Goal: Task Accomplishment & Management: Use online tool/utility

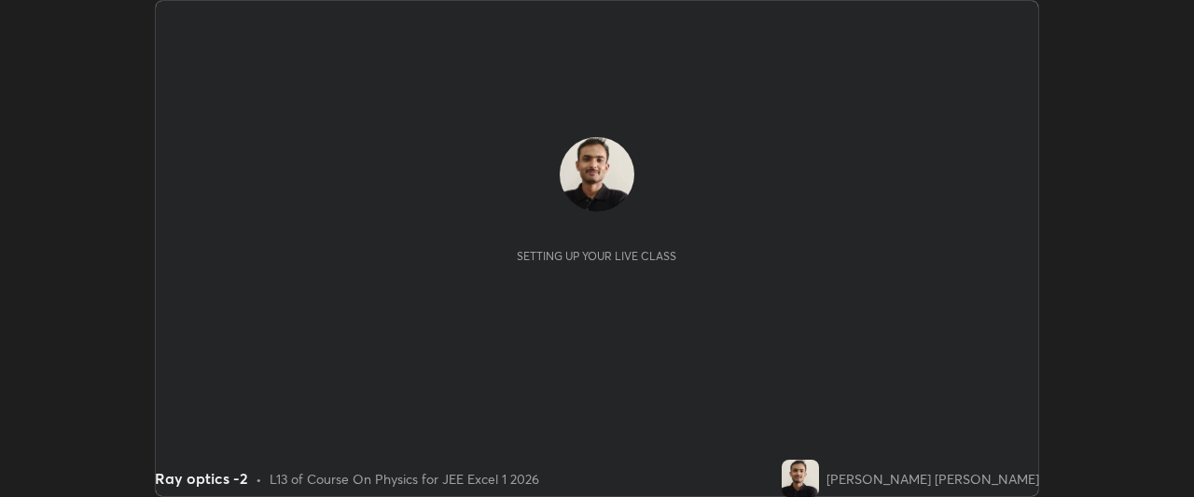
scroll to position [497, 1193]
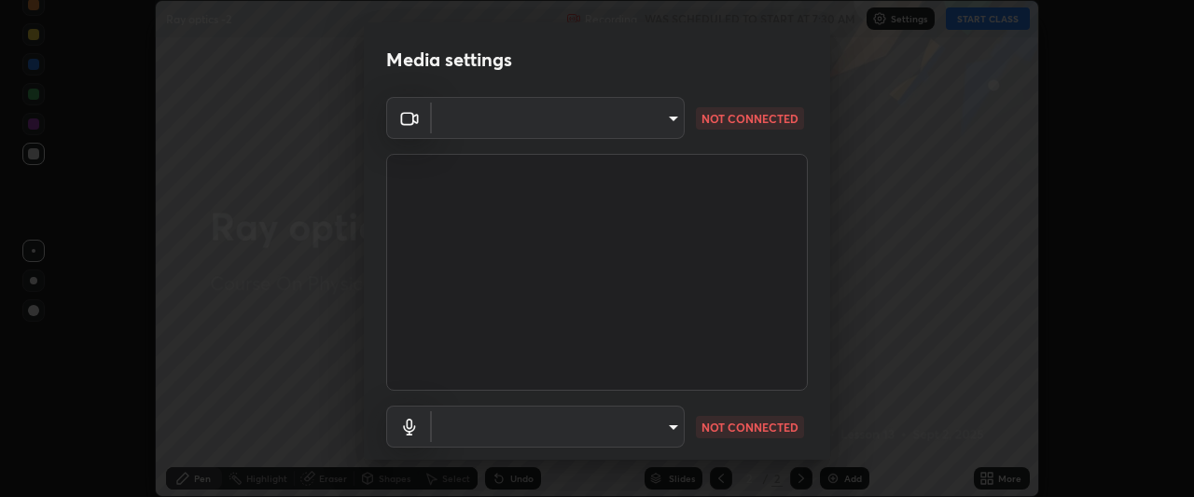
type input "05e465ff83a2709560b00517cc20afcec0d8c6759013130505a18faaf77a7109"
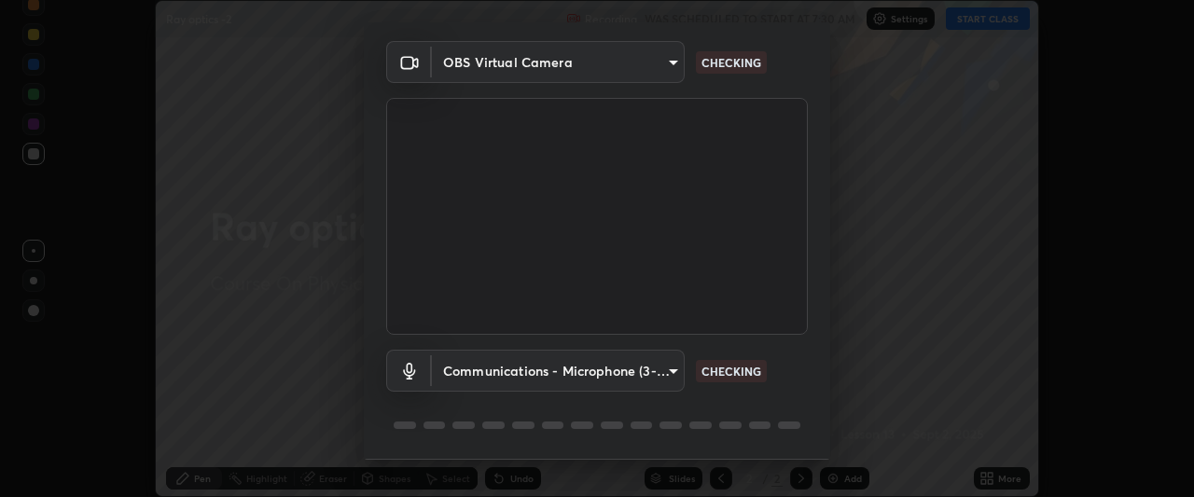
scroll to position [115, 0]
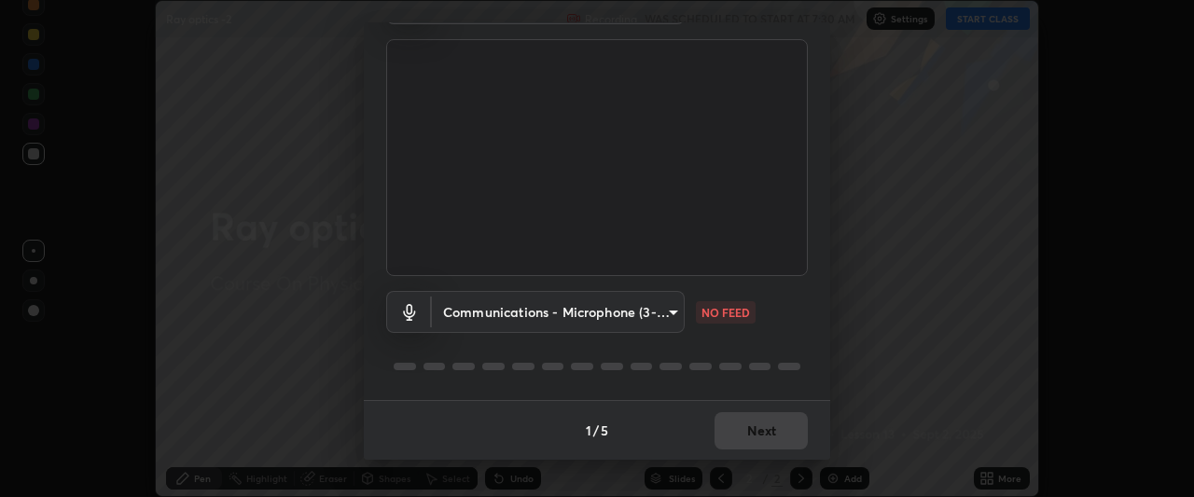
click at [667, 312] on body "Erase all Ray optics -2 Recording WAS SCHEDULED TO START AT 7:30 AM Settings ST…" at bounding box center [597, 248] width 1194 height 497
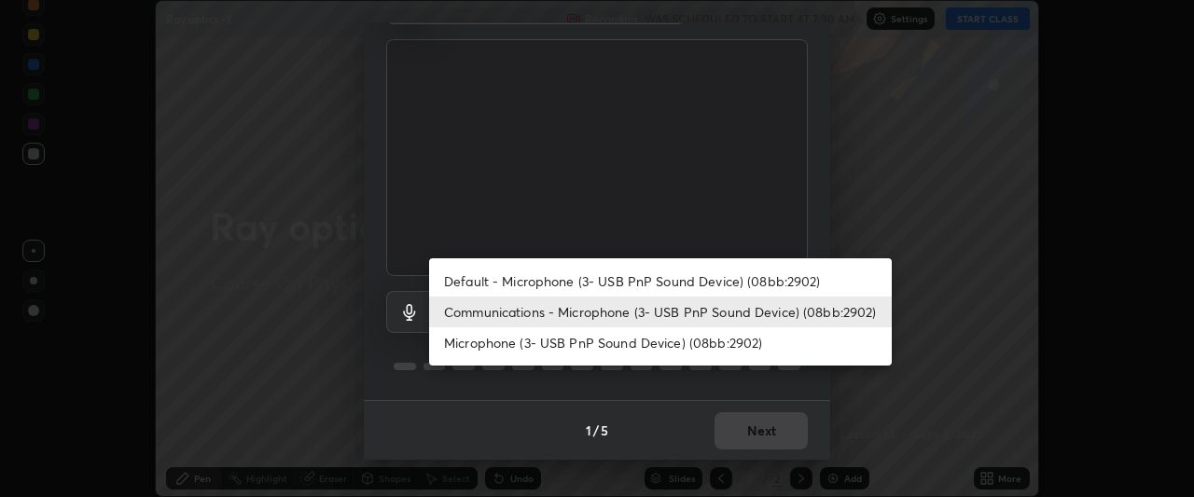
click at [621, 281] on li "Default - Microphone (3- USB PnP Sound Device) (08bb:2902)" at bounding box center [660, 281] width 463 height 31
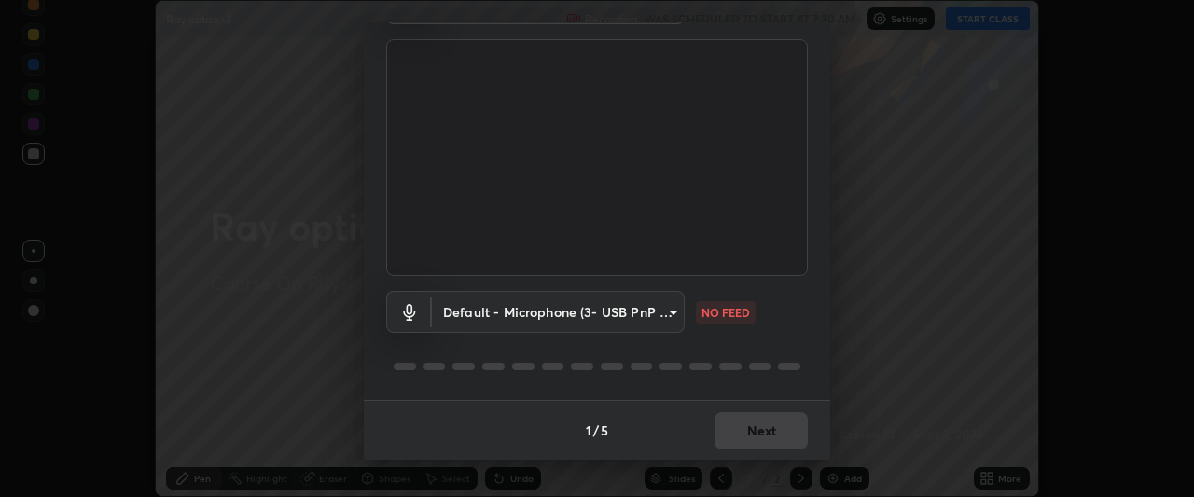
type input "default"
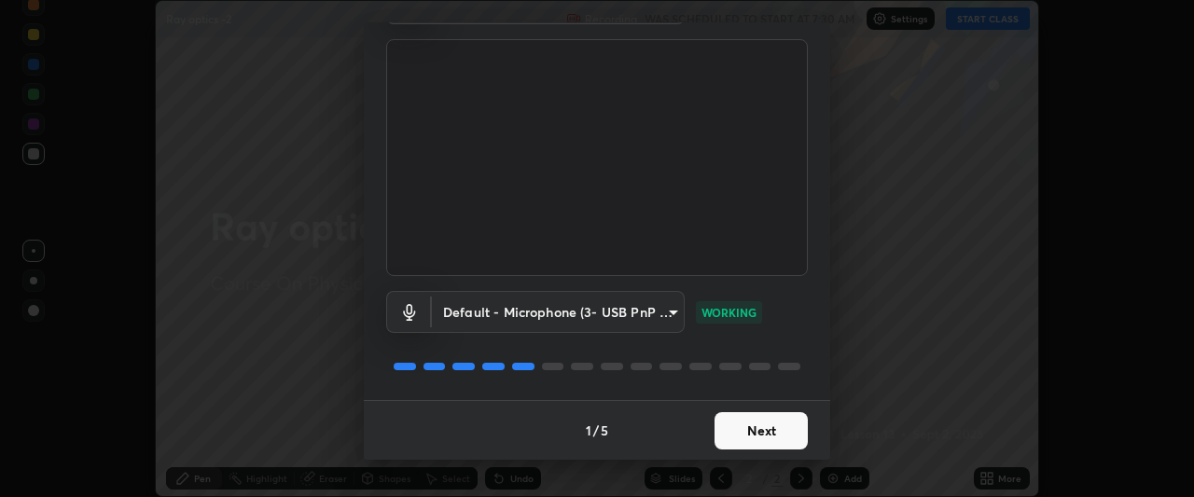
click at [751, 433] on button "Next" at bounding box center [761, 430] width 93 height 37
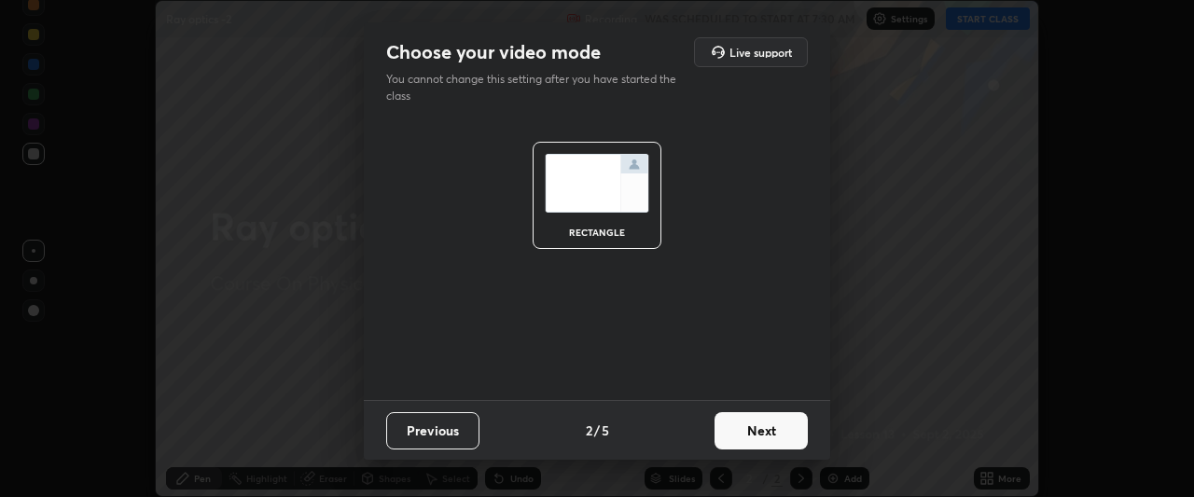
click at [756, 430] on button "Next" at bounding box center [761, 430] width 93 height 37
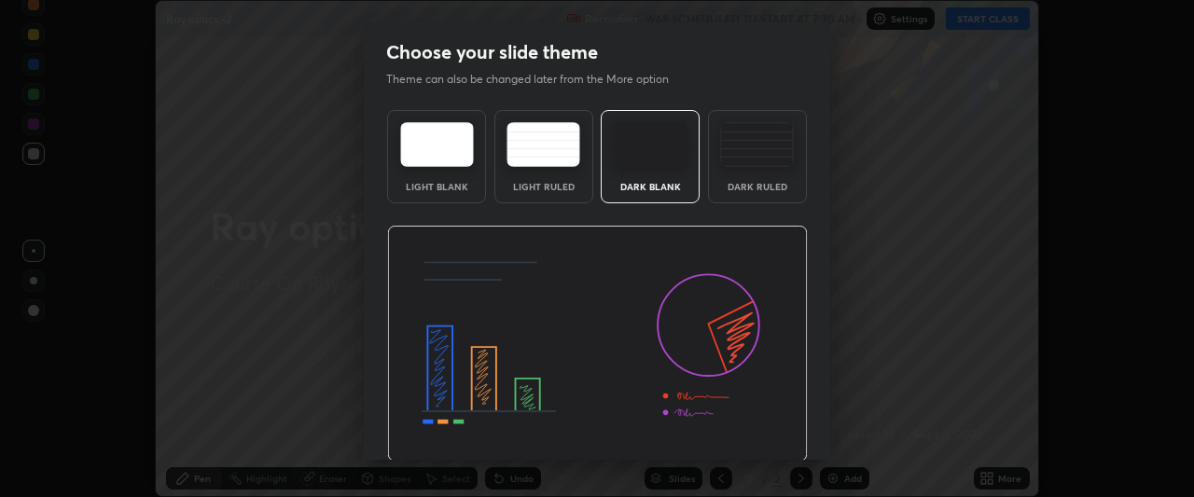
click at [766, 436] on img at bounding box center [597, 344] width 421 height 237
click at [765, 431] on img at bounding box center [597, 344] width 421 height 237
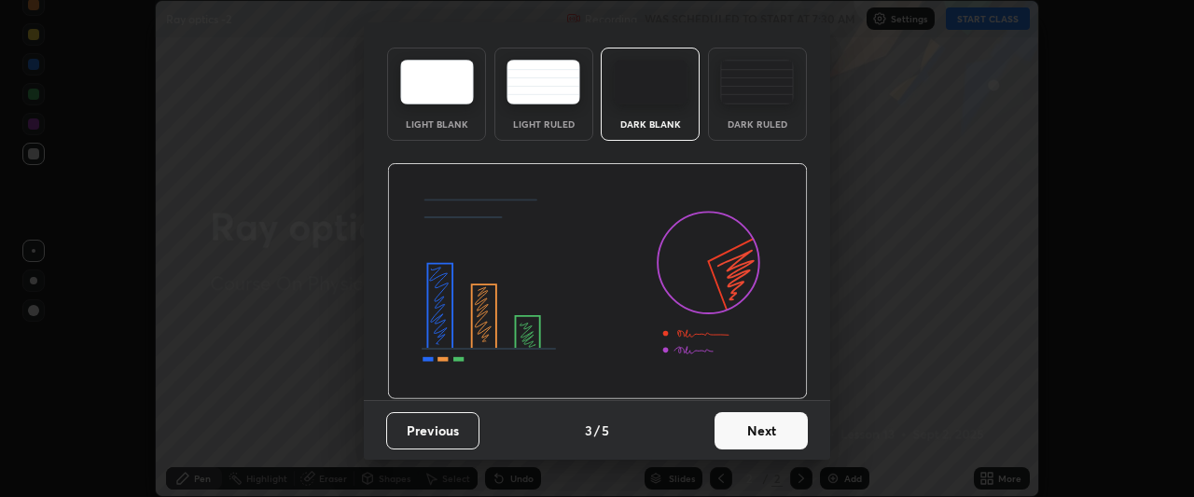
click at [759, 441] on button "Next" at bounding box center [761, 430] width 93 height 37
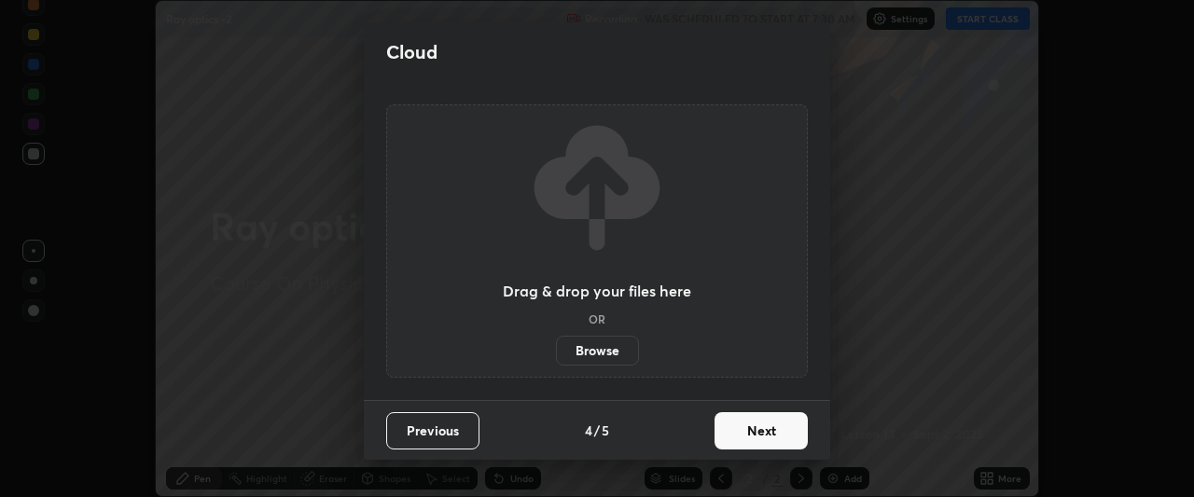
click at [758, 445] on button "Next" at bounding box center [761, 430] width 93 height 37
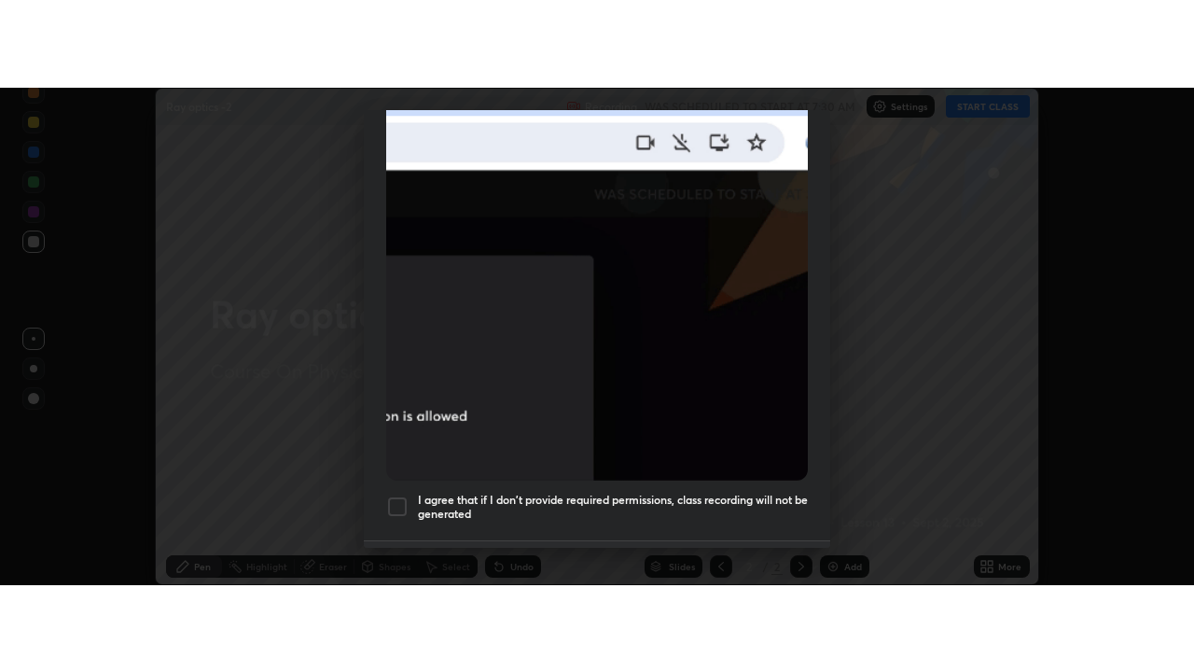
scroll to position [495, 0]
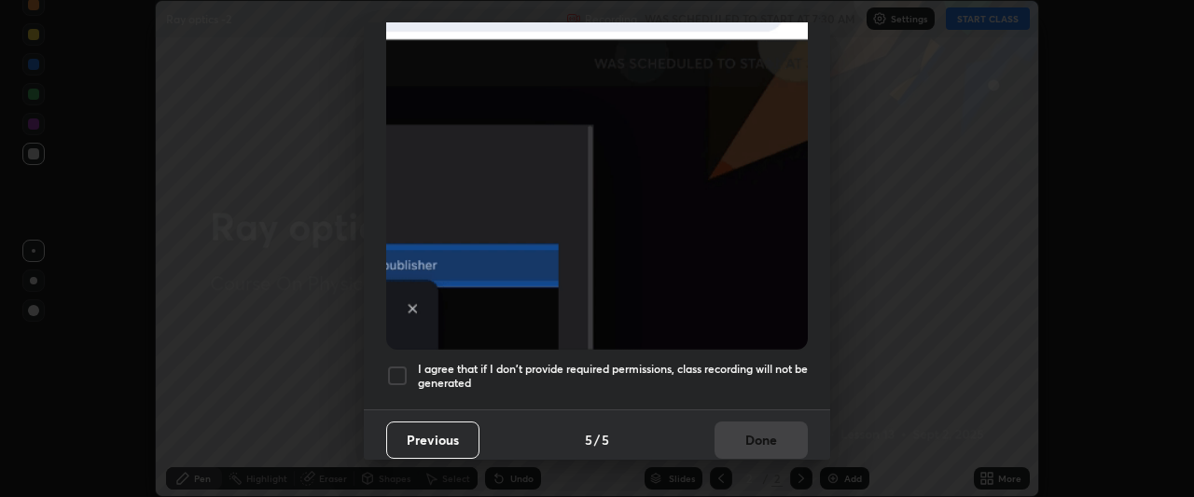
click at [401, 365] on div at bounding box center [397, 376] width 22 height 22
click at [794, 437] on button "Done" at bounding box center [761, 440] width 93 height 37
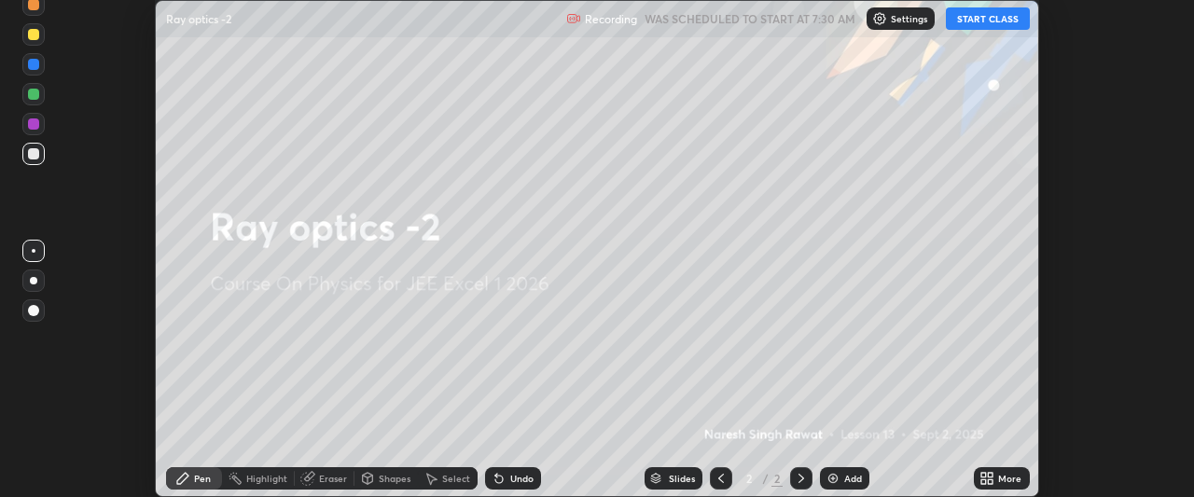
click at [991, 473] on icon at bounding box center [991, 475] width 5 height 5
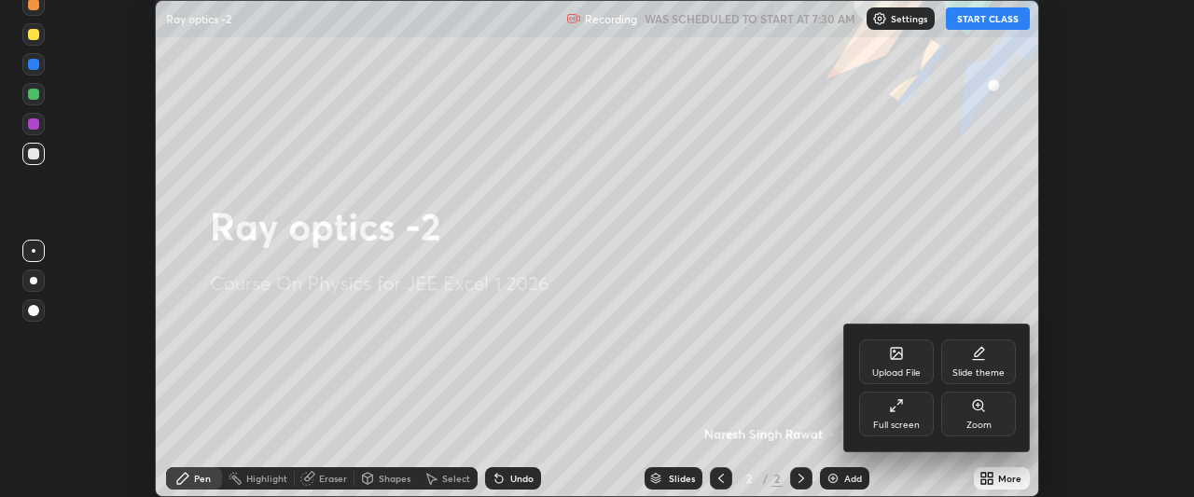
click at [900, 402] on icon at bounding box center [899, 402] width 5 height 5
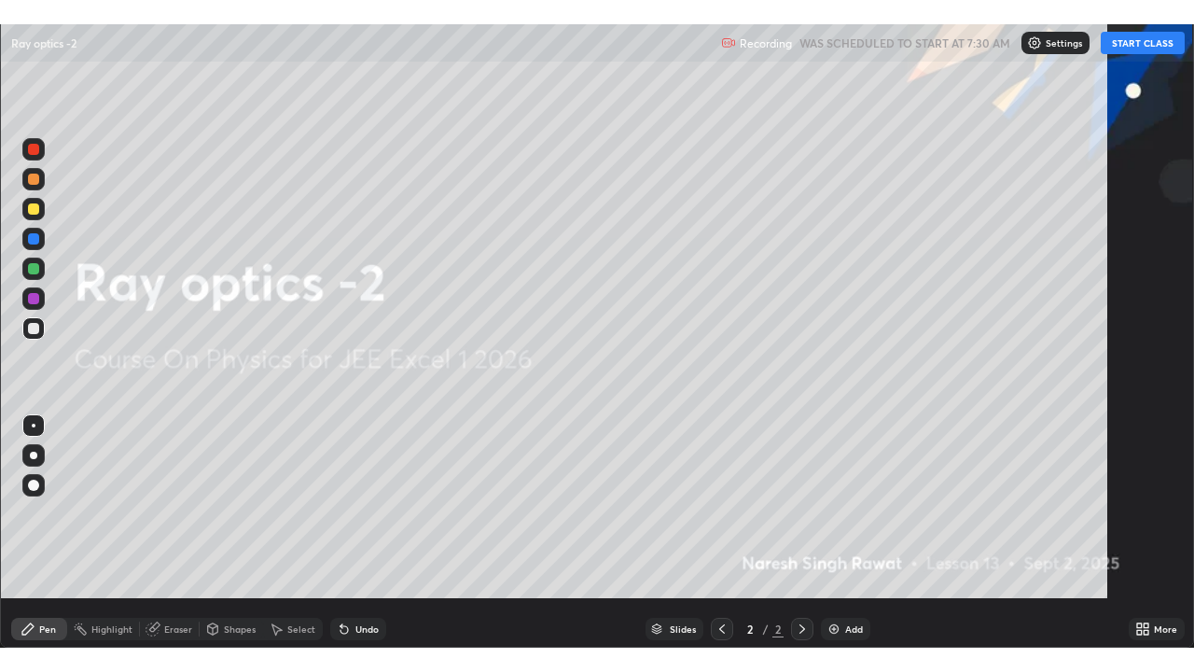
scroll to position [672, 1194]
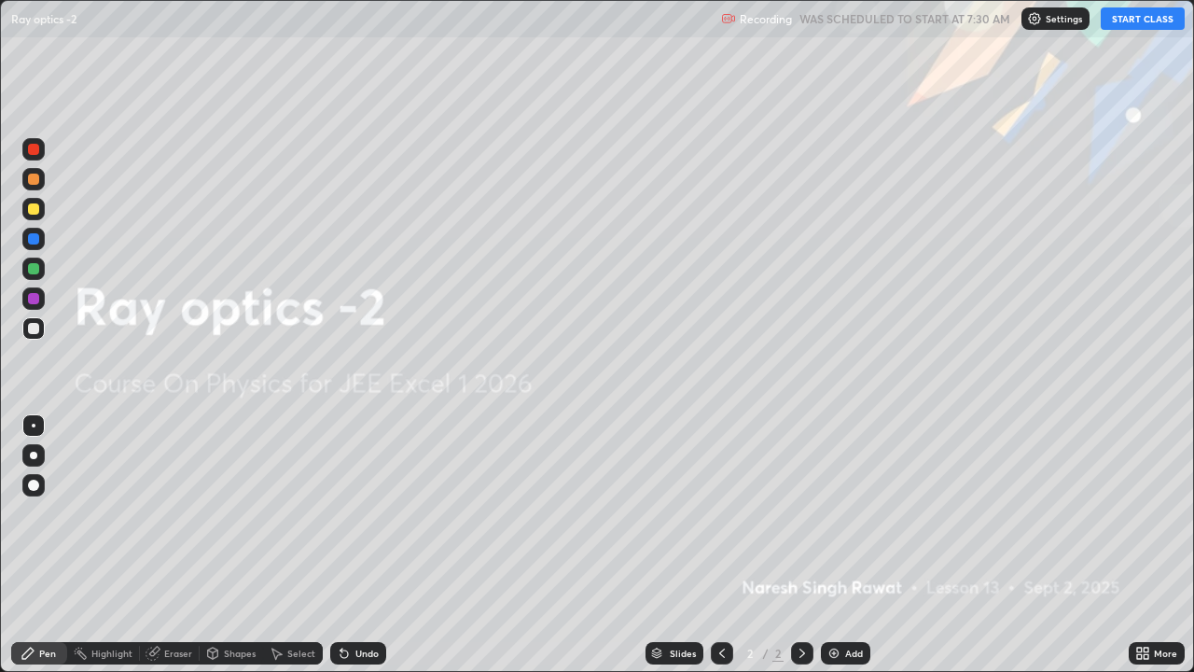
click at [1139, 496] on icon at bounding box center [1139, 649] width 5 height 5
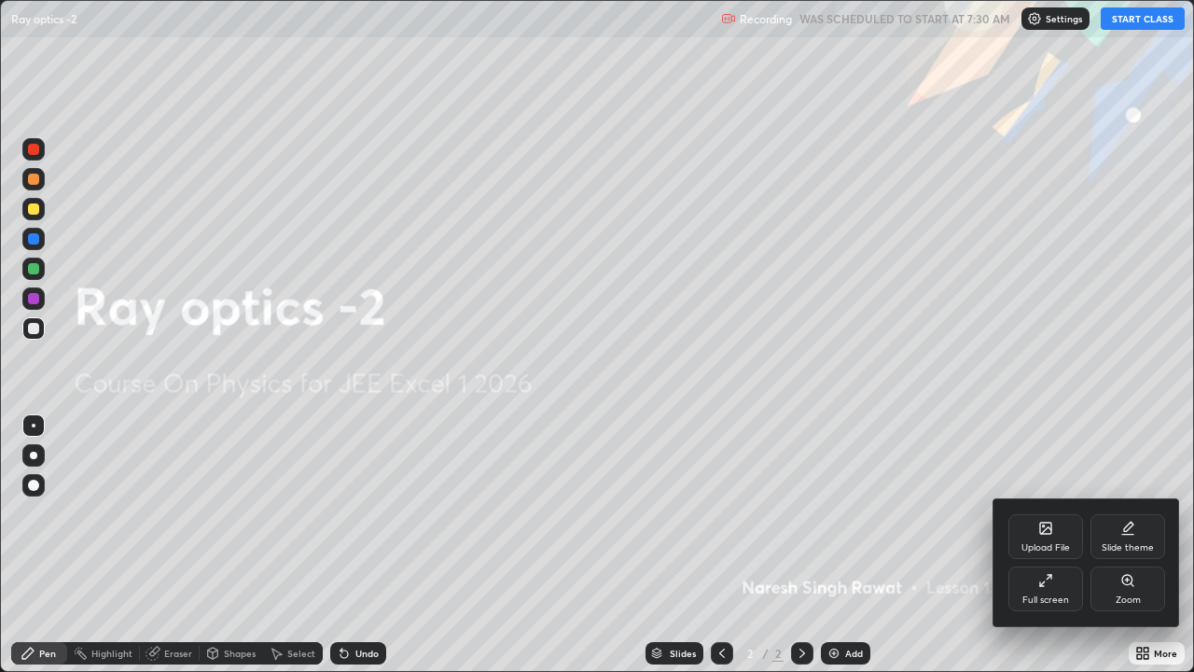
click at [1133, 496] on div "Slide theme" at bounding box center [1128, 536] width 75 height 45
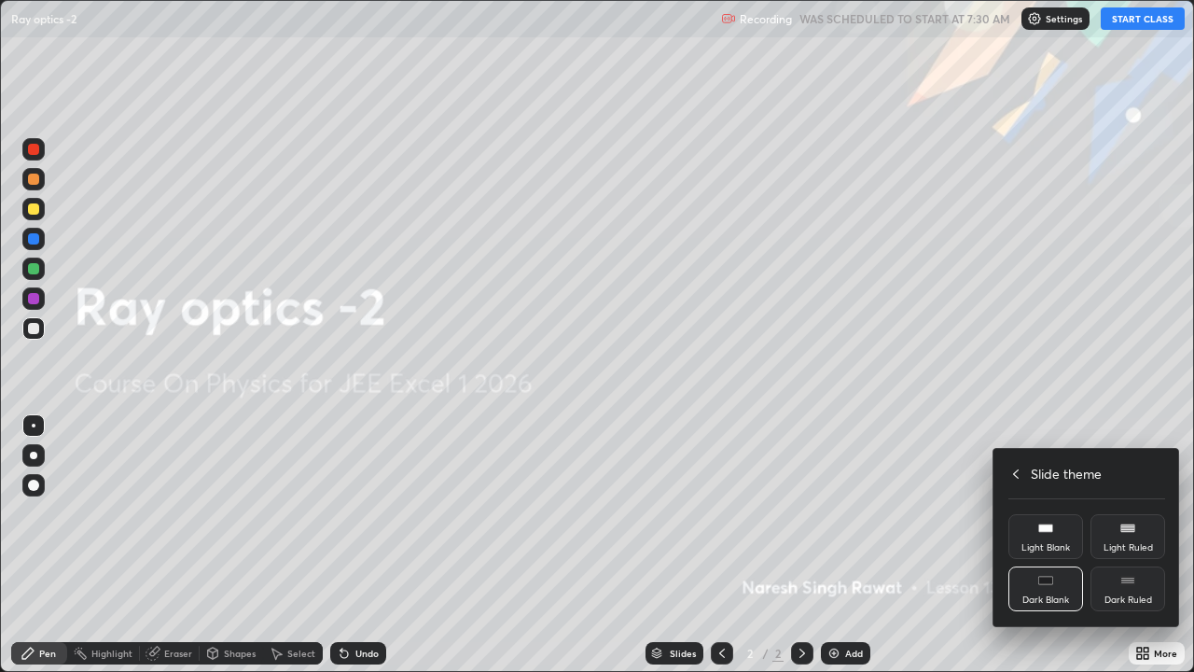
click at [1131, 496] on div "Dark Ruled" at bounding box center [1128, 588] width 75 height 45
click at [1016, 473] on icon at bounding box center [1015, 473] width 15 height 15
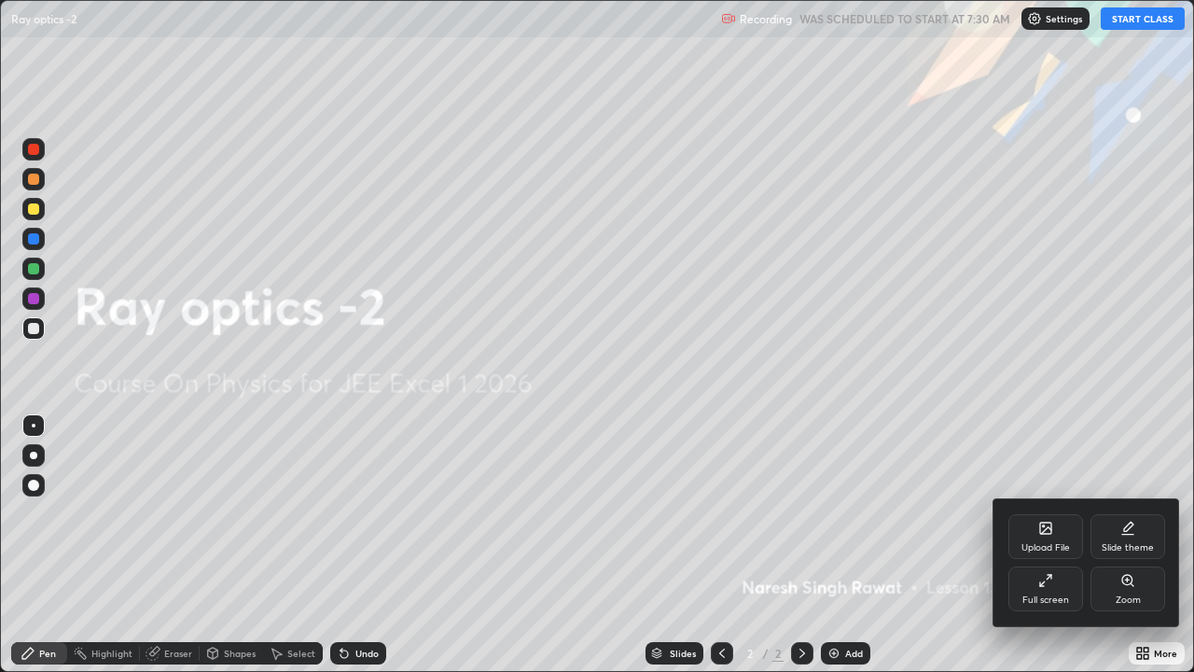
click at [957, 493] on div at bounding box center [597, 336] width 1194 height 672
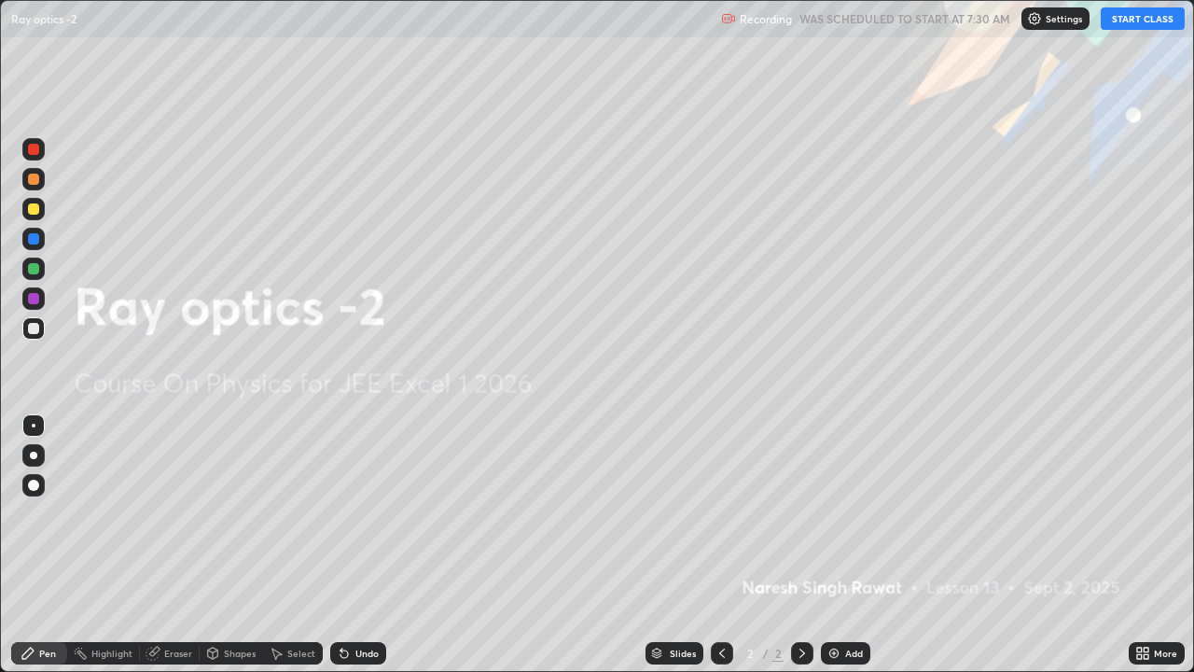
click at [1135, 21] on button "START CLASS" at bounding box center [1143, 18] width 84 height 22
click at [836, 496] on img at bounding box center [834, 653] width 15 height 15
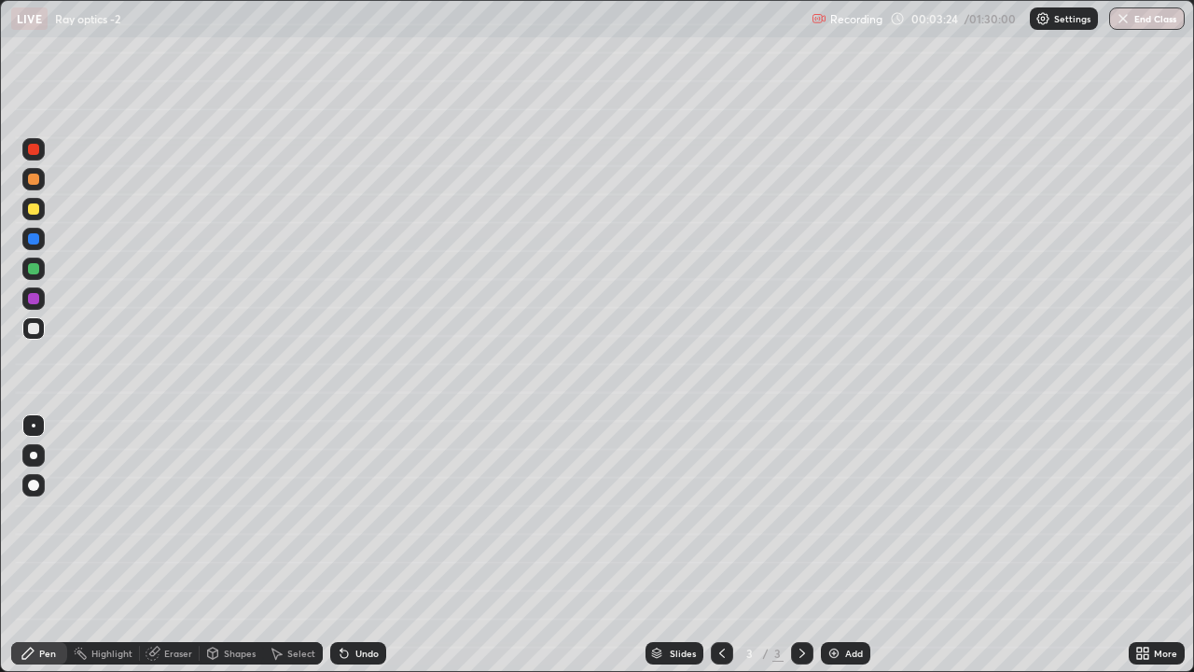
click at [34, 182] on div at bounding box center [33, 179] width 11 height 11
click at [28, 329] on div at bounding box center [33, 328] width 11 height 11
click at [224, 496] on div "Shapes" at bounding box center [240, 652] width 32 height 9
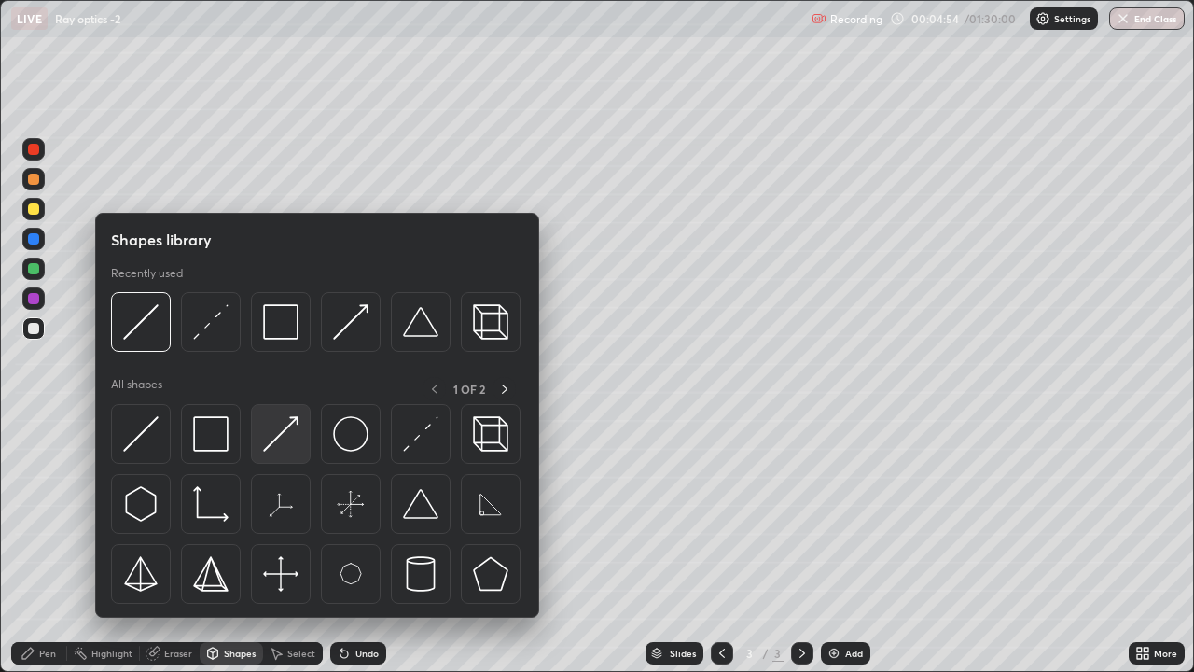
click at [294, 431] on img at bounding box center [280, 433] width 35 height 35
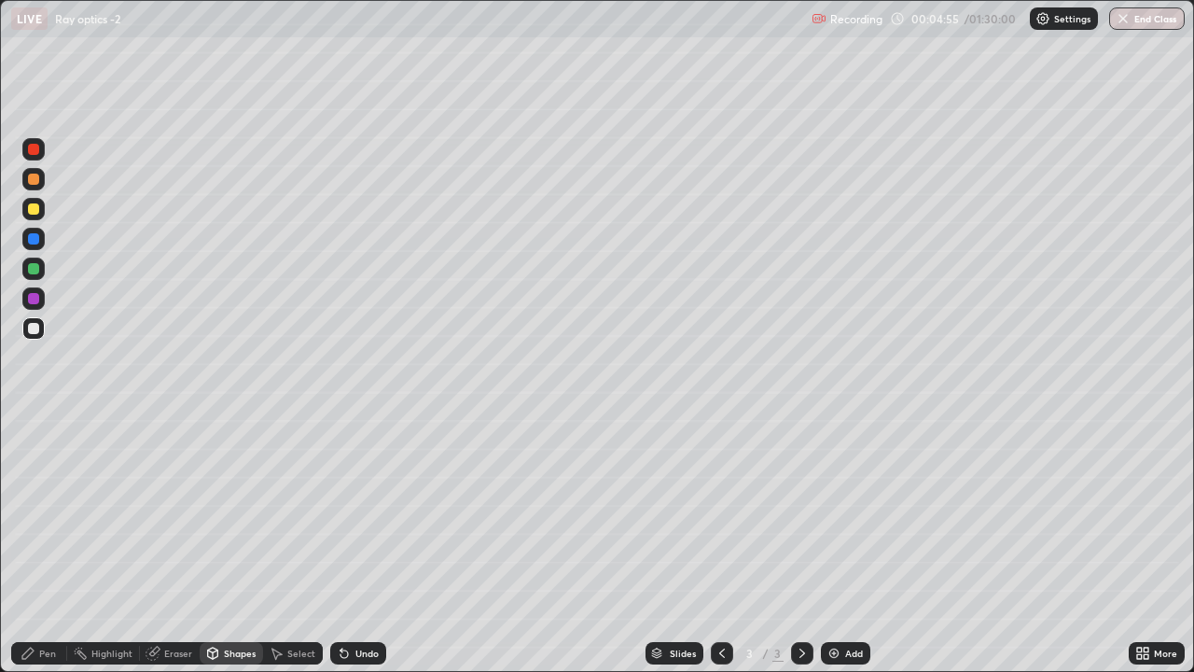
click at [35, 208] on div at bounding box center [33, 208] width 11 height 11
click at [35, 496] on div "Pen" at bounding box center [39, 653] width 56 height 22
click at [33, 265] on div at bounding box center [33, 268] width 11 height 11
click at [221, 496] on div "Shapes" at bounding box center [231, 653] width 63 height 22
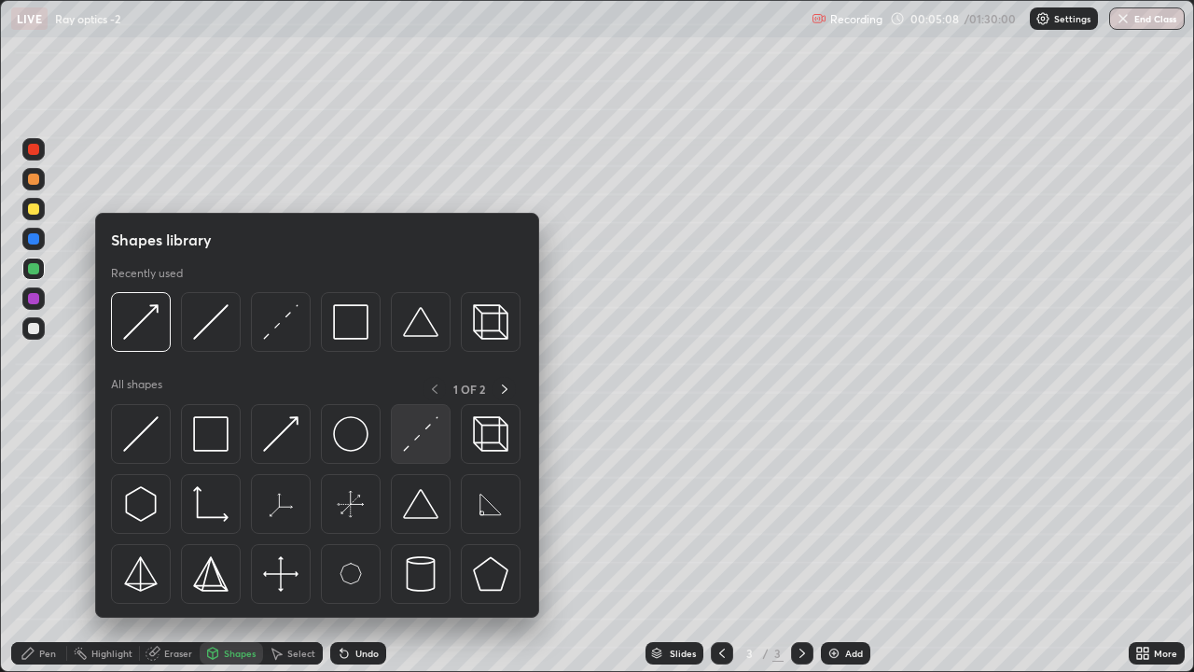
click at [406, 432] on img at bounding box center [420, 433] width 35 height 35
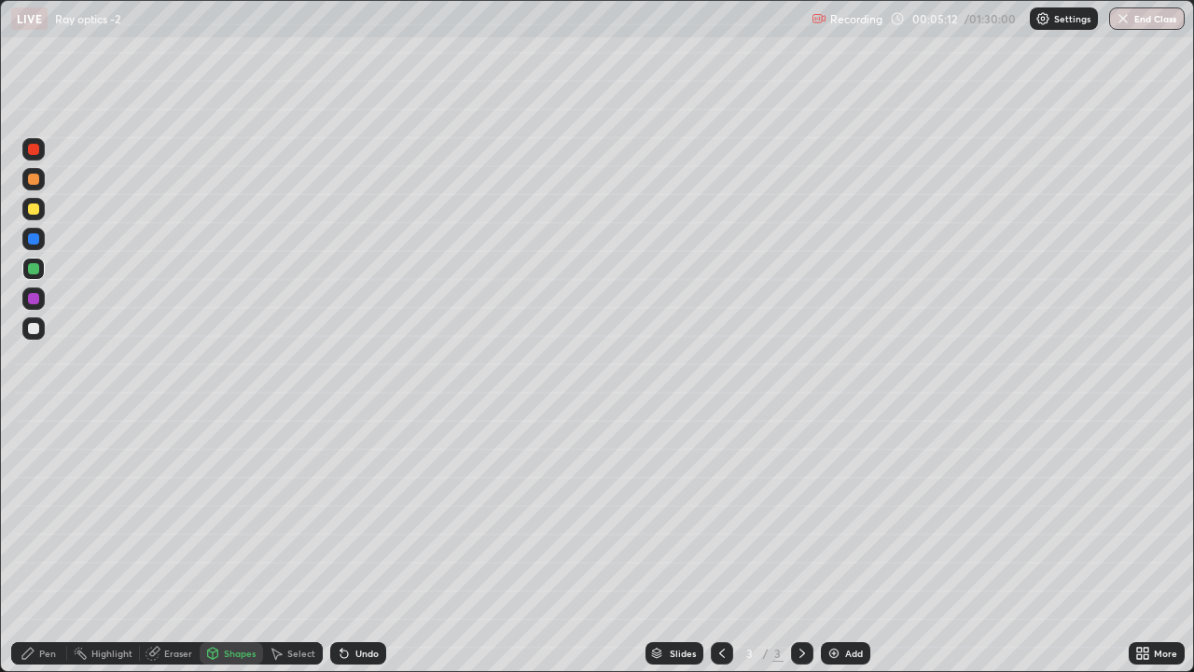
click at [234, 496] on div "Shapes" at bounding box center [240, 652] width 32 height 9
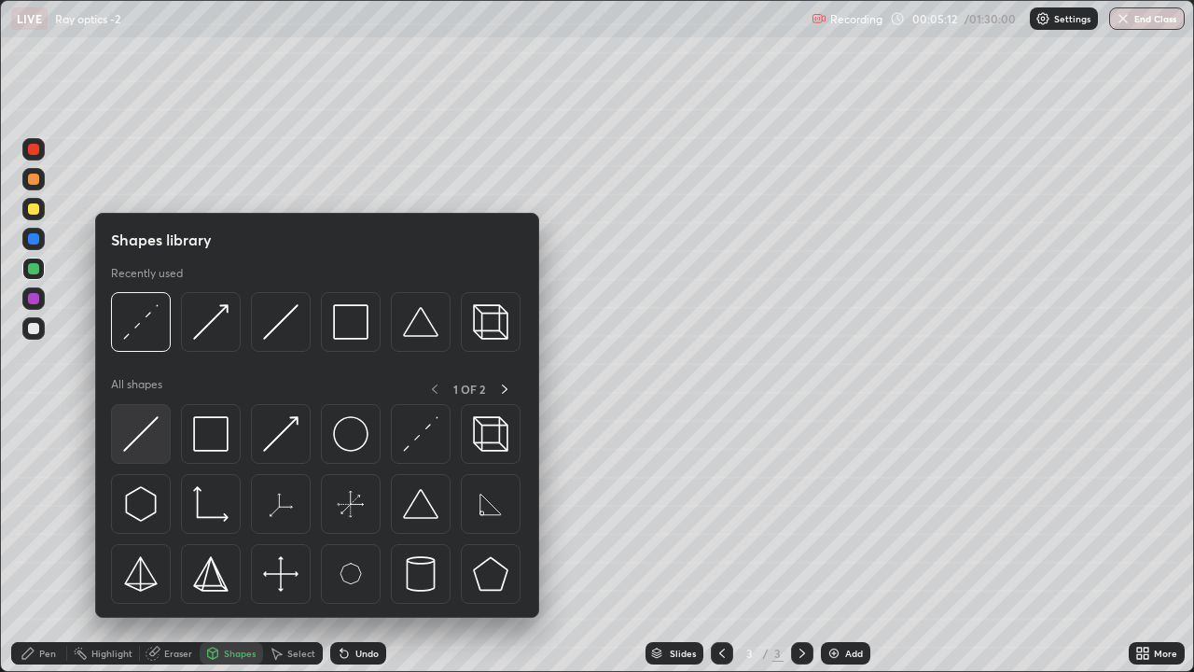
click at [154, 425] on img at bounding box center [140, 433] width 35 height 35
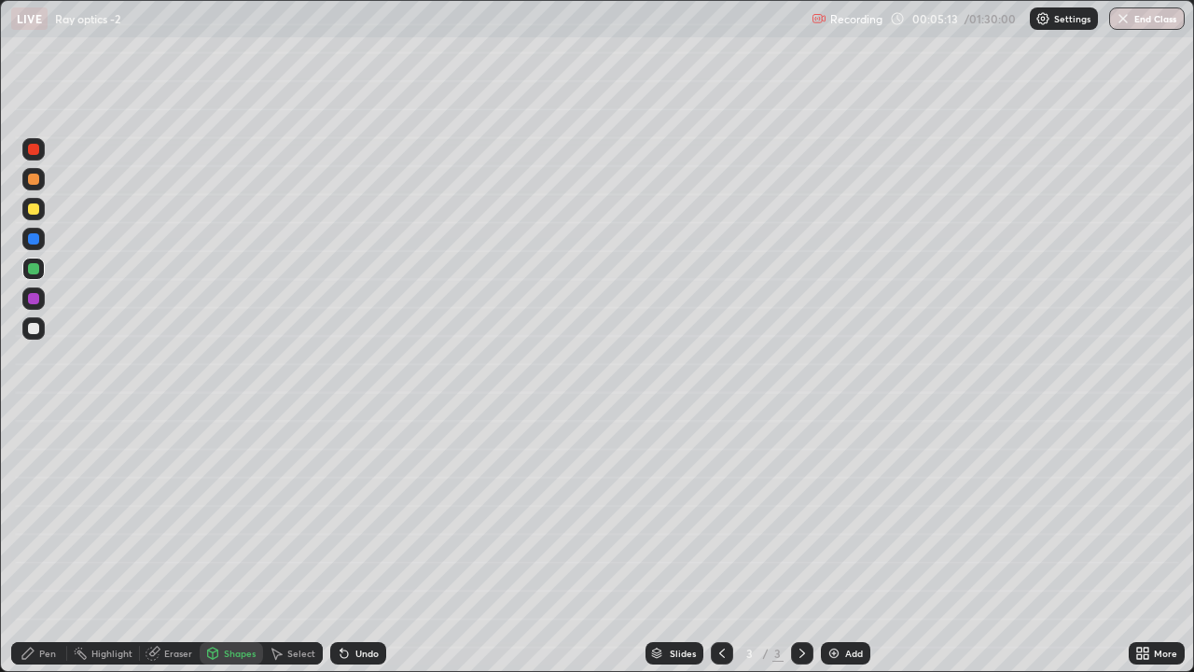
click at [32, 327] on div at bounding box center [33, 328] width 11 height 11
click at [31, 208] on div at bounding box center [33, 208] width 11 height 11
click at [32, 180] on div at bounding box center [33, 179] width 11 height 11
click at [45, 496] on div "Pen" at bounding box center [39, 653] width 56 height 22
click at [34, 270] on div at bounding box center [33, 268] width 11 height 11
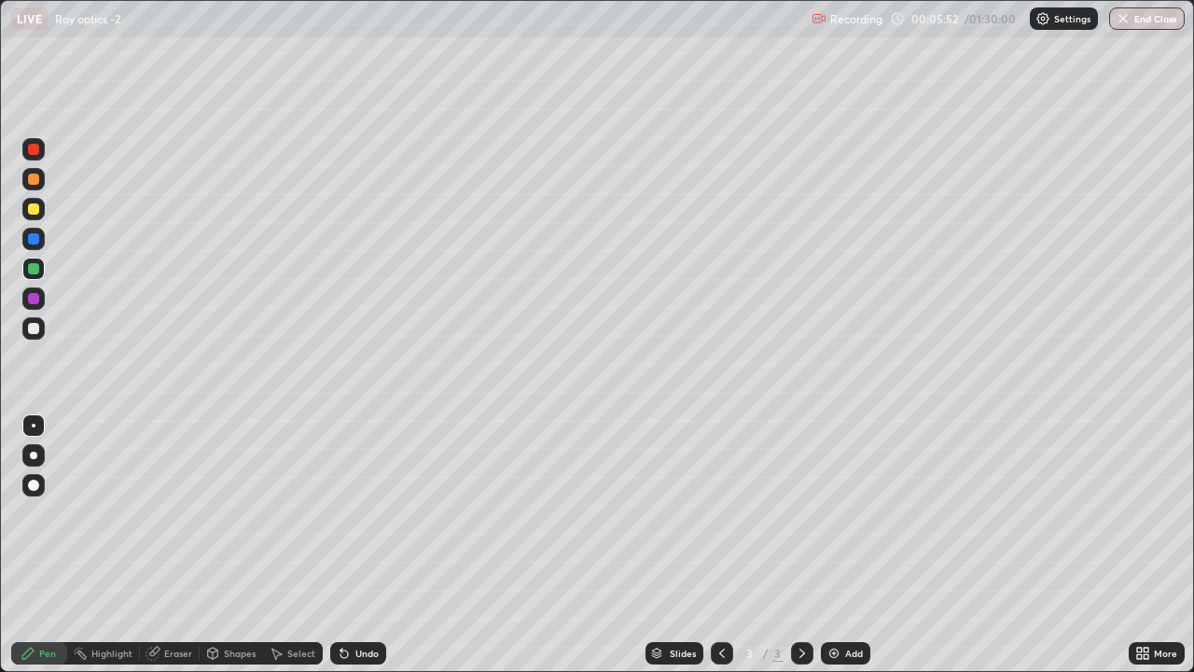
click at [358, 496] on div "Undo" at bounding box center [366, 652] width 23 height 9
click at [34, 210] on div at bounding box center [33, 208] width 11 height 11
click at [237, 496] on div "Shapes" at bounding box center [240, 652] width 32 height 9
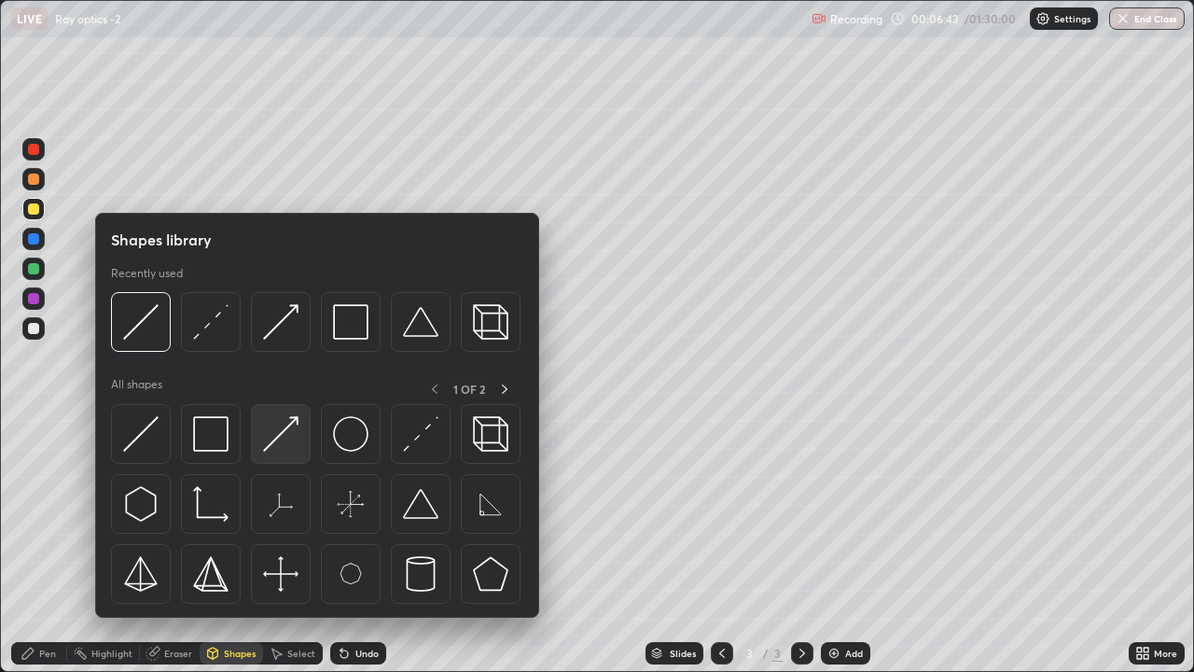
click at [292, 428] on img at bounding box center [280, 433] width 35 height 35
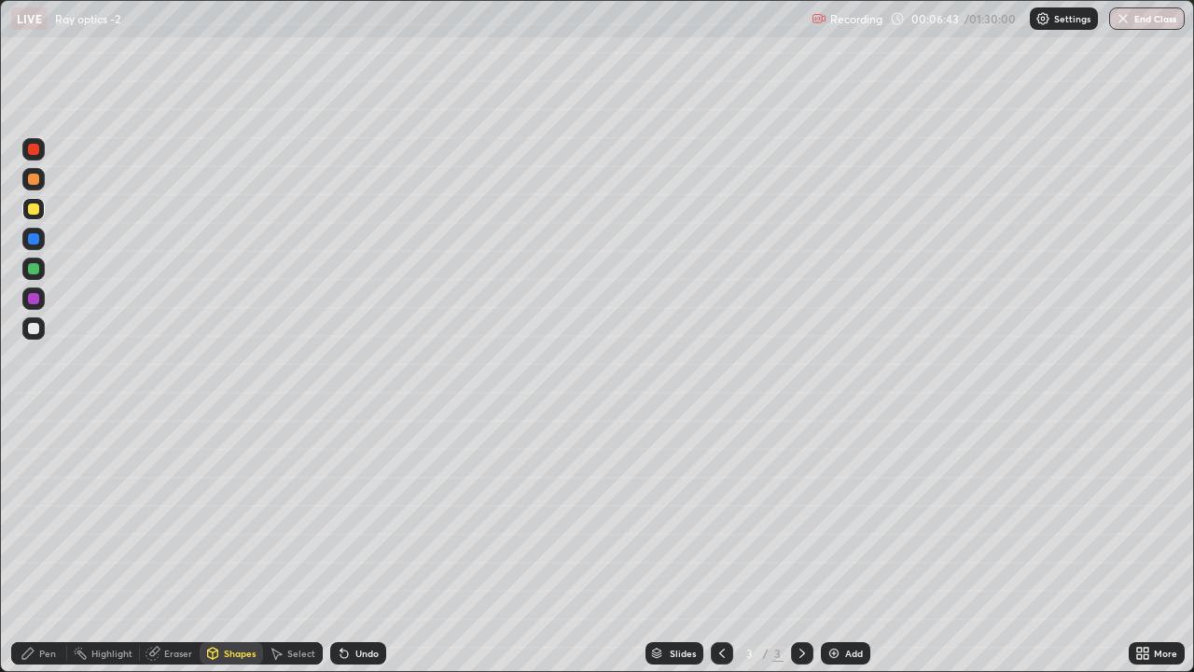
click at [33, 268] on div at bounding box center [33, 268] width 11 height 11
click at [40, 496] on div "Pen" at bounding box center [39, 653] width 56 height 22
click at [34, 326] on div at bounding box center [33, 328] width 11 height 11
click at [34, 182] on div at bounding box center [33, 179] width 11 height 11
click at [34, 271] on div at bounding box center [33, 268] width 11 height 11
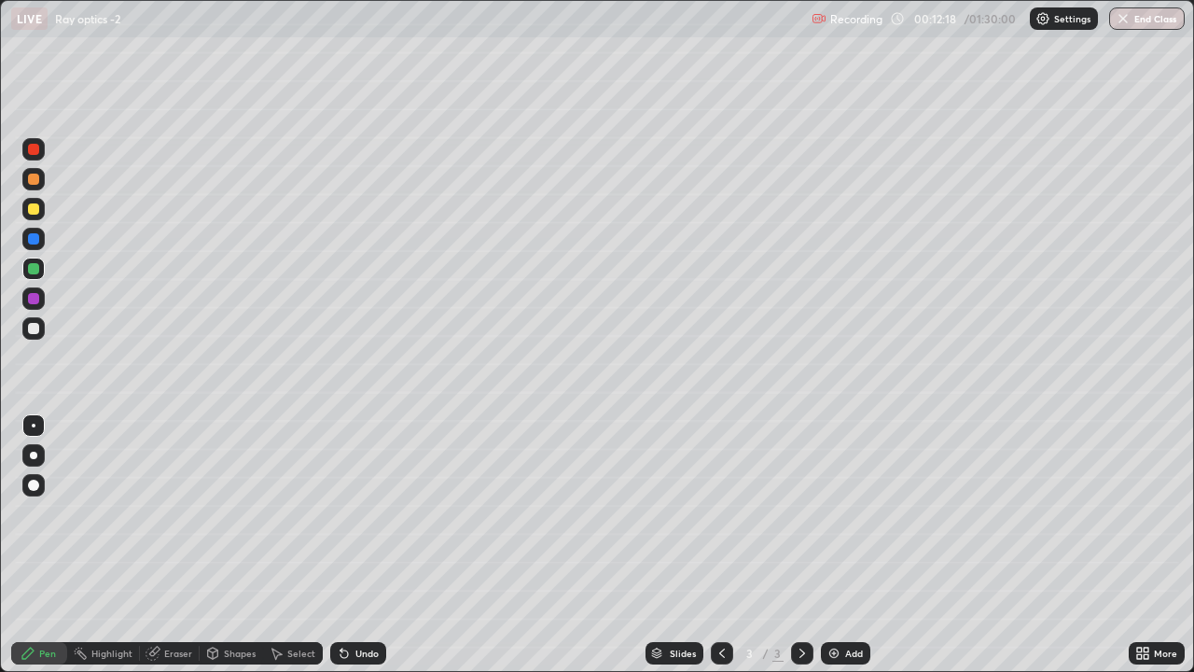
click at [800, 496] on icon at bounding box center [802, 653] width 15 height 15
click at [834, 496] on img at bounding box center [834, 653] width 15 height 15
click at [34, 180] on div at bounding box center [33, 179] width 11 height 11
click at [355, 496] on div "Undo" at bounding box center [366, 652] width 23 height 9
click at [360, 496] on div "Undo" at bounding box center [366, 652] width 23 height 9
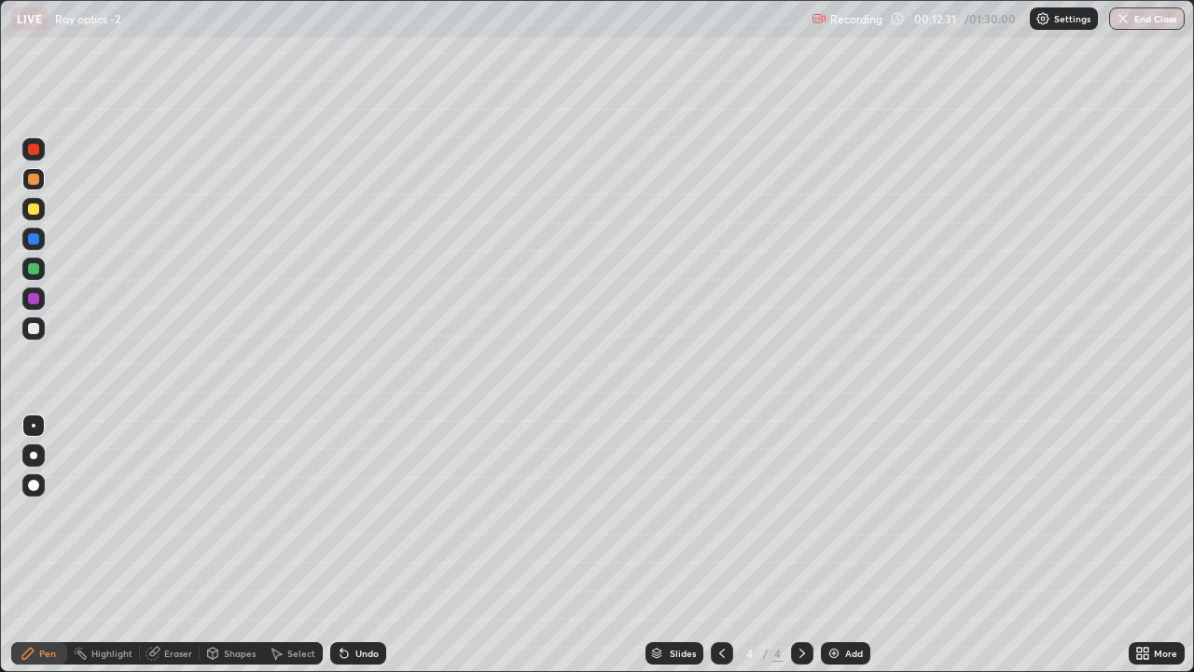
click at [359, 496] on div "Undo" at bounding box center [366, 652] width 23 height 9
click at [360, 496] on div "Undo" at bounding box center [366, 652] width 23 height 9
click at [366, 496] on div "Undo" at bounding box center [366, 652] width 23 height 9
click at [363, 496] on div "Undo" at bounding box center [366, 652] width 23 height 9
click at [368, 496] on div "Undo" at bounding box center [366, 652] width 23 height 9
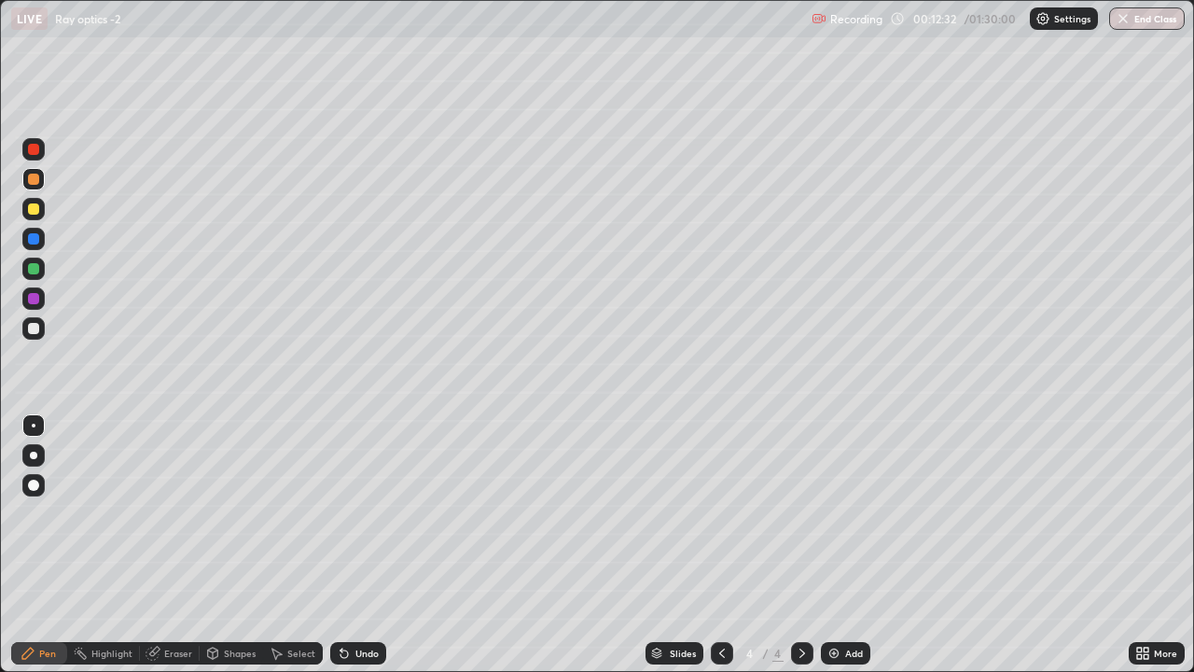
click at [355, 496] on div "Undo" at bounding box center [366, 652] width 23 height 9
click at [33, 267] on div at bounding box center [33, 268] width 11 height 11
click at [222, 496] on div "Shapes" at bounding box center [231, 653] width 63 height 22
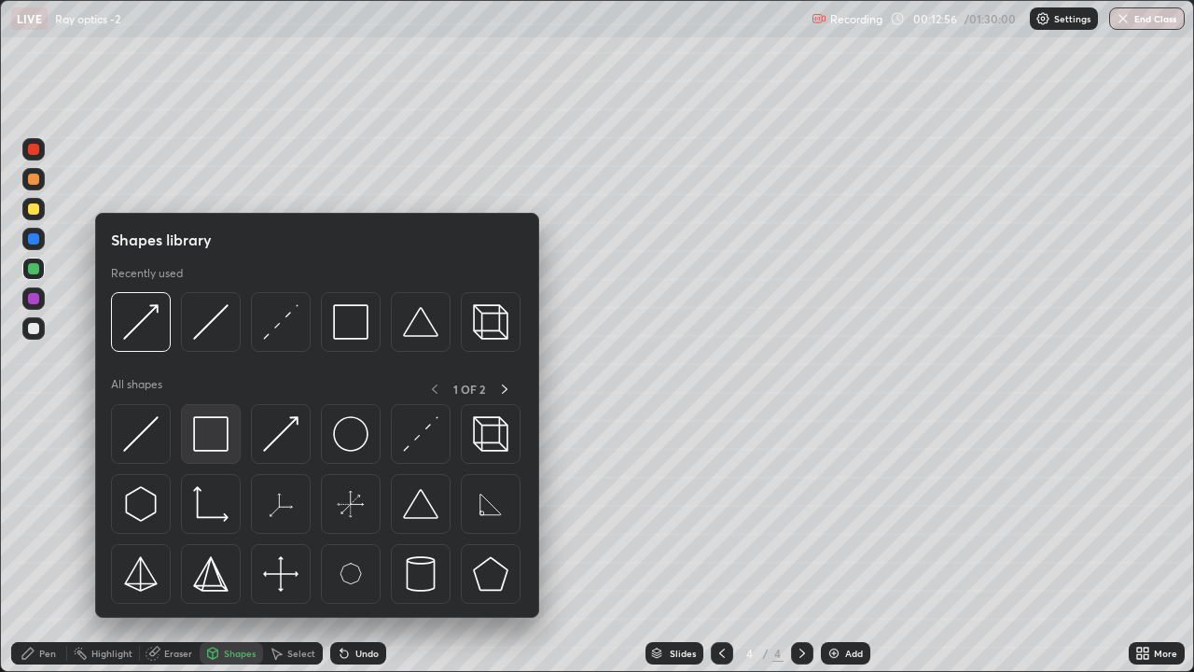
click at [210, 438] on img at bounding box center [210, 433] width 35 height 35
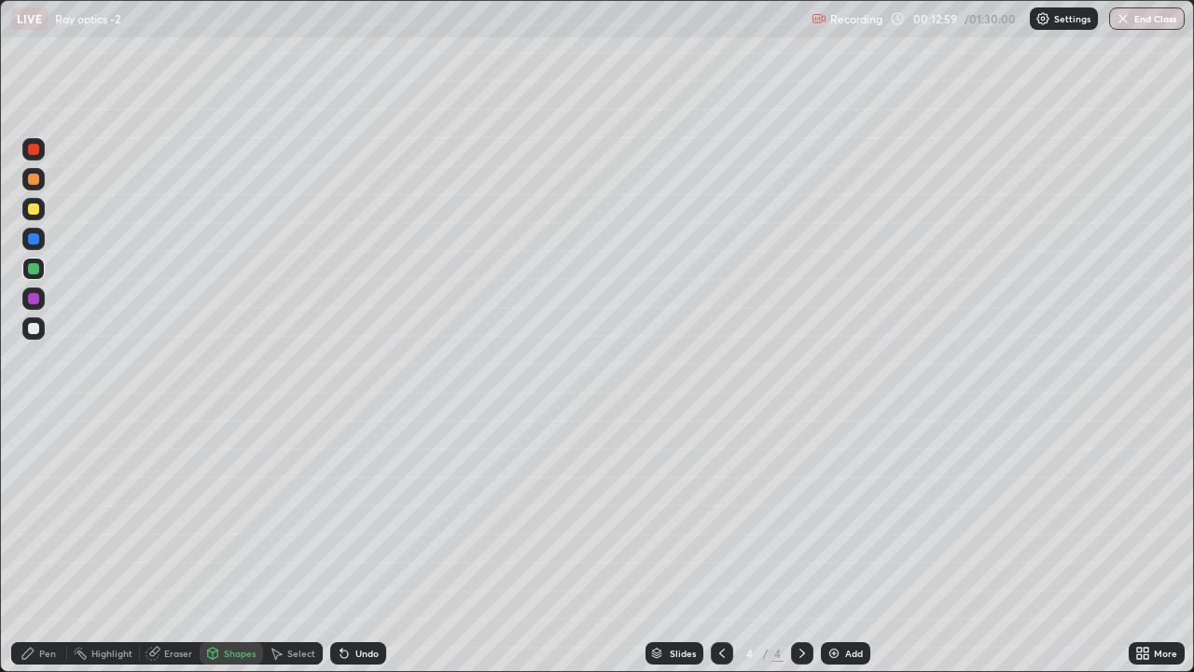
click at [33, 179] on div at bounding box center [33, 179] width 11 height 11
click at [717, 496] on icon at bounding box center [722, 653] width 15 height 15
click at [800, 496] on icon at bounding box center [802, 653] width 15 height 15
click at [357, 496] on div "Undo" at bounding box center [366, 652] width 23 height 9
click at [355, 496] on div "Undo" at bounding box center [366, 652] width 23 height 9
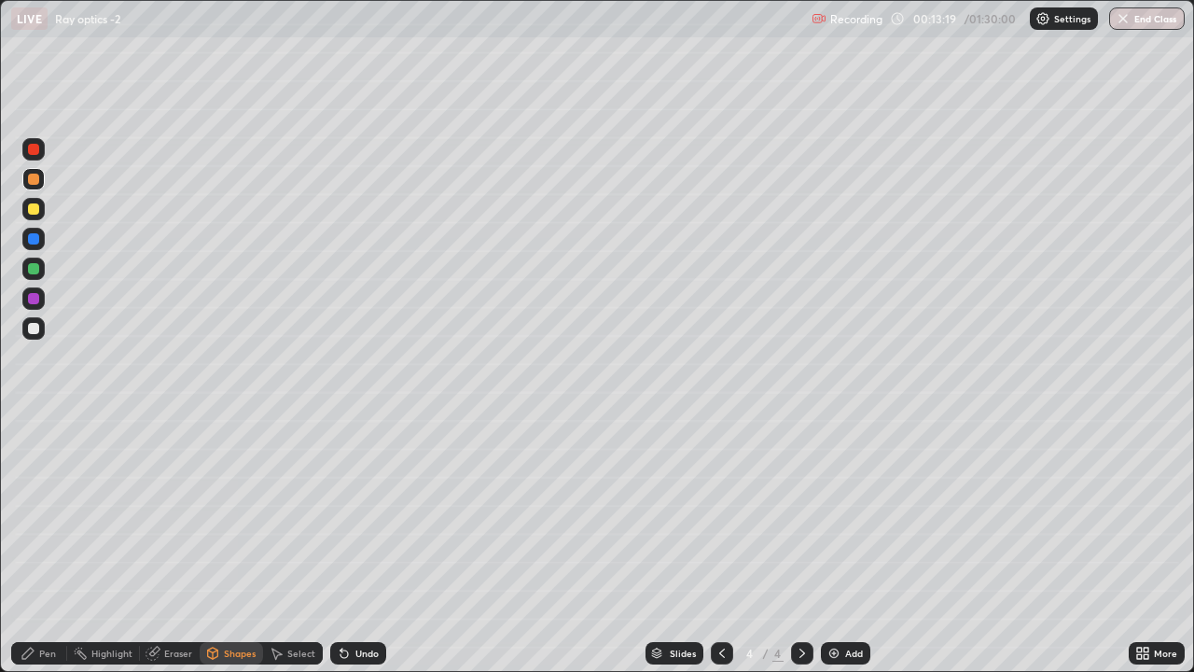
click at [47, 496] on div "Pen" at bounding box center [47, 652] width 17 height 9
click at [720, 496] on icon at bounding box center [722, 653] width 15 height 15
click at [802, 496] on div at bounding box center [802, 653] width 22 height 22
click at [722, 496] on icon at bounding box center [722, 652] width 6 height 9
click at [723, 496] on icon at bounding box center [722, 653] width 15 height 15
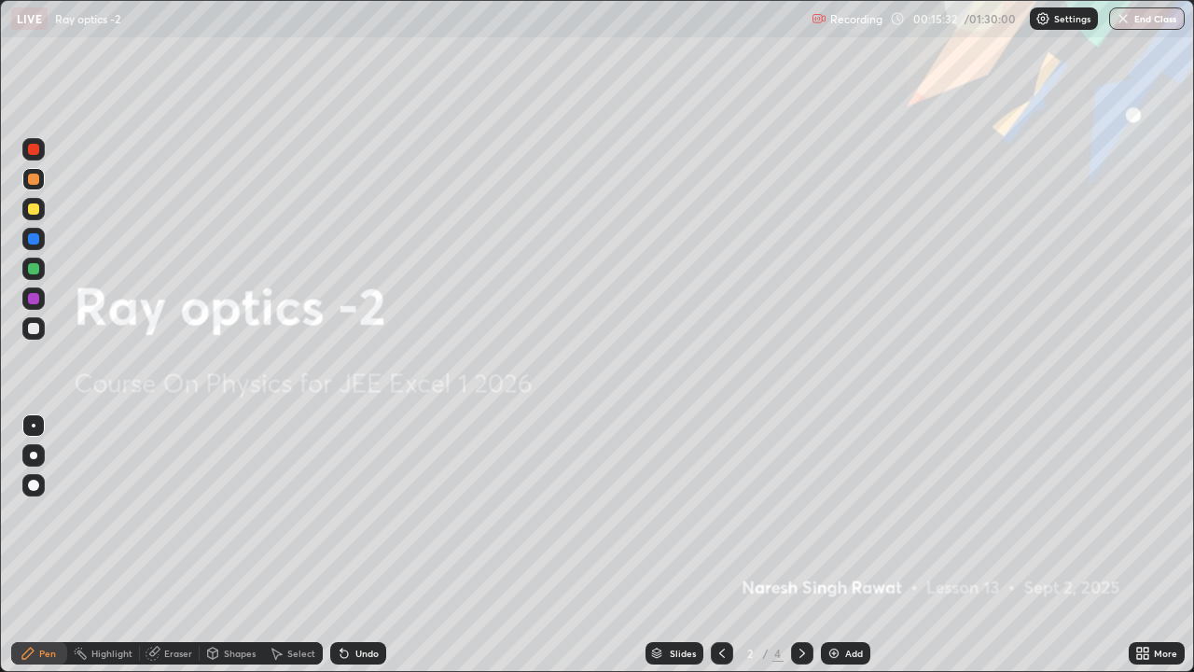
click at [800, 496] on icon at bounding box center [802, 653] width 15 height 15
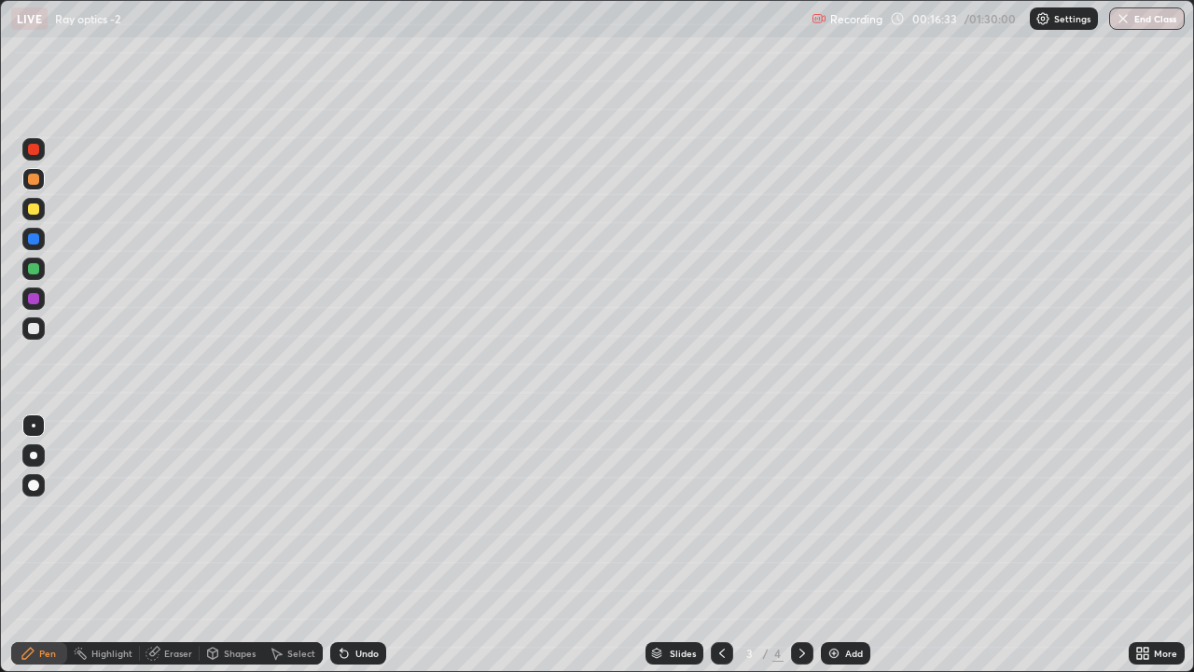
click at [800, 496] on icon at bounding box center [802, 653] width 15 height 15
click at [33, 213] on div at bounding box center [33, 208] width 11 height 11
click at [800, 496] on icon at bounding box center [802, 653] width 15 height 15
click at [836, 496] on img at bounding box center [834, 653] width 15 height 15
click at [34, 335] on div at bounding box center [33, 328] width 22 height 22
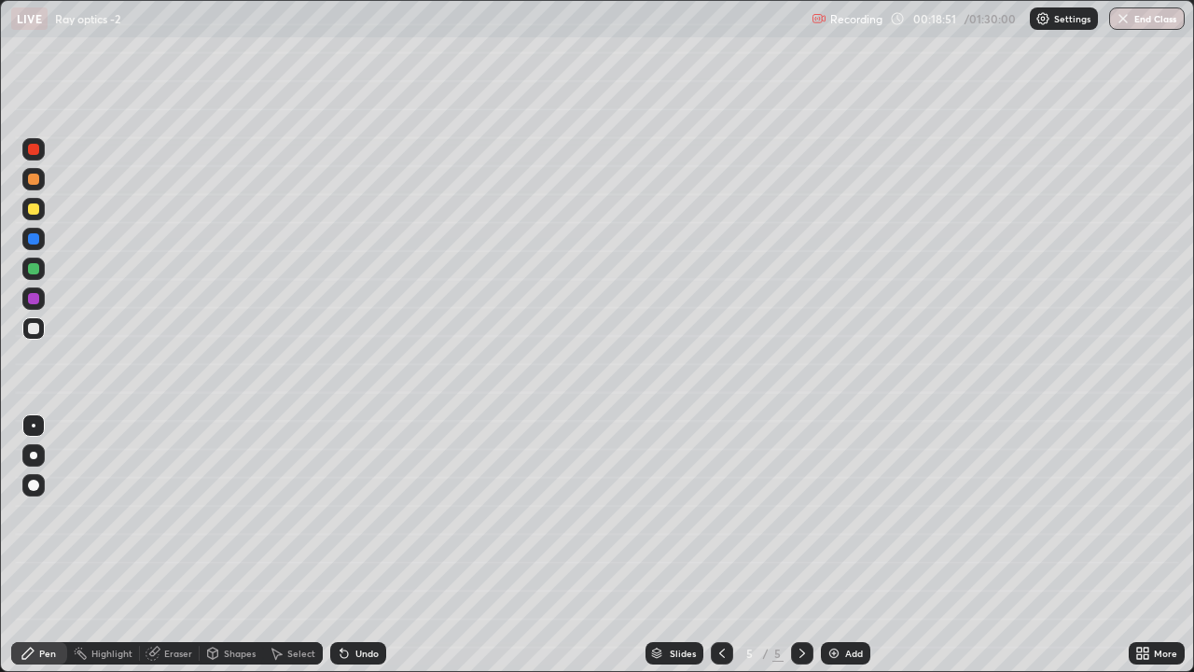
click at [213, 496] on icon at bounding box center [213, 655] width 0 height 7
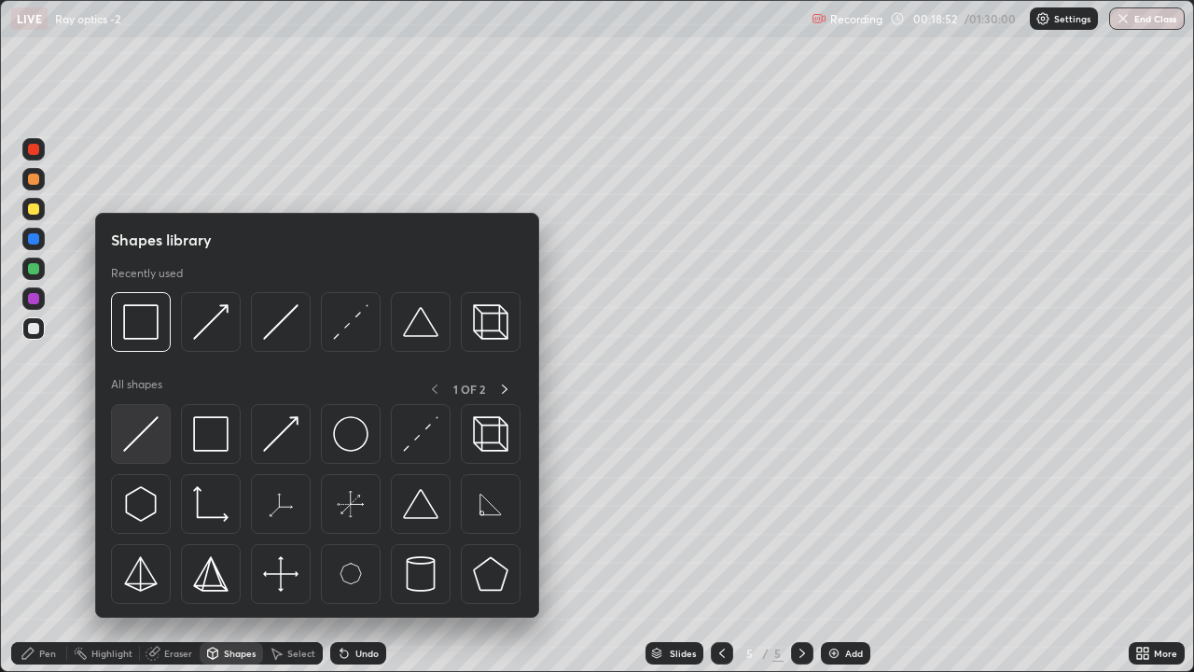
click at [157, 429] on img at bounding box center [140, 433] width 35 height 35
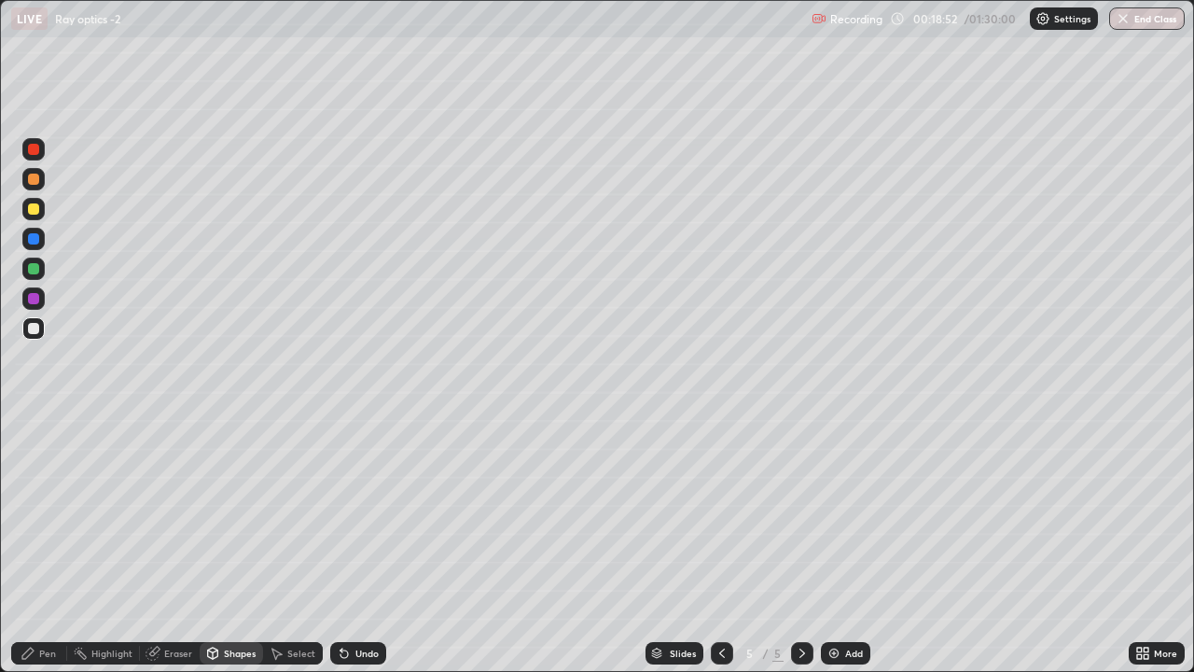
click at [32, 271] on div at bounding box center [33, 268] width 11 height 11
click at [48, 496] on div "Pen" at bounding box center [47, 652] width 17 height 9
click at [34, 182] on div at bounding box center [33, 179] width 11 height 11
click at [54, 496] on div "Pen" at bounding box center [47, 652] width 17 height 9
click at [35, 324] on div at bounding box center [33, 328] width 11 height 11
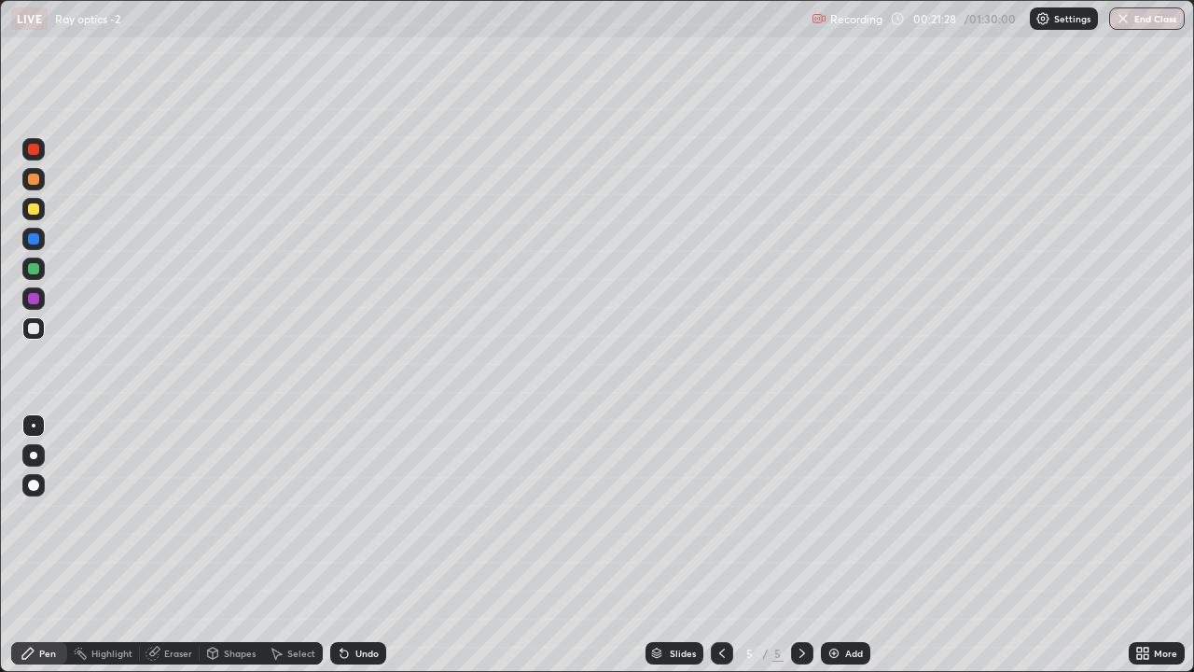
click at [213, 496] on icon at bounding box center [213, 655] width 0 height 7
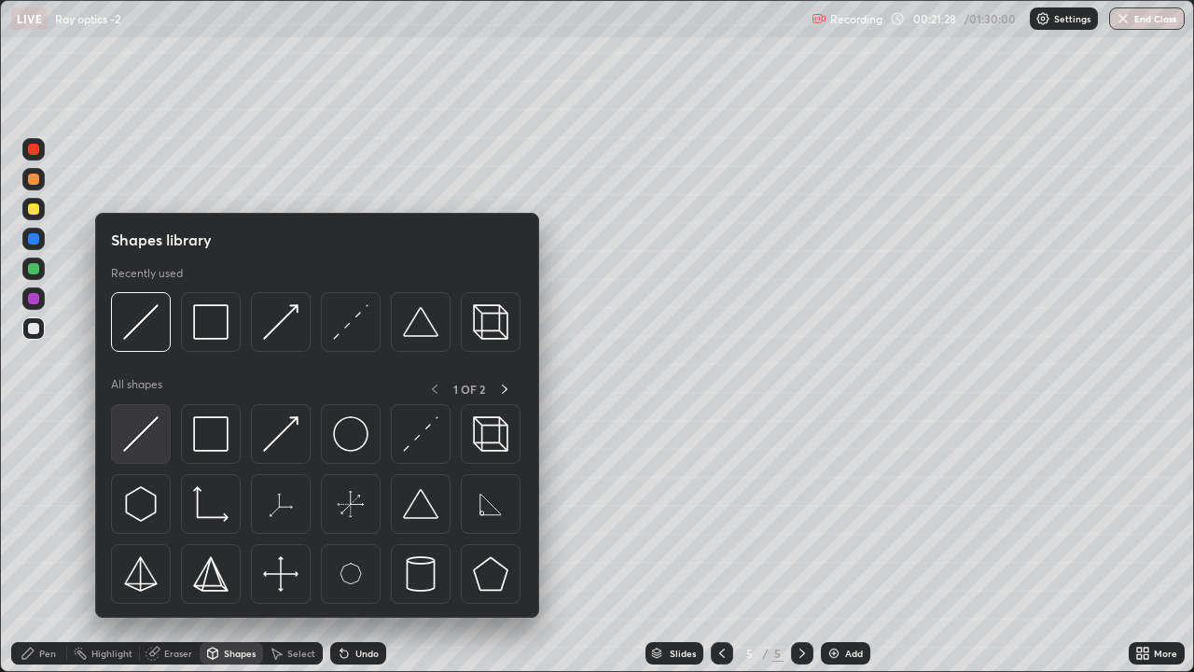
click at [146, 425] on img at bounding box center [140, 433] width 35 height 35
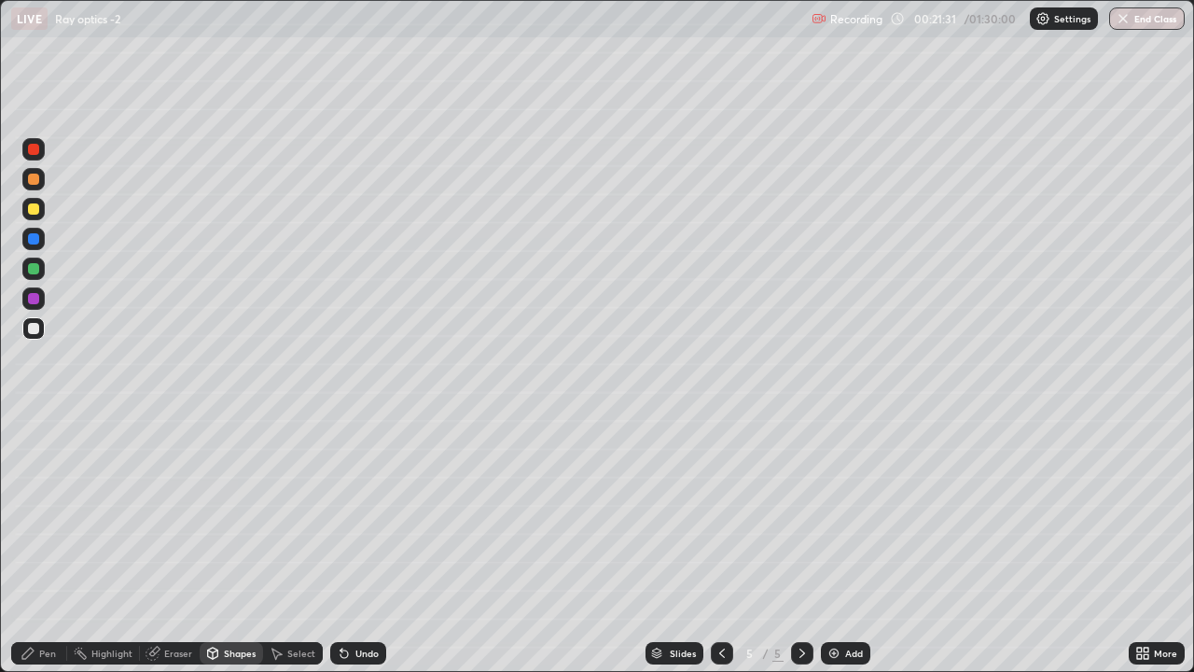
click at [351, 496] on div "Undo" at bounding box center [358, 653] width 56 height 22
click at [41, 496] on div "Pen" at bounding box center [47, 652] width 17 height 9
click at [34, 269] on div at bounding box center [33, 268] width 11 height 11
click at [34, 212] on div at bounding box center [33, 208] width 11 height 11
click at [34, 179] on div at bounding box center [33, 179] width 11 height 11
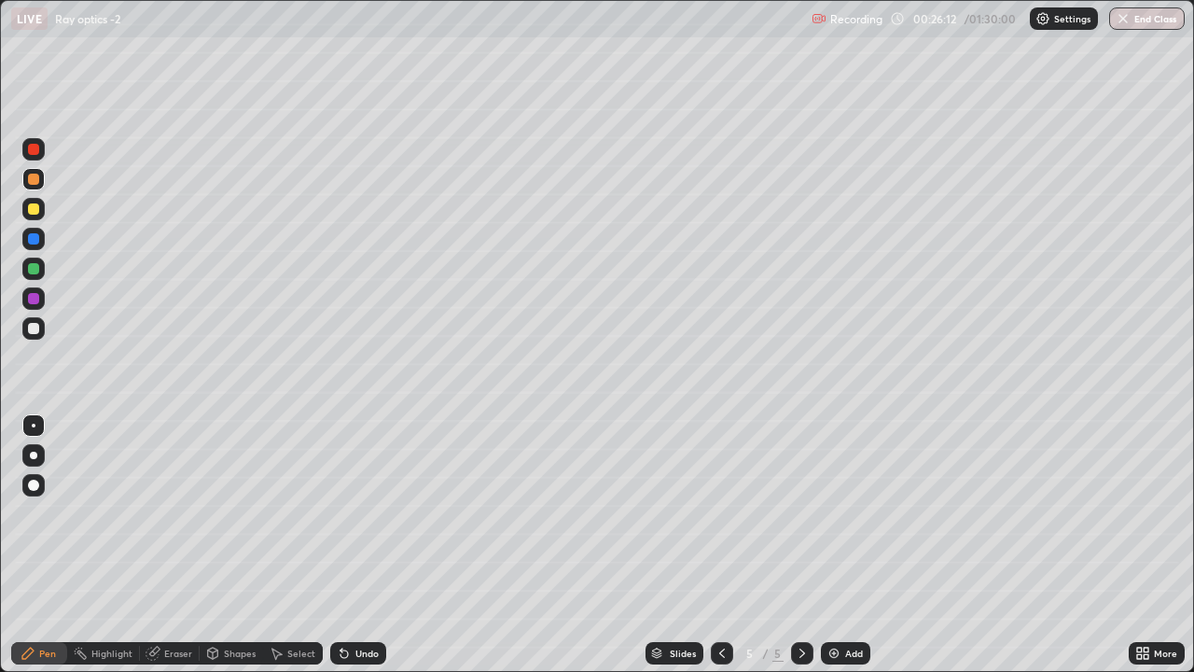
click at [846, 496] on div "Add" at bounding box center [854, 652] width 18 height 9
click at [35, 271] on div at bounding box center [33, 268] width 11 height 11
click at [239, 496] on div "Shapes" at bounding box center [231, 653] width 63 height 22
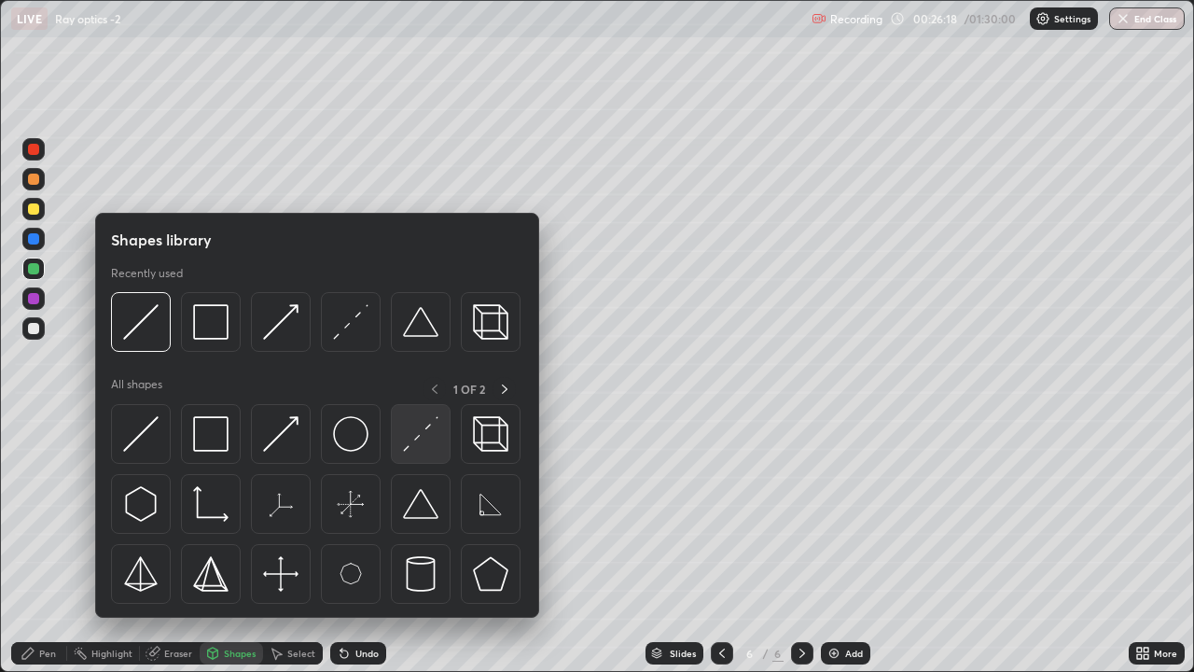
click at [421, 432] on img at bounding box center [420, 433] width 35 height 35
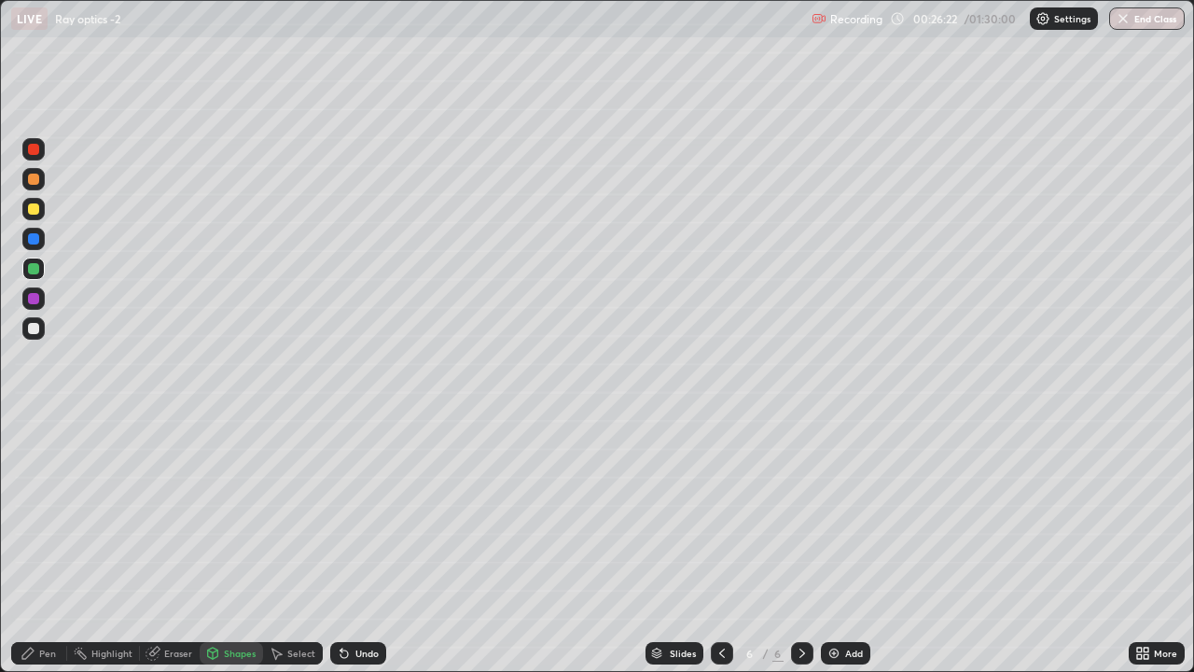
click at [41, 496] on div "Pen" at bounding box center [47, 652] width 17 height 9
click at [35, 328] on div at bounding box center [33, 328] width 11 height 11
click at [226, 496] on div "Shapes" at bounding box center [240, 652] width 32 height 9
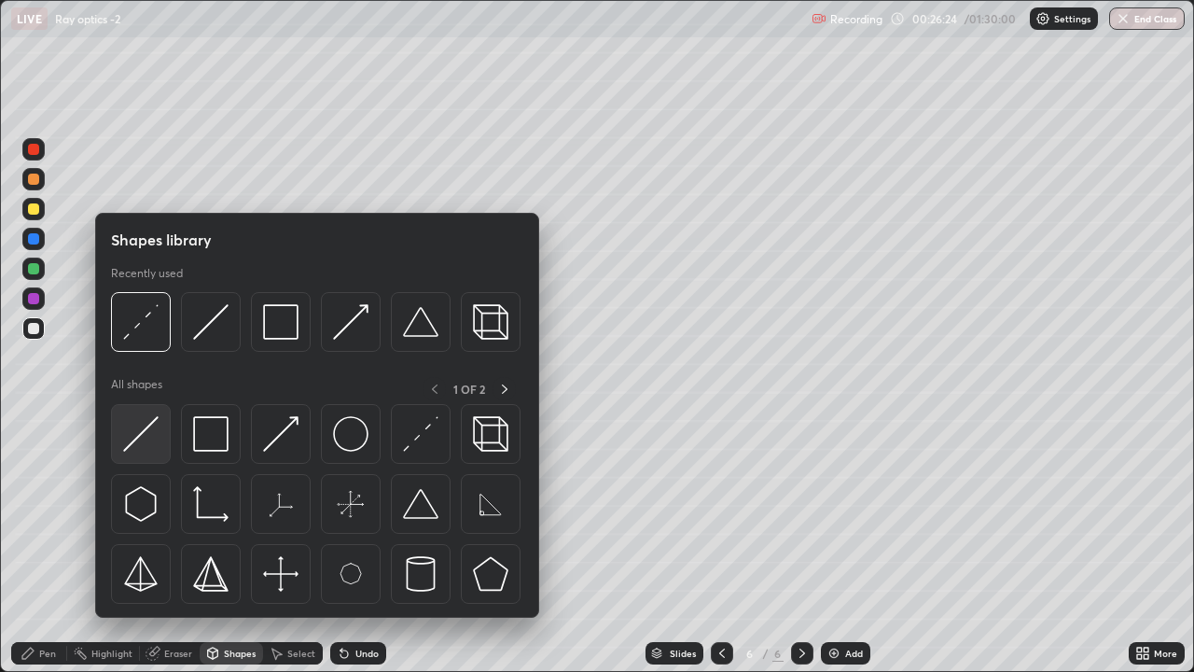
click at [146, 432] on img at bounding box center [140, 433] width 35 height 35
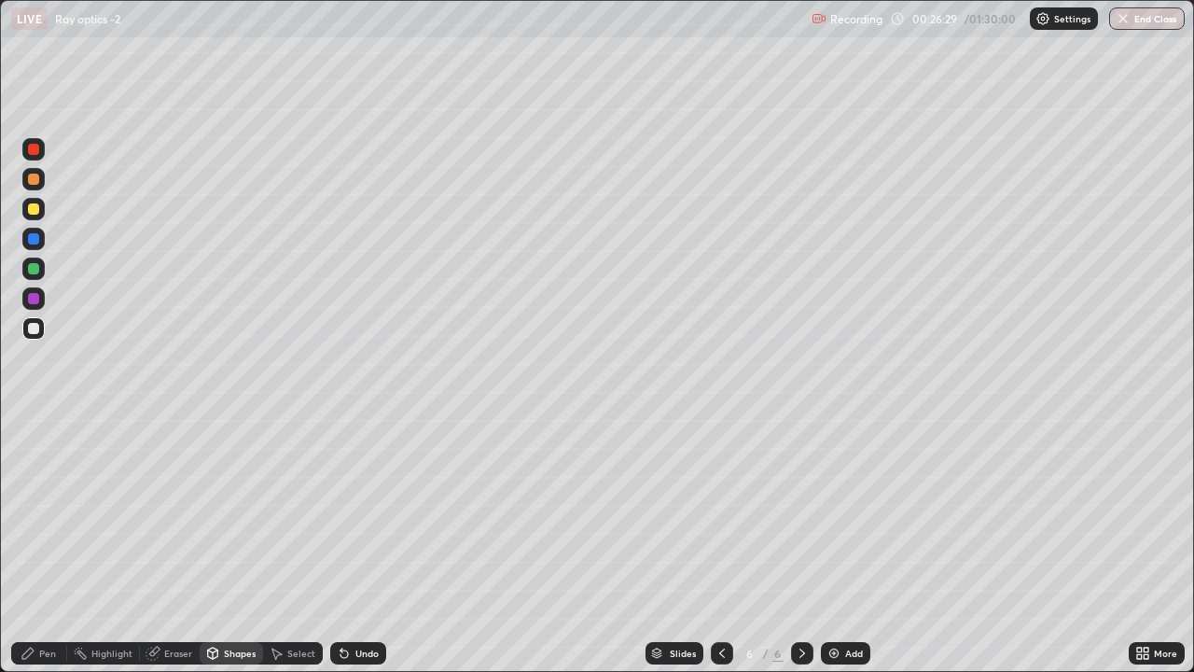
click at [49, 496] on div "Pen" at bounding box center [47, 652] width 17 height 9
click at [36, 270] on div at bounding box center [33, 268] width 11 height 11
click at [35, 180] on div at bounding box center [33, 179] width 11 height 11
click at [33, 209] on div at bounding box center [33, 208] width 11 height 11
click at [31, 328] on div at bounding box center [33, 328] width 11 height 11
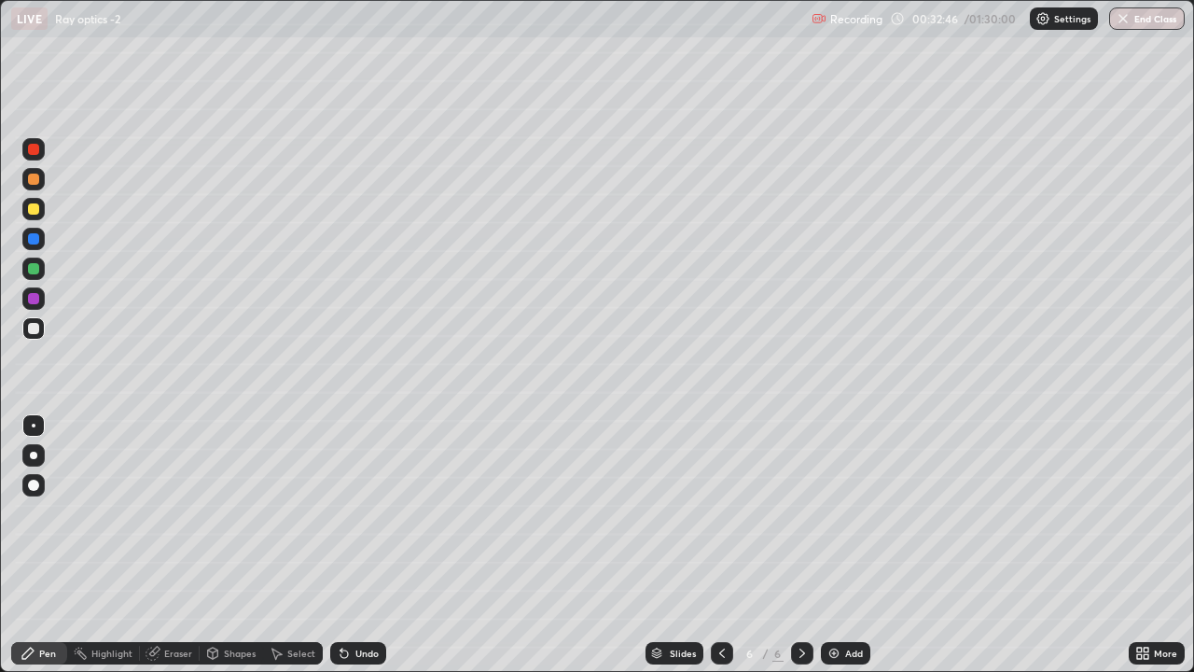
click at [358, 496] on div "Undo" at bounding box center [366, 652] width 23 height 9
click at [32, 207] on div at bounding box center [33, 208] width 11 height 11
click at [0, 56] on div "Setting up your live class" at bounding box center [597, 336] width 1194 height 672
click at [0, 57] on div "Setting up your live class" at bounding box center [597, 336] width 1194 height 672
click at [29, 268] on div at bounding box center [33, 268] width 11 height 11
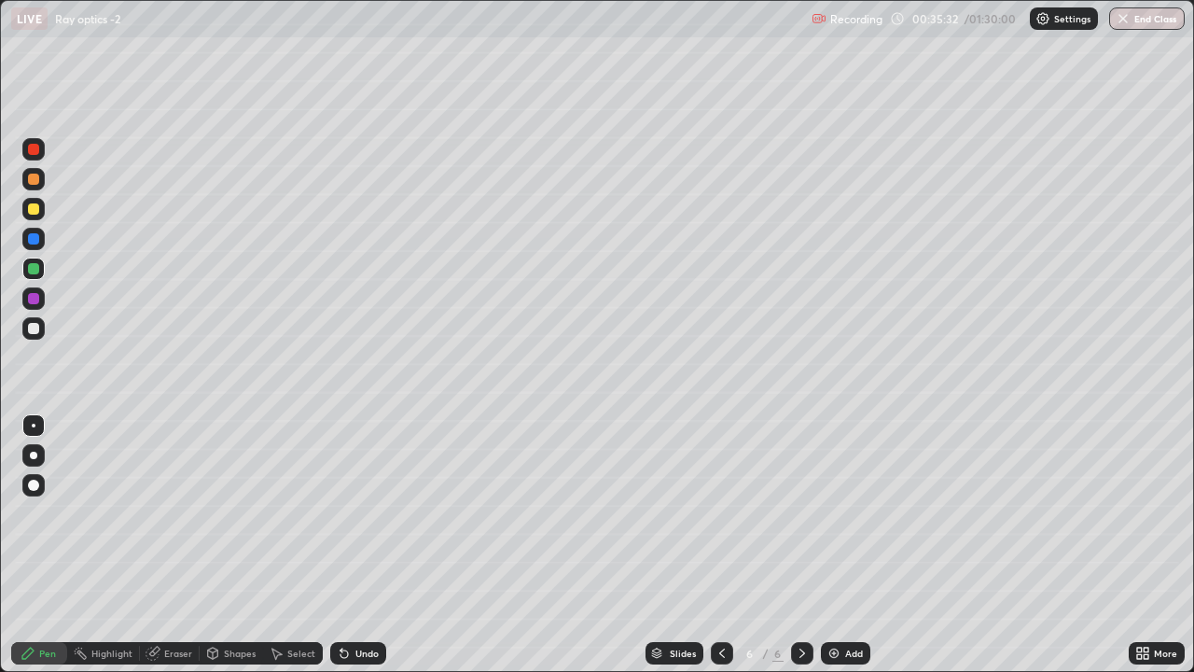
click at [801, 496] on icon at bounding box center [802, 652] width 6 height 9
click at [835, 496] on img at bounding box center [834, 653] width 15 height 15
click at [43, 332] on div at bounding box center [33, 328] width 22 height 22
click at [31, 272] on div at bounding box center [33, 268] width 11 height 11
click at [221, 496] on div "Shapes" at bounding box center [231, 653] width 63 height 22
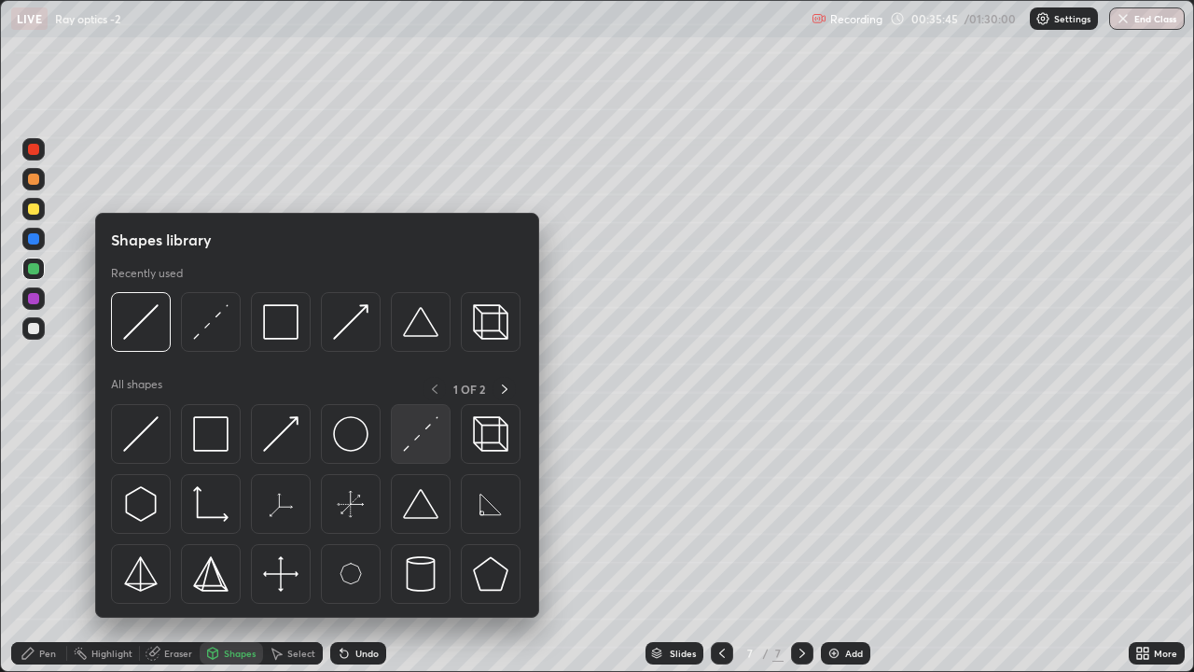
click at [418, 445] on img at bounding box center [420, 433] width 35 height 35
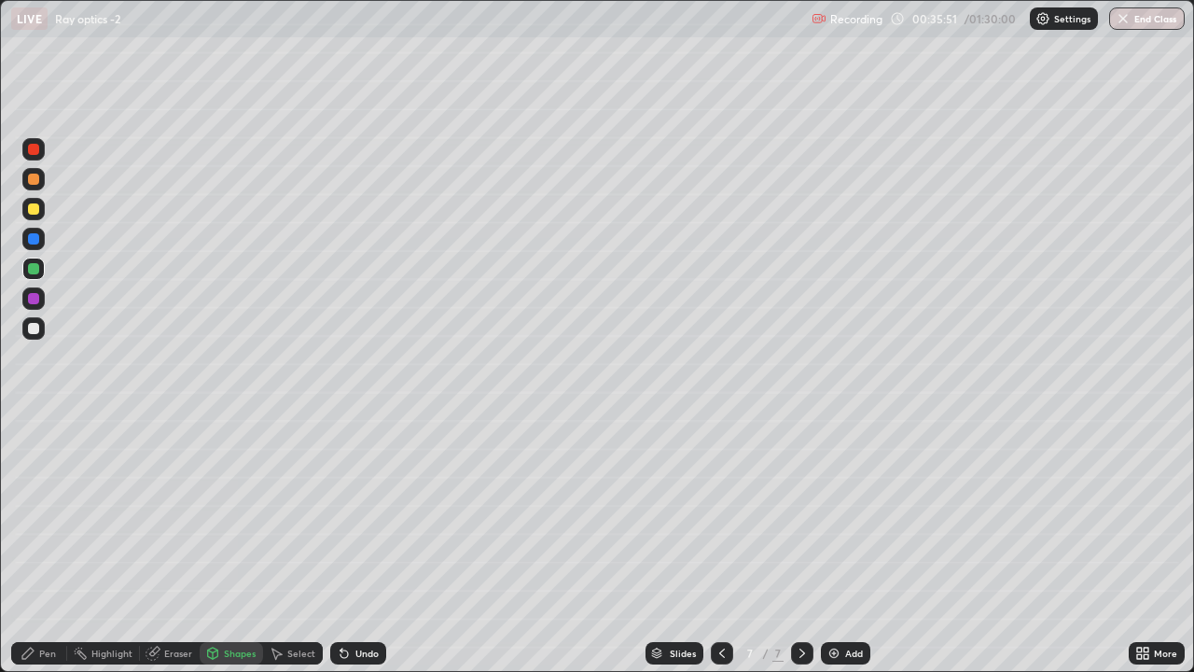
click at [231, 496] on div "Shapes" at bounding box center [240, 652] width 32 height 9
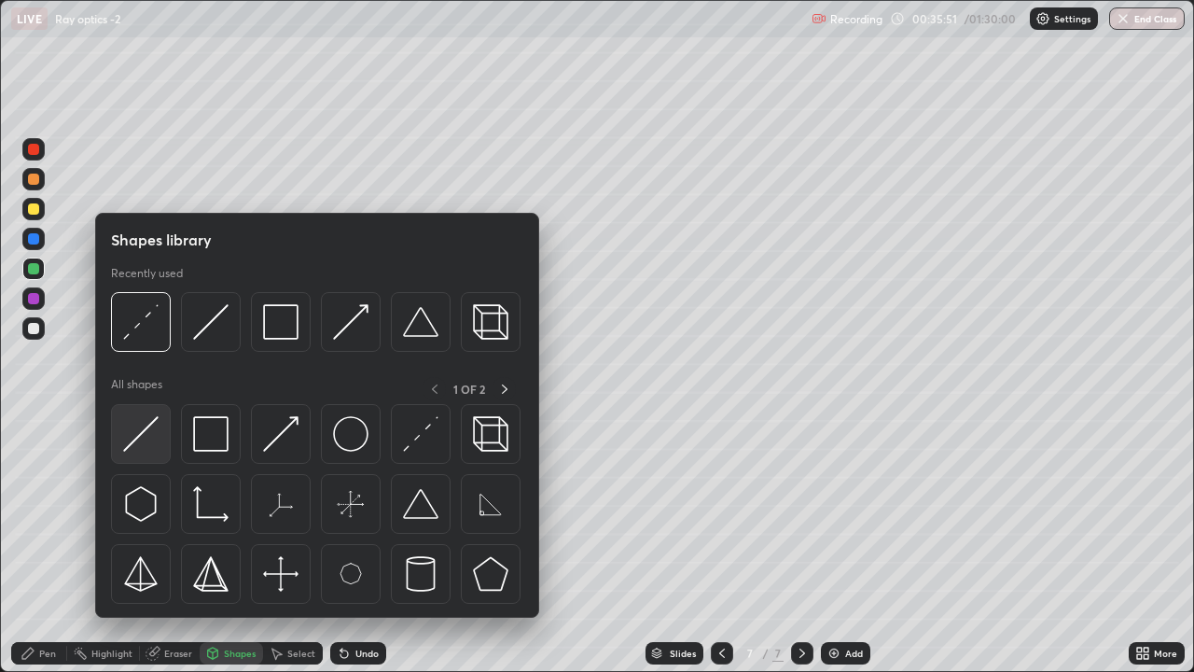
click at [144, 430] on img at bounding box center [140, 433] width 35 height 35
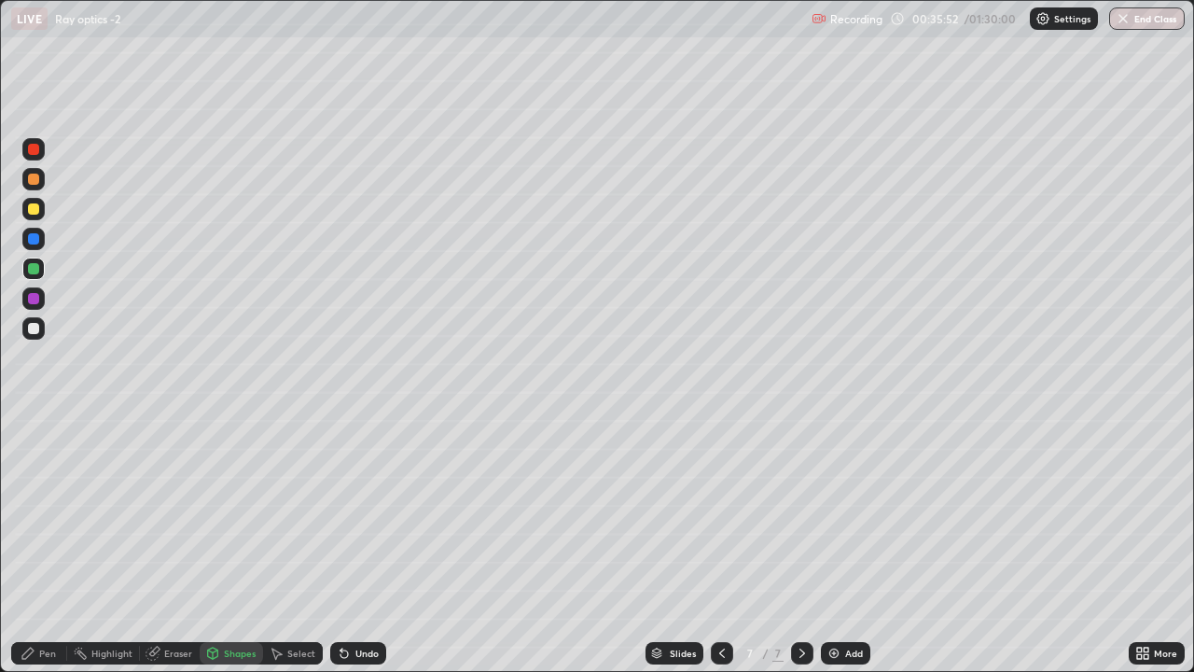
click at [28, 329] on div at bounding box center [33, 328] width 11 height 11
click at [39, 186] on div at bounding box center [33, 179] width 22 height 22
click at [54, 496] on div "Pen" at bounding box center [47, 652] width 17 height 9
click at [34, 329] on div at bounding box center [33, 328] width 11 height 11
click at [234, 496] on div "Shapes" at bounding box center [240, 652] width 32 height 9
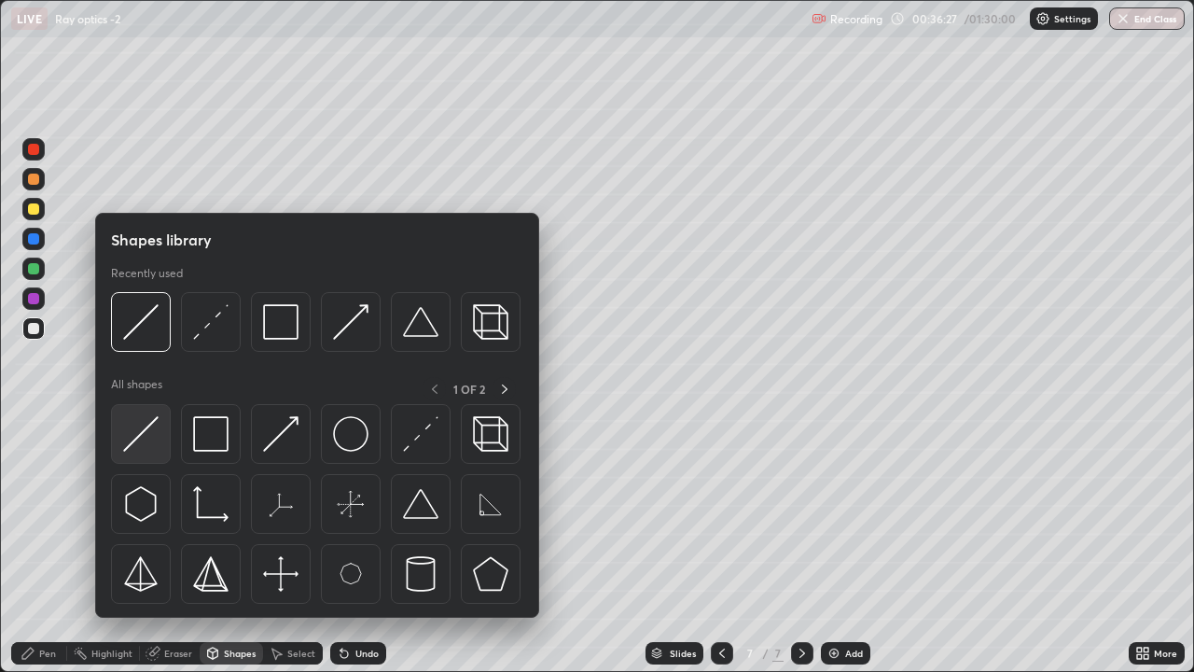
click at [152, 426] on img at bounding box center [140, 433] width 35 height 35
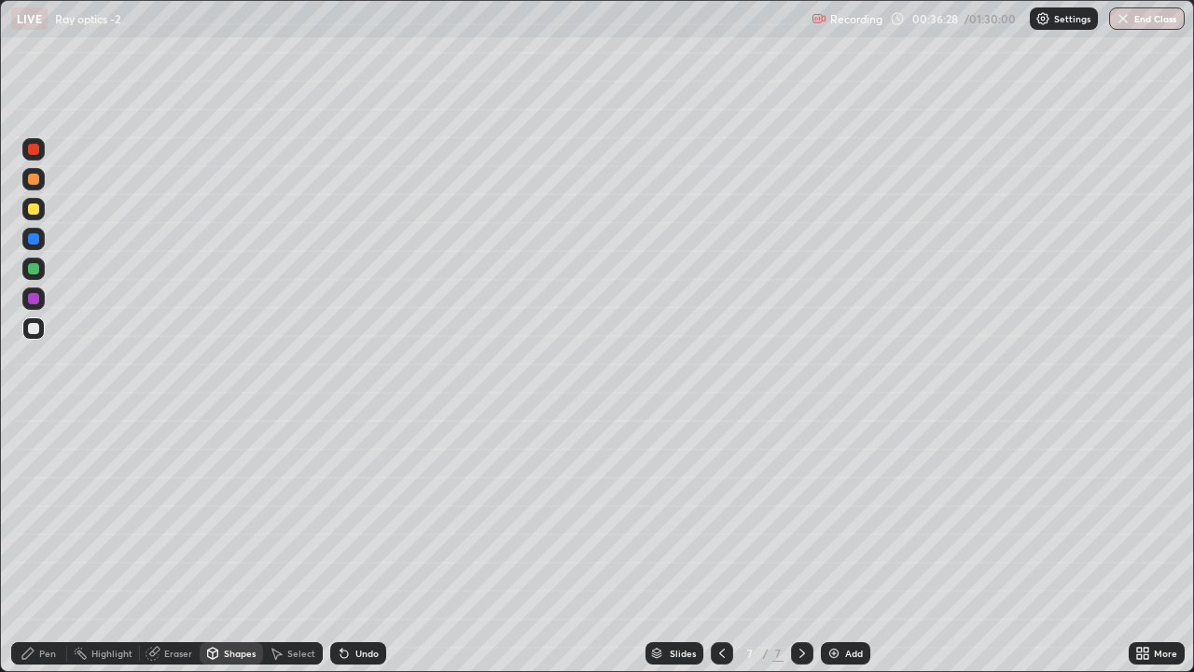
click at [34, 210] on div at bounding box center [33, 208] width 11 height 11
click at [222, 496] on div "Shapes" at bounding box center [231, 653] width 63 height 22
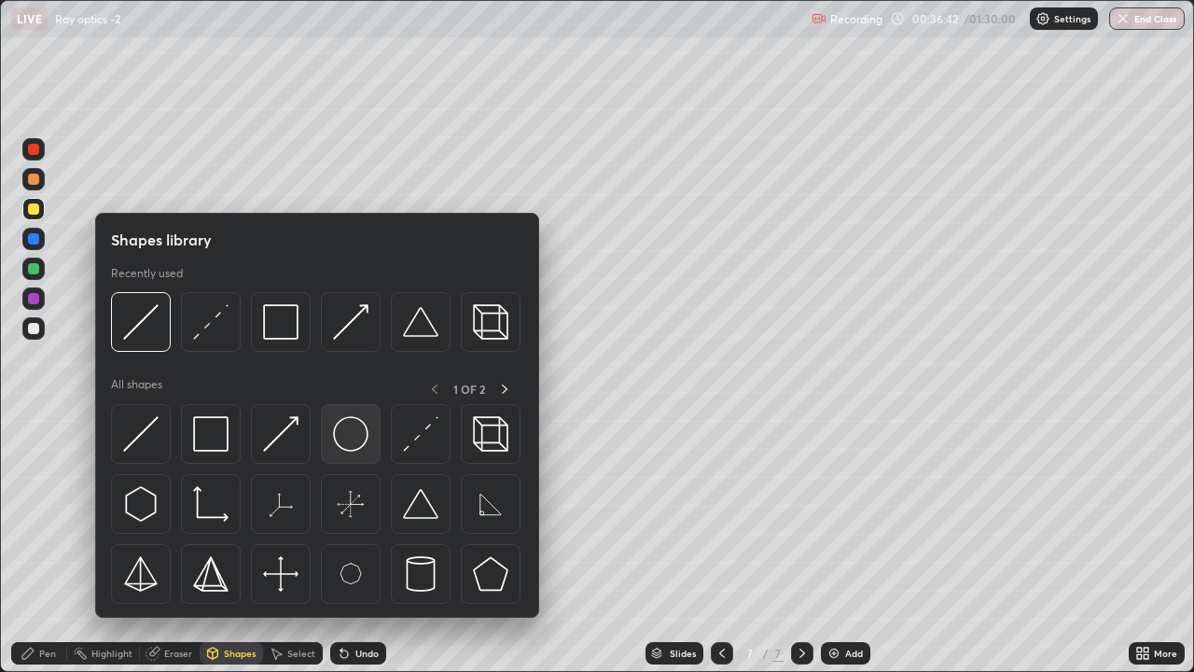
click at [353, 438] on img at bounding box center [350, 433] width 35 height 35
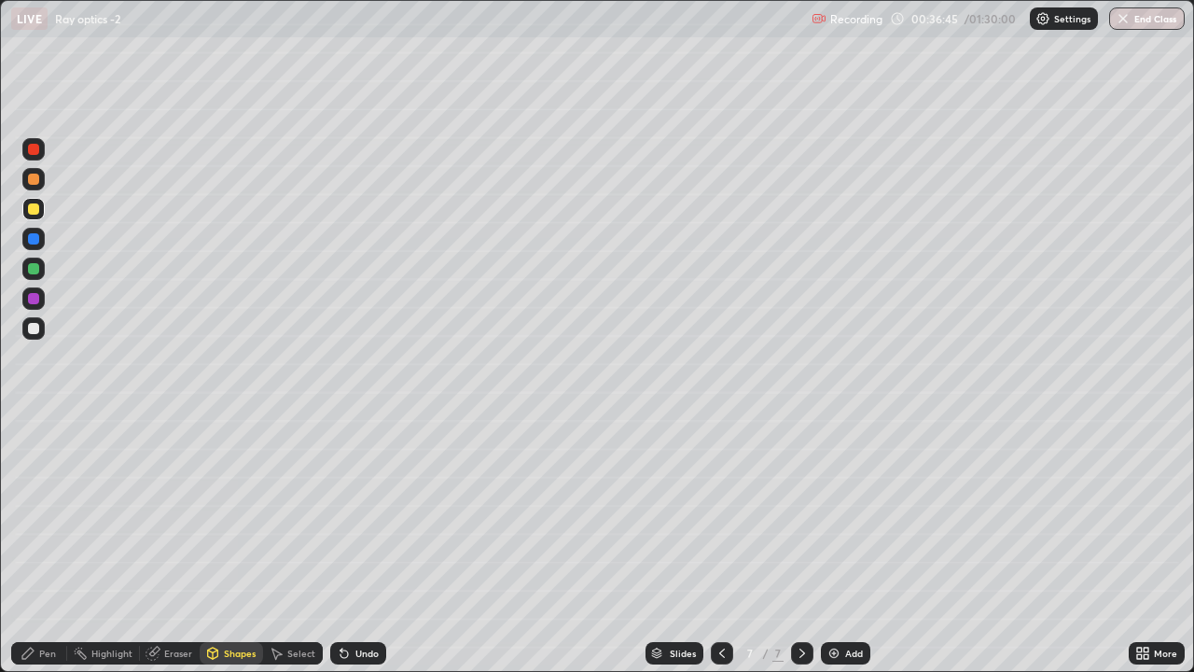
click at [237, 496] on div "Shapes" at bounding box center [240, 652] width 32 height 9
click at [46, 496] on div "Pen" at bounding box center [47, 652] width 17 height 9
click at [35, 327] on div at bounding box center [33, 328] width 11 height 11
click at [230, 496] on div "Shapes" at bounding box center [240, 652] width 32 height 9
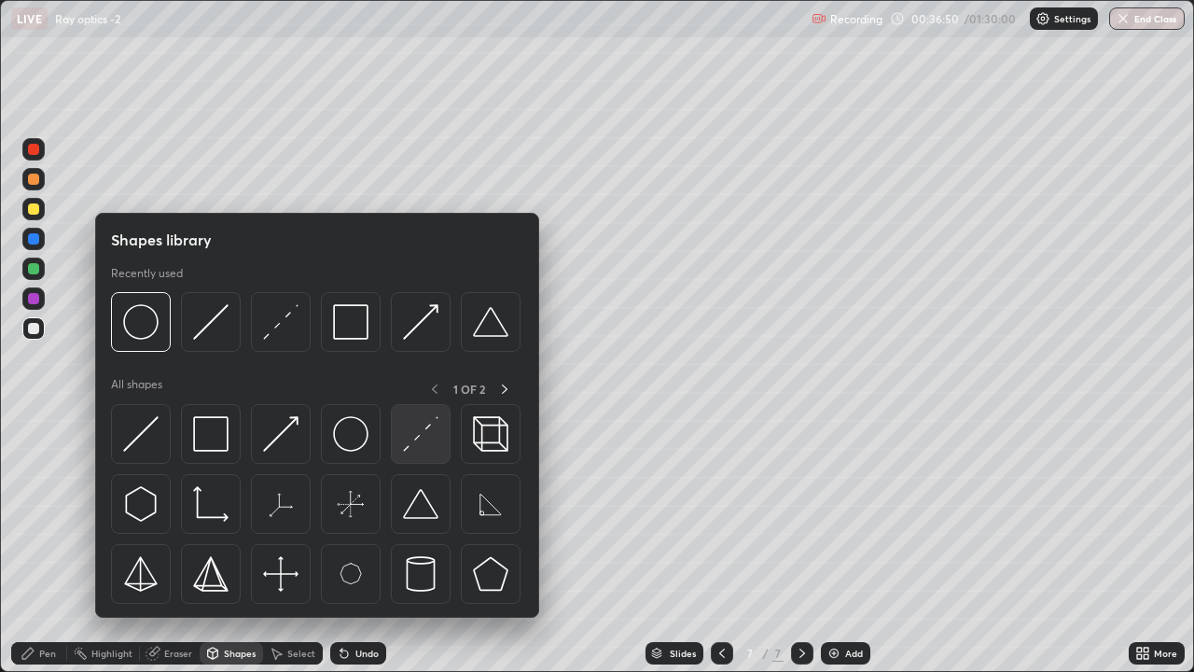
click at [417, 440] on img at bounding box center [420, 433] width 35 height 35
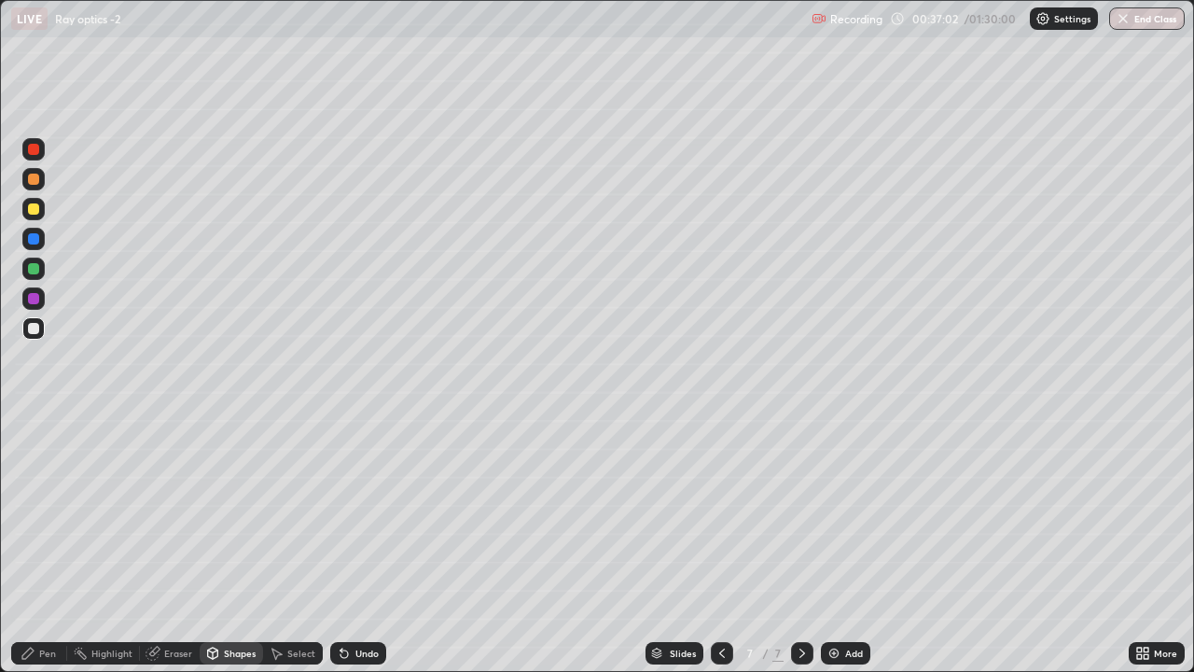
click at [213, 496] on icon at bounding box center [213, 655] width 0 height 7
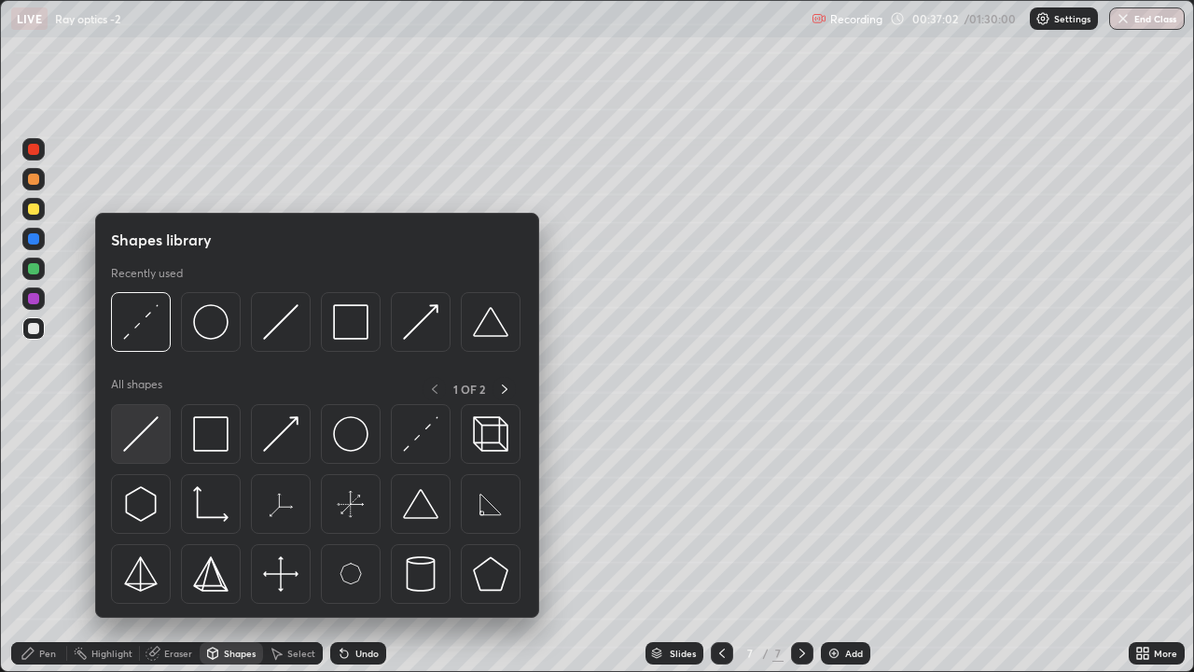
click at [149, 417] on img at bounding box center [140, 433] width 35 height 35
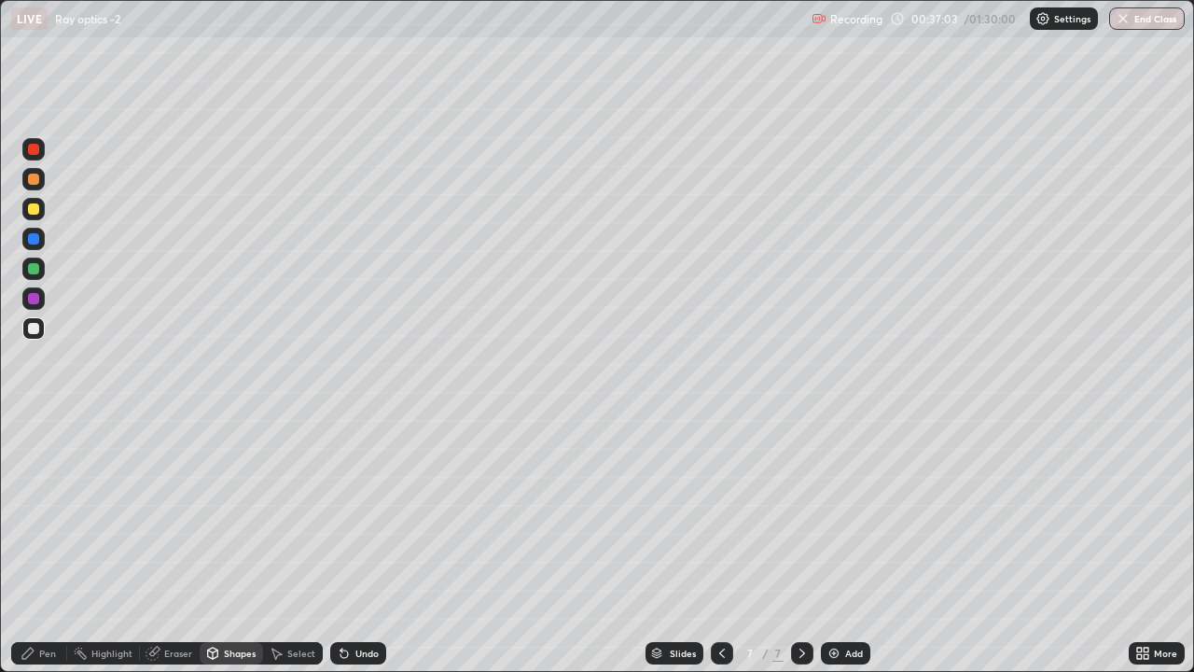
click at [34, 268] on div at bounding box center [33, 268] width 11 height 11
click at [29, 496] on icon at bounding box center [28, 653] width 15 height 15
click at [32, 211] on div at bounding box center [33, 208] width 11 height 11
click at [30, 179] on div at bounding box center [33, 179] width 11 height 11
click at [229, 496] on div "Shapes" at bounding box center [240, 652] width 32 height 9
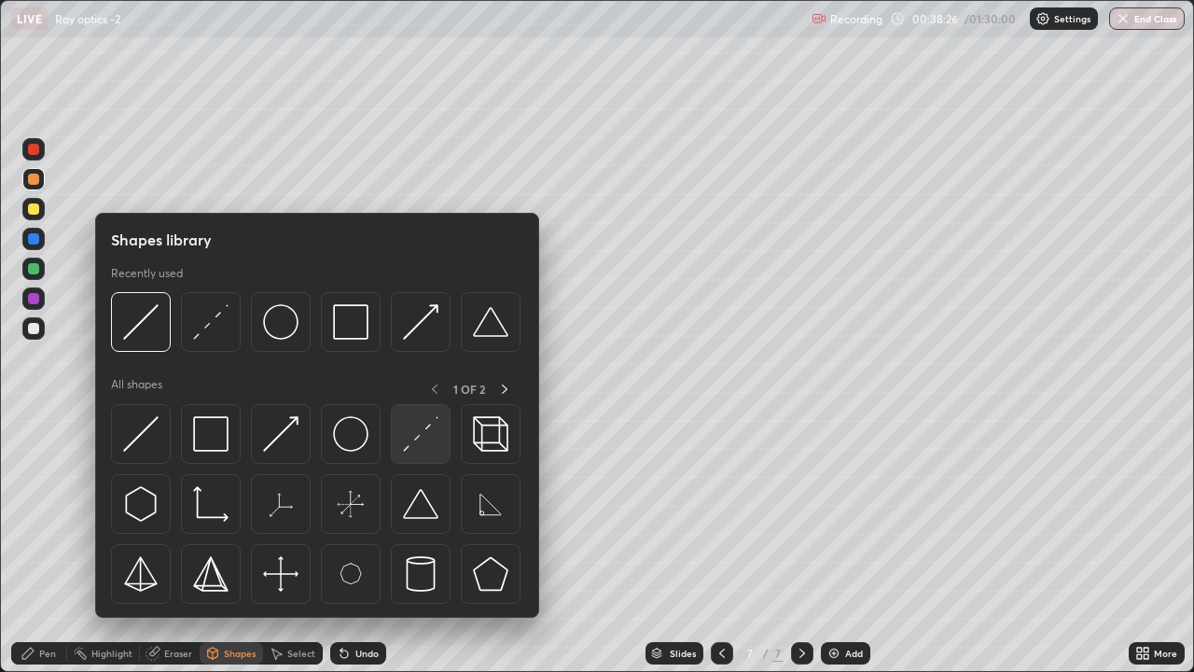
click at [424, 432] on img at bounding box center [420, 433] width 35 height 35
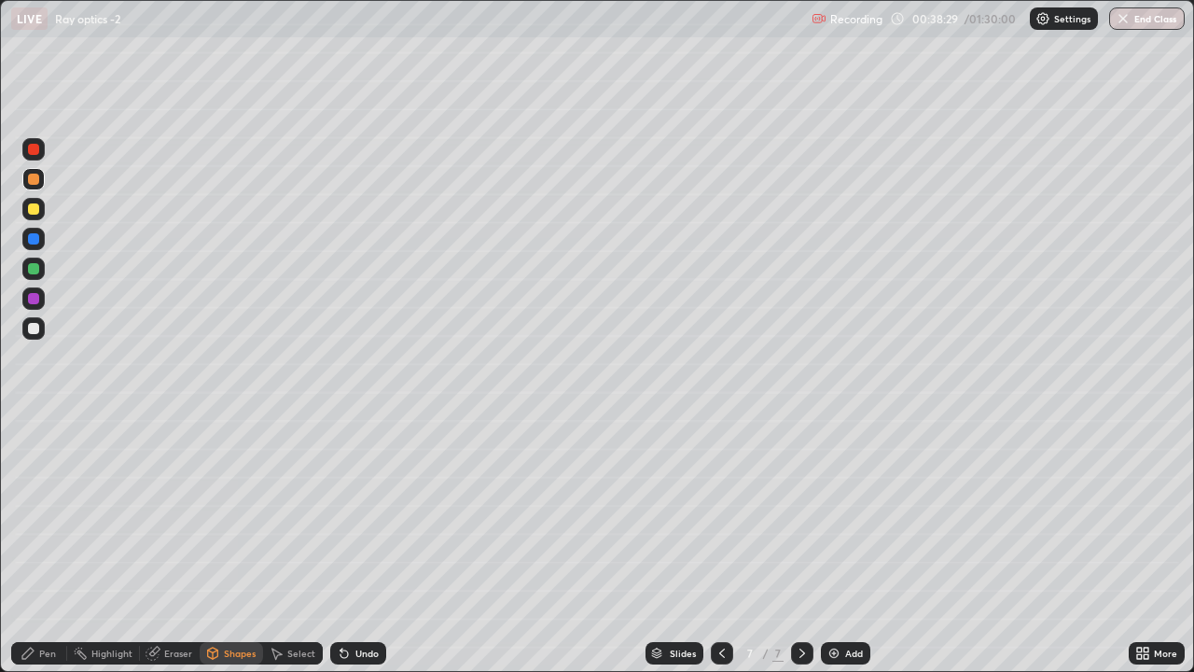
click at [214, 496] on icon at bounding box center [213, 652] width 10 height 11
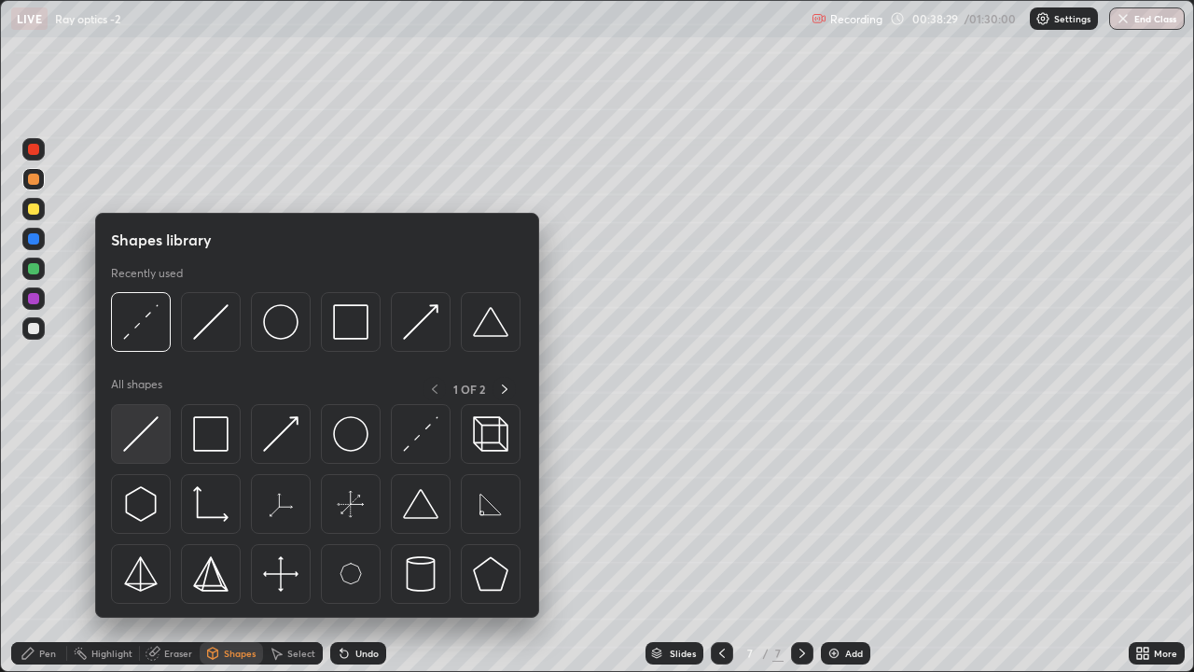
click at [143, 440] on img at bounding box center [140, 433] width 35 height 35
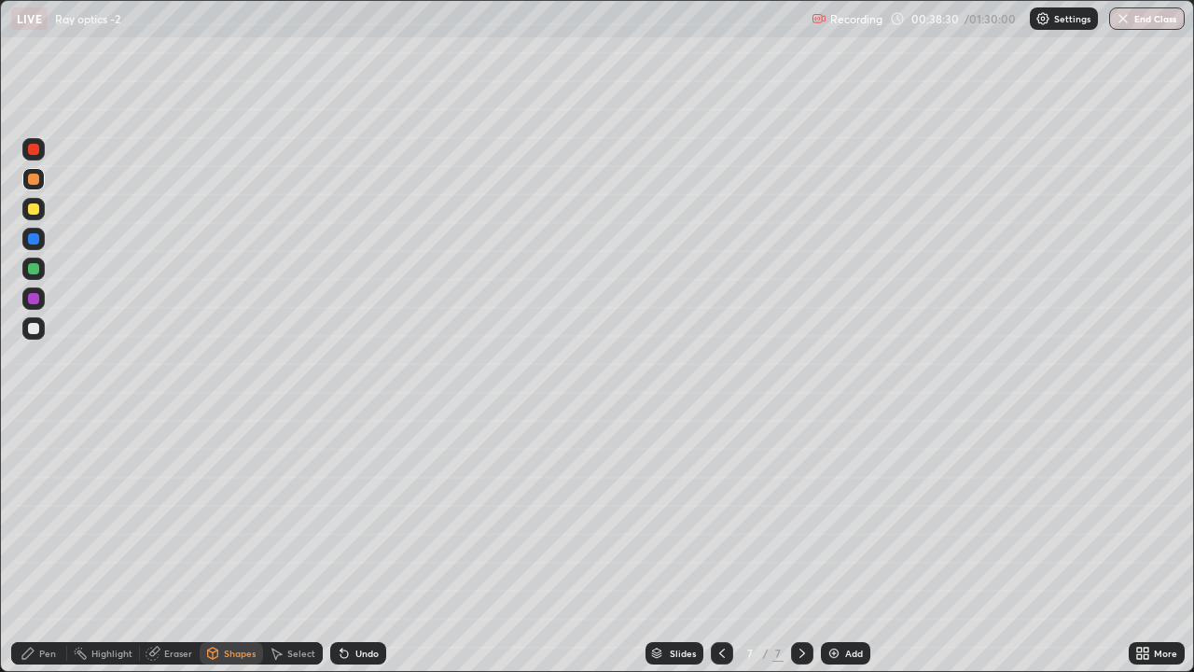
click at [35, 333] on div at bounding box center [33, 328] width 11 height 11
click at [47, 496] on div "Pen" at bounding box center [47, 652] width 17 height 9
click at [218, 496] on icon at bounding box center [212, 653] width 15 height 15
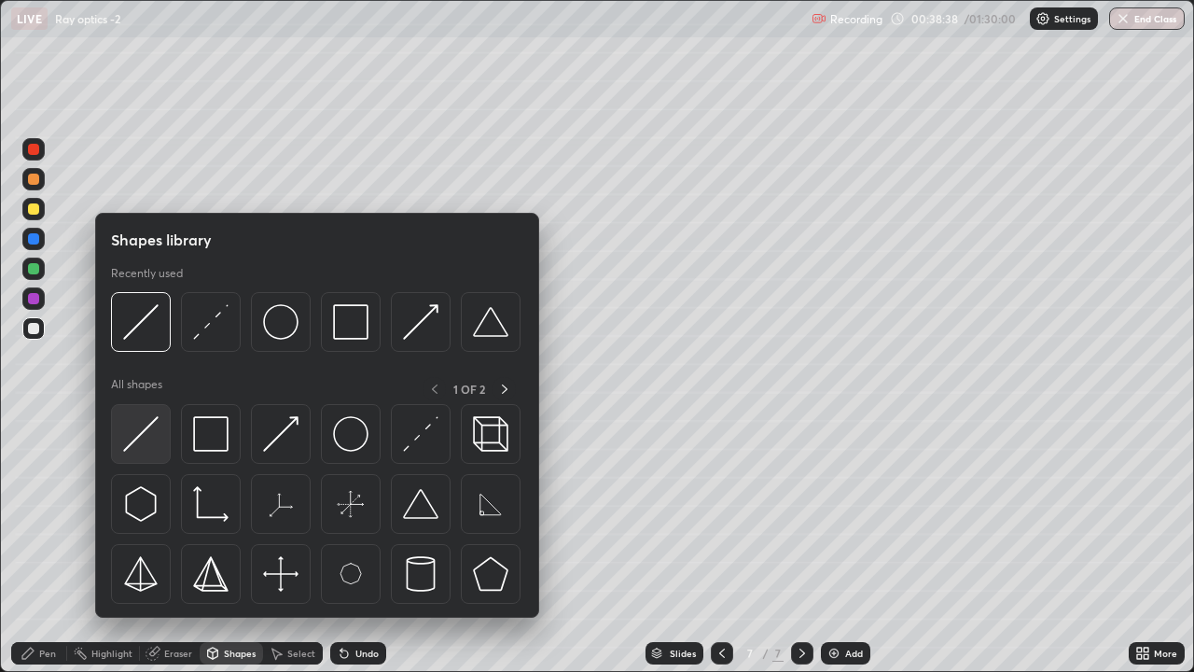
click at [146, 428] on img at bounding box center [140, 433] width 35 height 35
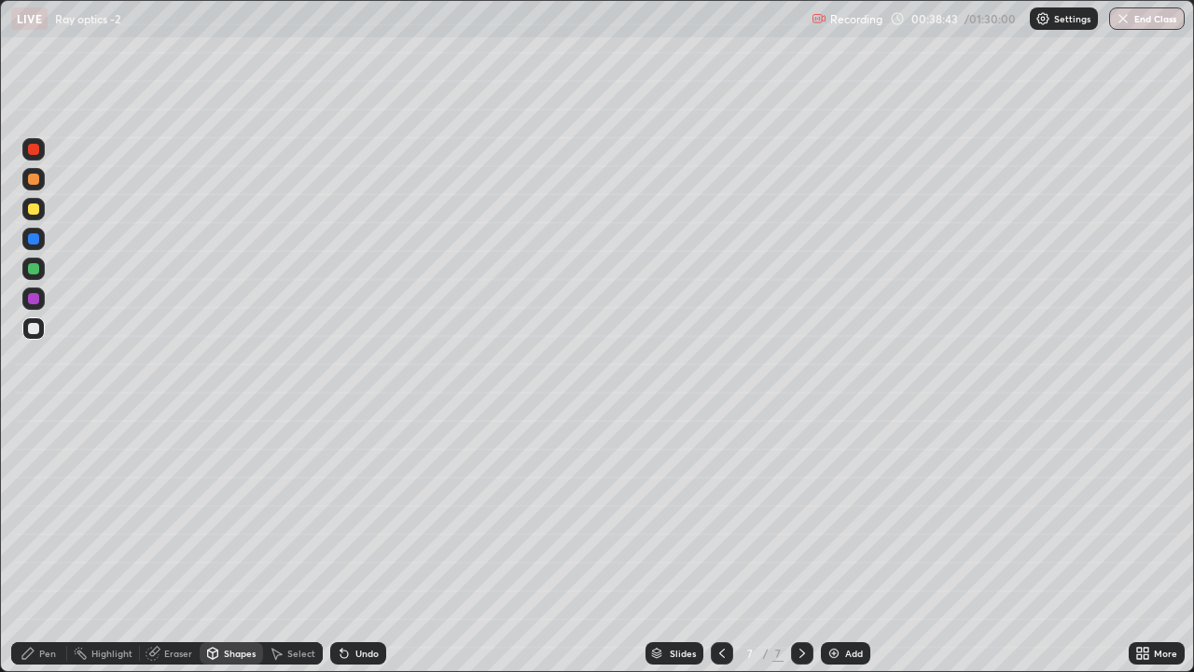
click at [30, 496] on icon at bounding box center [27, 652] width 11 height 11
click at [31, 183] on div at bounding box center [33, 179] width 11 height 11
click at [224, 496] on div "Shapes" at bounding box center [240, 652] width 32 height 9
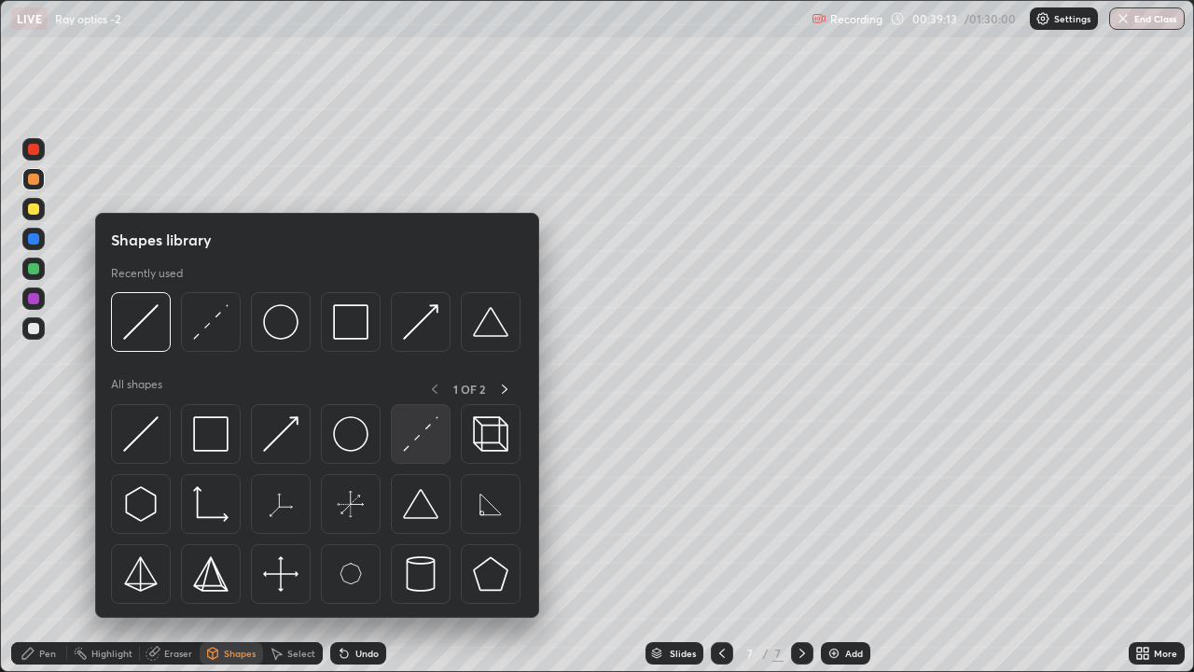
click at [417, 442] on img at bounding box center [420, 433] width 35 height 35
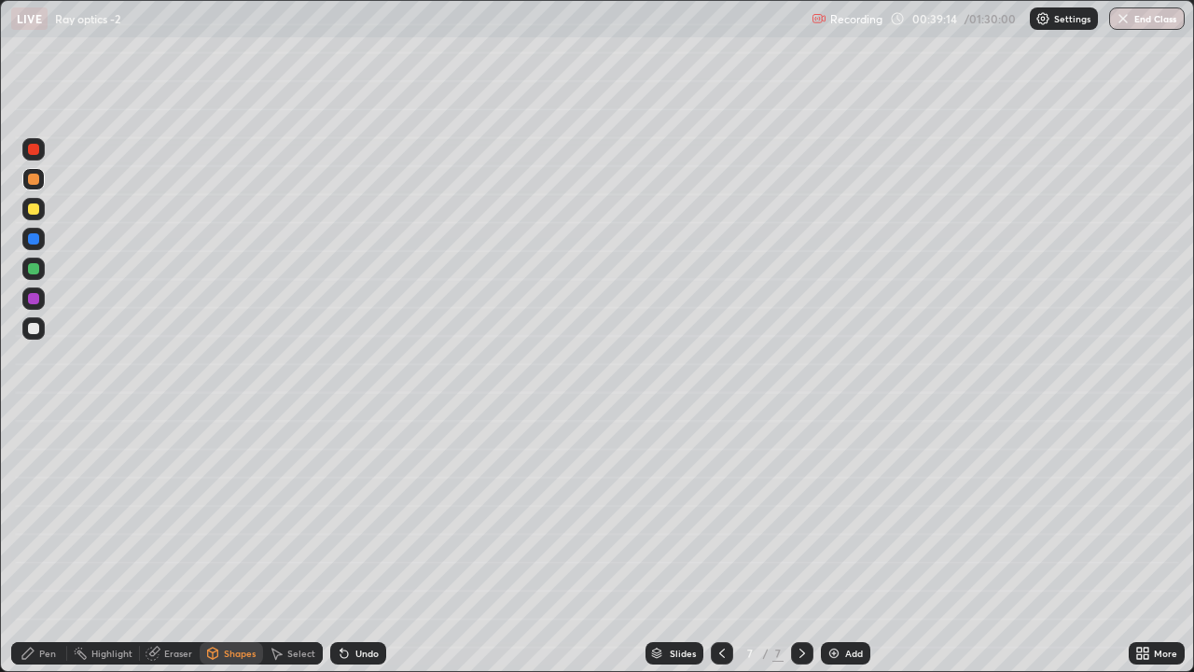
click at [32, 208] on div at bounding box center [33, 208] width 11 height 11
click at [37, 496] on div "Pen" at bounding box center [39, 653] width 56 height 22
click at [31, 266] on div at bounding box center [33, 268] width 11 height 11
click at [347, 496] on icon at bounding box center [344, 653] width 15 height 15
click at [245, 496] on div "Shapes" at bounding box center [240, 652] width 32 height 9
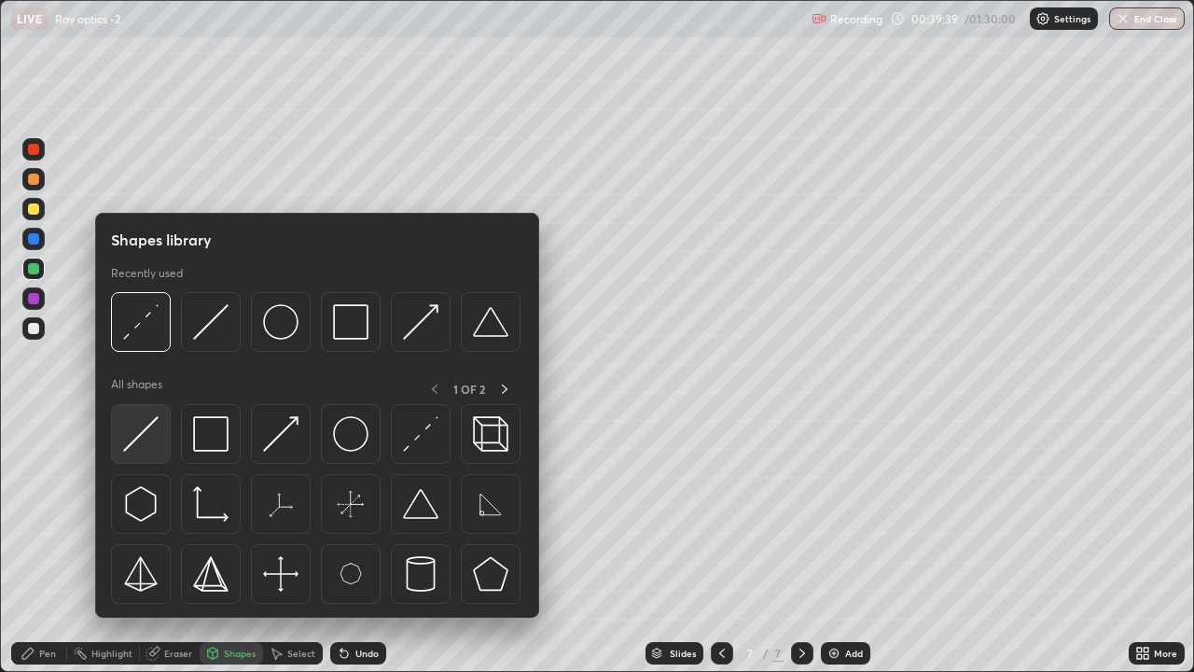
click at [151, 434] on img at bounding box center [140, 433] width 35 height 35
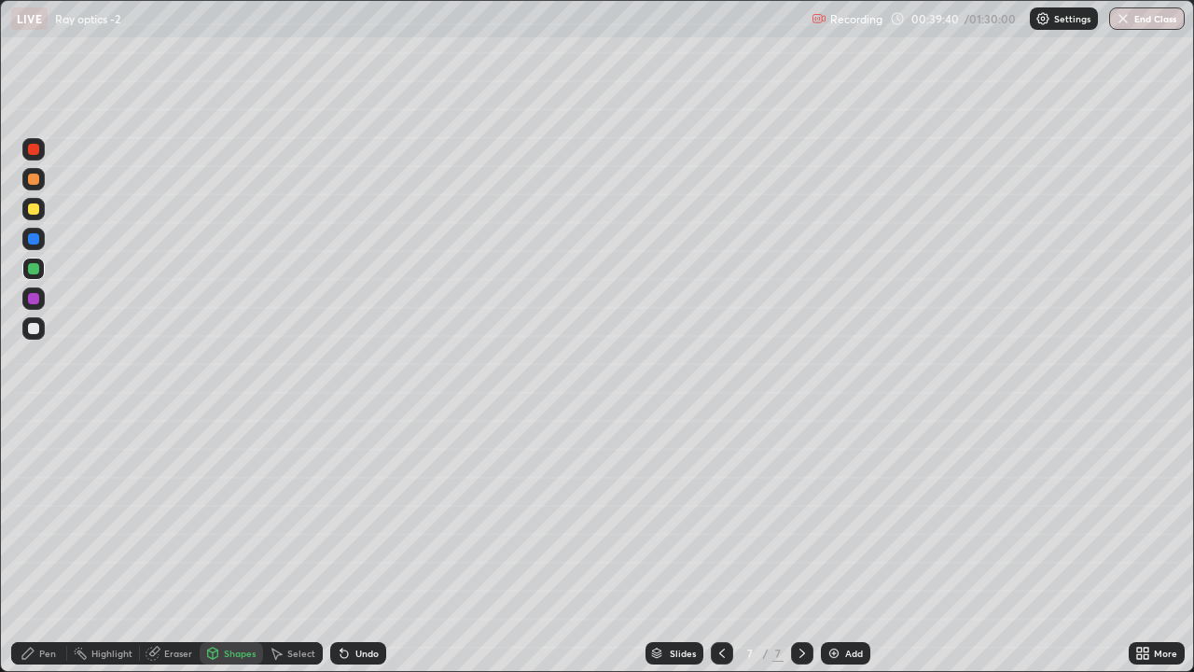
click at [35, 212] on div at bounding box center [33, 208] width 11 height 11
click at [240, 496] on div "Shapes" at bounding box center [231, 653] width 63 height 22
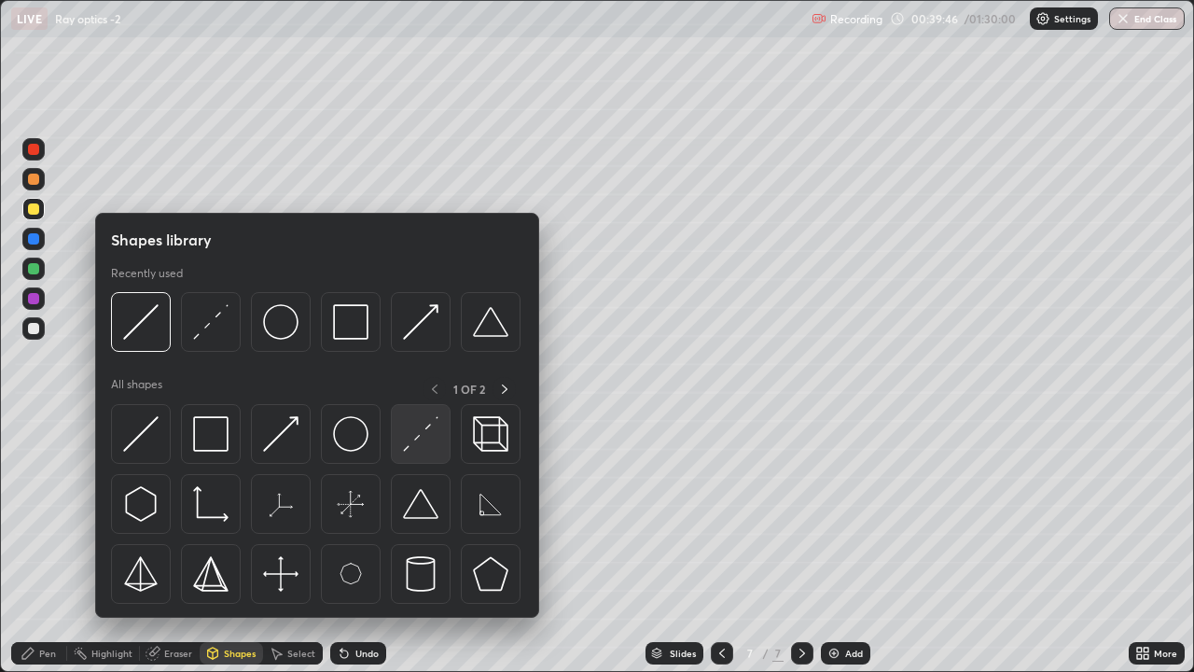
click at [425, 438] on img at bounding box center [420, 433] width 35 height 35
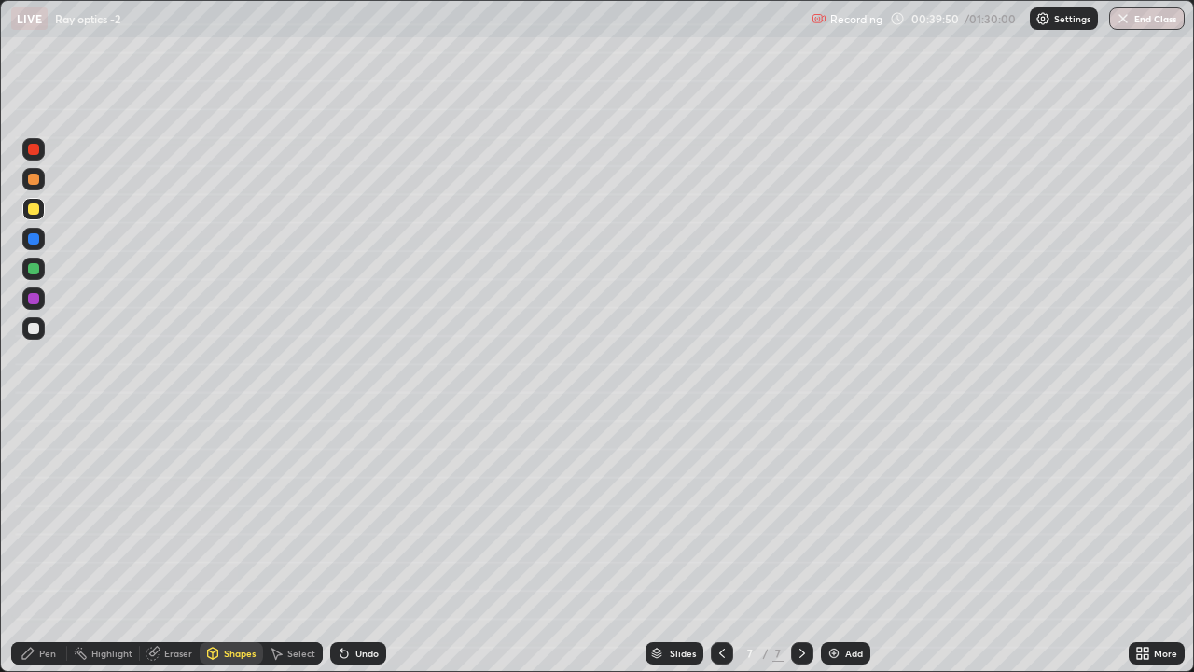
click at [211, 496] on icon at bounding box center [213, 651] width 10 height 3
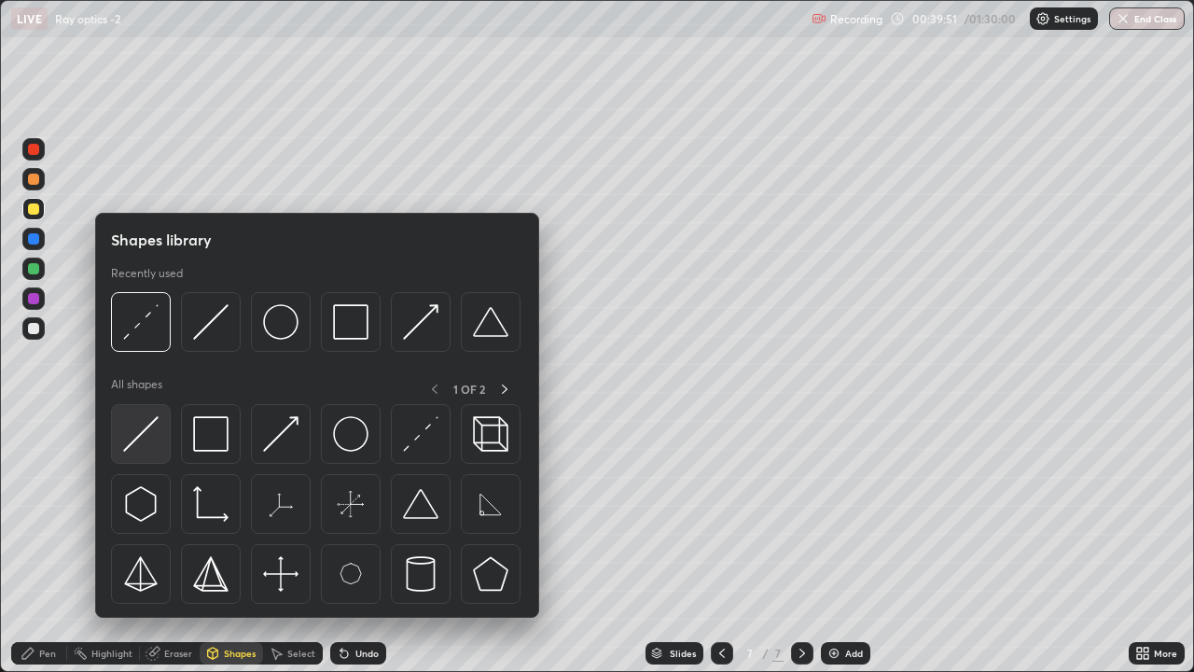
click at [138, 426] on img at bounding box center [140, 433] width 35 height 35
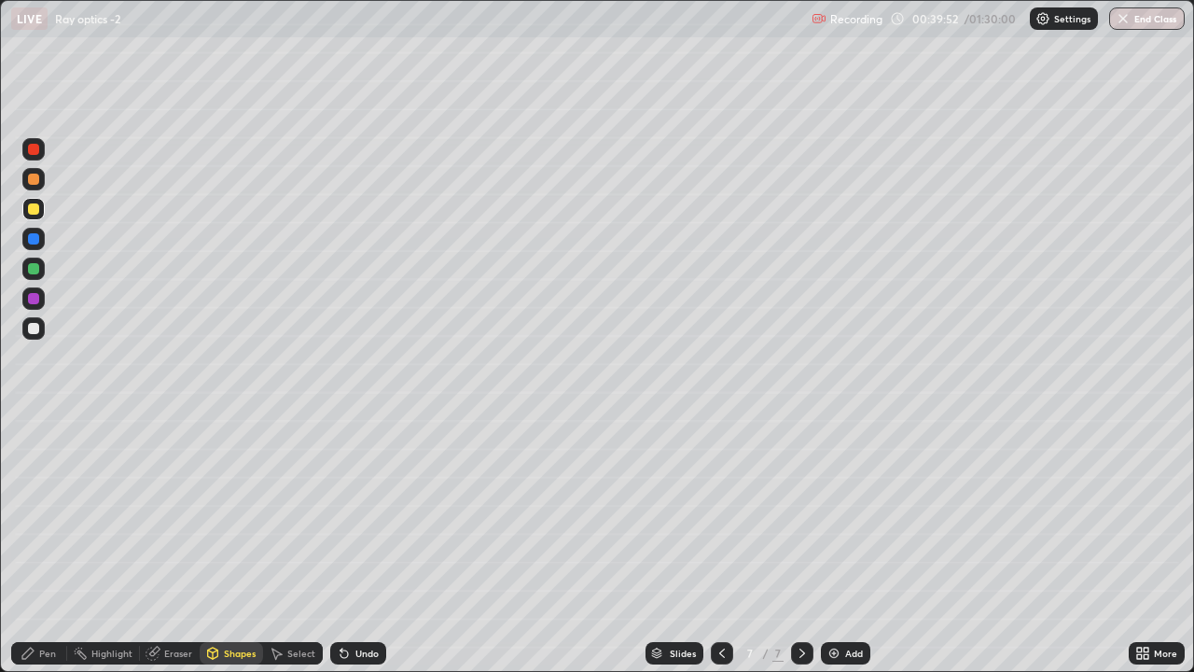
click at [32, 325] on div at bounding box center [33, 328] width 11 height 11
click at [29, 179] on div at bounding box center [33, 179] width 11 height 11
click at [363, 496] on div "Undo" at bounding box center [366, 652] width 23 height 9
click at [48, 496] on div "Pen" at bounding box center [47, 652] width 17 height 9
click at [213, 496] on icon at bounding box center [213, 655] width 0 height 7
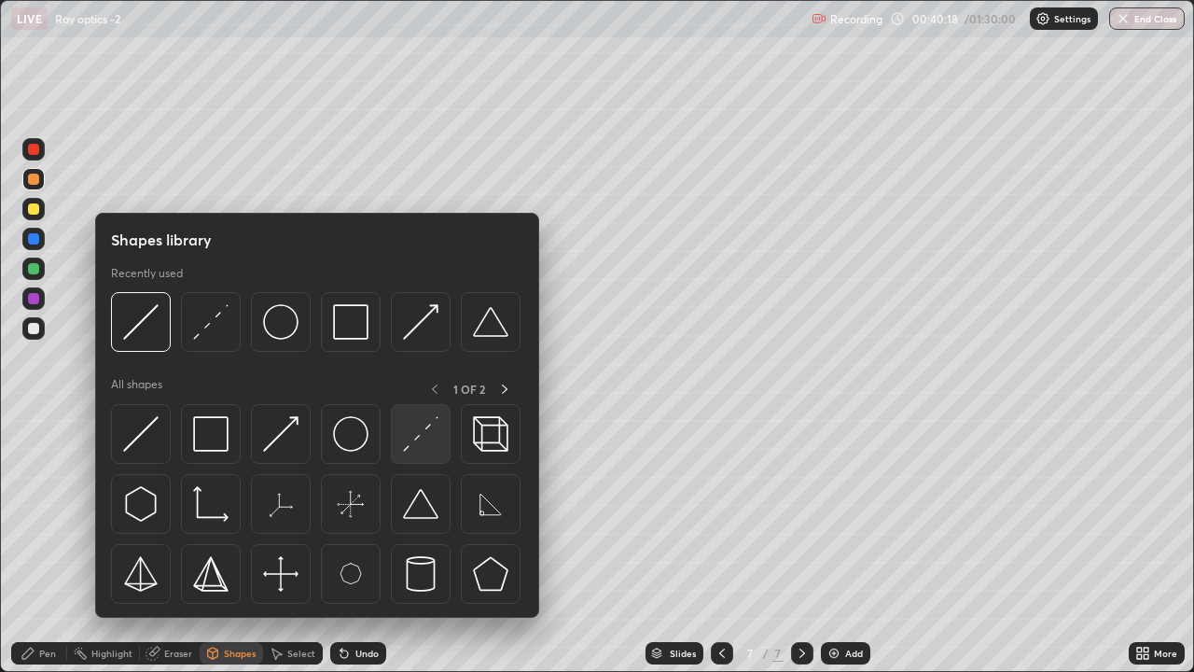
click at [410, 443] on img at bounding box center [420, 433] width 35 height 35
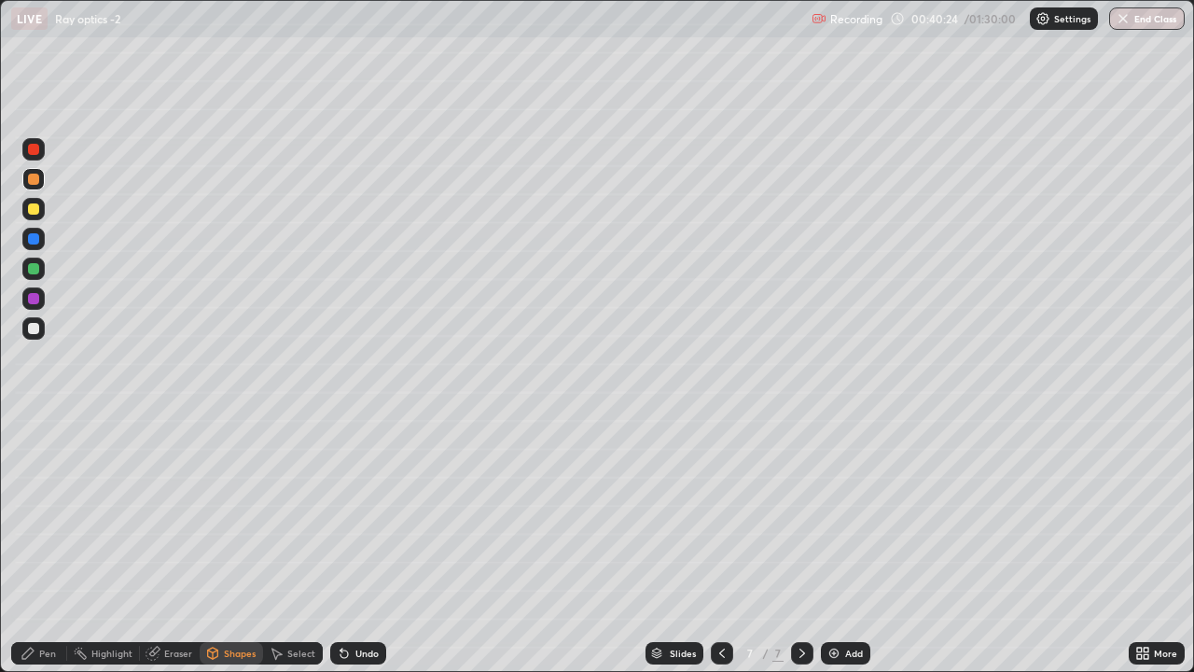
click at [49, 496] on div "Pen" at bounding box center [39, 653] width 56 height 22
click at [32, 270] on div at bounding box center [33, 268] width 11 height 11
click at [34, 209] on div at bounding box center [33, 208] width 11 height 11
click at [215, 496] on icon at bounding box center [213, 652] width 10 height 11
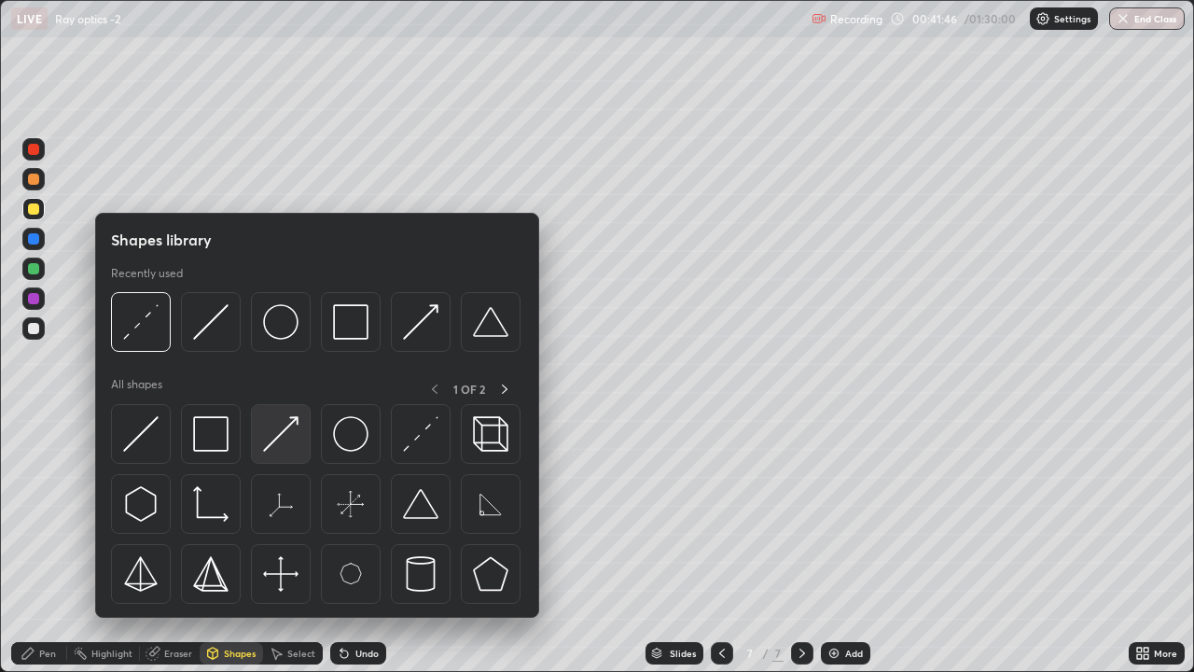
click at [296, 417] on img at bounding box center [280, 433] width 35 height 35
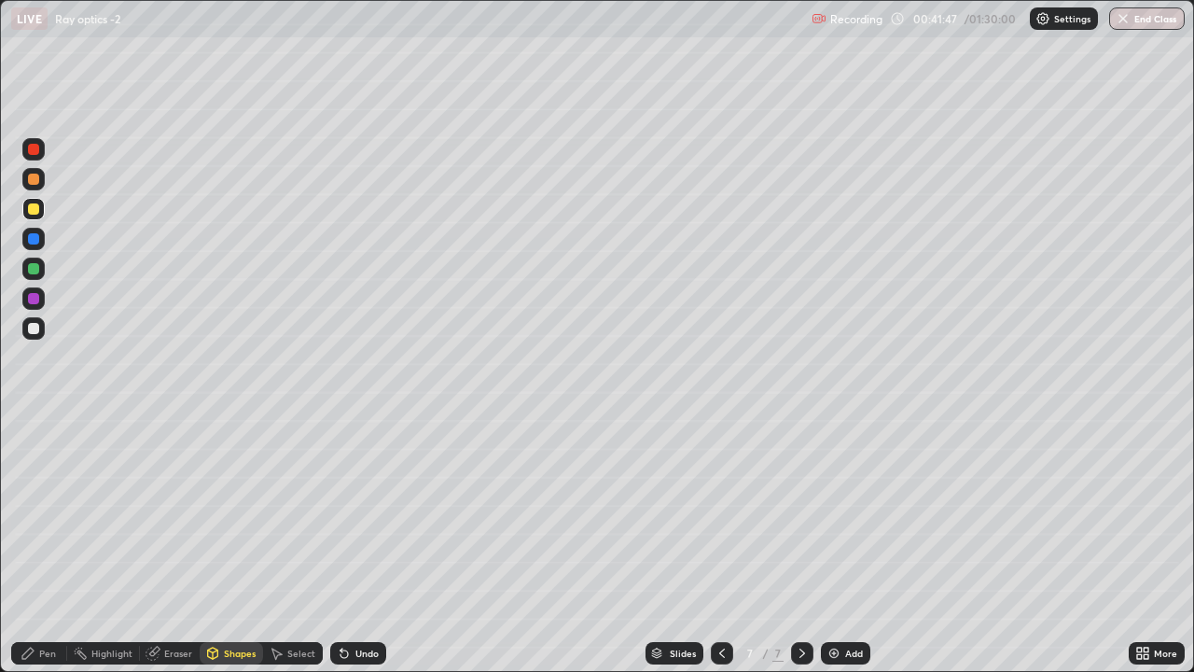
click at [33, 270] on div at bounding box center [33, 268] width 11 height 11
click at [35, 209] on div at bounding box center [33, 208] width 11 height 11
click at [35, 179] on div at bounding box center [33, 179] width 11 height 11
click at [50, 496] on div "Pen" at bounding box center [47, 652] width 17 height 9
click at [34, 329] on div at bounding box center [33, 328] width 11 height 11
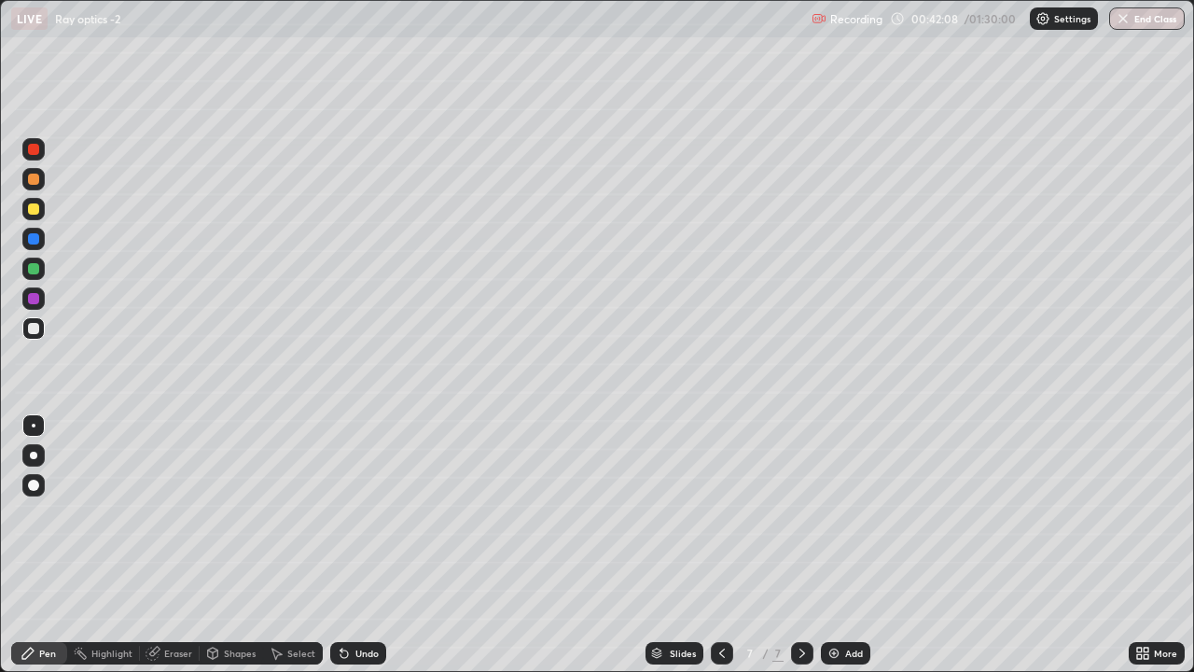
click at [217, 496] on icon at bounding box center [212, 653] width 15 height 15
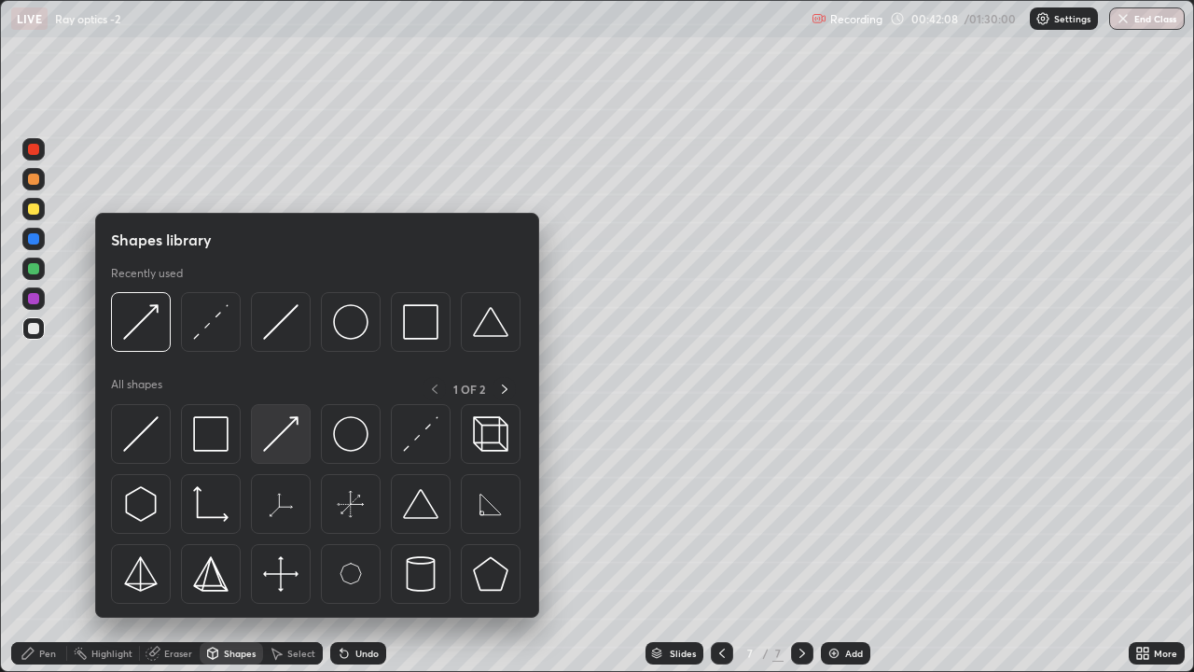
click at [297, 424] on img at bounding box center [280, 433] width 35 height 35
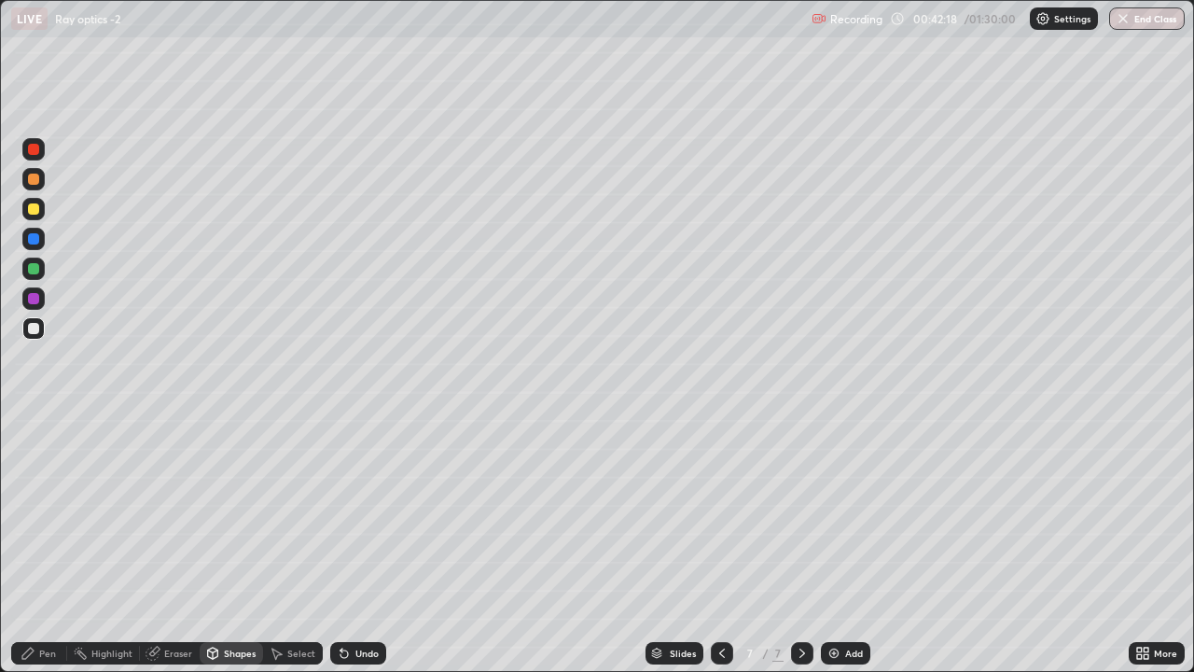
click at [42, 496] on div "Pen" at bounding box center [47, 652] width 17 height 9
click at [31, 271] on div at bounding box center [33, 268] width 11 height 11
click at [284, 496] on div "Select" at bounding box center [293, 653] width 60 height 22
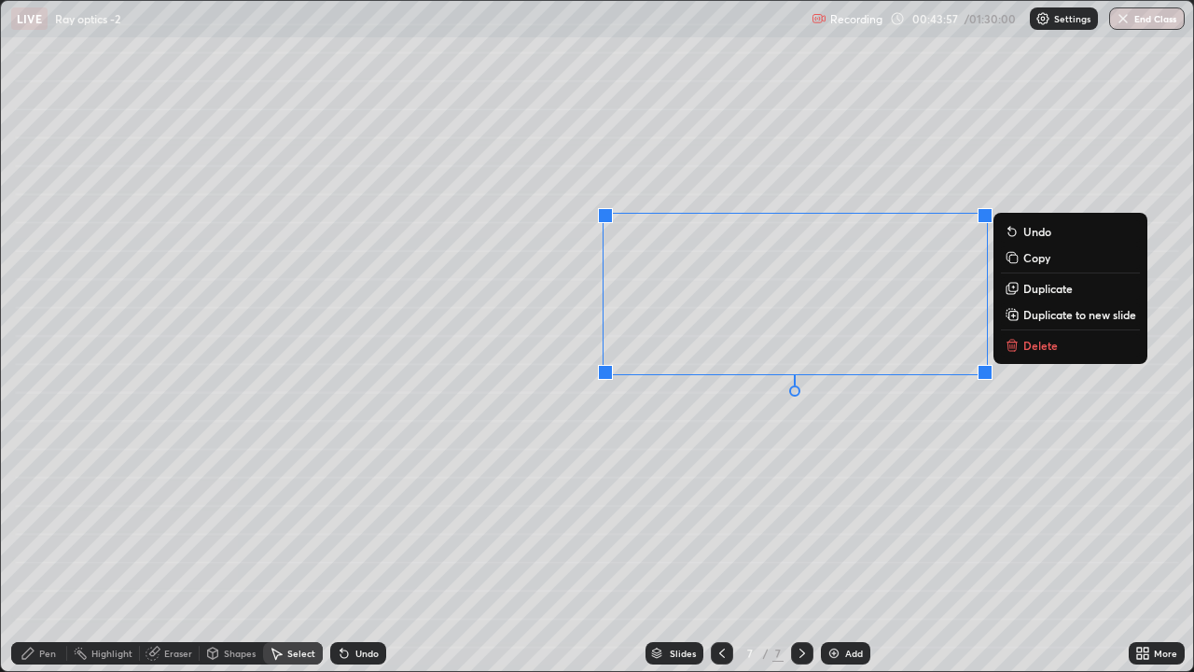
click at [1037, 338] on p "Delete" at bounding box center [1040, 345] width 35 height 15
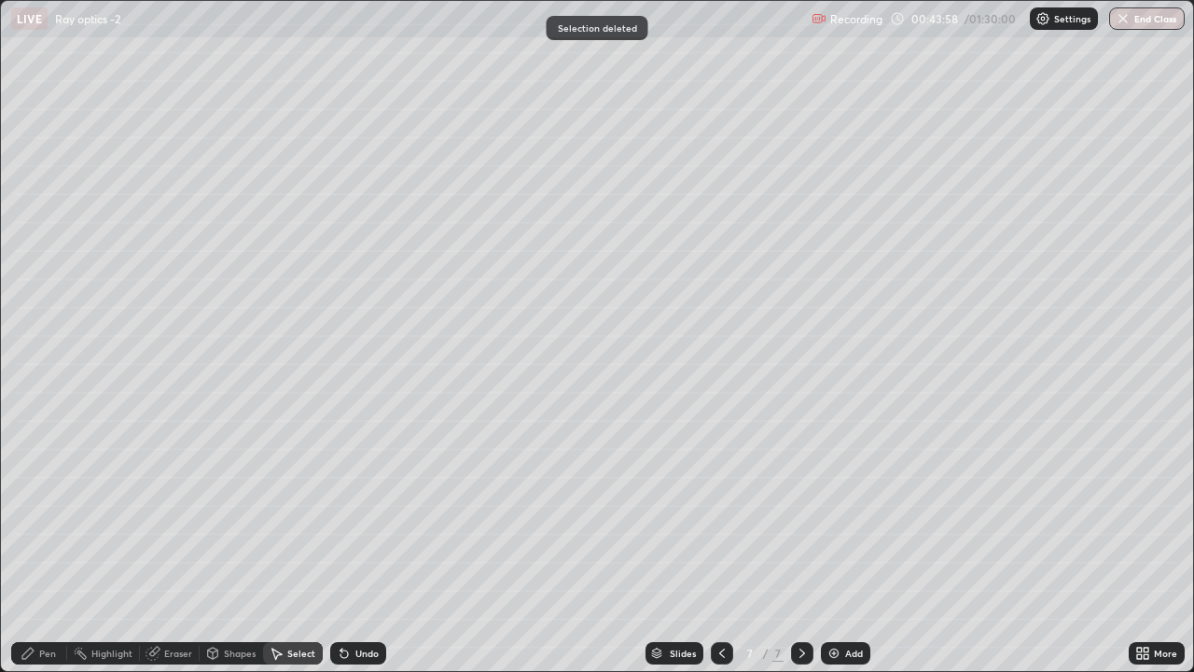
click at [236, 496] on div "Shapes" at bounding box center [240, 652] width 32 height 9
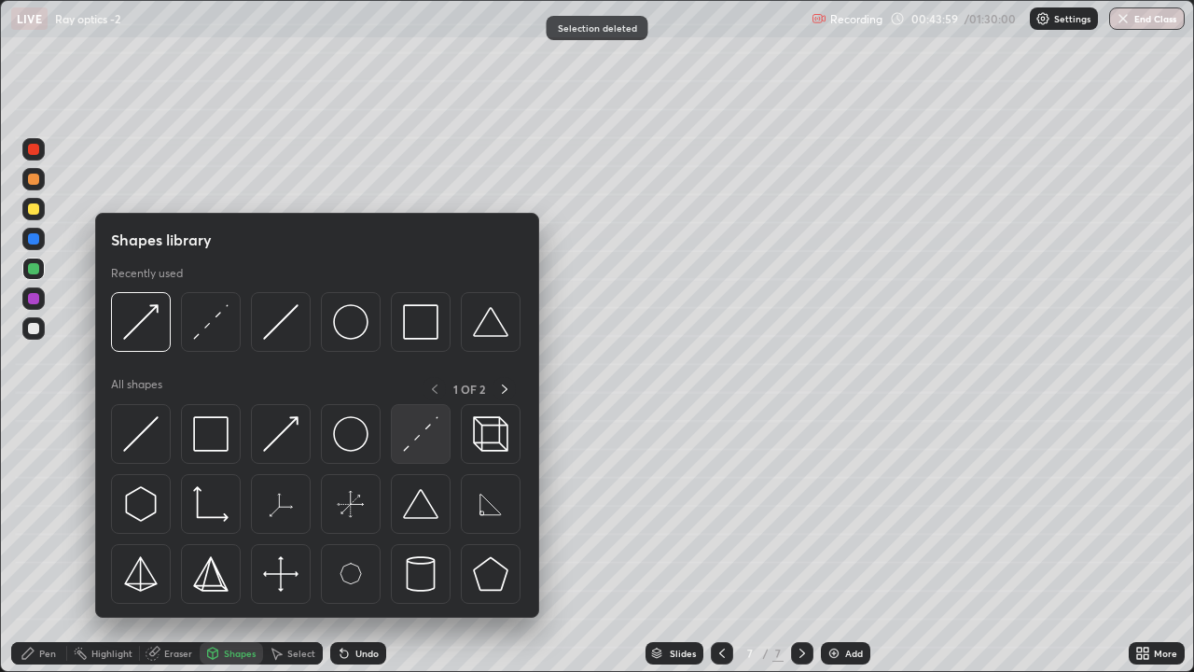
click at [422, 435] on img at bounding box center [420, 433] width 35 height 35
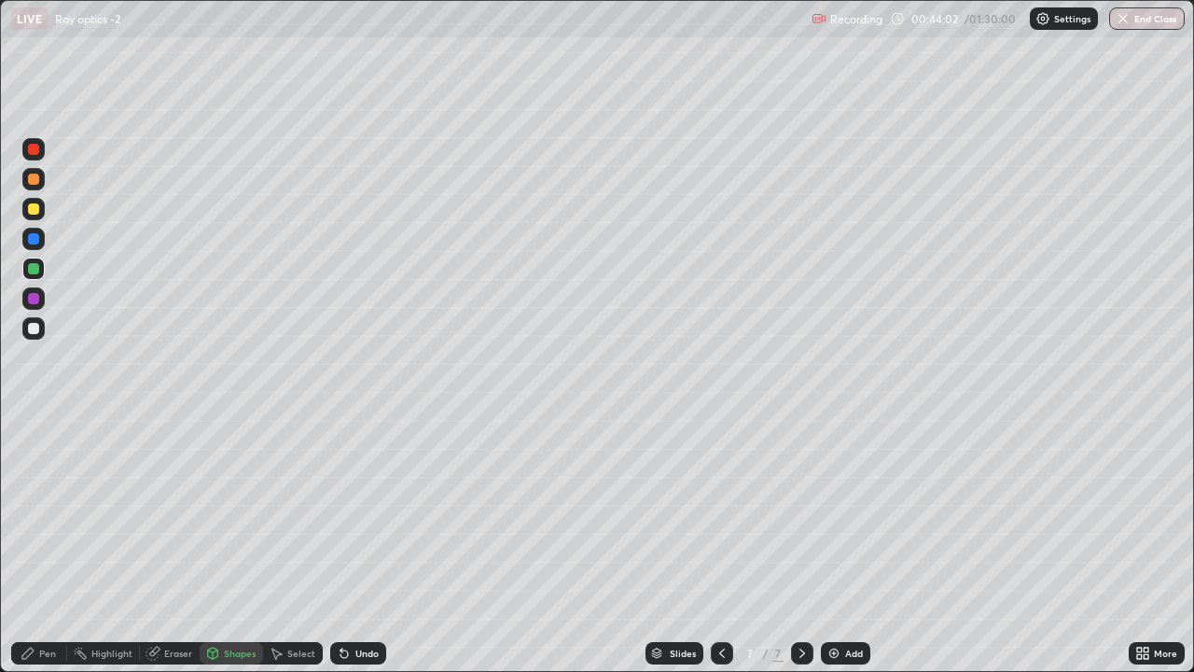
click at [43, 496] on div "Pen" at bounding box center [47, 652] width 17 height 9
click at [34, 329] on div at bounding box center [33, 328] width 11 height 11
click at [835, 496] on img at bounding box center [834, 653] width 15 height 15
click at [34, 180] on div at bounding box center [33, 179] width 11 height 11
click at [213, 496] on icon at bounding box center [213, 651] width 10 height 3
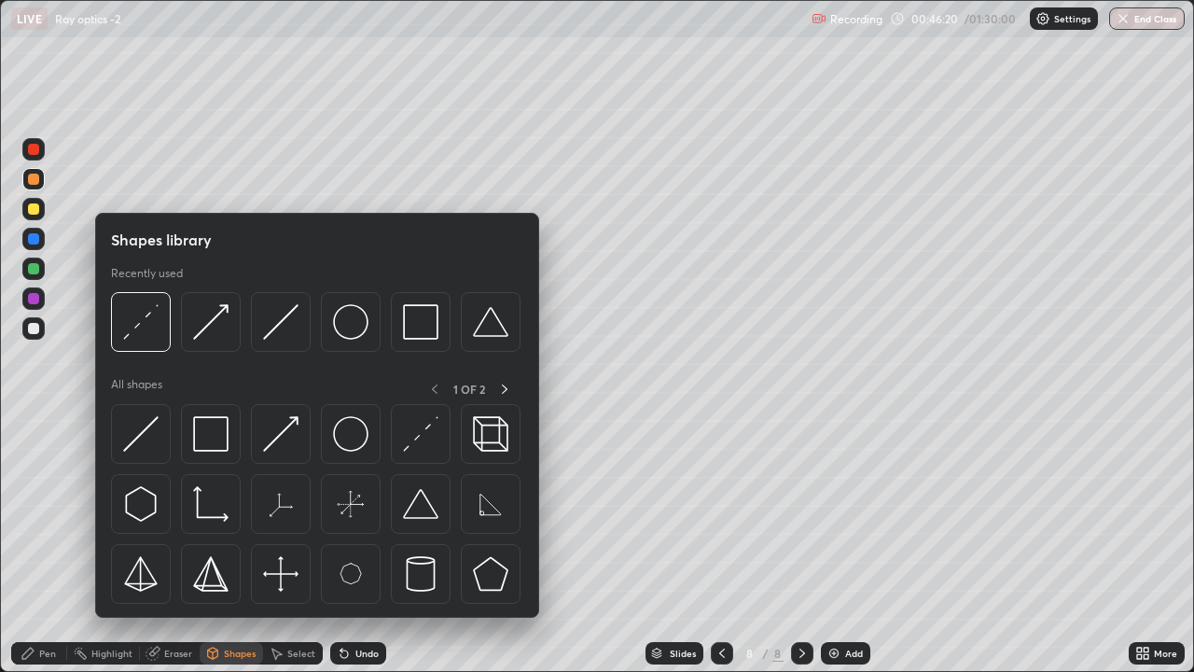
click at [40, 496] on div "Pen" at bounding box center [47, 652] width 17 height 9
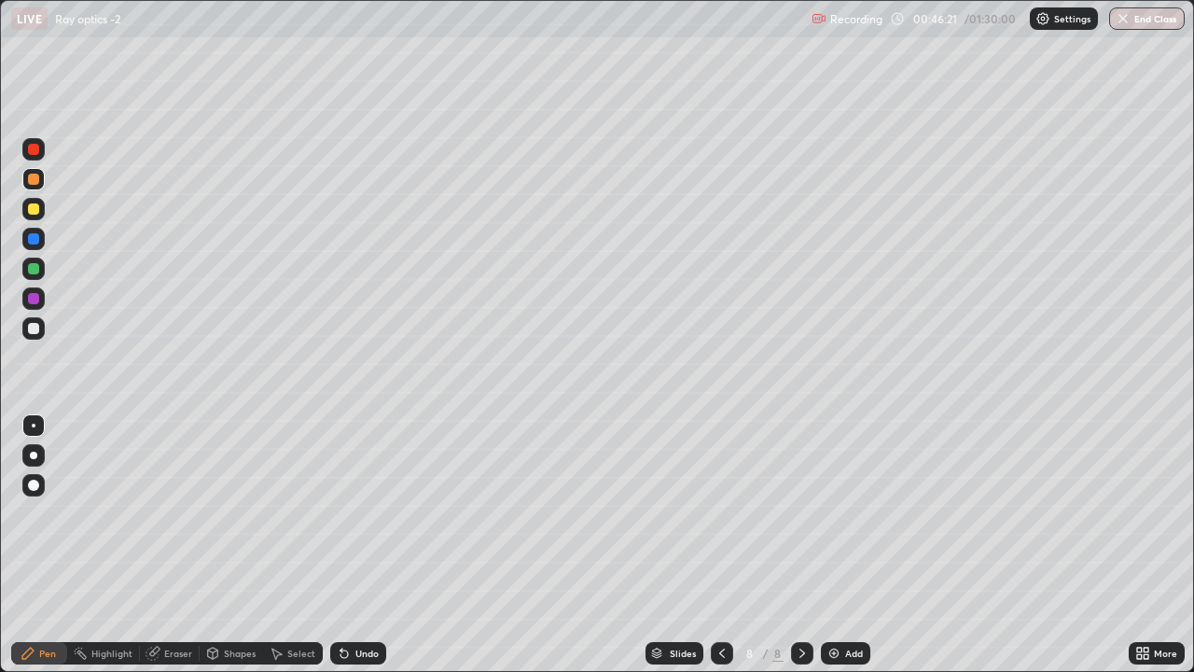
click at [35, 271] on div at bounding box center [33, 268] width 11 height 11
click at [238, 496] on div "Shapes" at bounding box center [240, 652] width 32 height 9
click at [715, 496] on icon at bounding box center [722, 653] width 15 height 15
click at [800, 496] on icon at bounding box center [802, 653] width 15 height 15
click at [225, 496] on div "Shapes" at bounding box center [240, 652] width 32 height 9
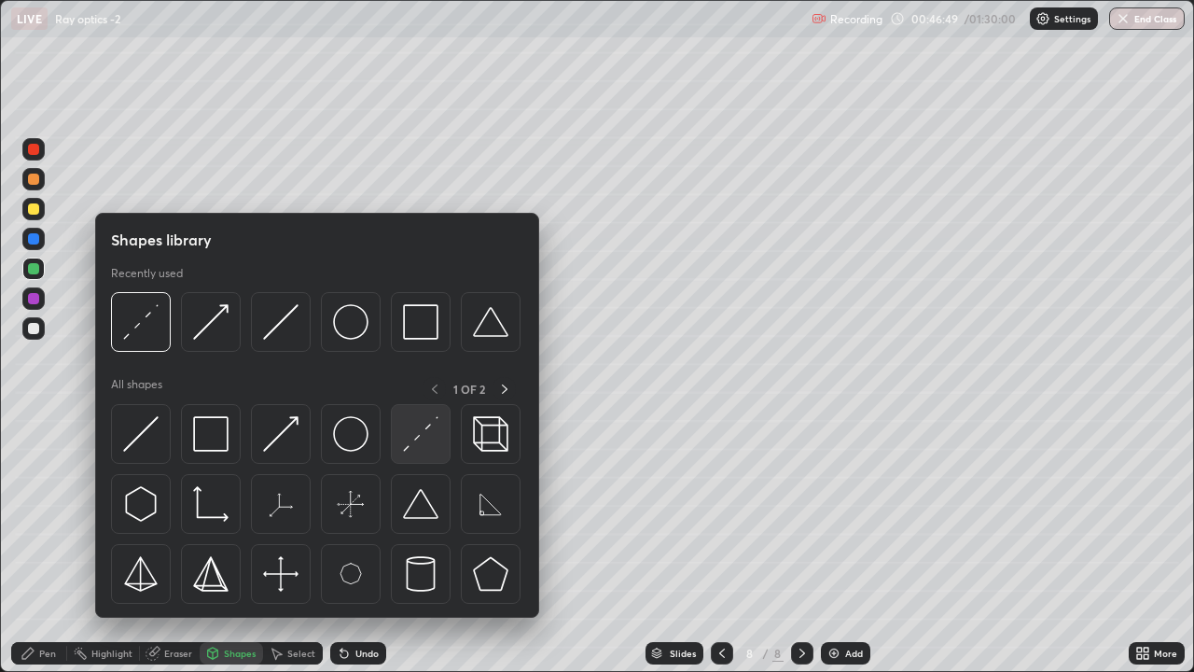
click at [420, 438] on img at bounding box center [420, 433] width 35 height 35
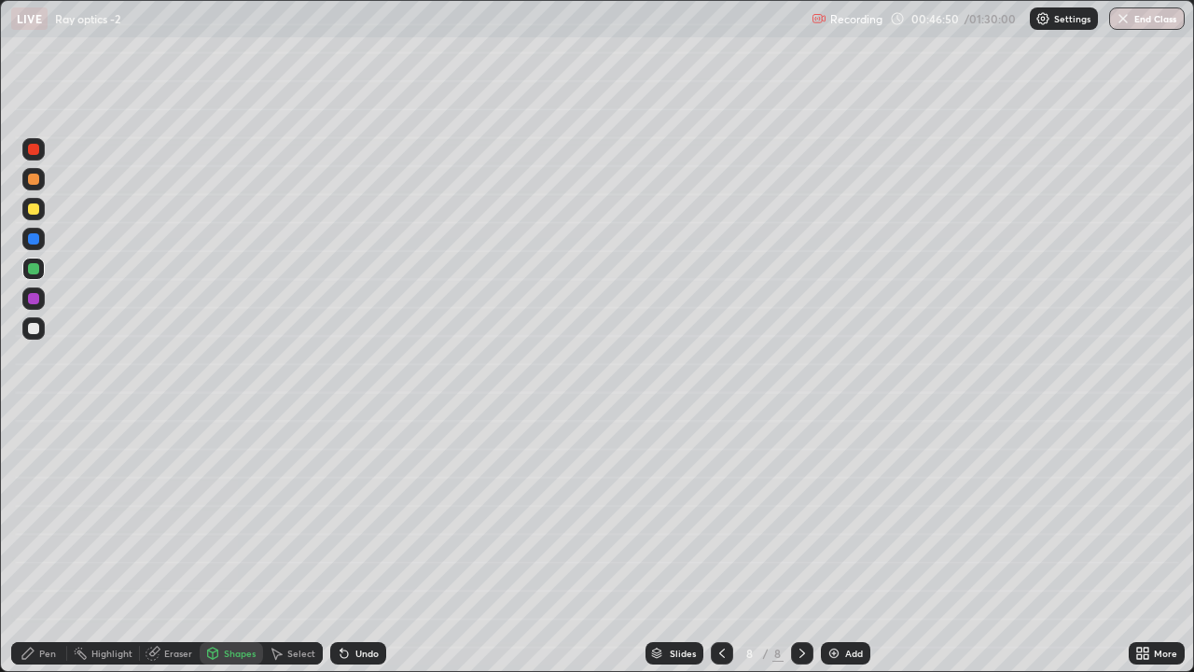
click at [35, 213] on div at bounding box center [33, 208] width 11 height 11
click at [222, 496] on div "Shapes" at bounding box center [231, 653] width 63 height 22
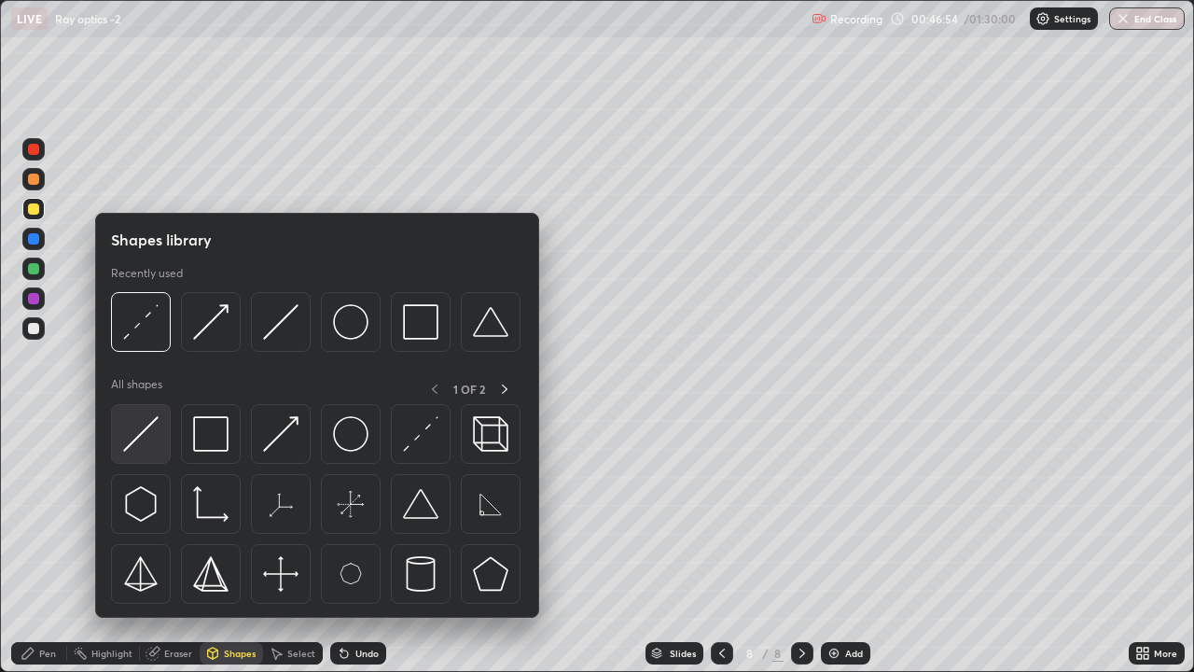
click at [144, 433] on img at bounding box center [140, 433] width 35 height 35
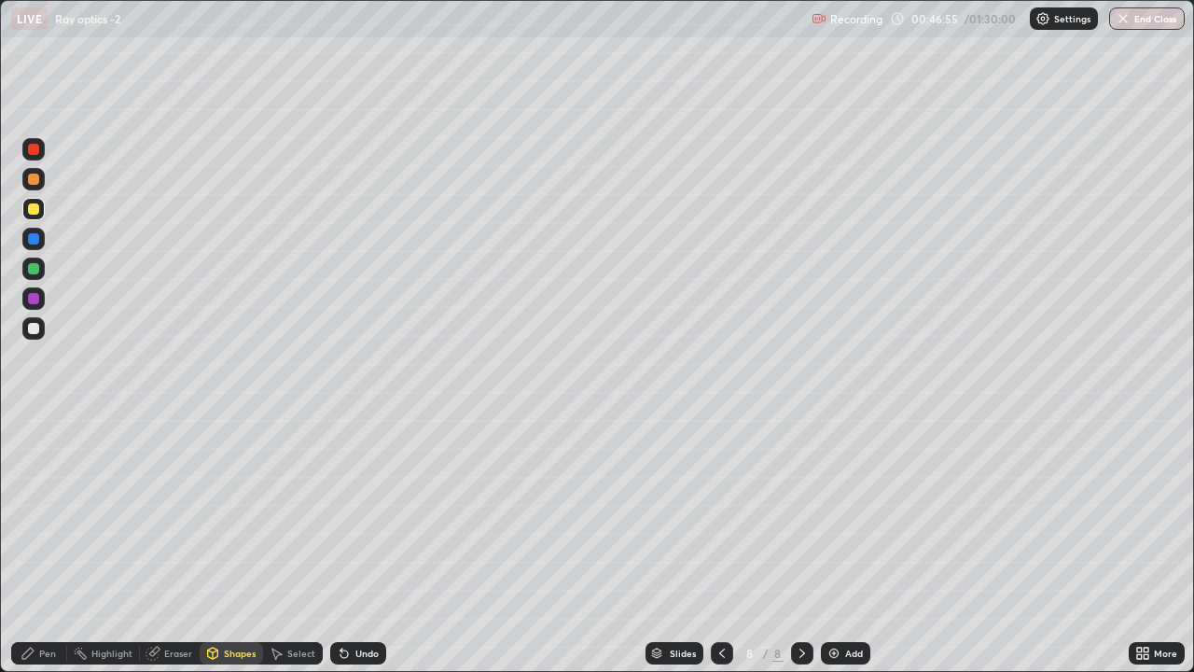
click at [35, 180] on div at bounding box center [33, 179] width 11 height 11
click at [37, 496] on div "Pen" at bounding box center [39, 653] width 56 height 22
click at [33, 328] on div at bounding box center [33, 328] width 11 height 11
click at [243, 496] on div "Shapes" at bounding box center [240, 652] width 32 height 9
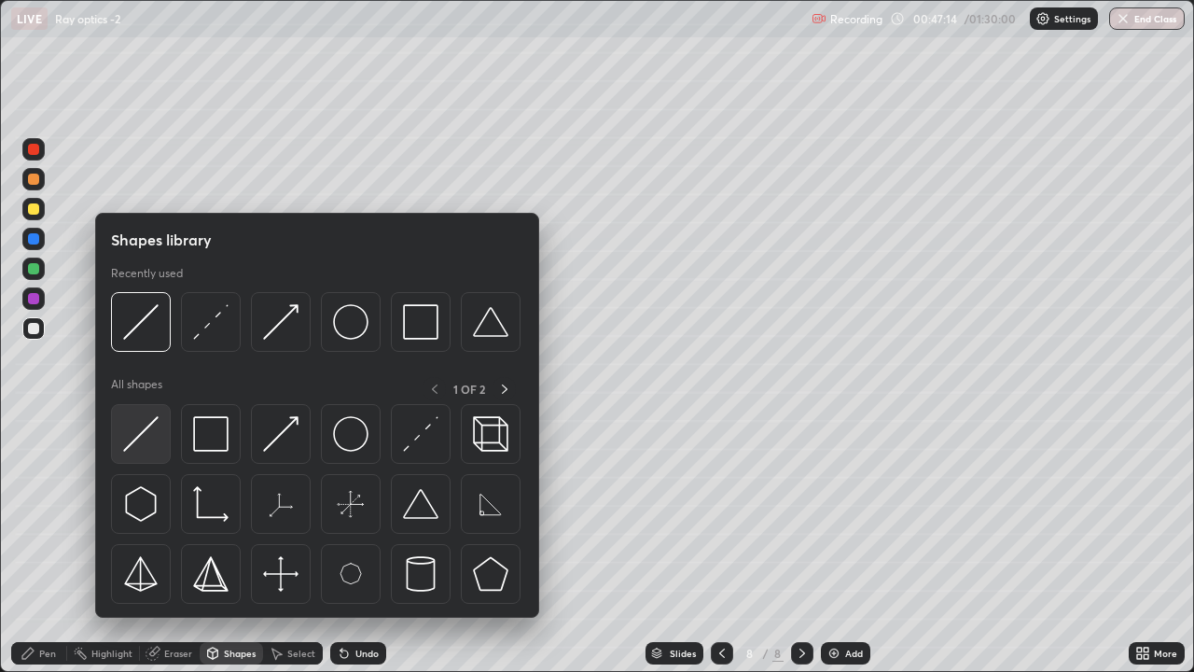
click at [142, 421] on img at bounding box center [140, 433] width 35 height 35
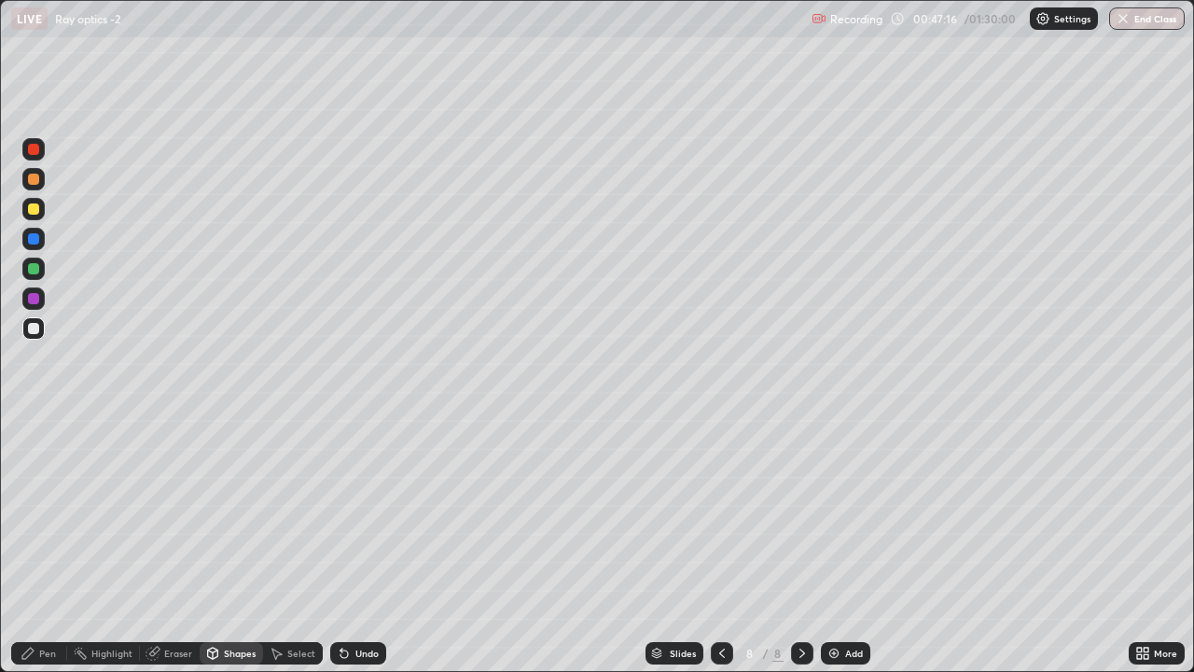
click at [35, 268] on div at bounding box center [33, 268] width 11 height 11
click at [218, 496] on icon at bounding box center [212, 653] width 15 height 15
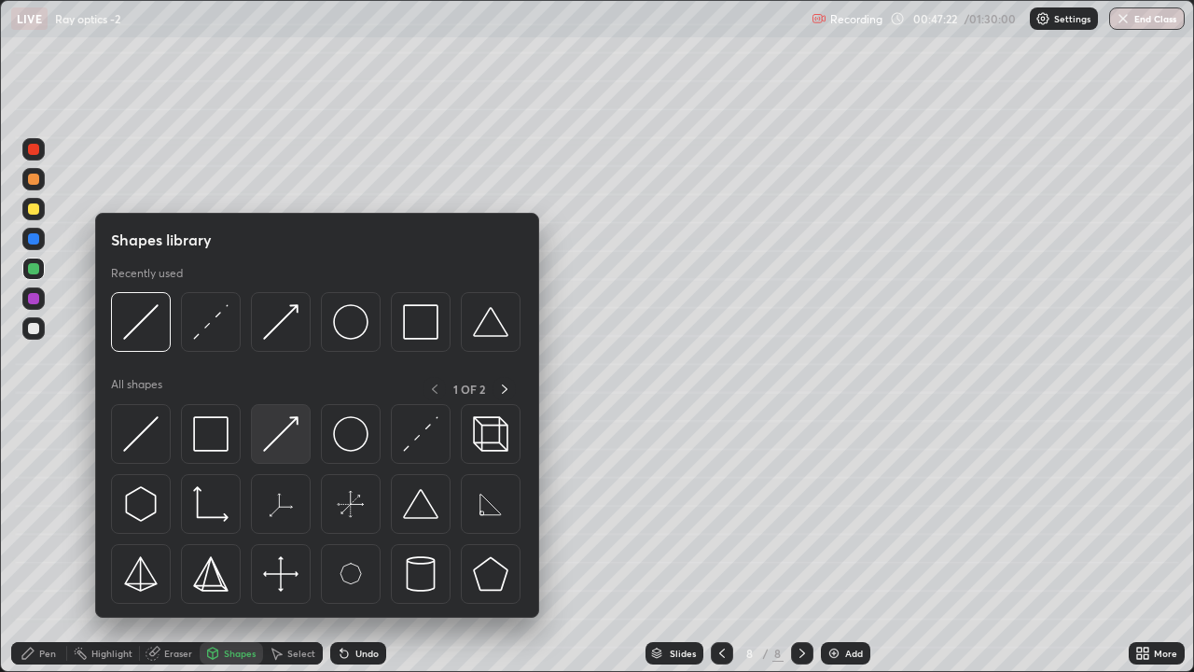
click at [288, 432] on img at bounding box center [280, 433] width 35 height 35
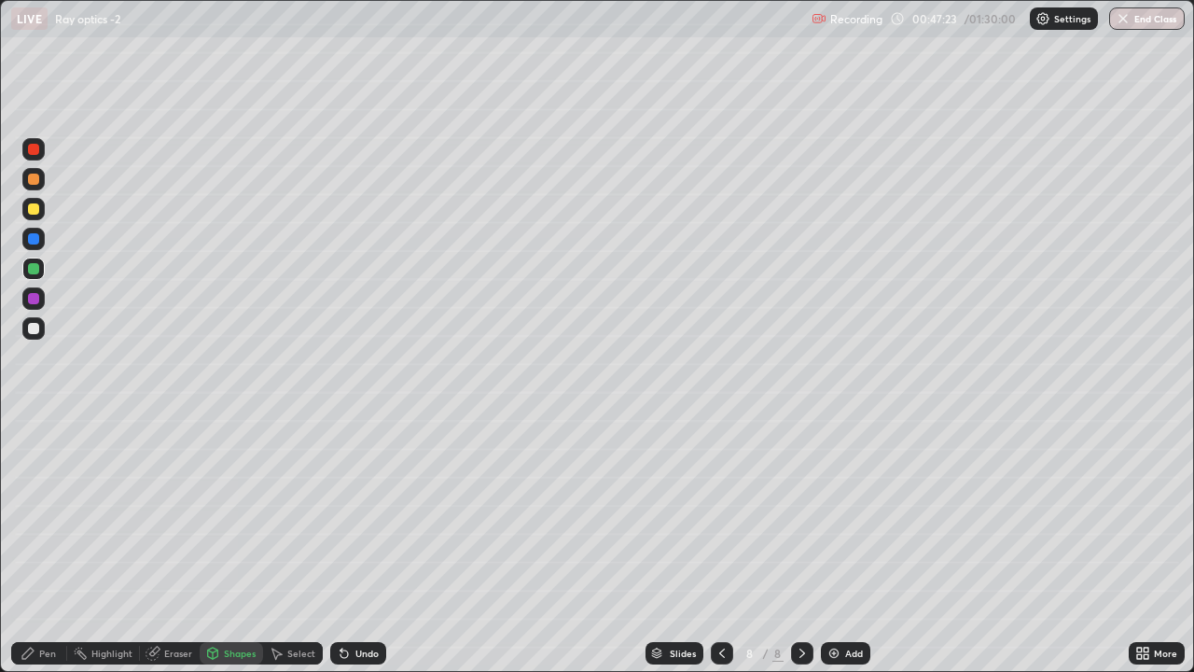
click at [38, 333] on div at bounding box center [33, 328] width 22 height 22
click at [47, 496] on div "Pen" at bounding box center [47, 652] width 17 height 9
click at [156, 496] on icon at bounding box center [152, 653] width 12 height 12
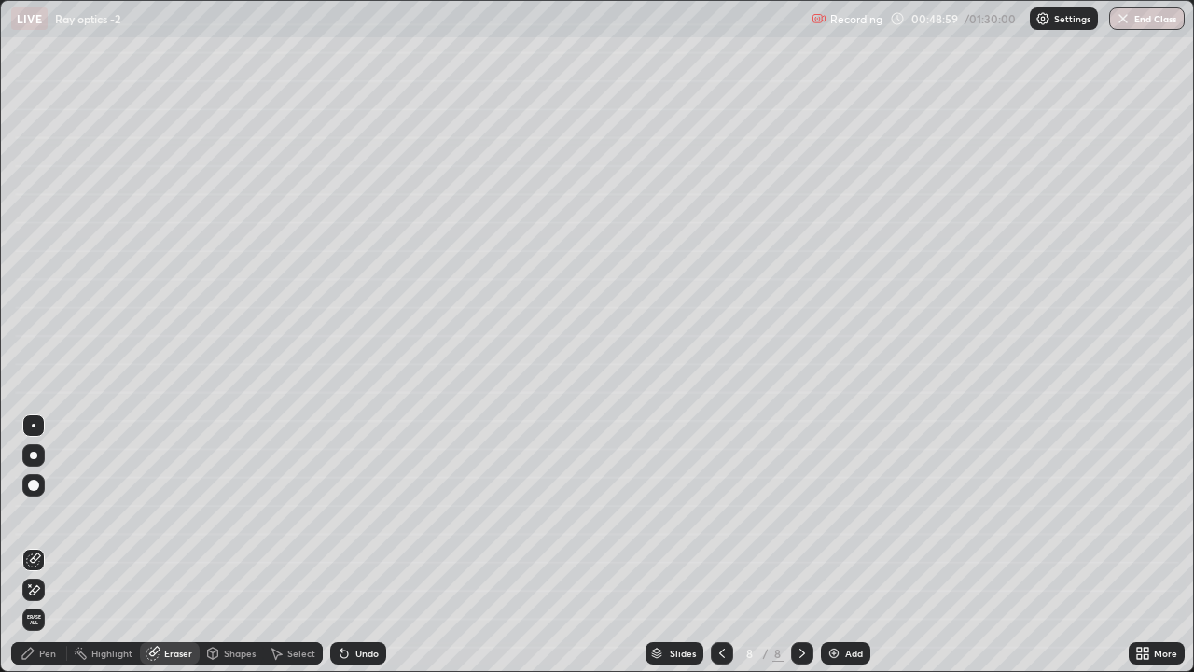
click at [52, 496] on div "Pen" at bounding box center [47, 652] width 17 height 9
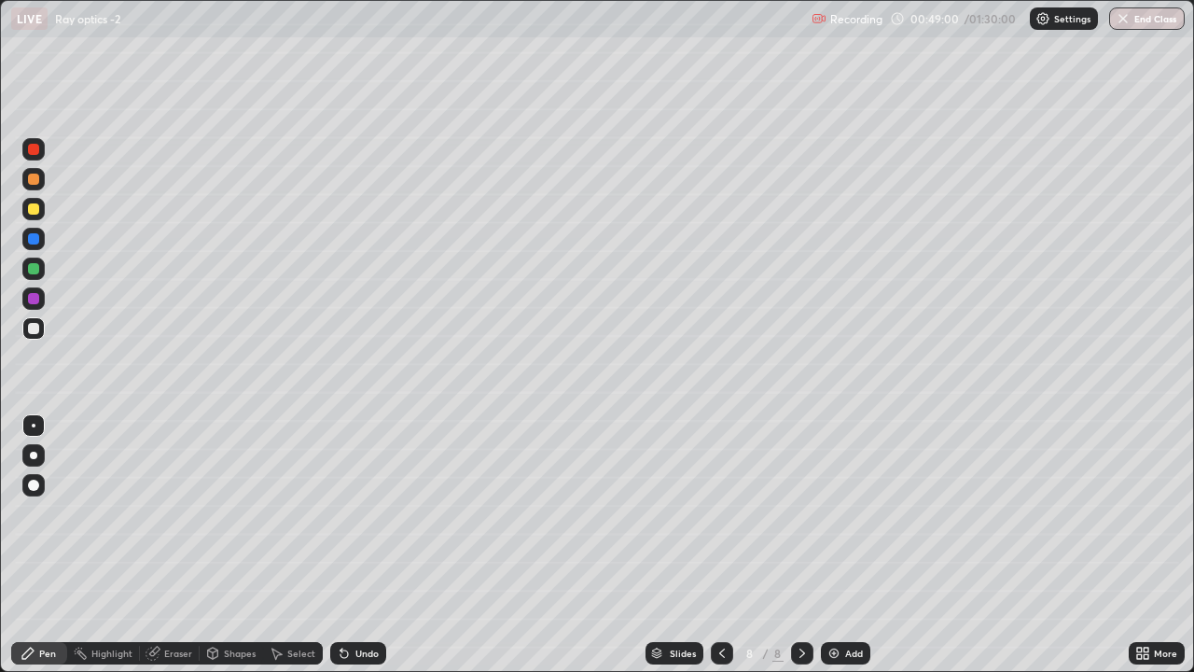
click at [34, 271] on div at bounding box center [33, 268] width 11 height 11
click at [226, 496] on div "Shapes" at bounding box center [240, 652] width 32 height 9
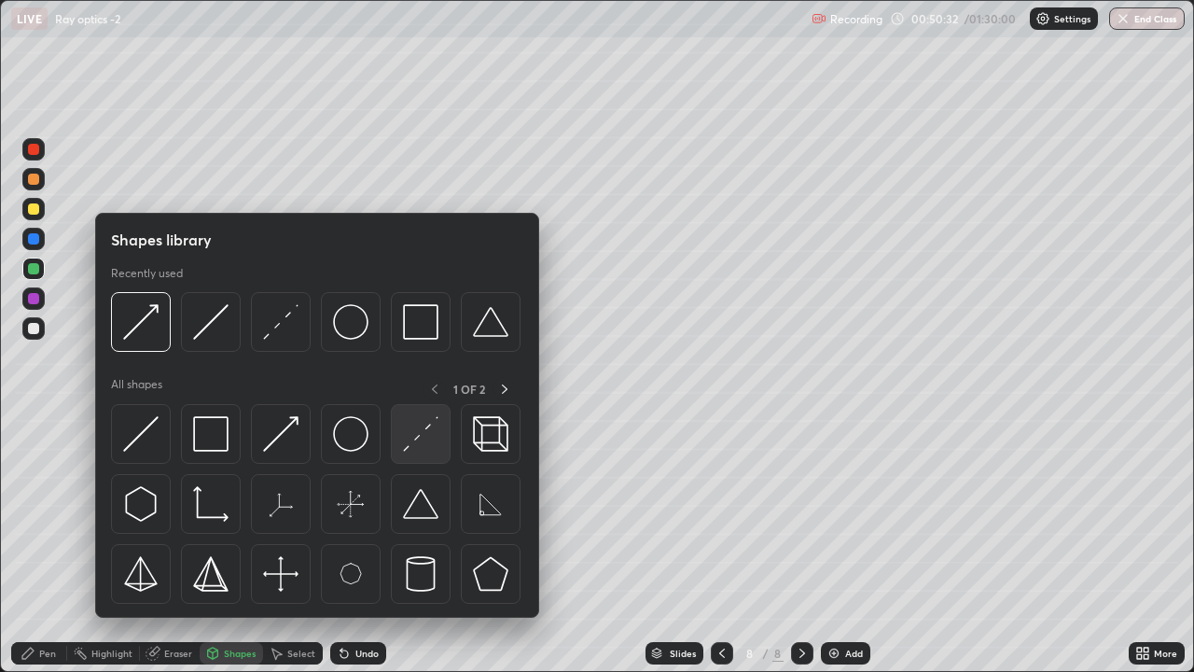
click at [424, 424] on img at bounding box center [420, 433] width 35 height 35
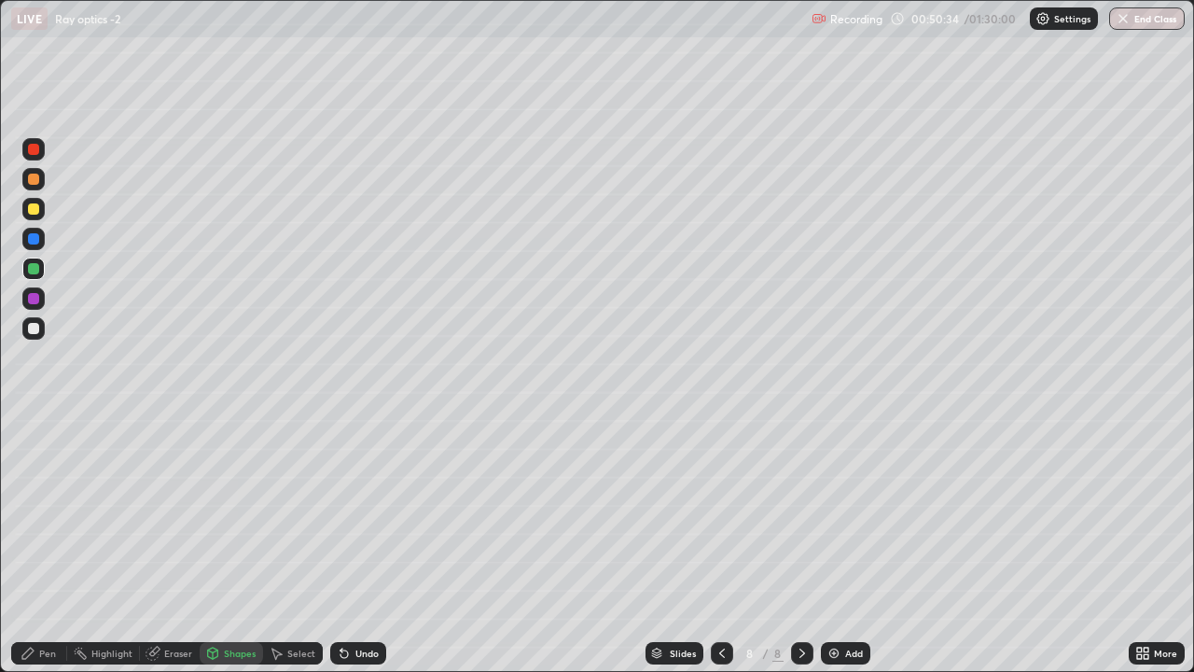
click at [24, 496] on icon at bounding box center [27, 652] width 11 height 11
click at [35, 180] on div at bounding box center [33, 179] width 11 height 11
click at [722, 496] on icon at bounding box center [722, 653] width 15 height 15
click at [715, 496] on icon at bounding box center [722, 653] width 15 height 15
click at [714, 496] on div at bounding box center [722, 653] width 22 height 22
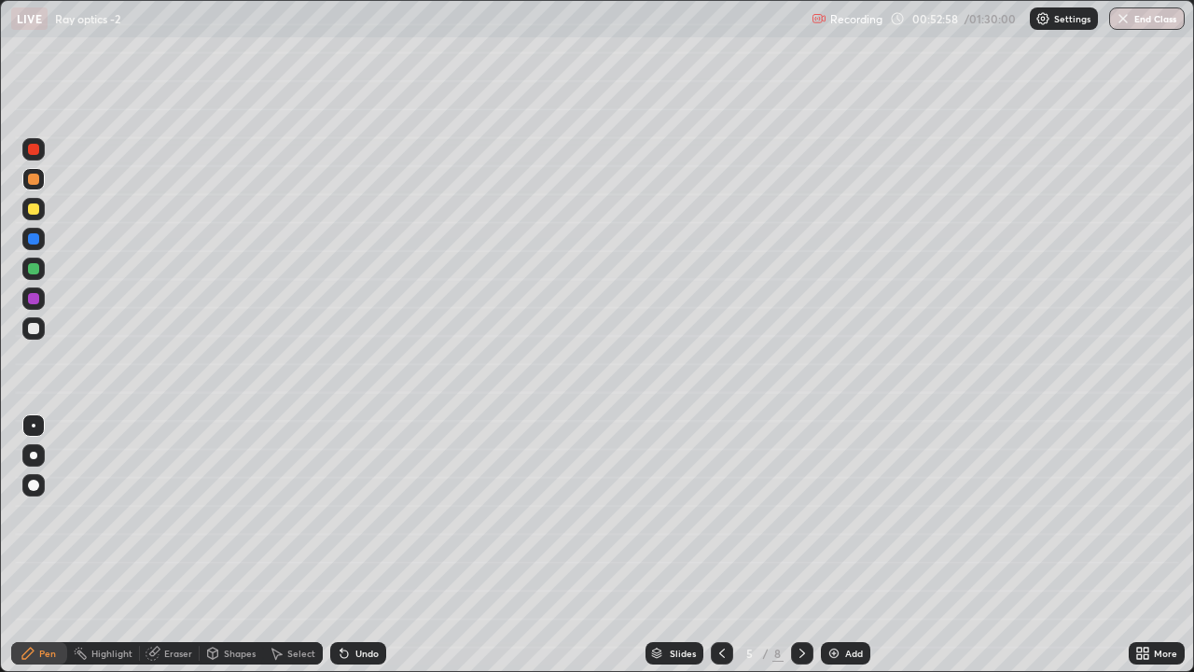
click at [806, 496] on icon at bounding box center [802, 653] width 15 height 15
click at [800, 496] on icon at bounding box center [802, 653] width 15 height 15
click at [799, 496] on icon at bounding box center [802, 652] width 6 height 9
click at [33, 330] on div at bounding box center [33, 328] width 11 height 11
click at [833, 496] on img at bounding box center [834, 653] width 15 height 15
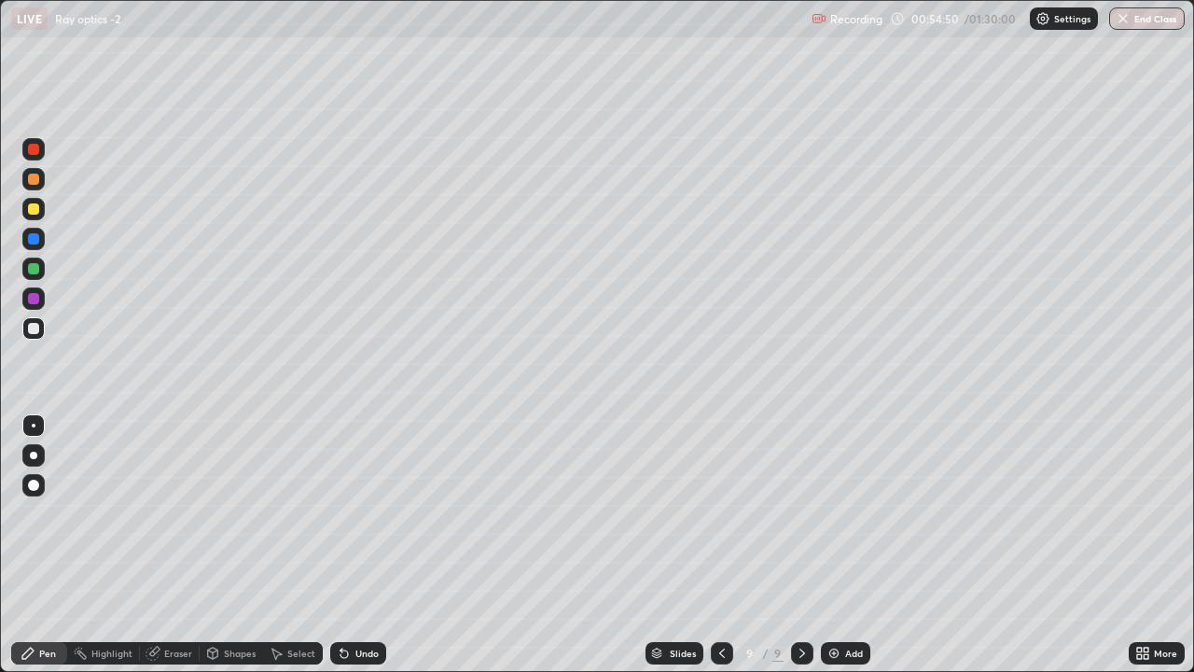
click at [294, 496] on div "Select" at bounding box center [301, 652] width 28 height 9
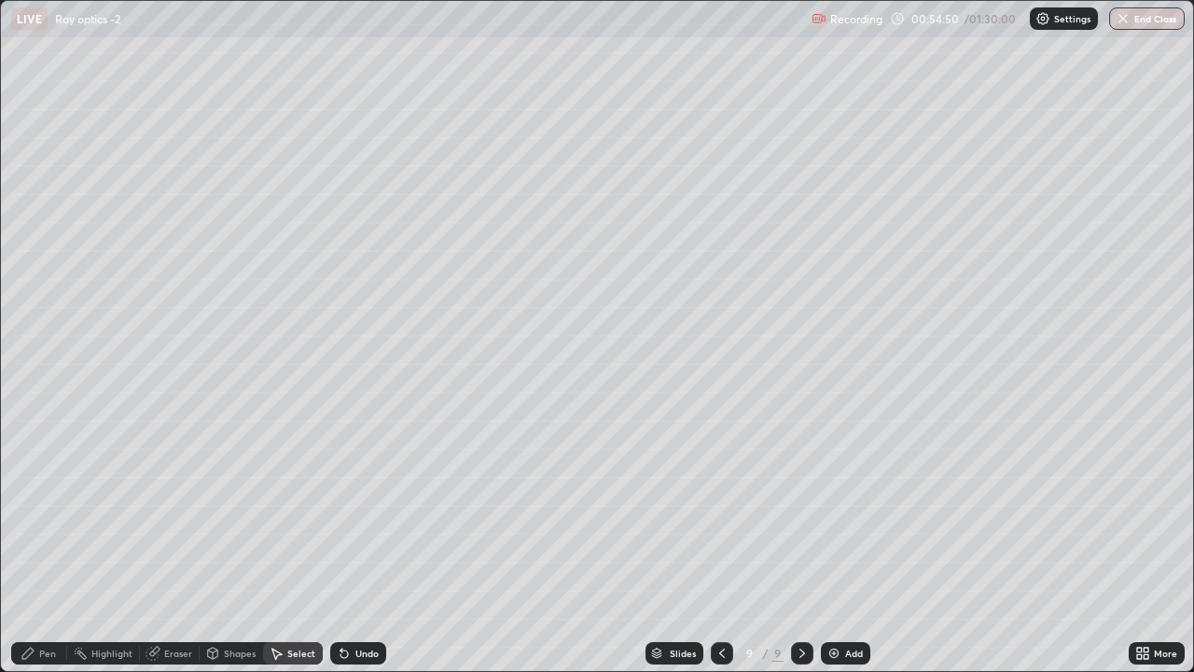
click at [236, 496] on div "Shapes" at bounding box center [231, 653] width 63 height 22
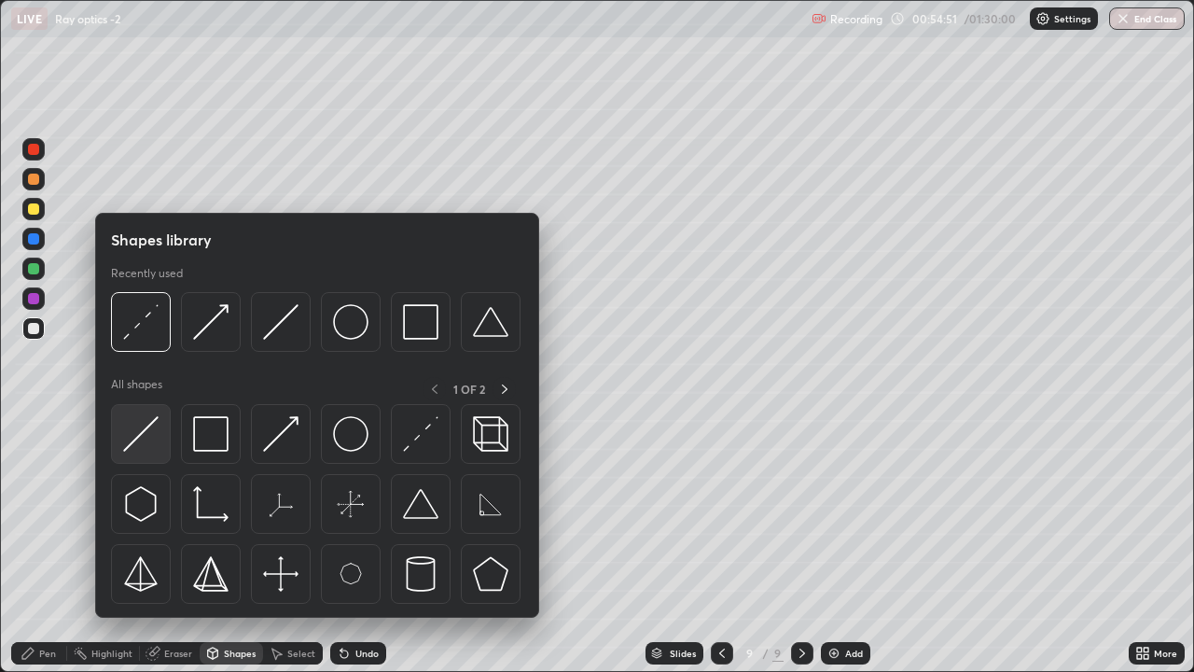
click at [136, 432] on img at bounding box center [140, 433] width 35 height 35
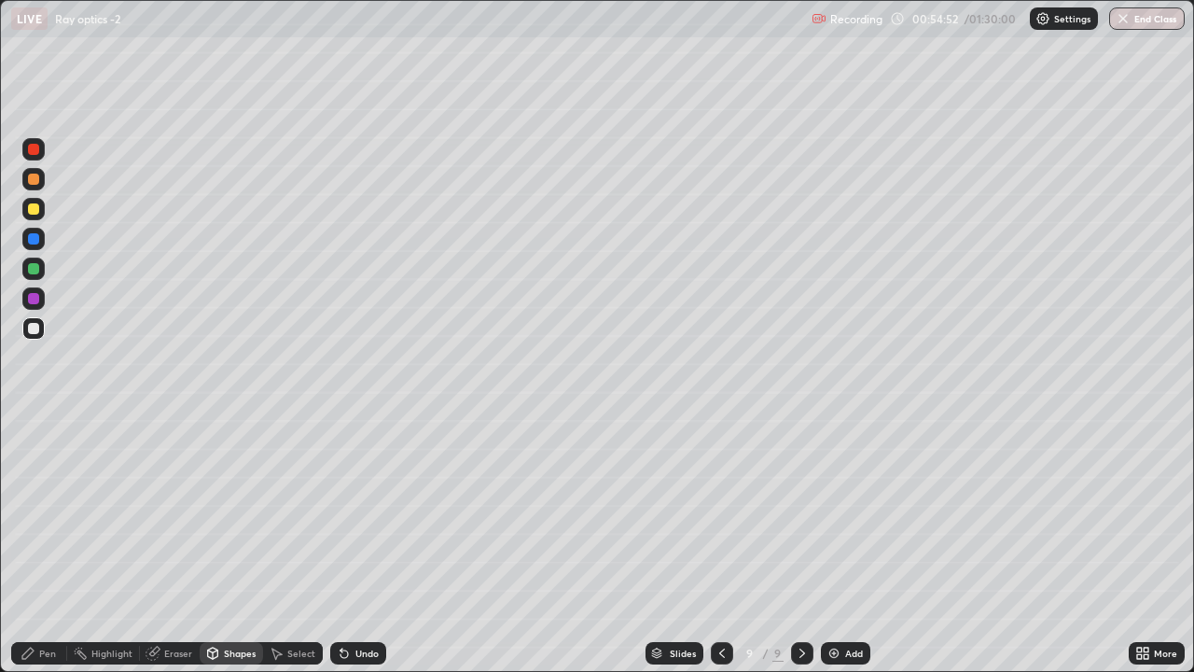
click at [33, 177] on div at bounding box center [33, 179] width 11 height 11
click at [228, 496] on div "Shapes" at bounding box center [240, 652] width 32 height 9
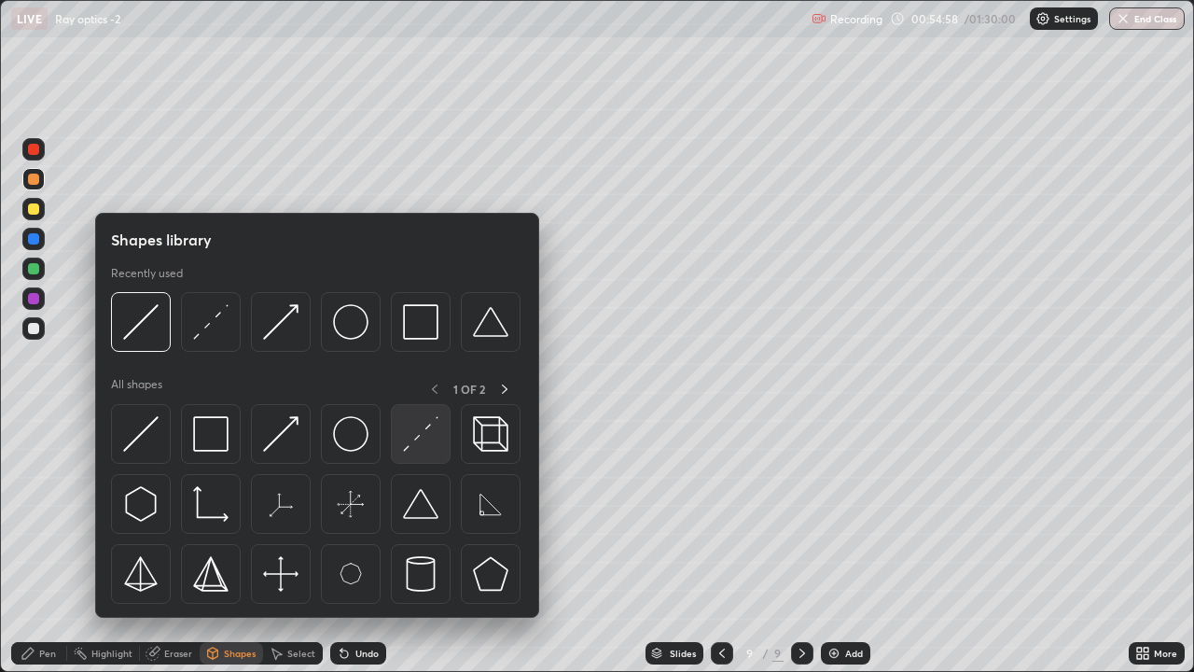
click at [425, 438] on img at bounding box center [420, 433] width 35 height 35
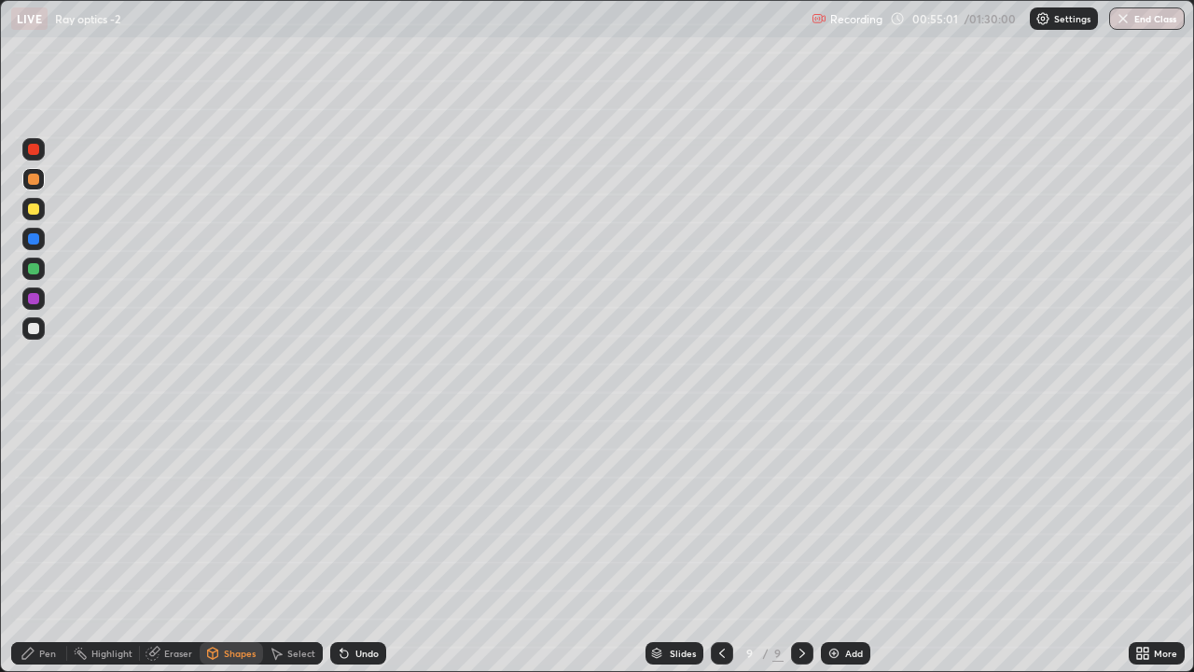
click at [250, 496] on div "Shapes" at bounding box center [240, 652] width 32 height 9
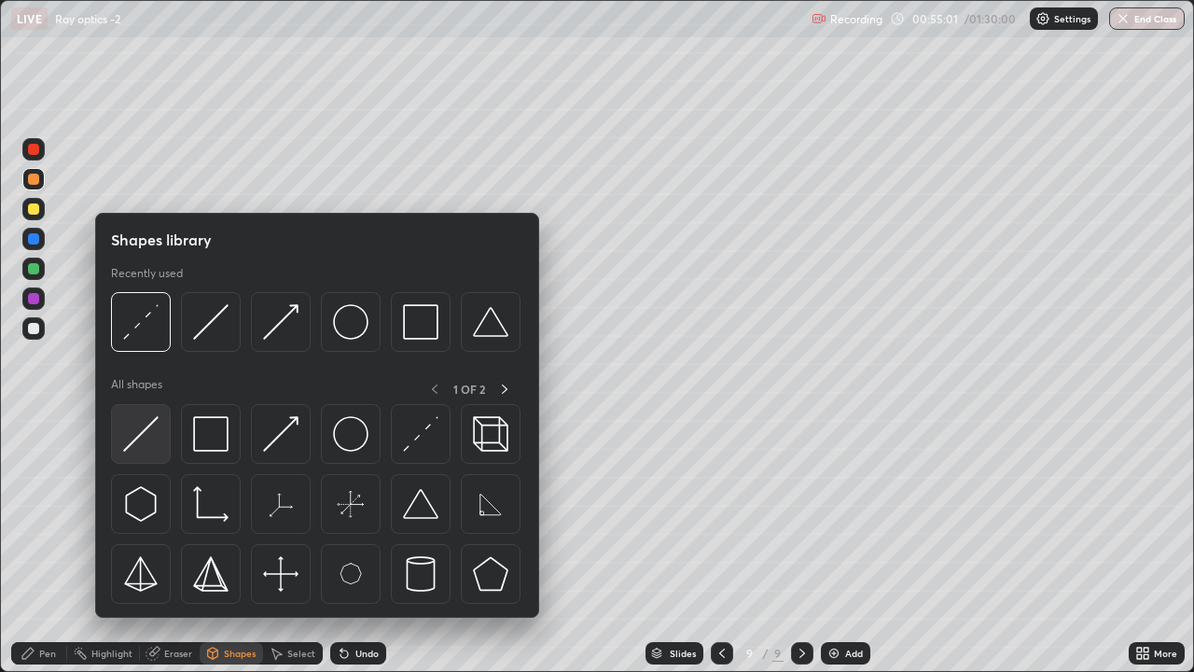
click at [142, 432] on img at bounding box center [140, 433] width 35 height 35
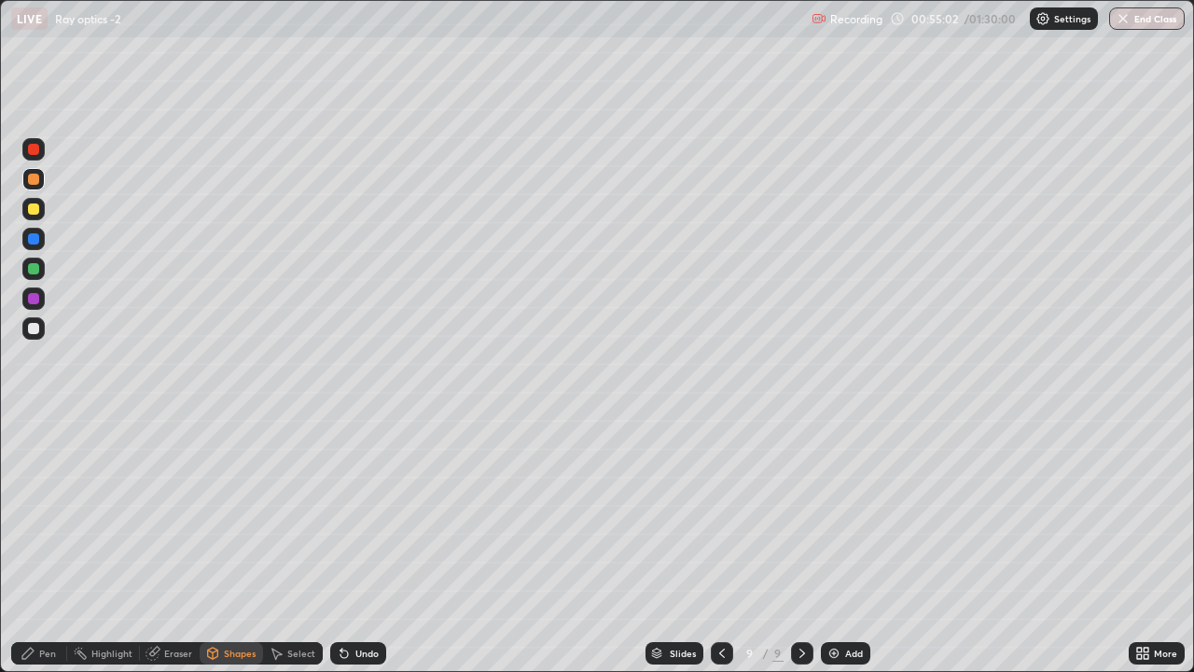
click at [31, 271] on div at bounding box center [33, 268] width 11 height 11
click at [40, 496] on div "Pen" at bounding box center [47, 652] width 17 height 9
click at [35, 182] on div at bounding box center [33, 179] width 11 height 11
click at [226, 496] on div "Shapes" at bounding box center [240, 652] width 32 height 9
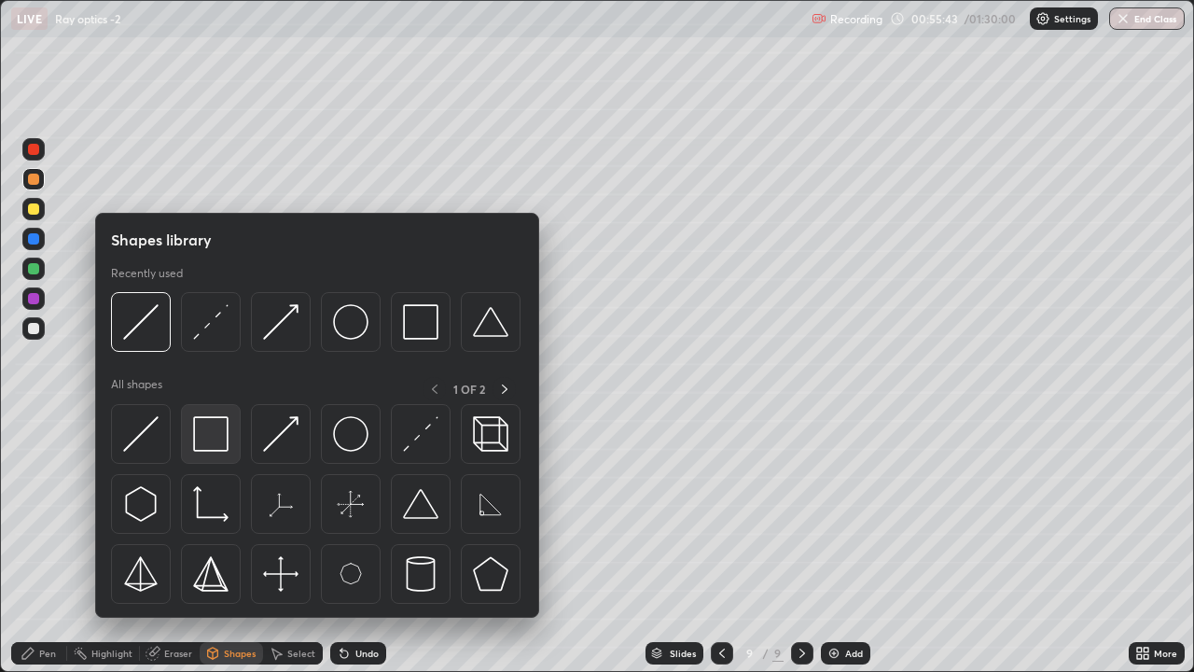
click at [208, 440] on img at bounding box center [210, 433] width 35 height 35
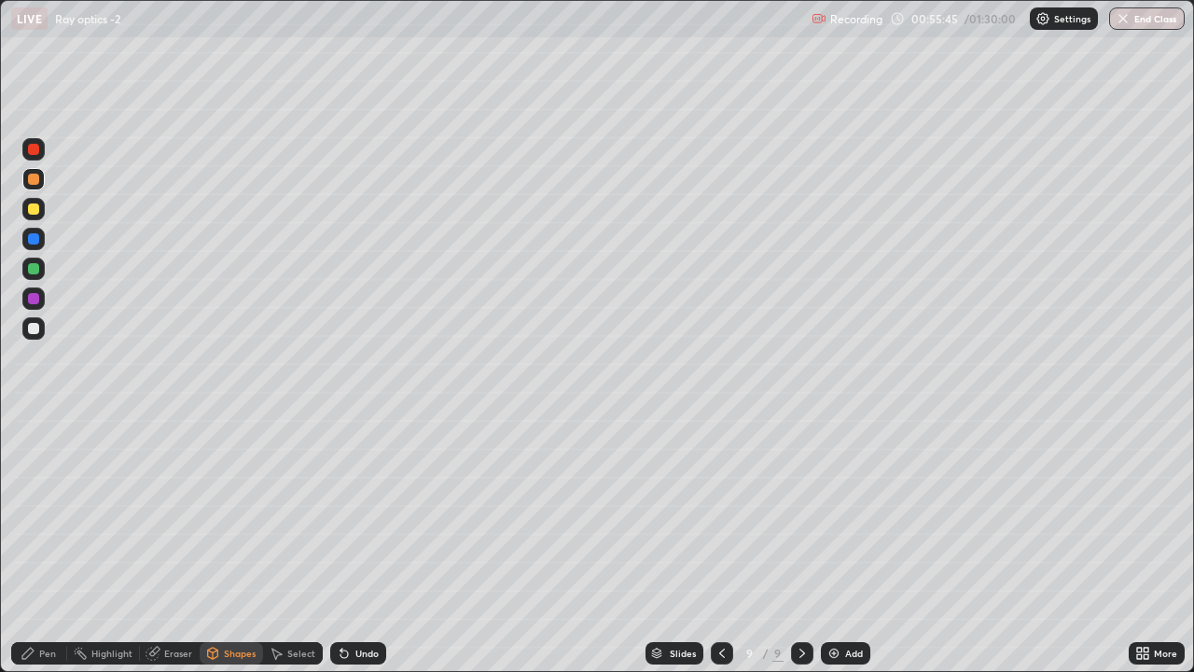
click at [35, 271] on div at bounding box center [33, 268] width 11 height 11
click at [28, 496] on icon at bounding box center [27, 652] width 11 height 11
click at [34, 214] on div at bounding box center [33, 208] width 11 height 11
click at [370, 496] on div "Undo" at bounding box center [358, 653] width 56 height 22
click at [368, 496] on div "Undo" at bounding box center [366, 652] width 23 height 9
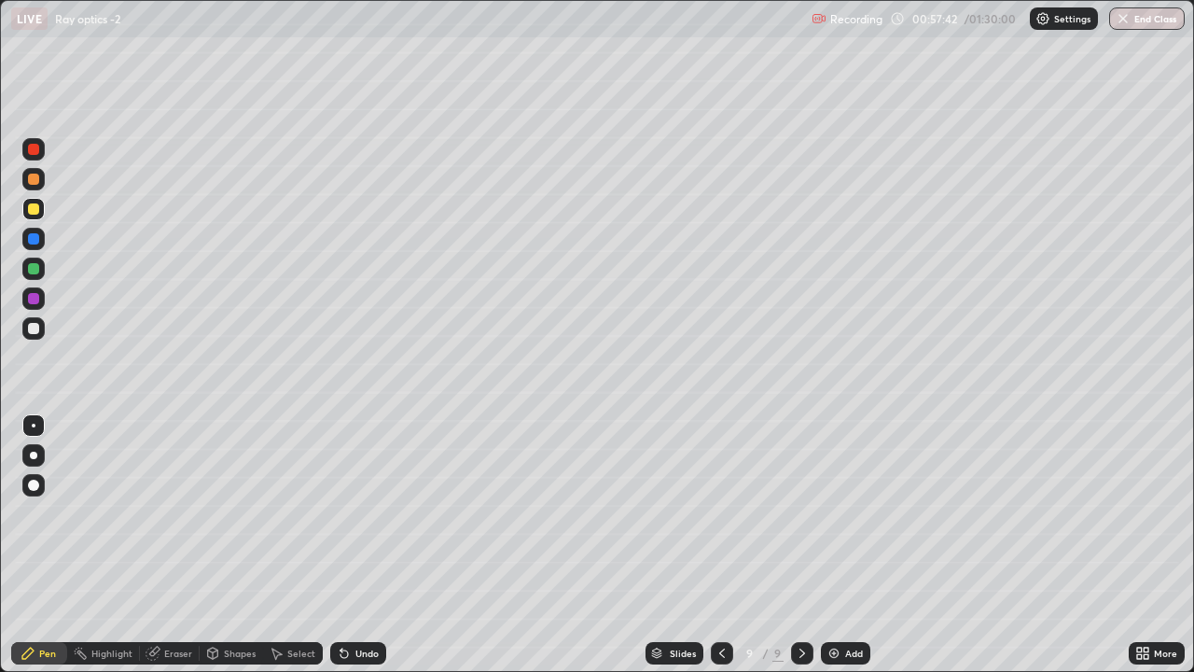
click at [718, 496] on icon at bounding box center [722, 653] width 15 height 15
click at [805, 496] on icon at bounding box center [802, 653] width 15 height 15
click at [716, 496] on icon at bounding box center [722, 653] width 15 height 15
click at [795, 496] on icon at bounding box center [802, 653] width 15 height 15
click at [796, 496] on icon at bounding box center [802, 653] width 15 height 15
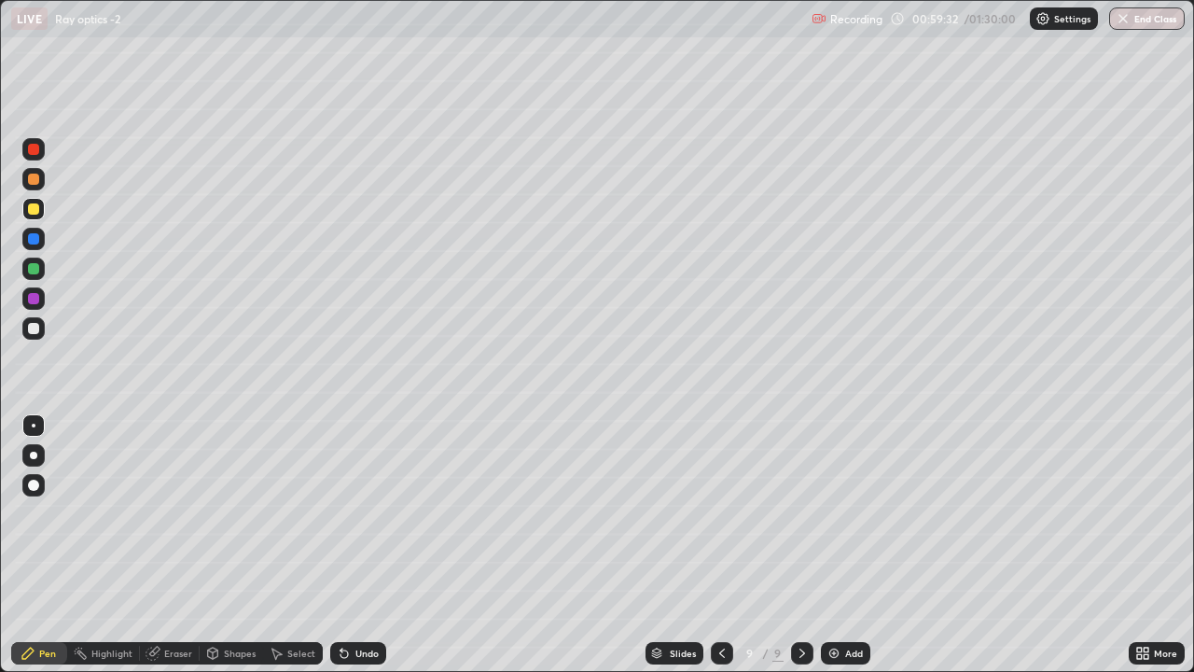
click at [721, 496] on icon at bounding box center [722, 653] width 15 height 15
click at [720, 496] on icon at bounding box center [722, 653] width 15 height 15
click at [800, 496] on icon at bounding box center [802, 653] width 15 height 15
click at [804, 496] on icon at bounding box center [802, 653] width 15 height 15
click at [800, 496] on icon at bounding box center [802, 653] width 15 height 15
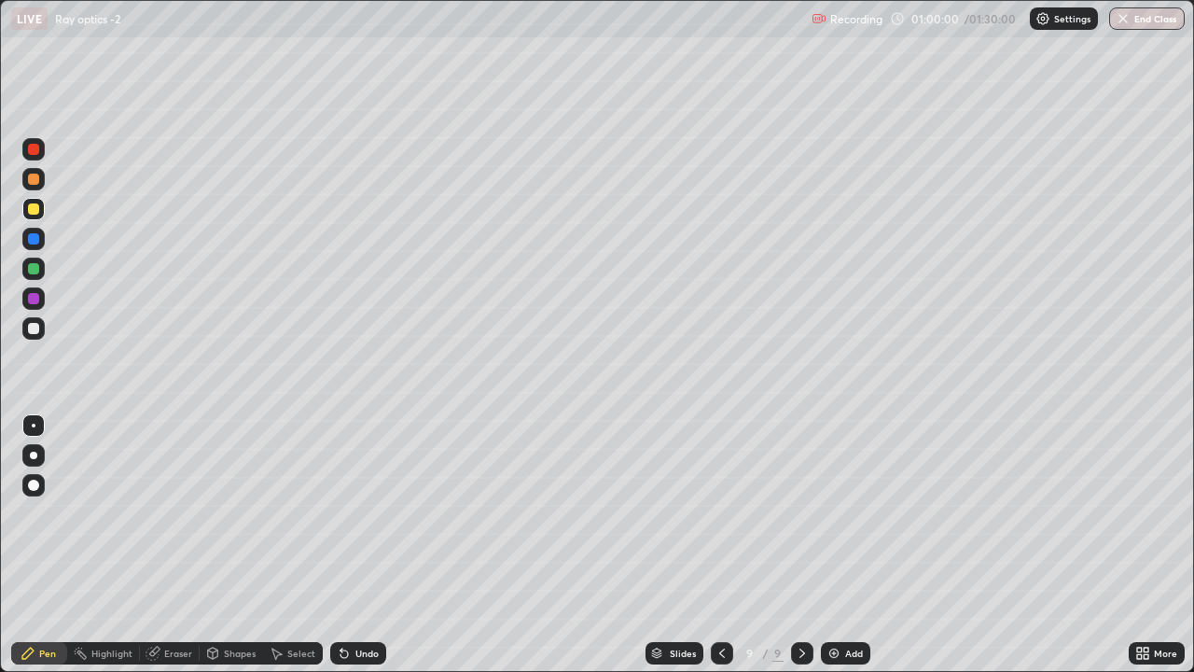
click at [799, 496] on icon at bounding box center [802, 652] width 6 height 9
click at [802, 496] on icon at bounding box center [802, 653] width 15 height 15
click at [800, 496] on icon at bounding box center [802, 653] width 15 height 15
click at [837, 496] on img at bounding box center [834, 653] width 15 height 15
click at [33, 267] on div at bounding box center [33, 268] width 11 height 11
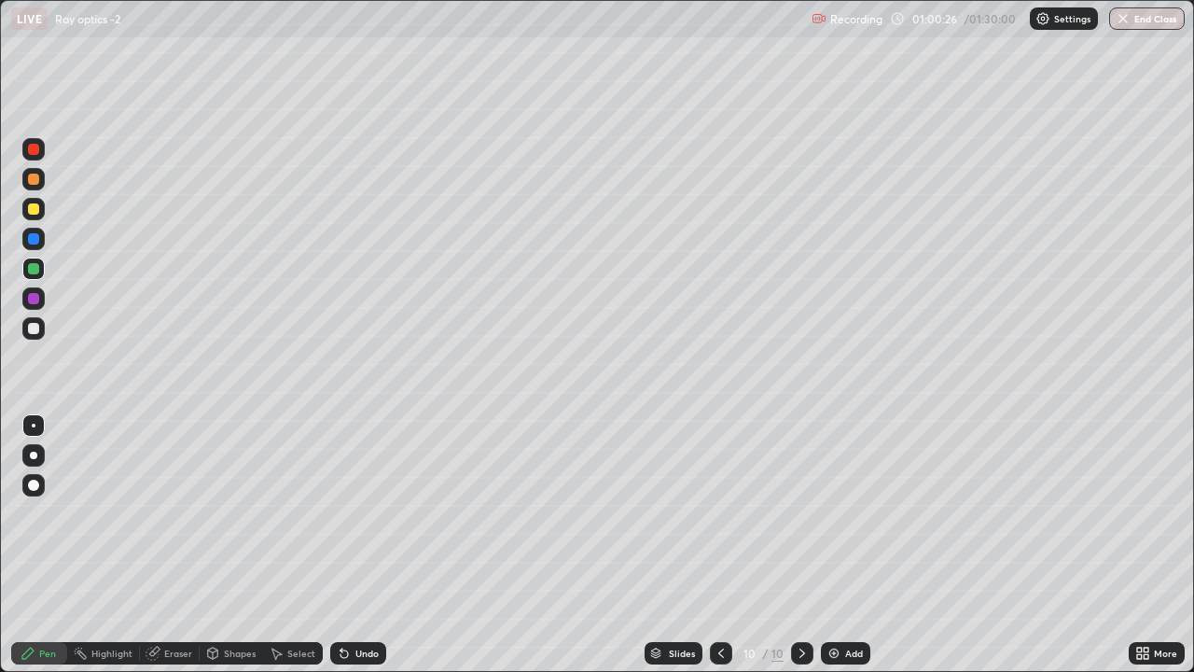
click at [230, 496] on div "Shapes" at bounding box center [240, 652] width 32 height 9
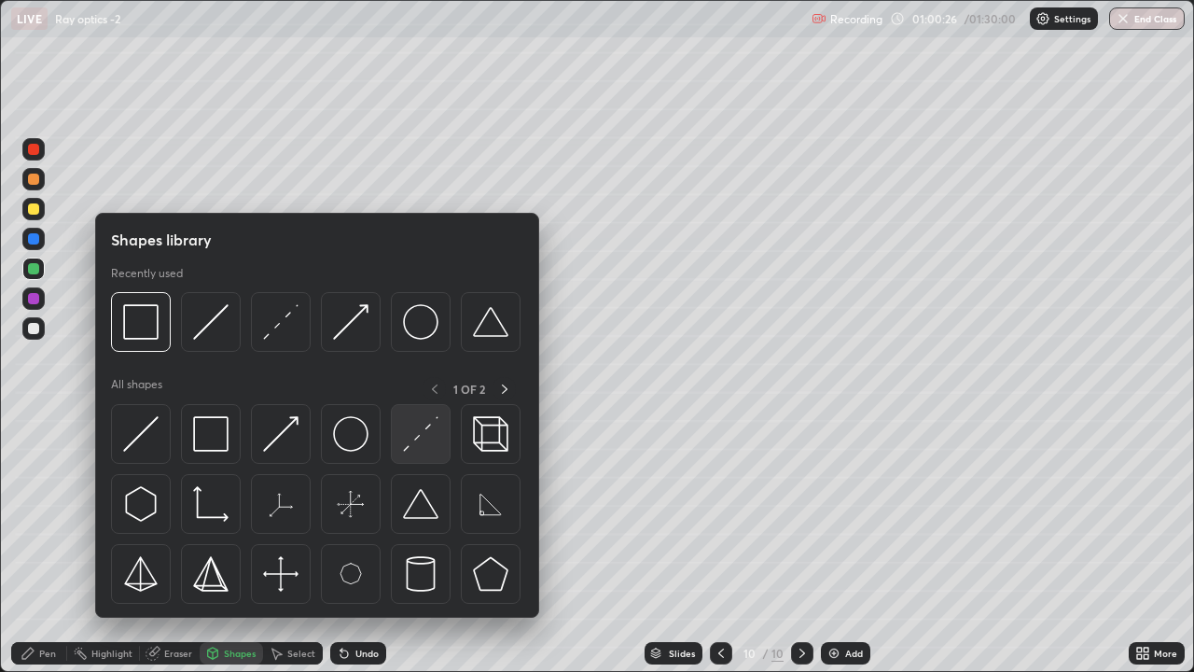
click at [422, 438] on img at bounding box center [420, 433] width 35 height 35
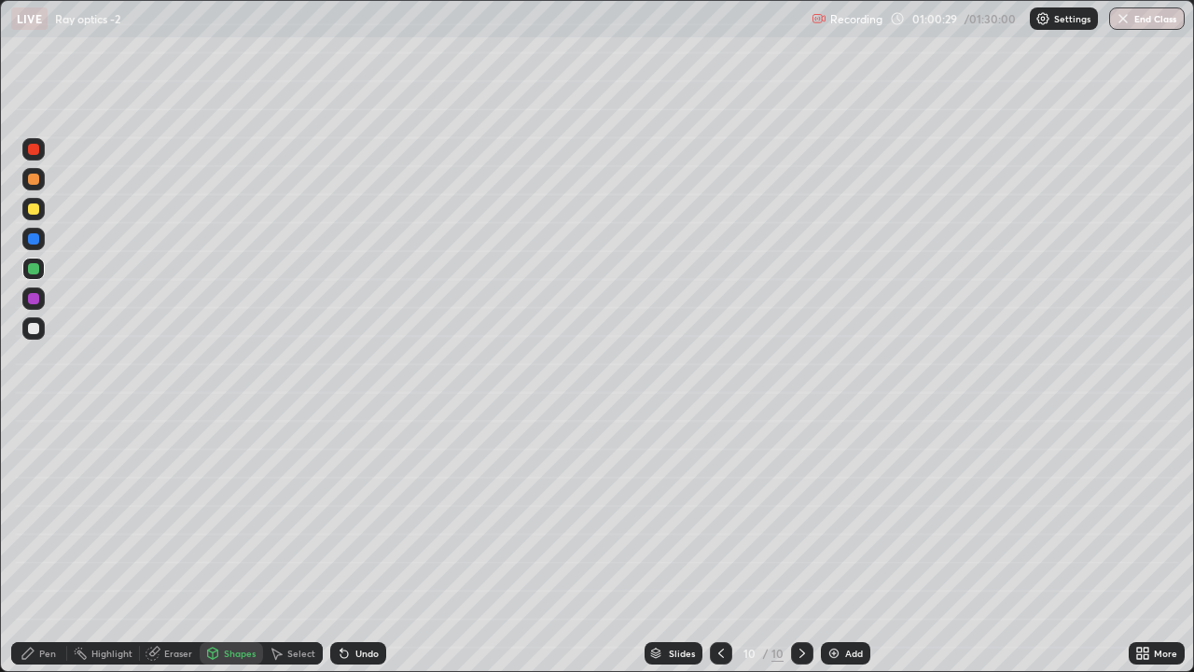
click at [35, 496] on div "Pen" at bounding box center [39, 653] width 56 height 22
click at [38, 329] on div at bounding box center [33, 328] width 11 height 11
click at [229, 496] on div "Shapes" at bounding box center [240, 652] width 32 height 9
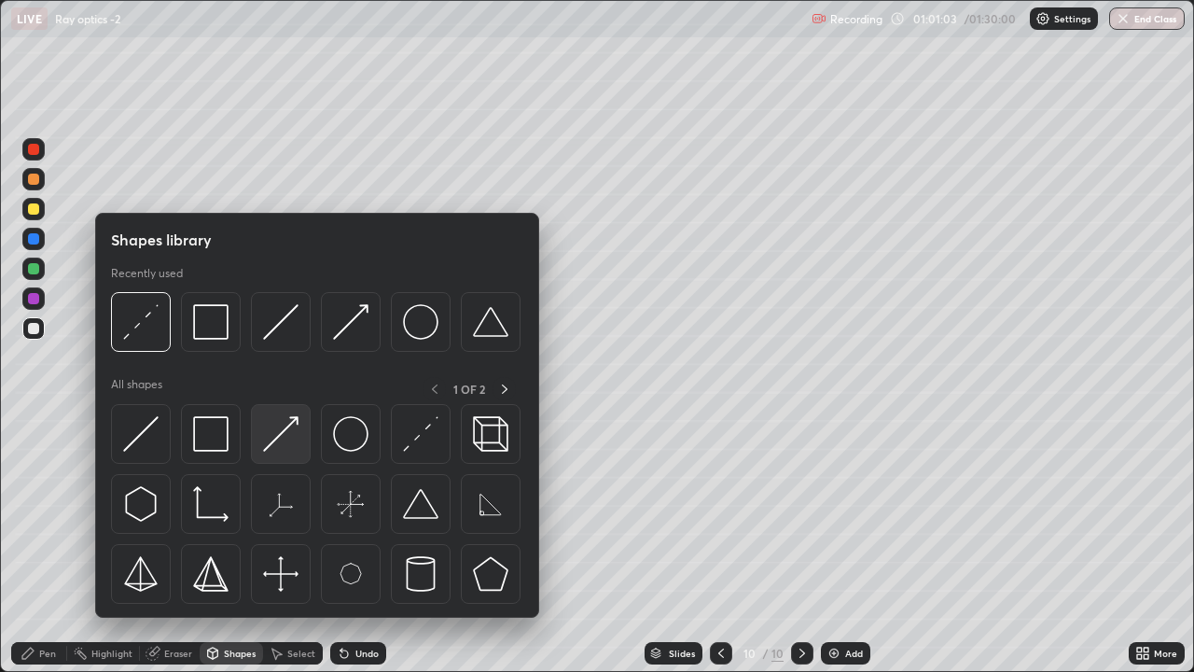
click at [278, 427] on img at bounding box center [280, 433] width 35 height 35
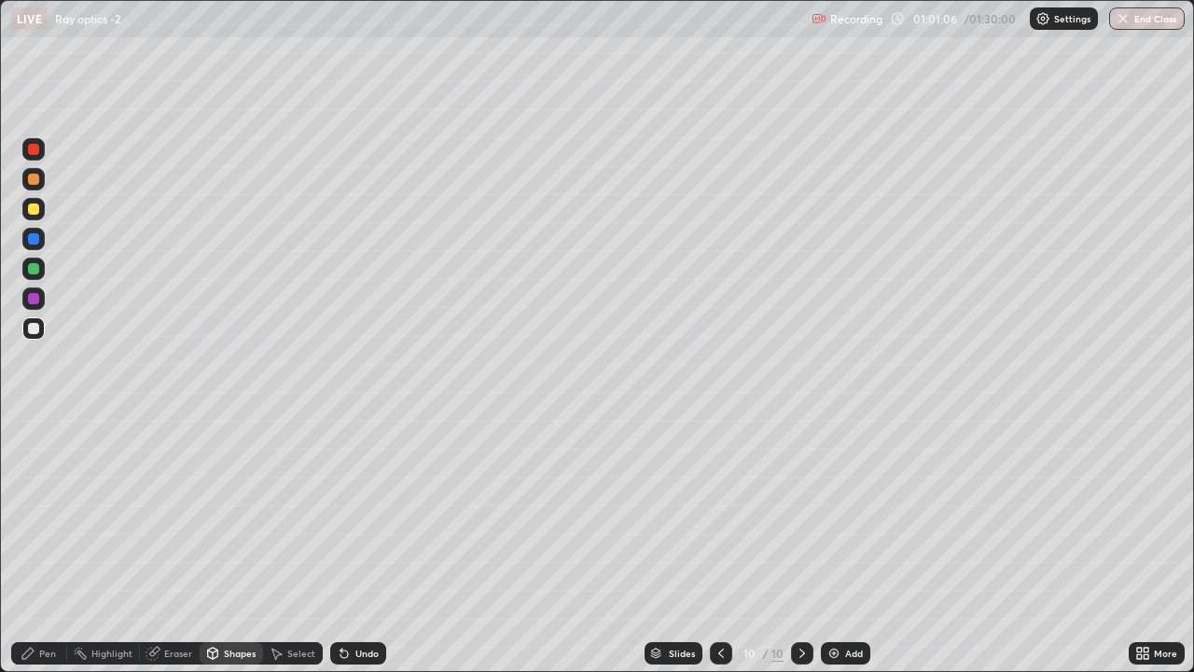
click at [35, 496] on div "Pen" at bounding box center [39, 653] width 56 height 22
click at [30, 184] on div at bounding box center [33, 179] width 11 height 11
click at [213, 496] on icon at bounding box center [213, 655] width 0 height 7
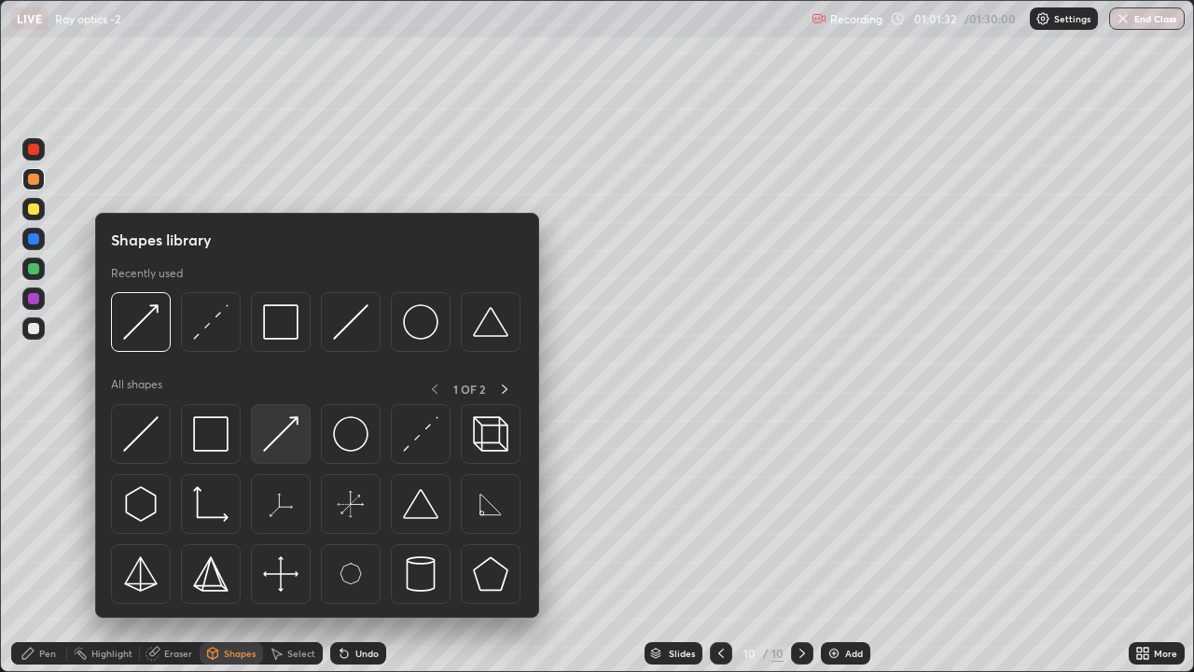
click at [293, 423] on img at bounding box center [280, 433] width 35 height 35
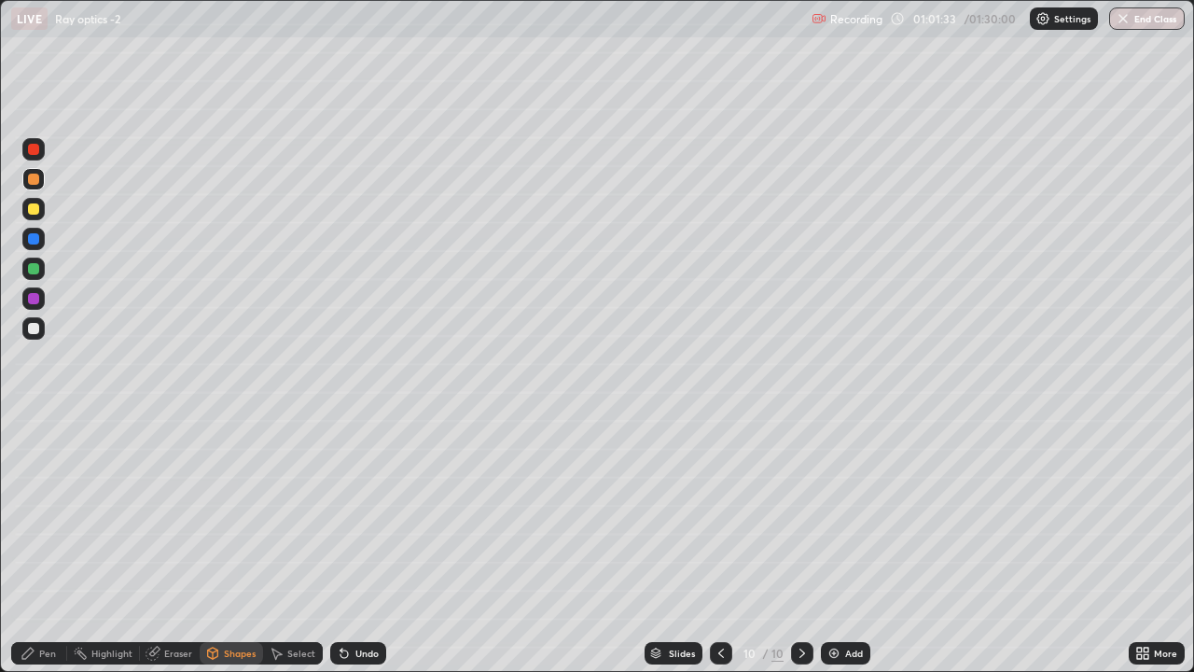
click at [31, 211] on div at bounding box center [33, 208] width 11 height 11
click at [29, 496] on icon at bounding box center [27, 652] width 11 height 11
click at [33, 273] on div at bounding box center [33, 268] width 11 height 11
click at [31, 178] on div at bounding box center [33, 179] width 11 height 11
click at [201, 496] on div "Shapes" at bounding box center [231, 653] width 63 height 22
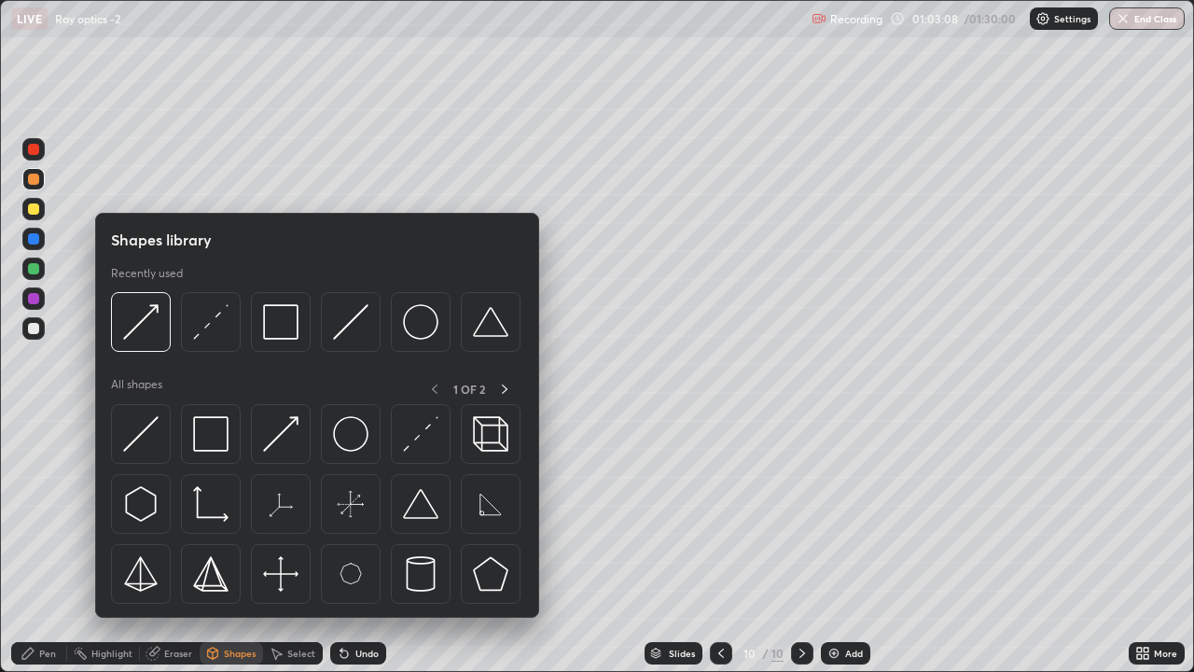
click at [219, 496] on div "Shapes" at bounding box center [231, 653] width 63 height 22
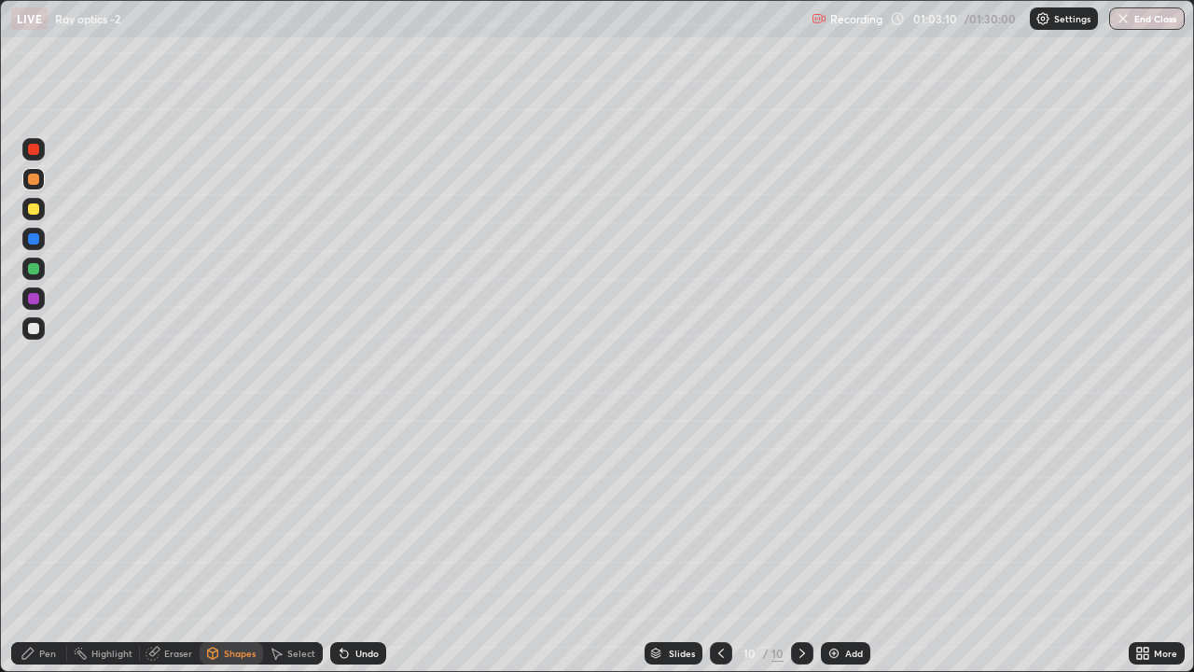
click at [32, 211] on div at bounding box center [33, 208] width 11 height 11
click at [232, 496] on div "Shapes" at bounding box center [231, 653] width 63 height 22
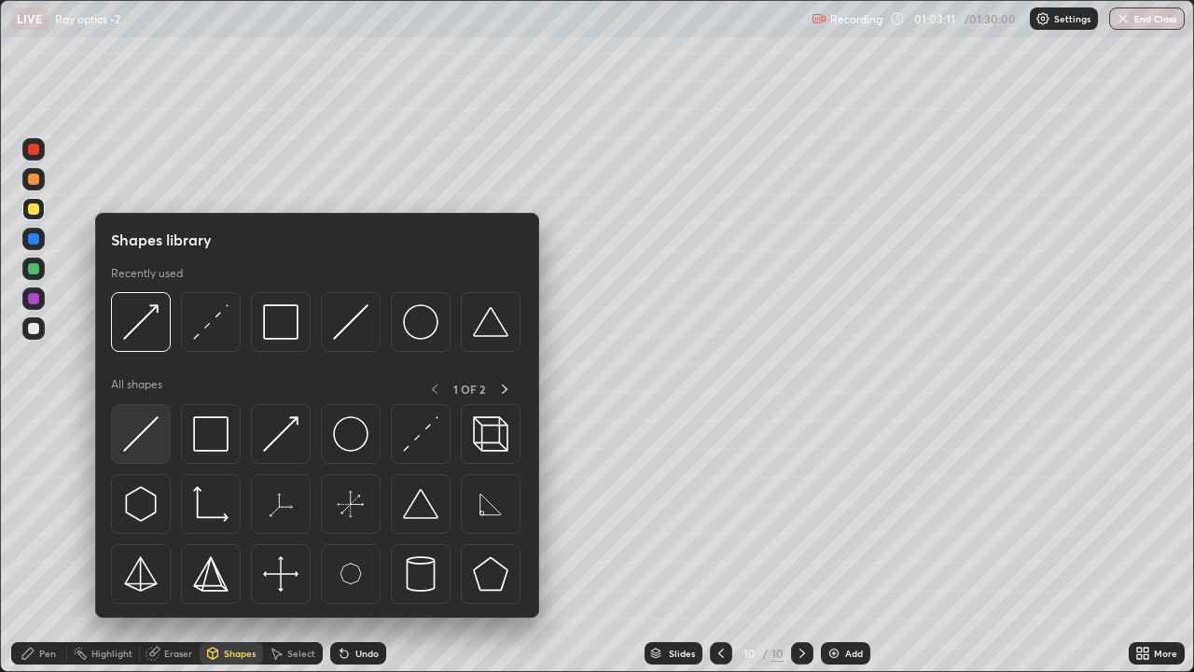
click at [147, 429] on img at bounding box center [140, 433] width 35 height 35
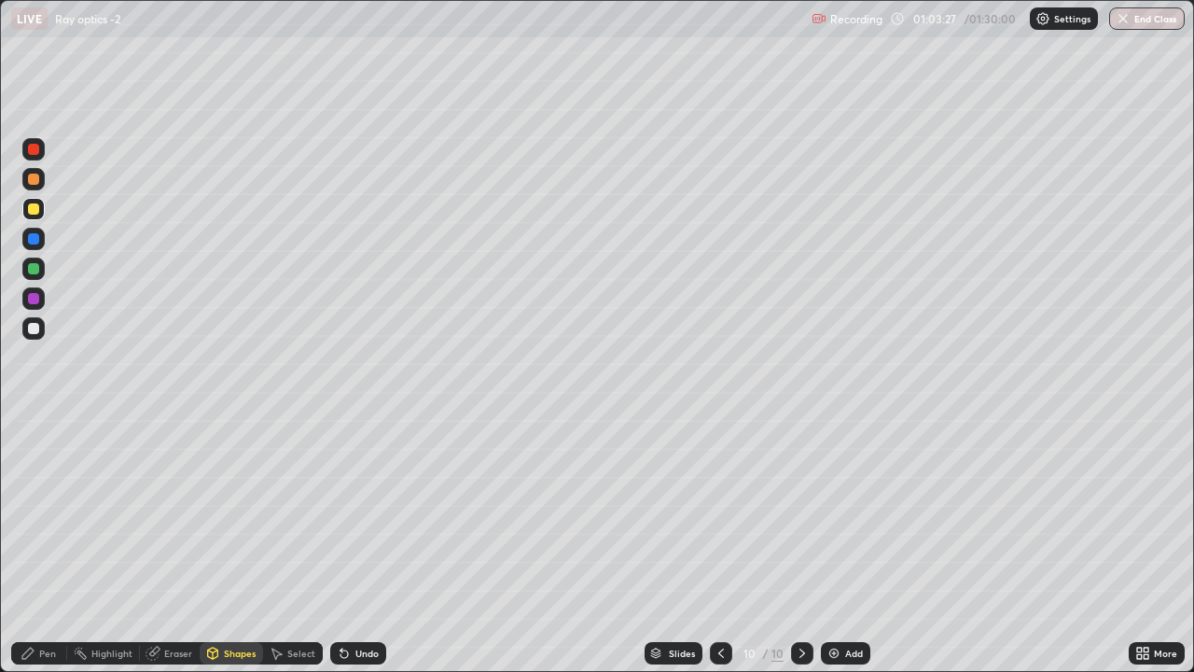
click at [48, 496] on div "Pen" at bounding box center [47, 652] width 17 height 9
click at [34, 269] on div at bounding box center [33, 268] width 11 height 11
click at [36, 324] on div at bounding box center [33, 328] width 11 height 11
click at [32, 183] on div at bounding box center [33, 179] width 11 height 11
click at [800, 496] on icon at bounding box center [802, 653] width 15 height 15
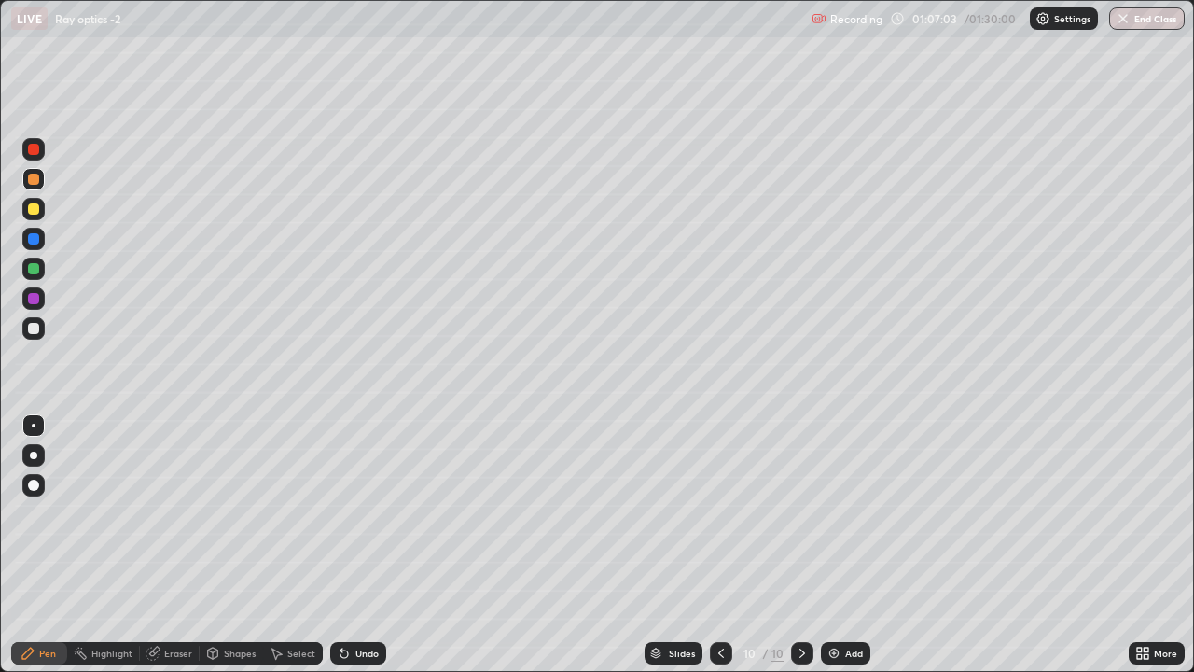
click at [177, 496] on div "Eraser" at bounding box center [178, 652] width 28 height 9
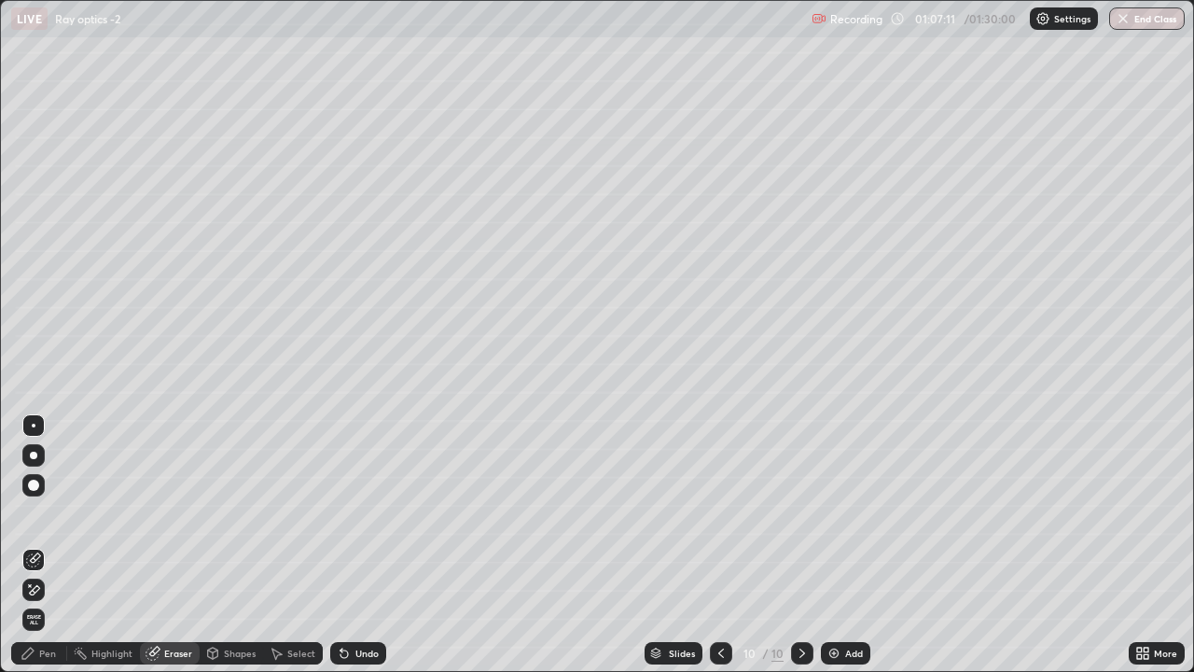
click at [42, 496] on div "Pen" at bounding box center [47, 652] width 17 height 9
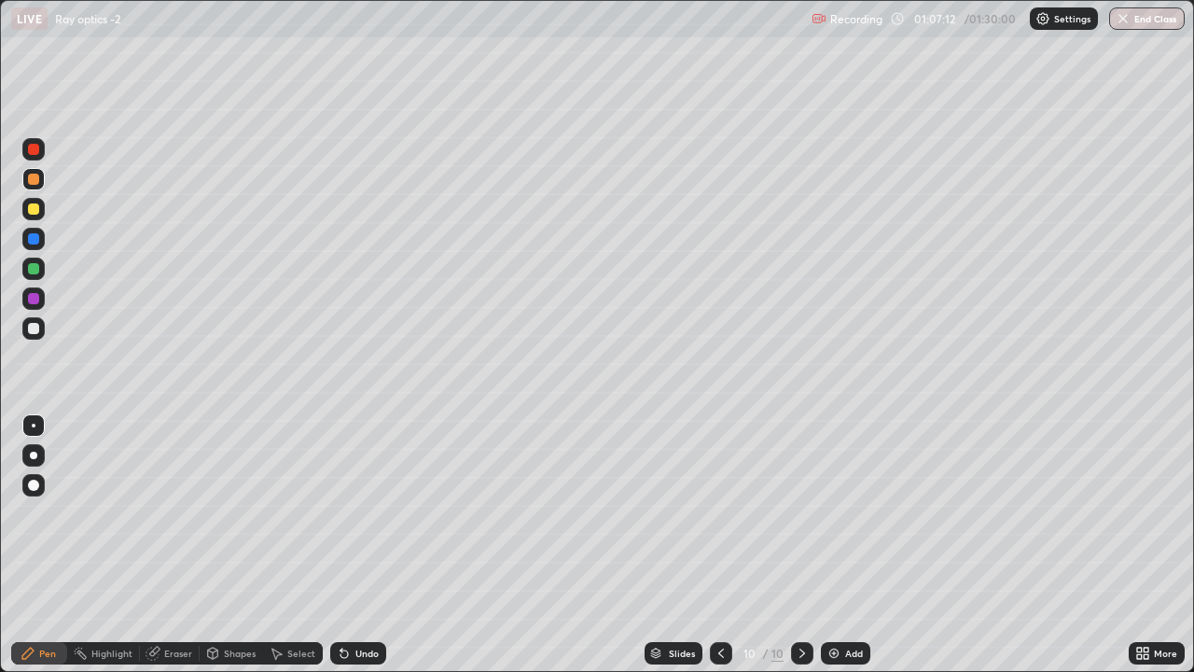
click at [40, 326] on div at bounding box center [33, 328] width 22 height 22
click at [32, 179] on div at bounding box center [33, 179] width 11 height 11
click at [799, 496] on icon at bounding box center [802, 653] width 15 height 15
click at [832, 496] on img at bounding box center [834, 653] width 15 height 15
click at [36, 268] on div at bounding box center [33, 268] width 11 height 11
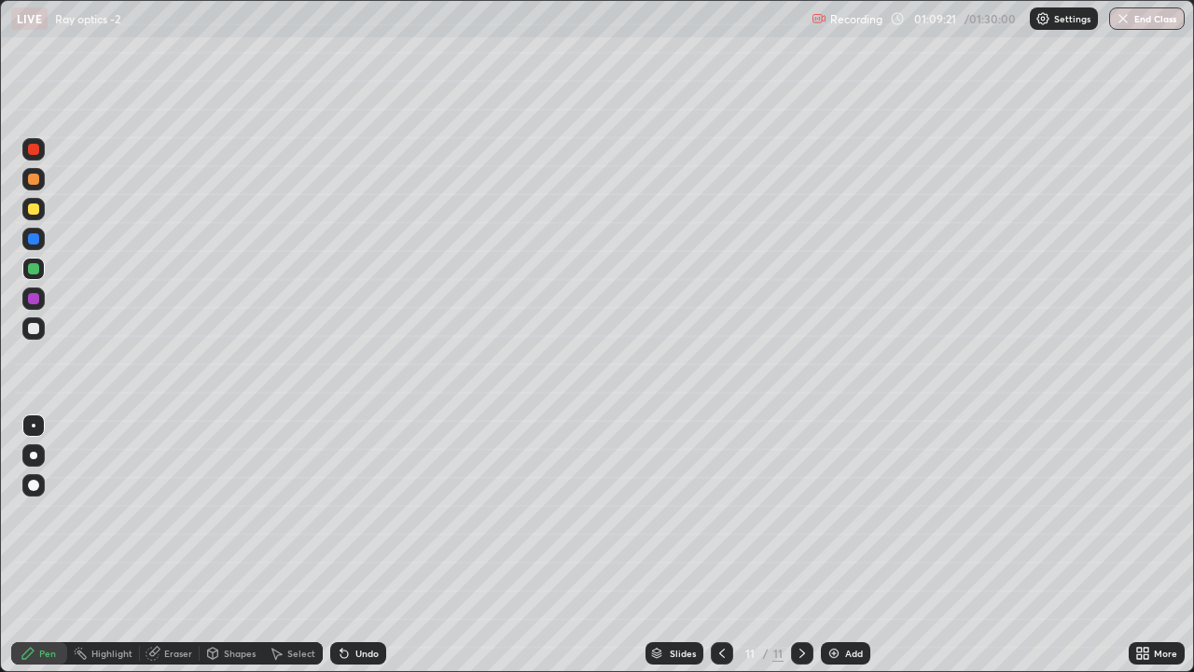
click at [34, 180] on div at bounding box center [33, 179] width 11 height 11
click at [32, 211] on div at bounding box center [33, 208] width 11 height 11
click at [353, 496] on div "Undo" at bounding box center [358, 653] width 56 height 22
click at [347, 496] on div "Undo" at bounding box center [358, 653] width 56 height 22
click at [721, 496] on icon at bounding box center [722, 653] width 15 height 15
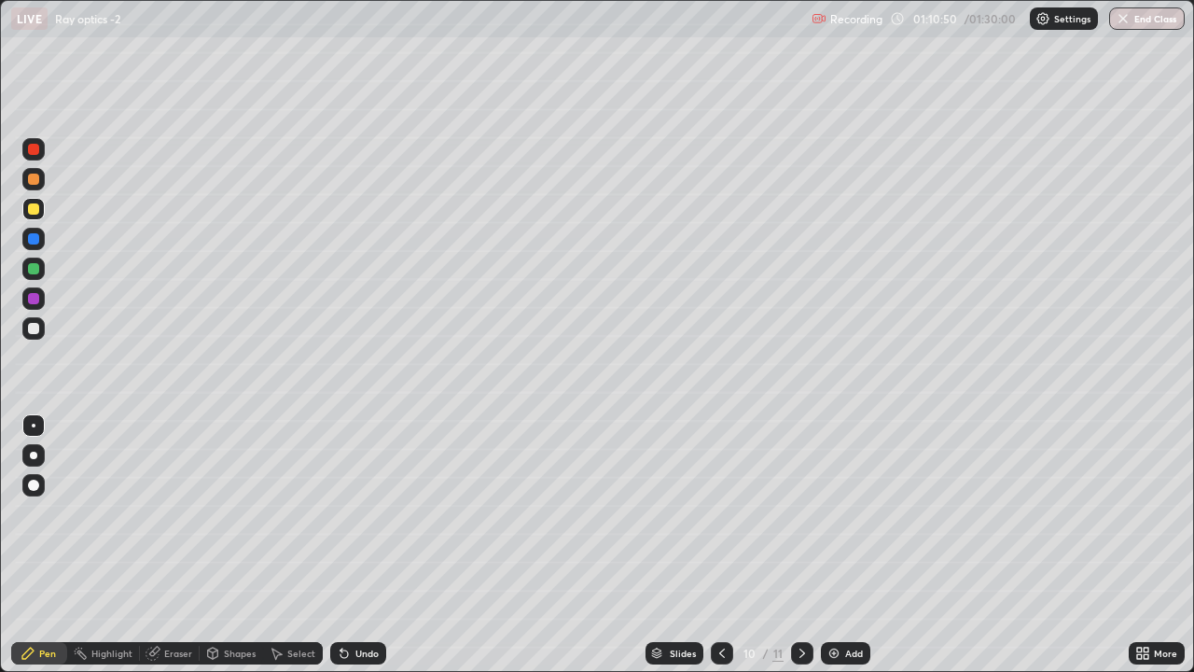
click at [795, 496] on div at bounding box center [802, 653] width 22 height 22
click at [716, 496] on icon at bounding box center [722, 653] width 15 height 15
click at [802, 496] on icon at bounding box center [802, 653] width 15 height 15
click at [24, 331] on div at bounding box center [33, 328] width 22 height 22
click at [215, 496] on div "Shapes" at bounding box center [231, 653] width 63 height 22
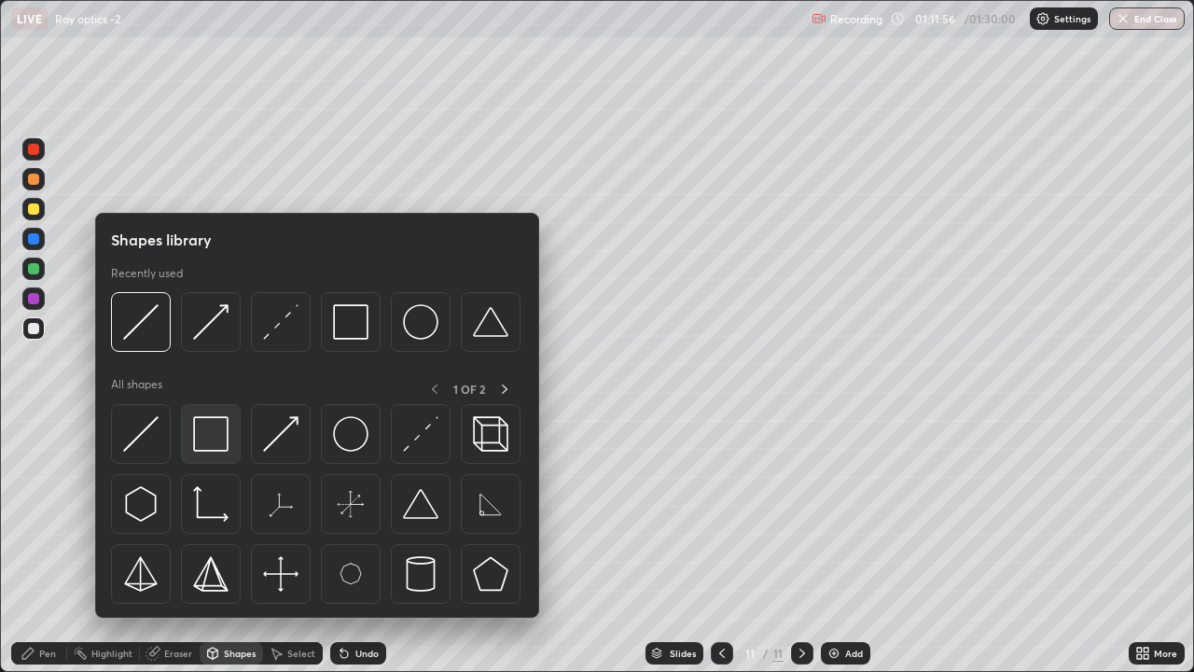
click at [206, 429] on img at bounding box center [210, 433] width 35 height 35
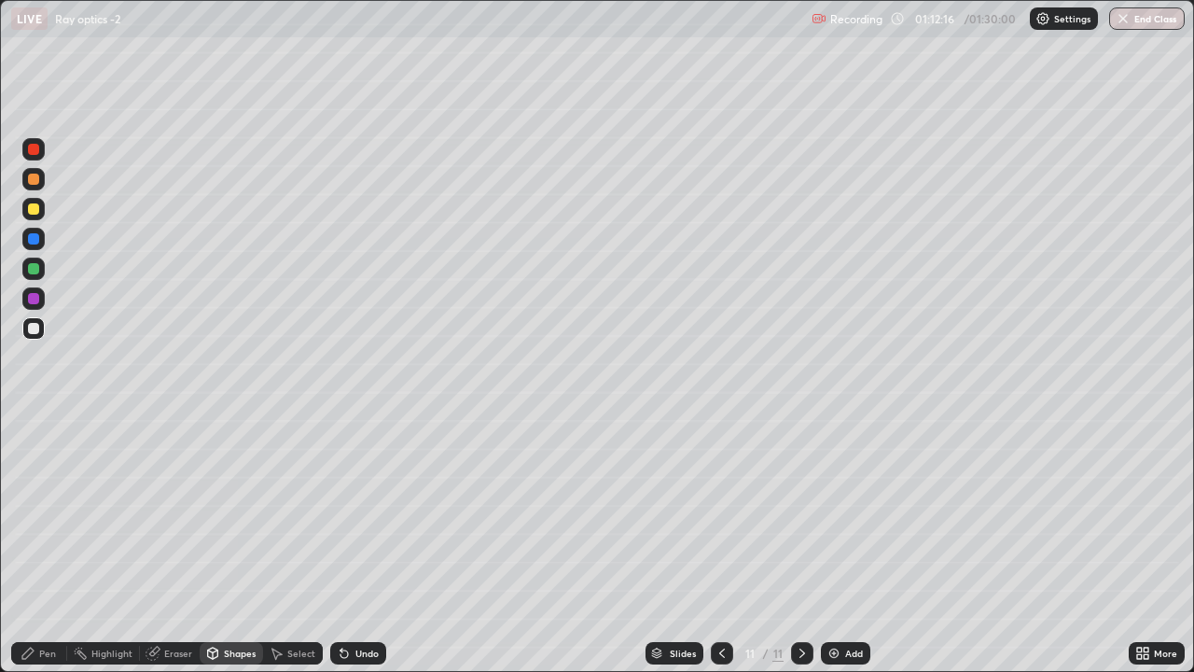
click at [236, 496] on div "Shapes" at bounding box center [240, 652] width 32 height 9
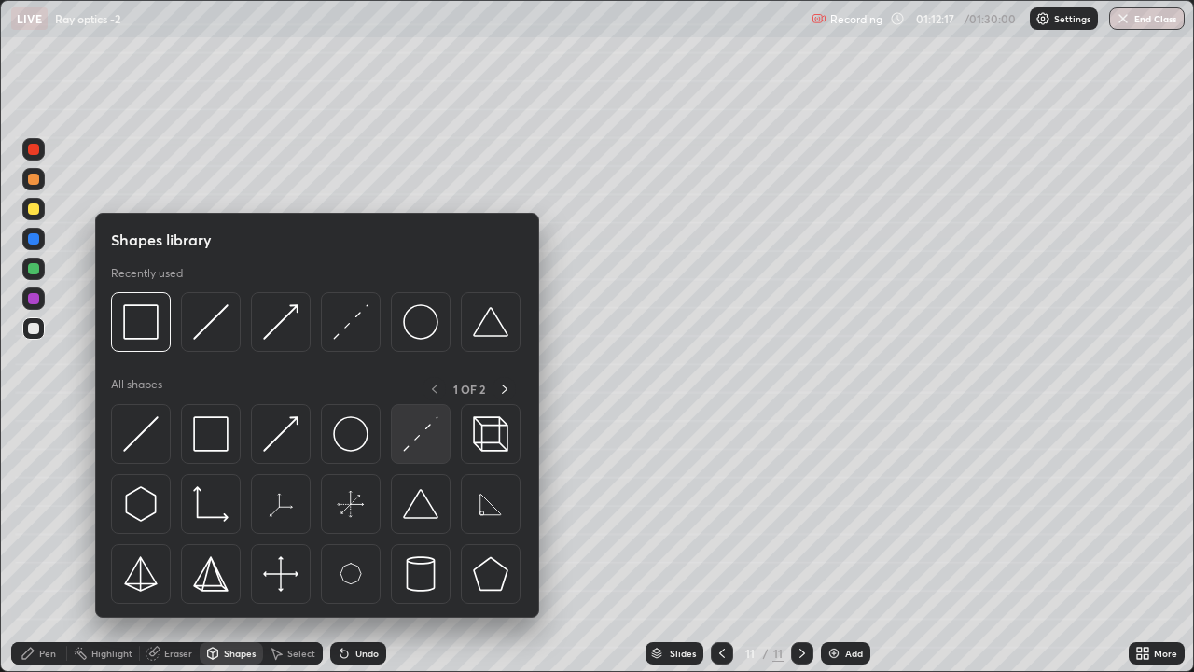
click at [417, 445] on img at bounding box center [420, 433] width 35 height 35
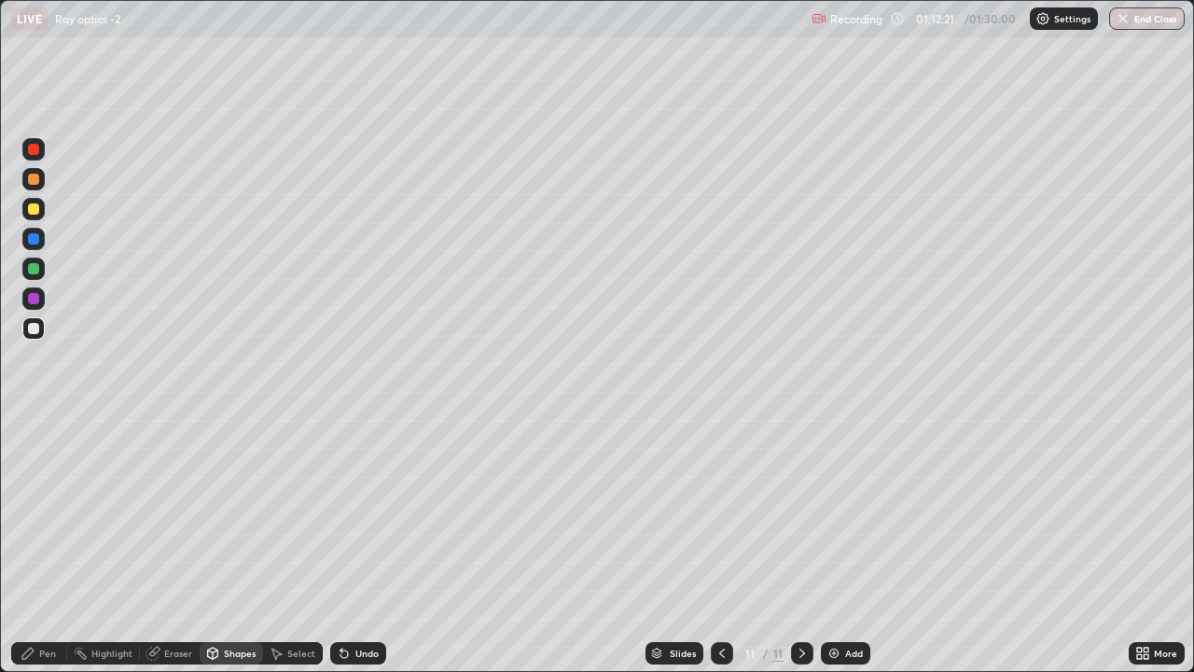
click at [40, 496] on div "Pen" at bounding box center [39, 653] width 56 height 22
click at [34, 271] on div at bounding box center [33, 268] width 11 height 11
click at [32, 182] on div at bounding box center [33, 179] width 11 height 11
click at [720, 496] on icon at bounding box center [722, 653] width 15 height 15
click at [797, 496] on div at bounding box center [802, 653] width 22 height 22
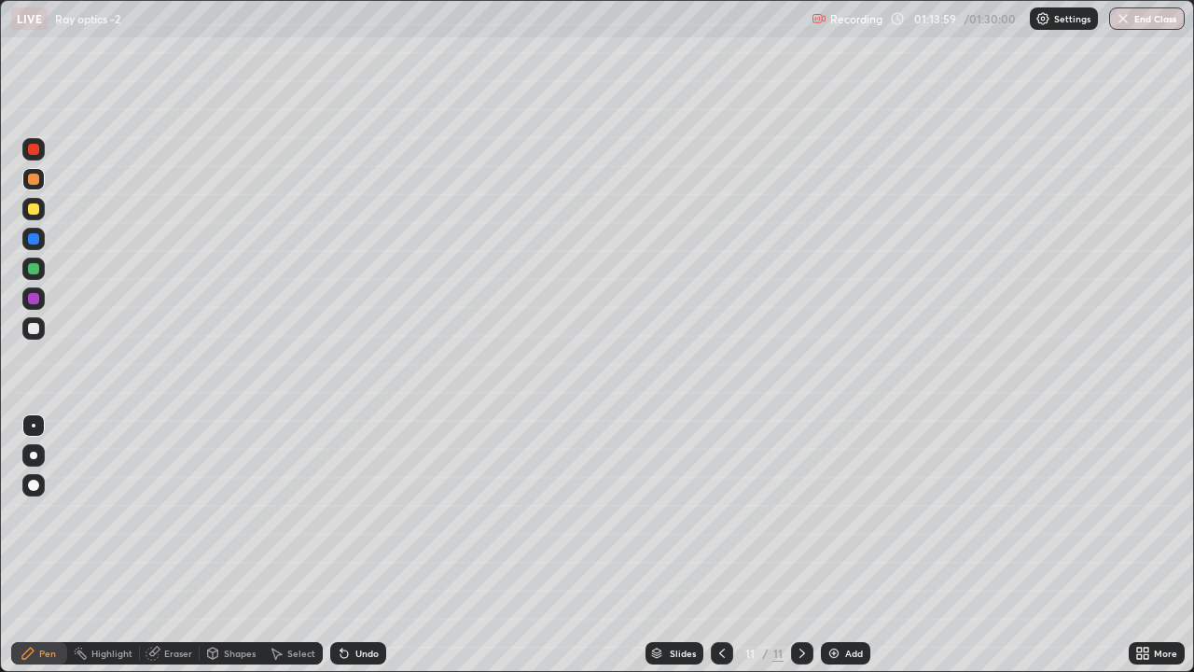
click at [720, 496] on icon at bounding box center [722, 653] width 15 height 15
click at [802, 496] on icon at bounding box center [802, 653] width 15 height 15
click at [721, 496] on icon at bounding box center [722, 653] width 15 height 15
click at [801, 496] on icon at bounding box center [802, 653] width 15 height 15
click at [835, 496] on img at bounding box center [834, 653] width 15 height 15
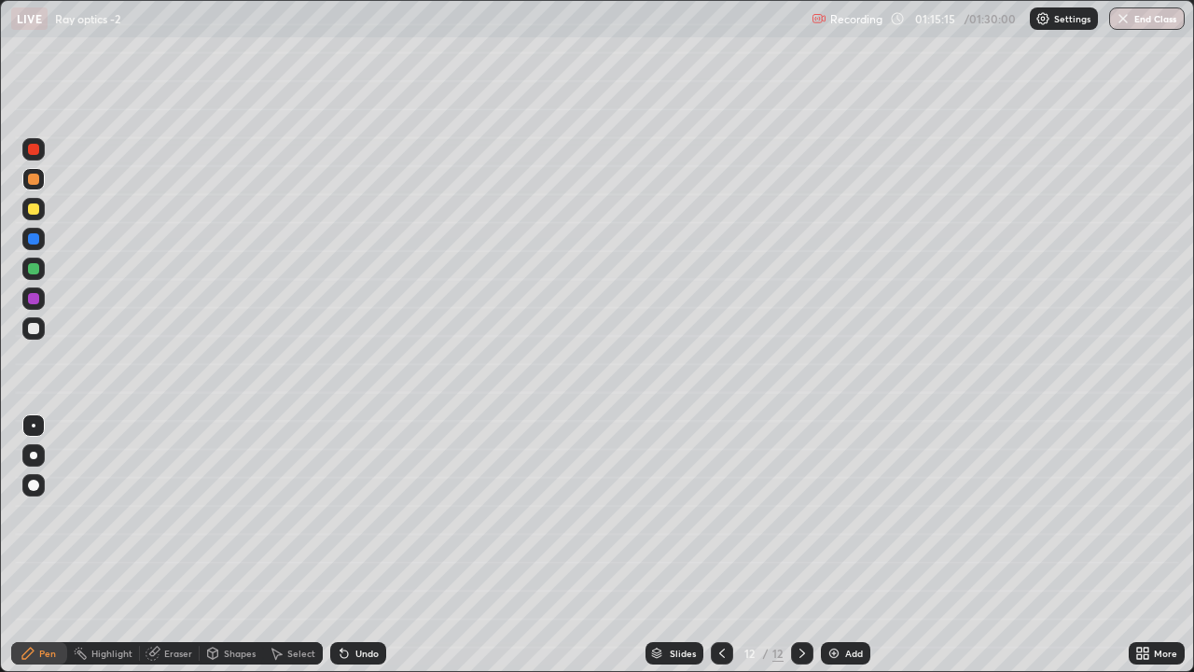
click at [43, 329] on div at bounding box center [33, 328] width 22 height 22
click at [30, 180] on div at bounding box center [33, 179] width 11 height 11
click at [275, 496] on icon at bounding box center [277, 653] width 10 height 11
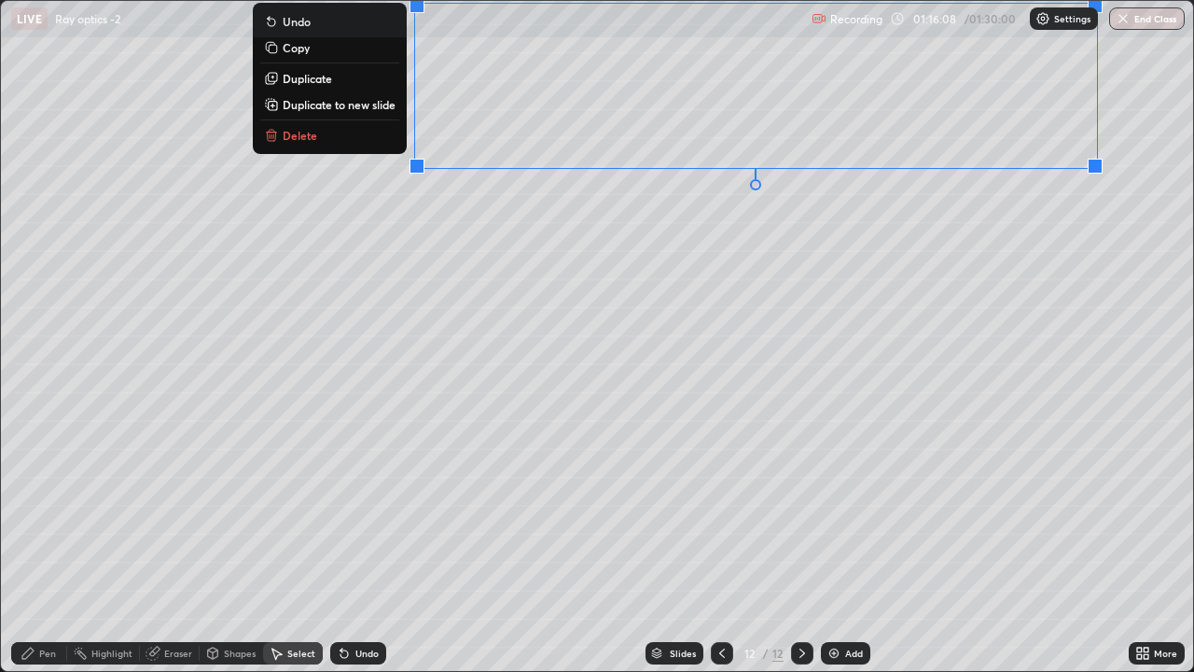
click at [434, 441] on div "0 ° Undo Copy Duplicate Duplicate to new slide Delete" at bounding box center [597, 336] width 1192 height 670
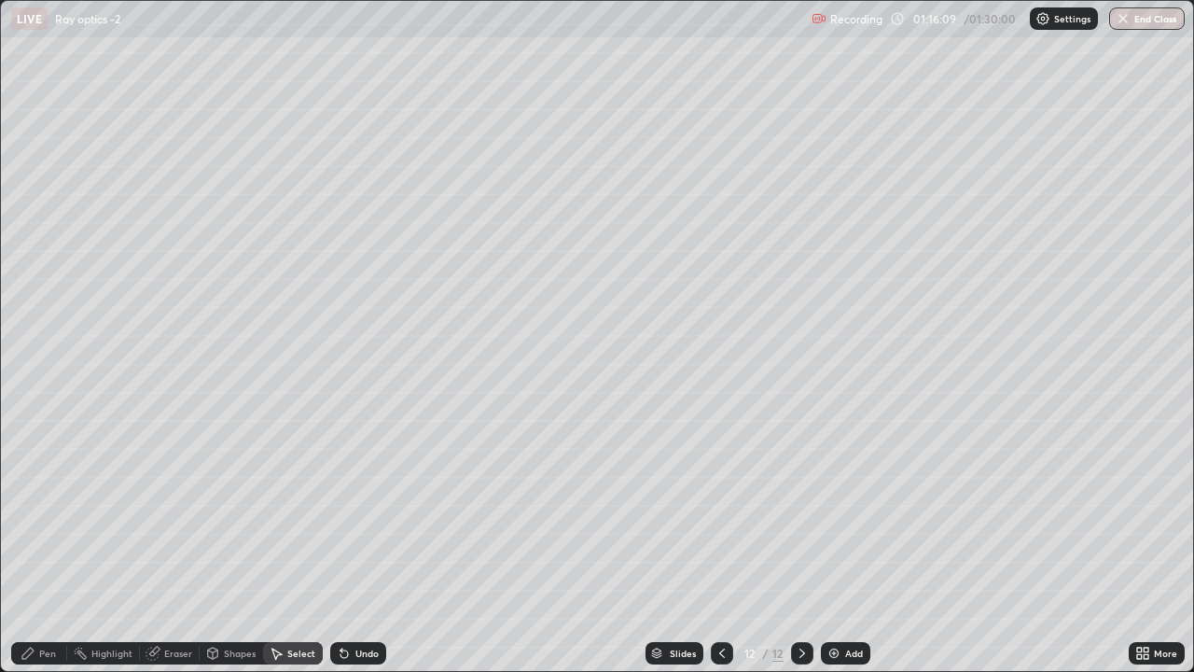
click at [48, 496] on div "Pen" at bounding box center [39, 653] width 56 height 22
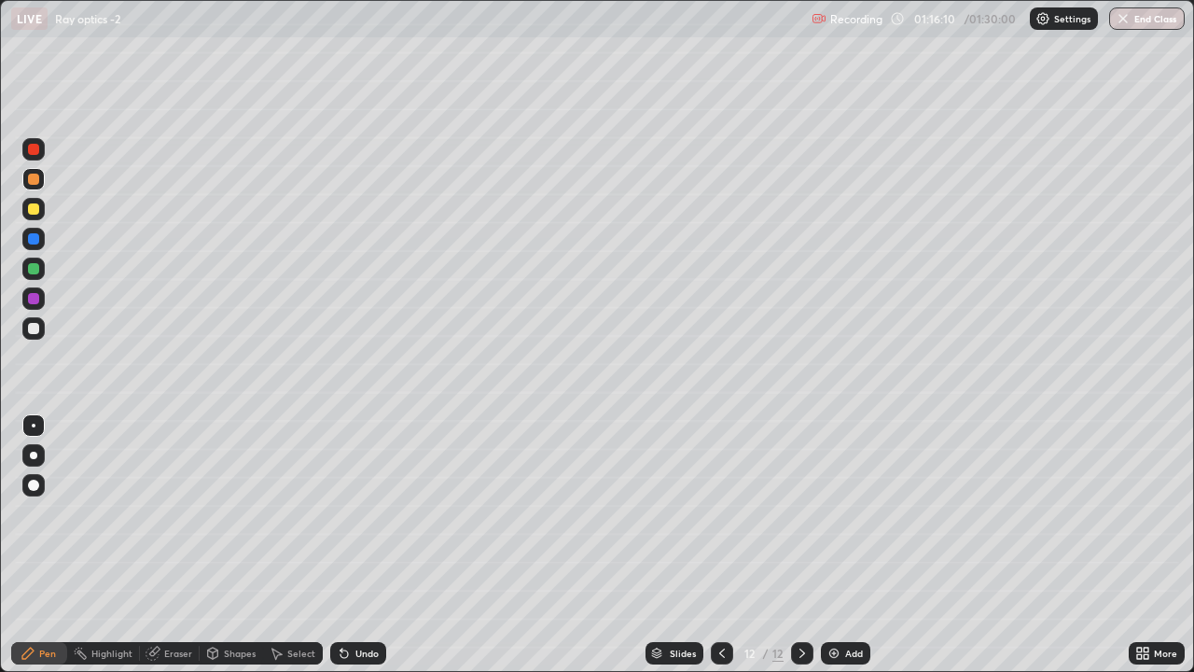
click at [30, 323] on div at bounding box center [33, 328] width 11 height 11
click at [35, 180] on div at bounding box center [33, 179] width 11 height 11
click at [282, 496] on icon at bounding box center [276, 653] width 15 height 15
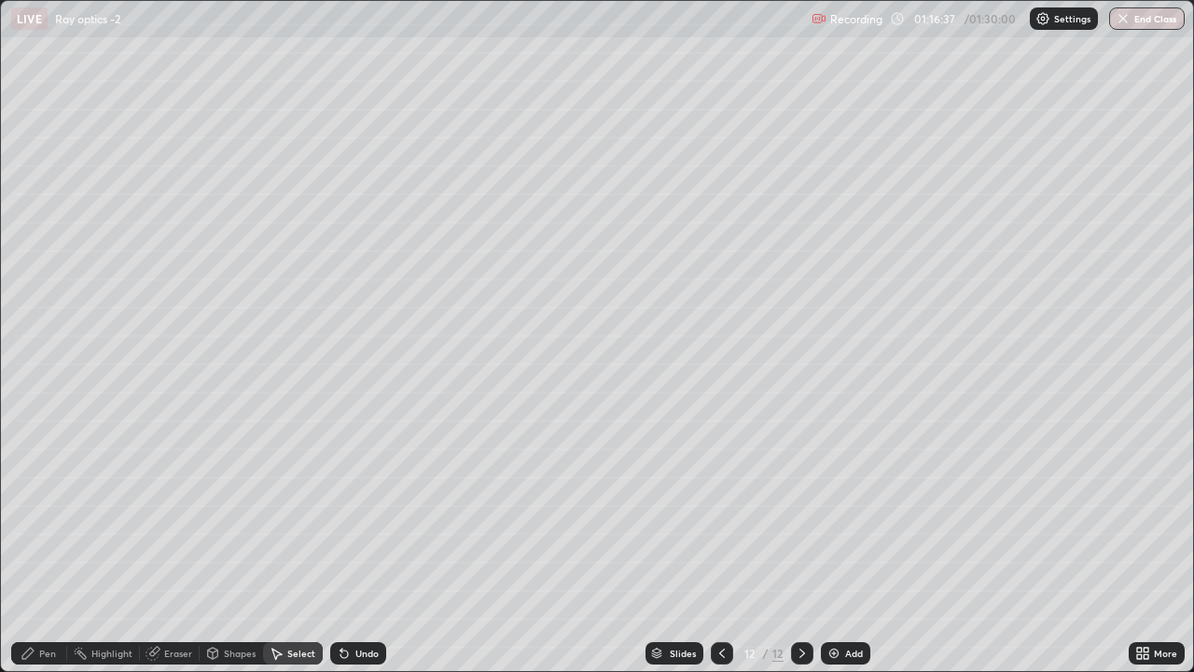
click at [239, 496] on div "Shapes" at bounding box center [240, 652] width 32 height 9
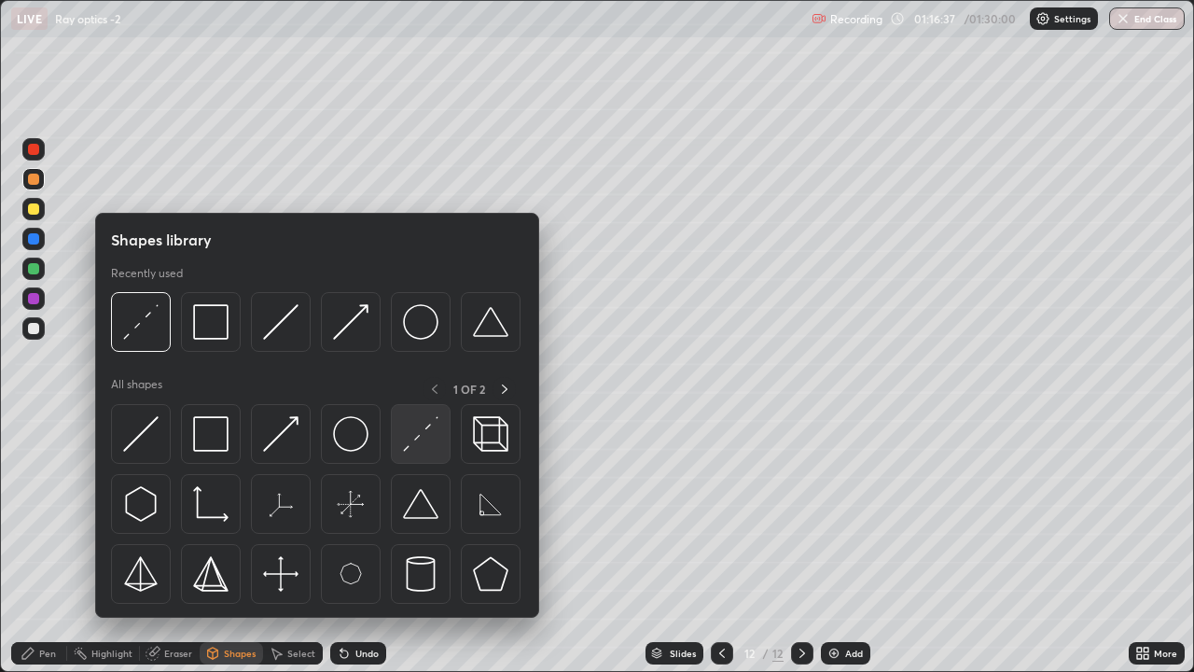
click at [427, 435] on img at bounding box center [420, 433] width 35 height 35
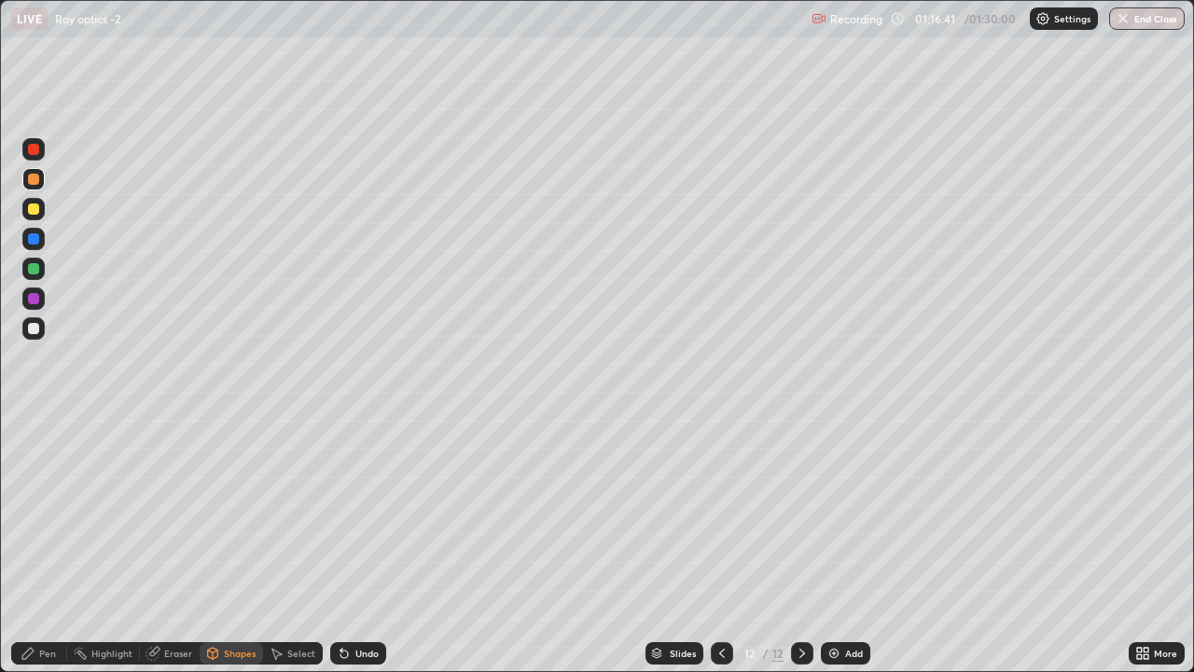
click at [42, 496] on div "Pen" at bounding box center [47, 652] width 17 height 9
click at [34, 332] on div at bounding box center [33, 328] width 11 height 11
click at [227, 496] on div "Shapes" at bounding box center [240, 652] width 32 height 9
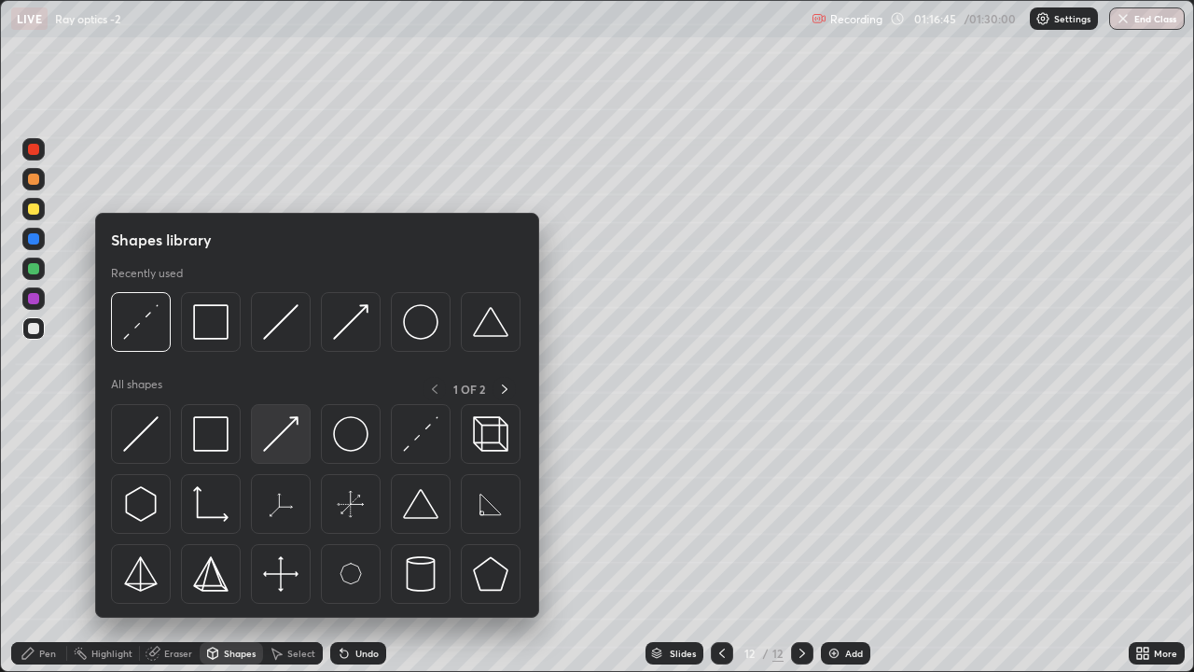
click at [284, 431] on img at bounding box center [280, 433] width 35 height 35
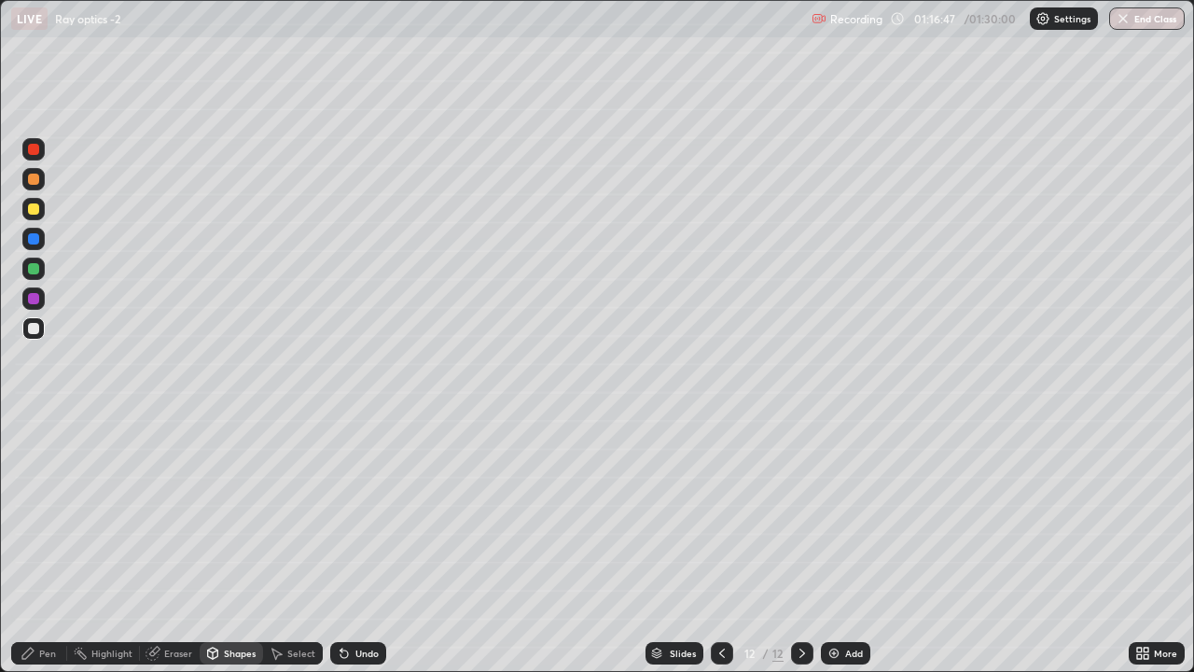
click at [48, 496] on div "Pen" at bounding box center [47, 652] width 17 height 9
click at [42, 334] on div at bounding box center [33, 328] width 22 height 22
click at [226, 496] on div "Shapes" at bounding box center [240, 652] width 32 height 9
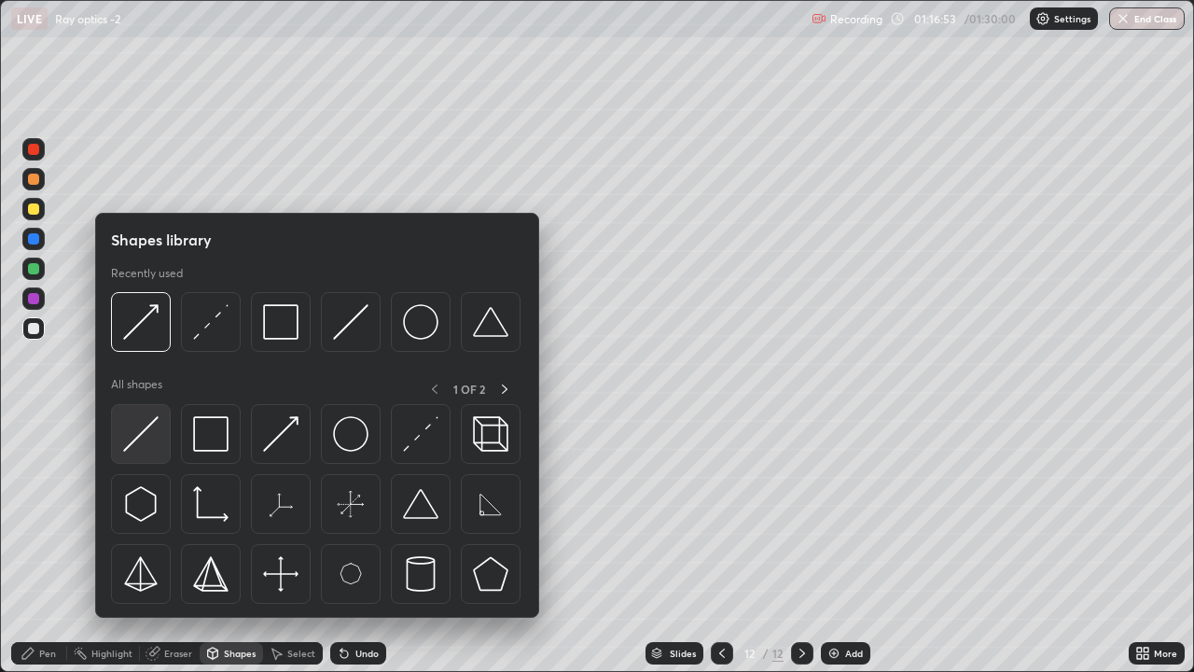
click at [146, 438] on img at bounding box center [140, 433] width 35 height 35
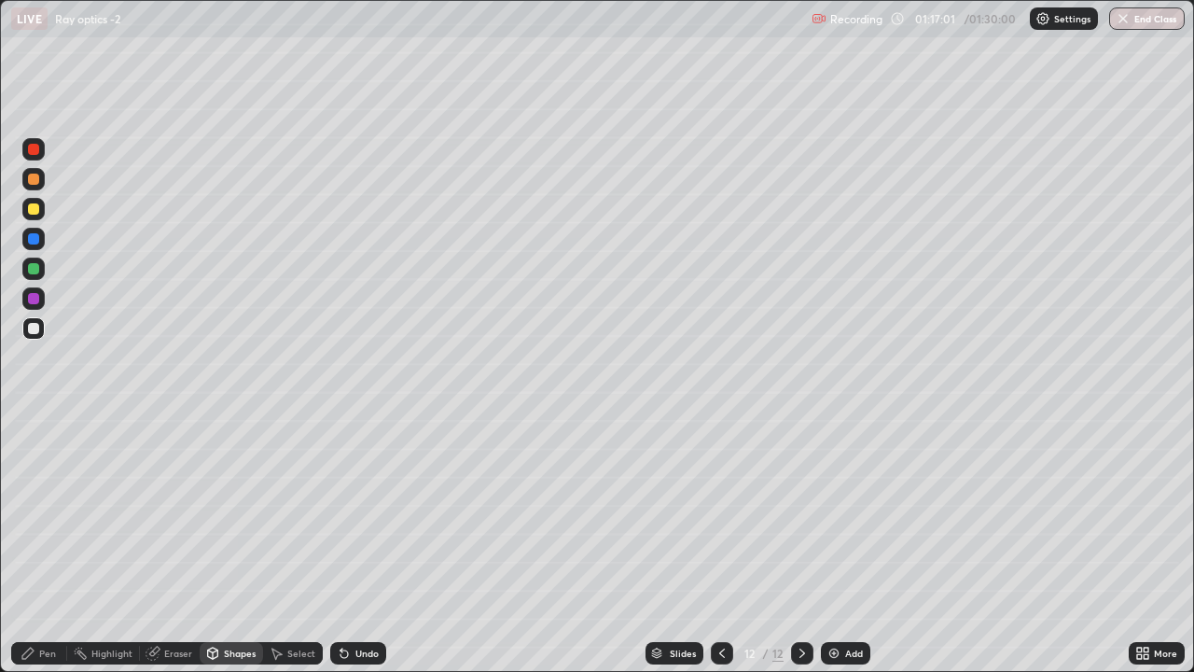
click at [48, 496] on div "Pen" at bounding box center [47, 652] width 17 height 9
click at [43, 328] on div at bounding box center [33, 328] width 22 height 22
click at [229, 496] on div "Shapes" at bounding box center [240, 652] width 32 height 9
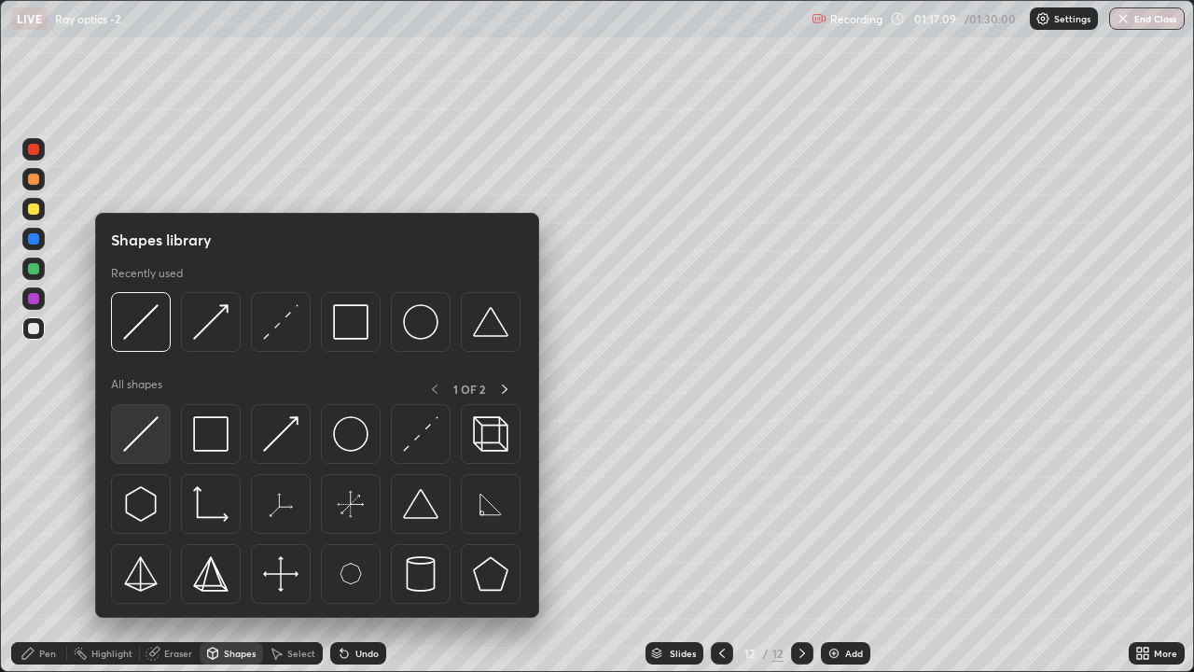
click at [142, 427] on img at bounding box center [140, 433] width 35 height 35
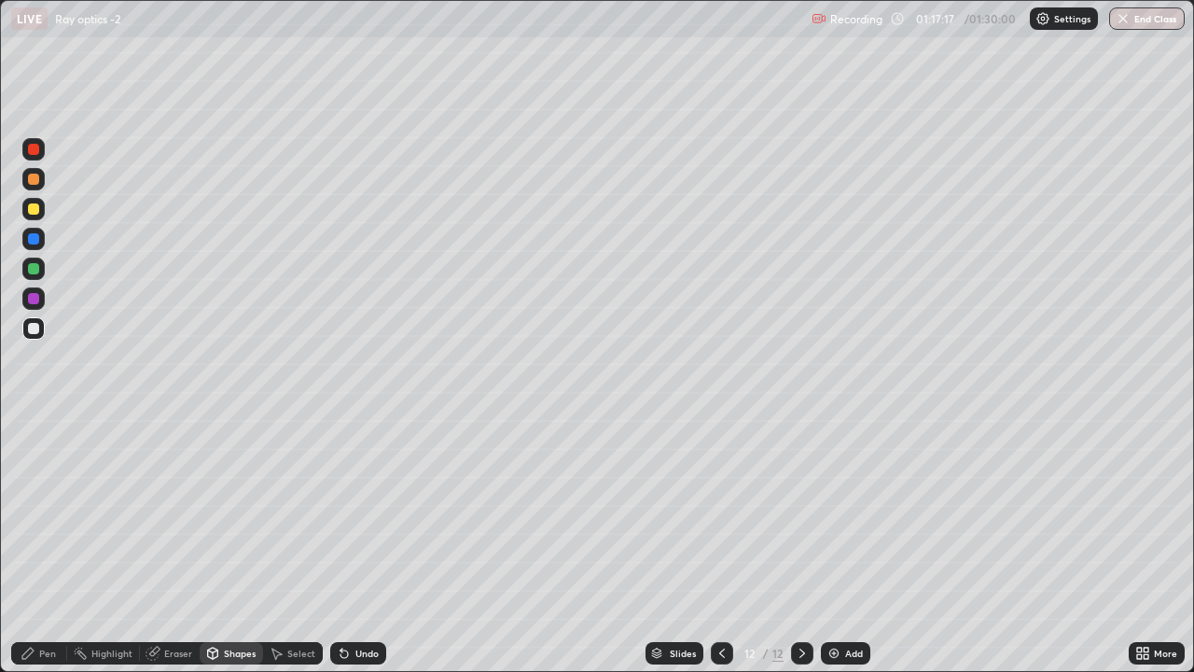
click at [38, 496] on div "Pen" at bounding box center [39, 653] width 56 height 22
click at [34, 180] on div at bounding box center [33, 179] width 11 height 11
click at [724, 496] on icon at bounding box center [722, 653] width 15 height 15
click at [723, 496] on icon at bounding box center [722, 653] width 15 height 15
click at [799, 496] on icon at bounding box center [802, 652] width 6 height 9
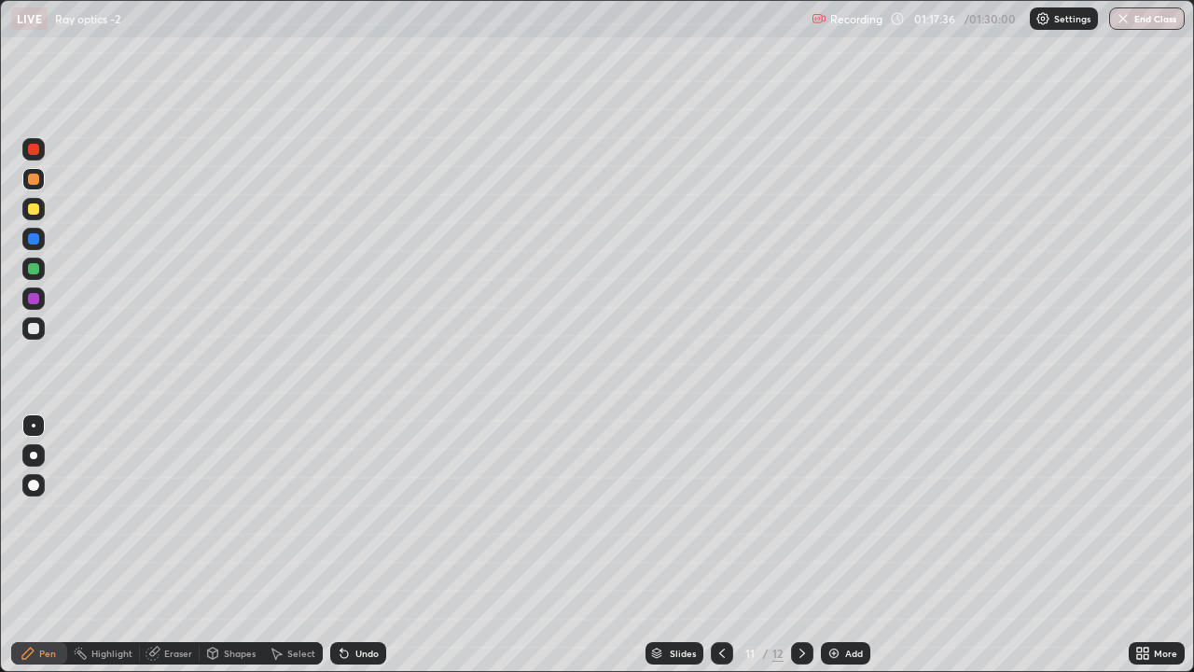
click at [802, 496] on icon at bounding box center [802, 653] width 15 height 15
click at [237, 496] on div "Shapes" at bounding box center [231, 653] width 63 height 22
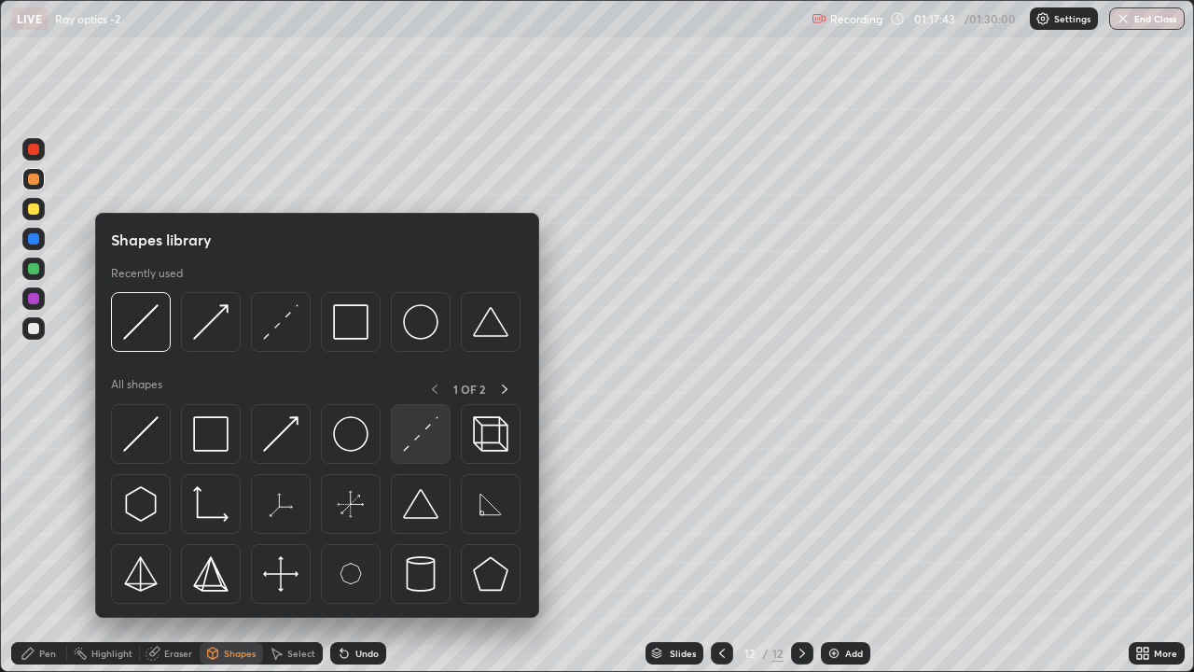
click at [422, 434] on img at bounding box center [420, 433] width 35 height 35
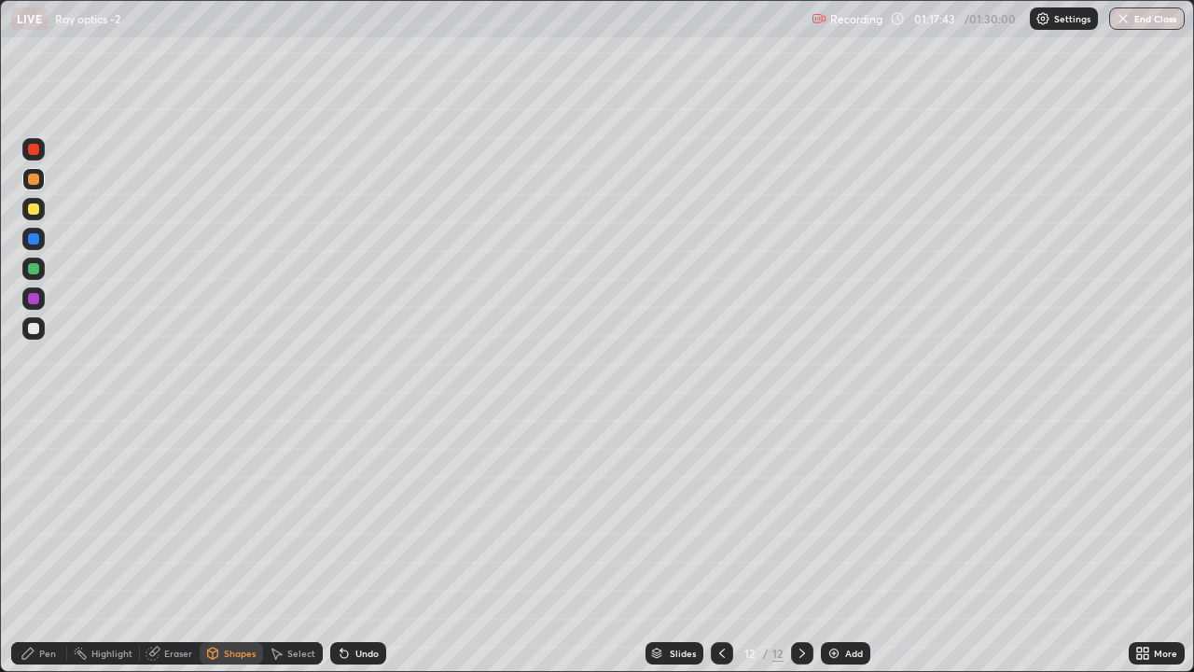
click at [38, 207] on div at bounding box center [33, 208] width 11 height 11
click at [357, 496] on div "Undo" at bounding box center [366, 652] width 23 height 9
click at [35, 496] on icon at bounding box center [28, 653] width 15 height 15
click at [38, 328] on div at bounding box center [33, 328] width 11 height 11
click at [226, 496] on div "Shapes" at bounding box center [240, 652] width 32 height 9
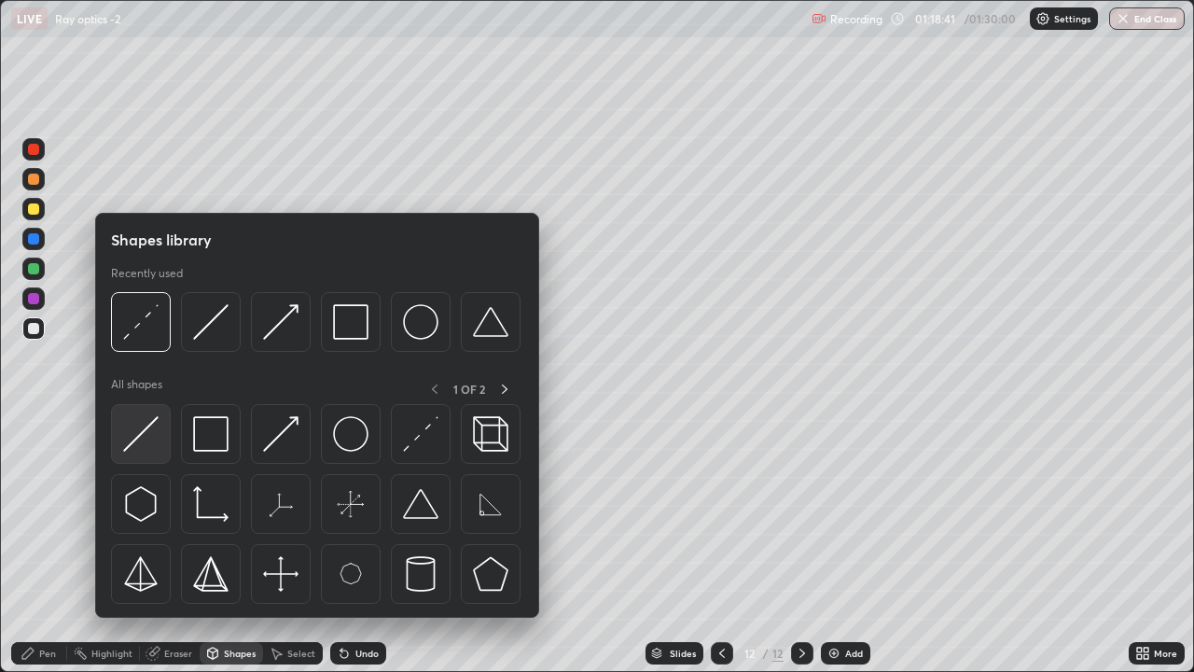
click at [141, 435] on img at bounding box center [140, 433] width 35 height 35
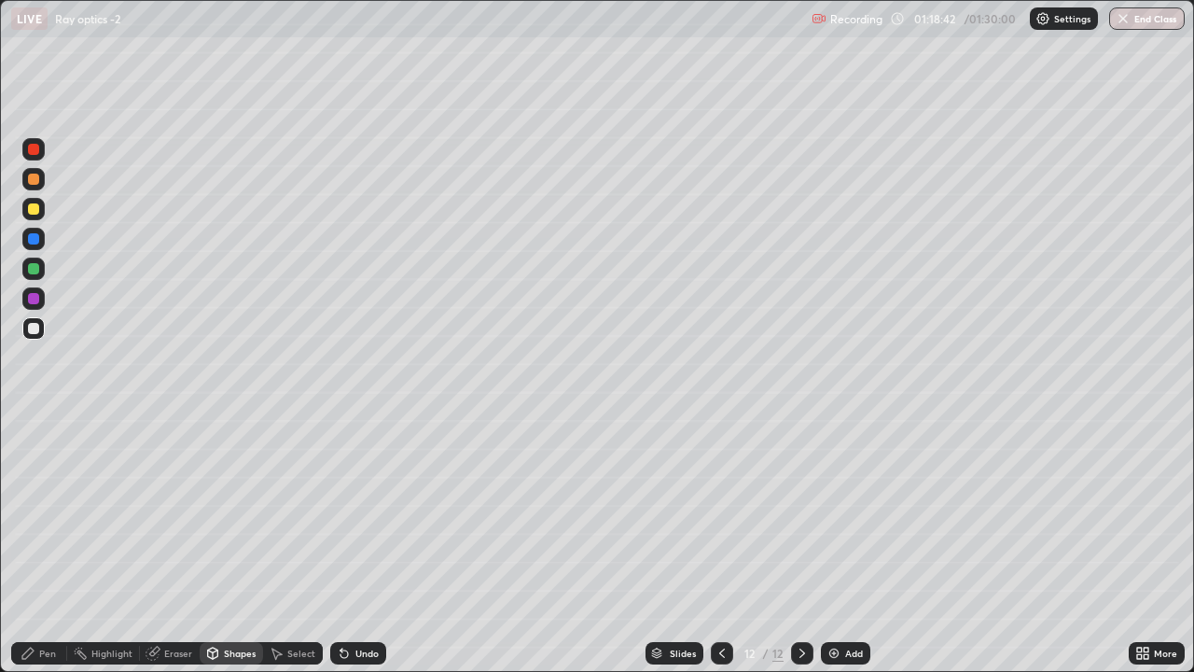
click at [35, 270] on div at bounding box center [33, 268] width 11 height 11
click at [44, 496] on div "Pen" at bounding box center [39, 653] width 56 height 22
click at [38, 179] on div at bounding box center [33, 179] width 11 height 11
click at [355, 496] on div "Undo" at bounding box center [366, 652] width 23 height 9
click at [356, 496] on div "Undo" at bounding box center [358, 653] width 56 height 22
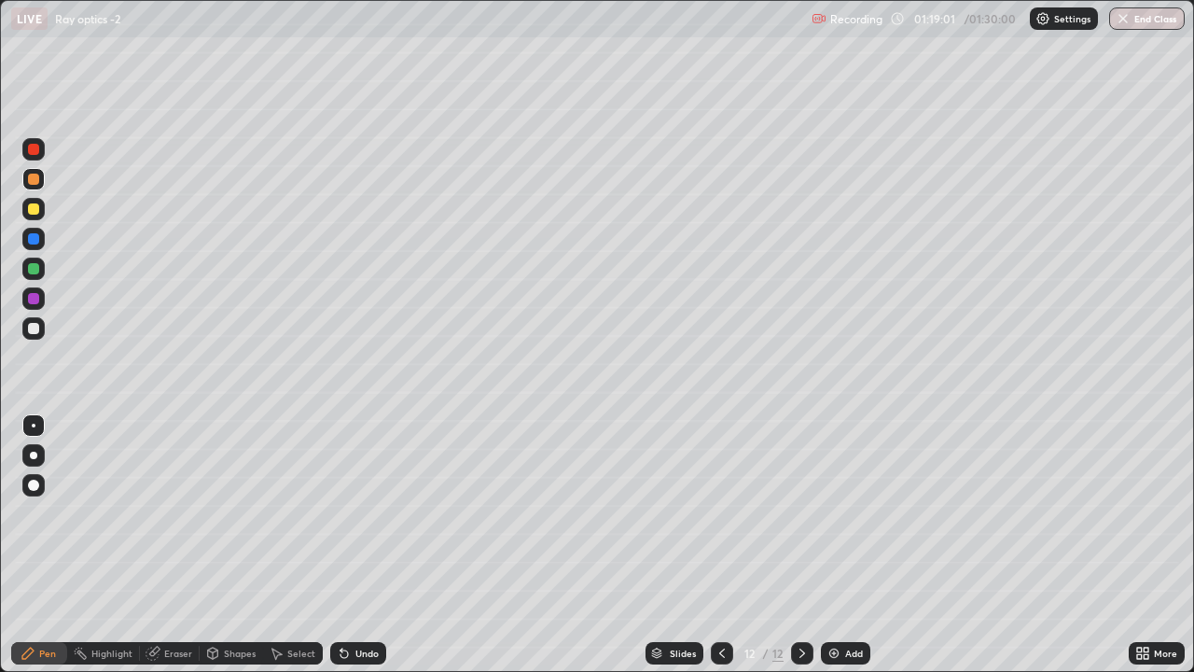
click at [244, 496] on div "Shapes" at bounding box center [240, 652] width 32 height 9
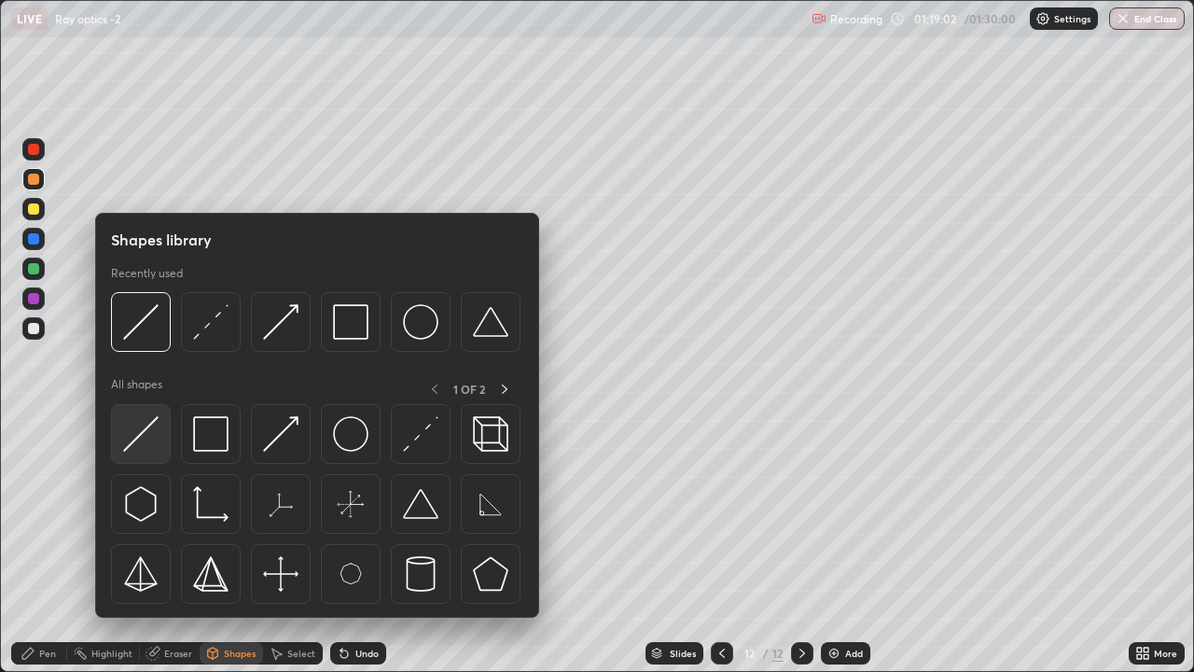
click at [152, 423] on img at bounding box center [140, 433] width 35 height 35
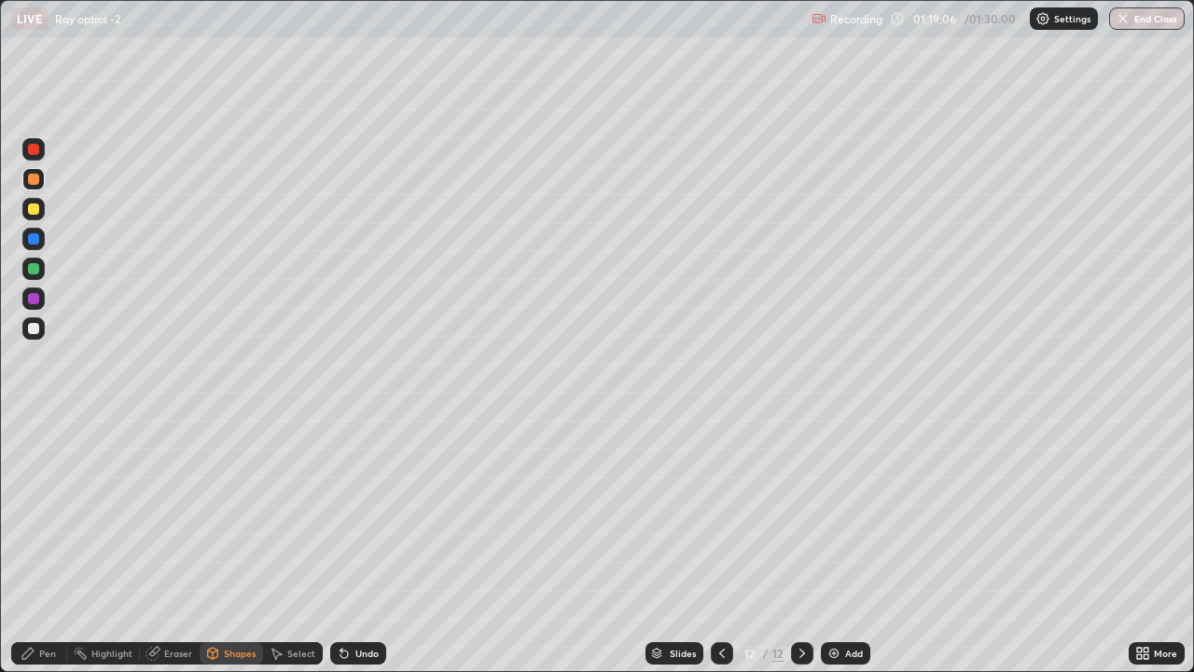
click at [50, 496] on div "Pen" at bounding box center [47, 652] width 17 height 9
click at [44, 334] on div at bounding box center [33, 328] width 22 height 22
click at [242, 496] on div "Shapes" at bounding box center [231, 653] width 63 height 22
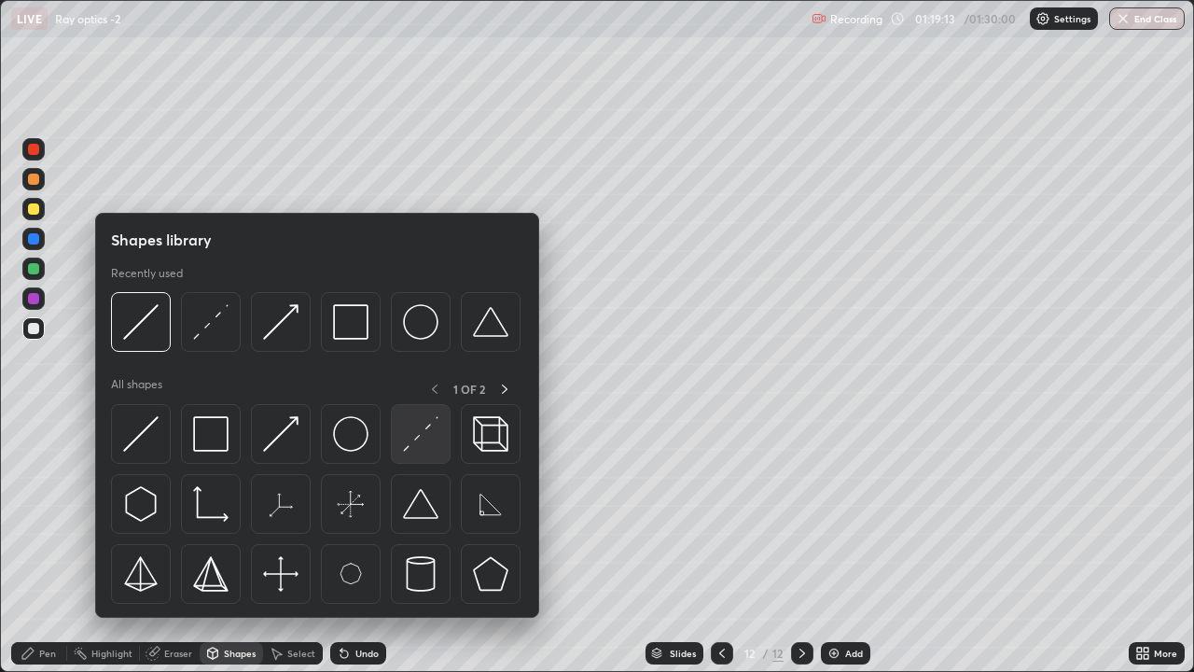
click at [425, 442] on img at bounding box center [420, 433] width 35 height 35
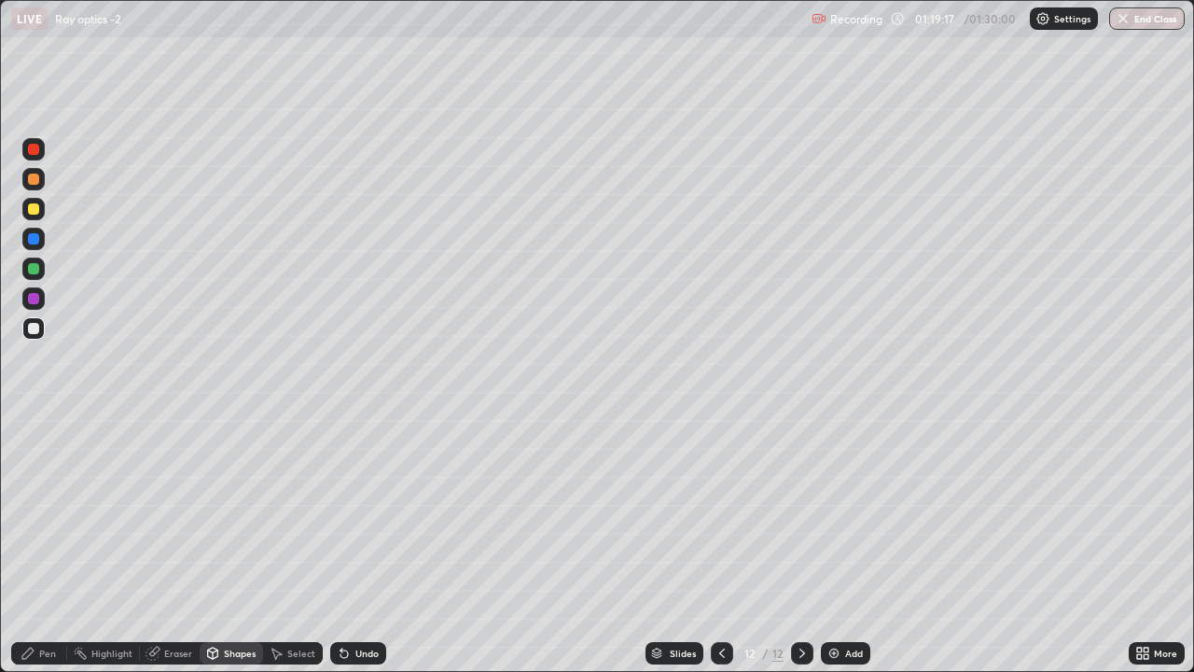
click at [232, 496] on div "Shapes" at bounding box center [240, 652] width 32 height 9
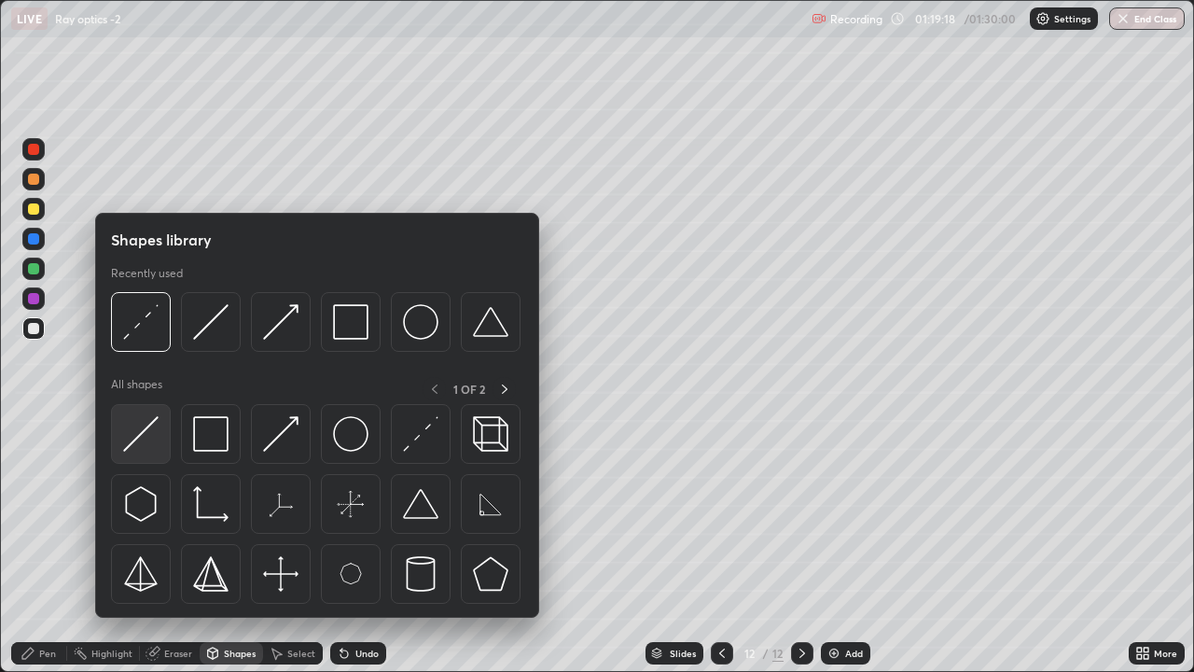
click at [133, 438] on img at bounding box center [140, 433] width 35 height 35
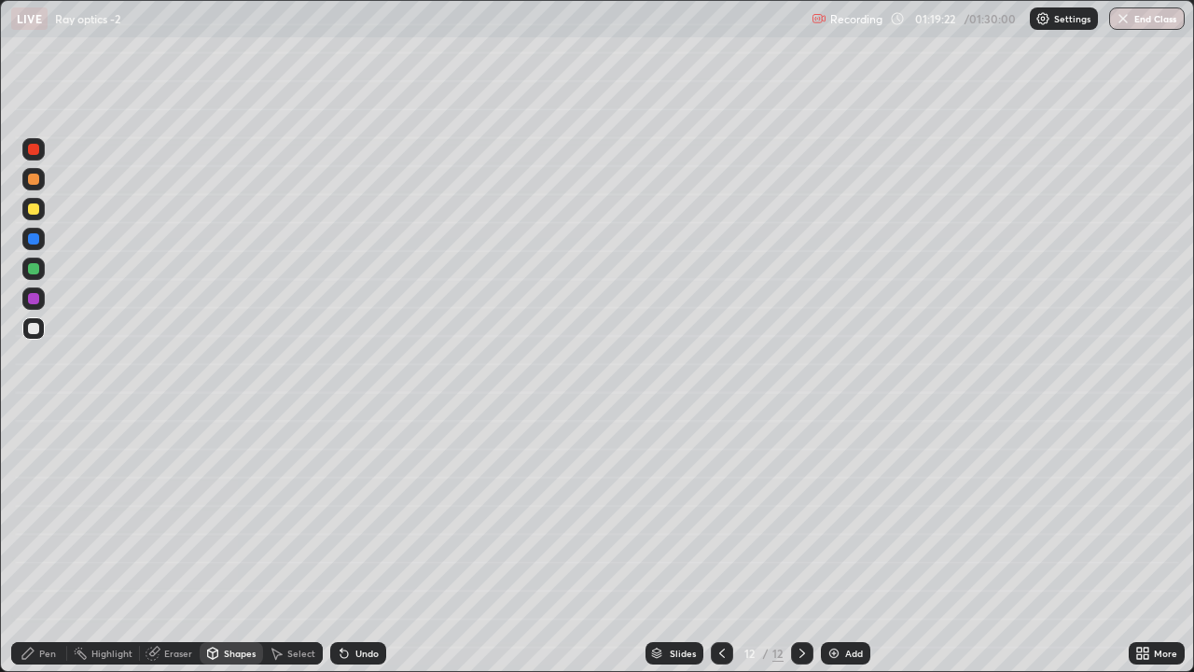
click at [44, 496] on div "Pen" at bounding box center [47, 652] width 17 height 9
click at [33, 180] on div at bounding box center [33, 179] width 11 height 11
click at [217, 496] on icon at bounding box center [212, 653] width 15 height 15
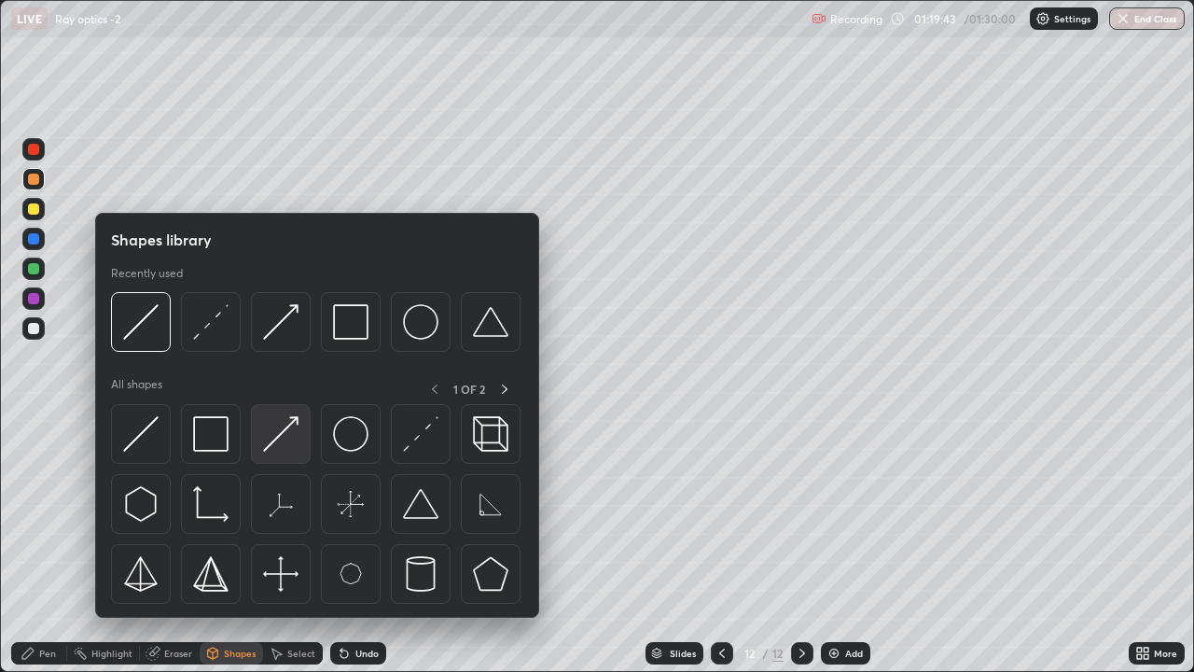
click at [272, 438] on img at bounding box center [280, 433] width 35 height 35
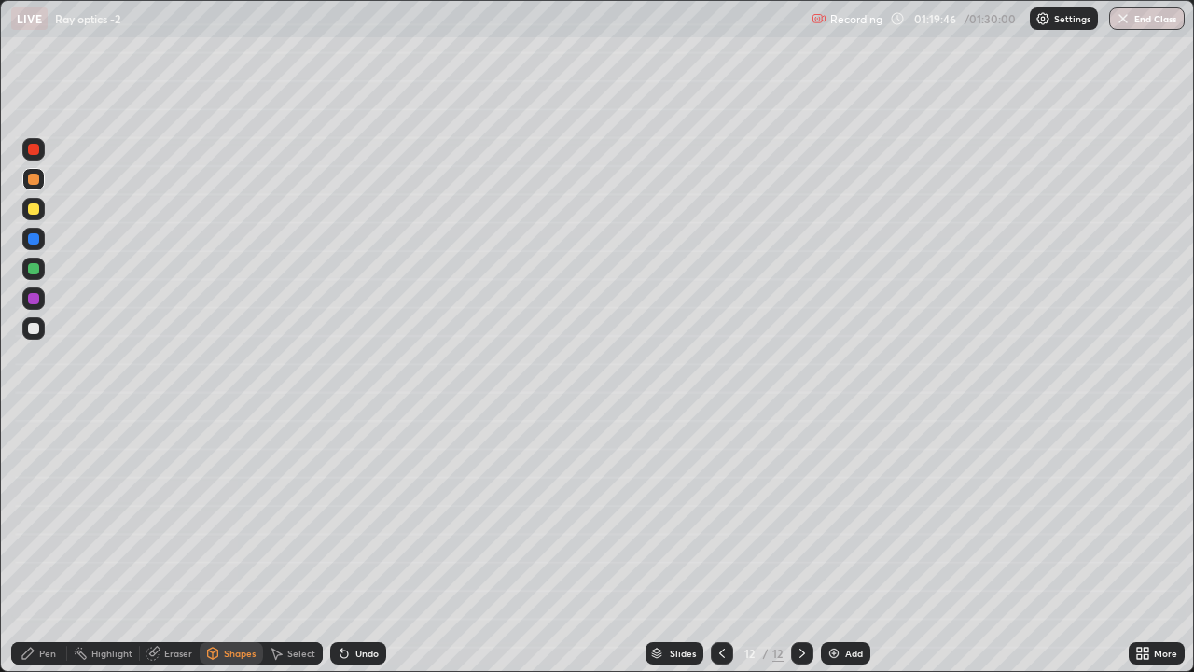
click at [38, 496] on div "Pen" at bounding box center [39, 653] width 56 height 22
click at [32, 329] on div at bounding box center [33, 328] width 11 height 11
click at [34, 182] on div at bounding box center [33, 179] width 11 height 11
click at [229, 496] on div "Shapes" at bounding box center [240, 652] width 32 height 9
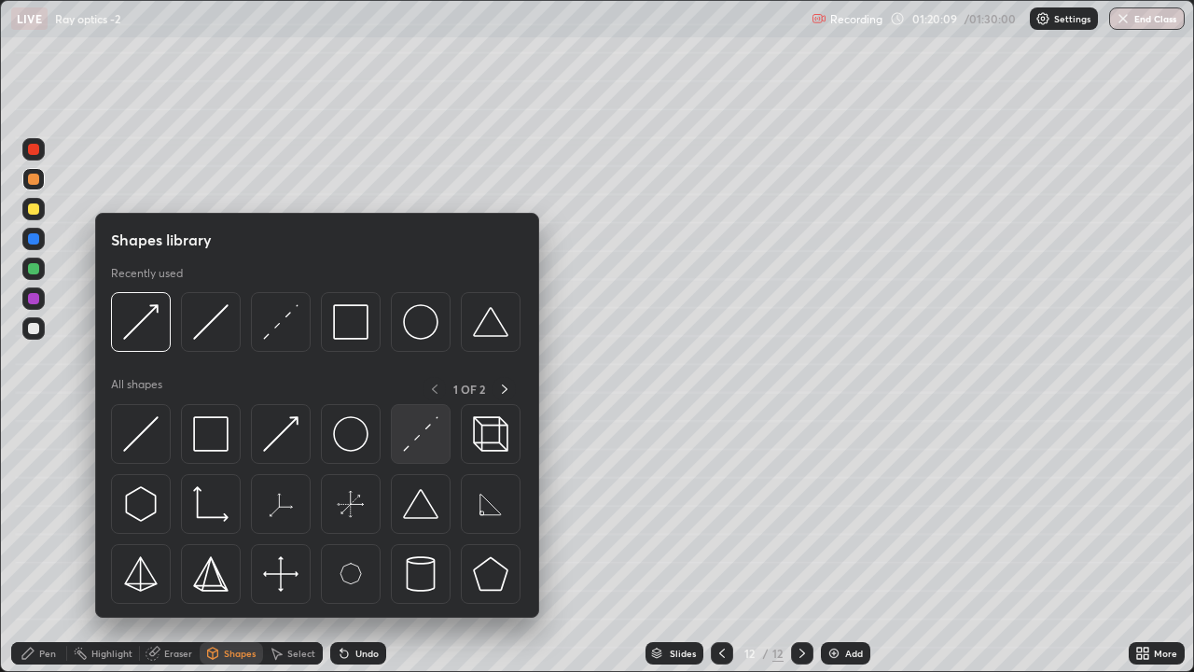
click at [421, 442] on img at bounding box center [420, 433] width 35 height 35
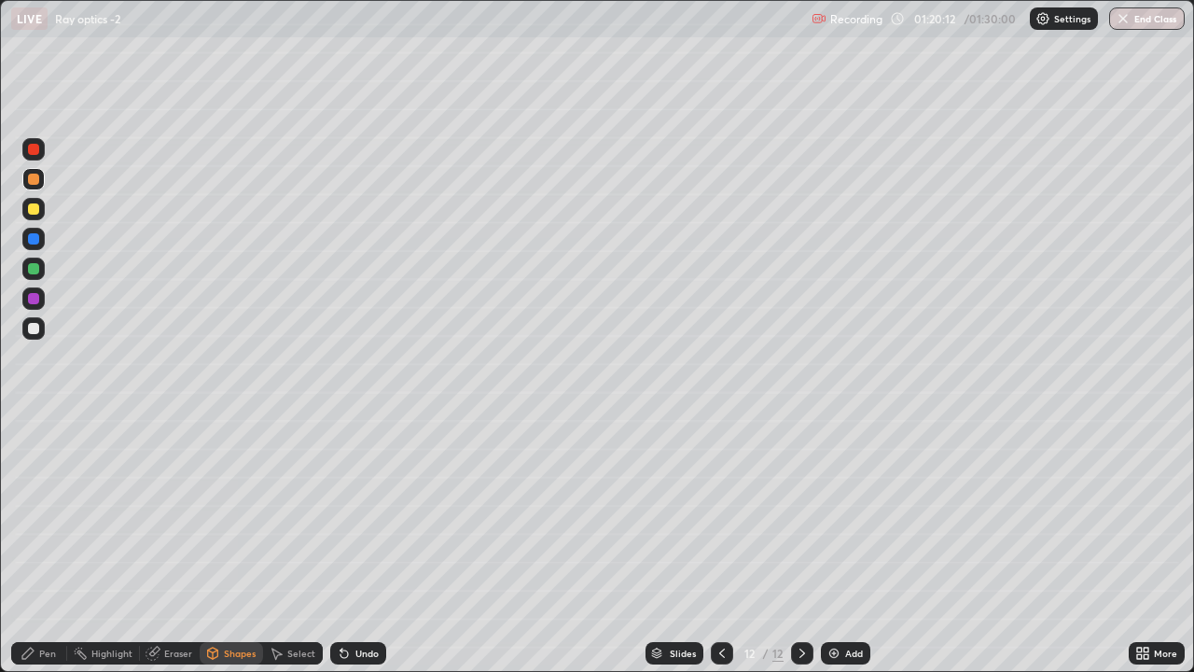
click at [46, 496] on div "Pen" at bounding box center [47, 652] width 17 height 9
click at [33, 267] on div at bounding box center [33, 268] width 11 height 11
click at [215, 496] on icon at bounding box center [213, 652] width 10 height 11
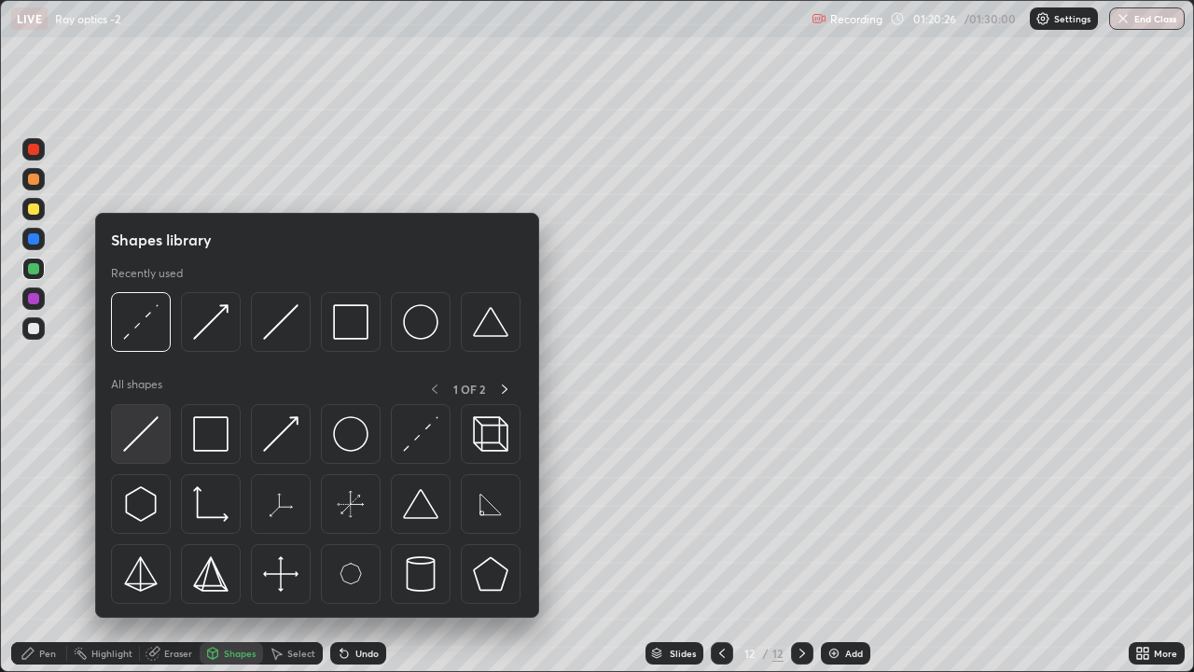
click at [140, 433] on img at bounding box center [140, 433] width 35 height 35
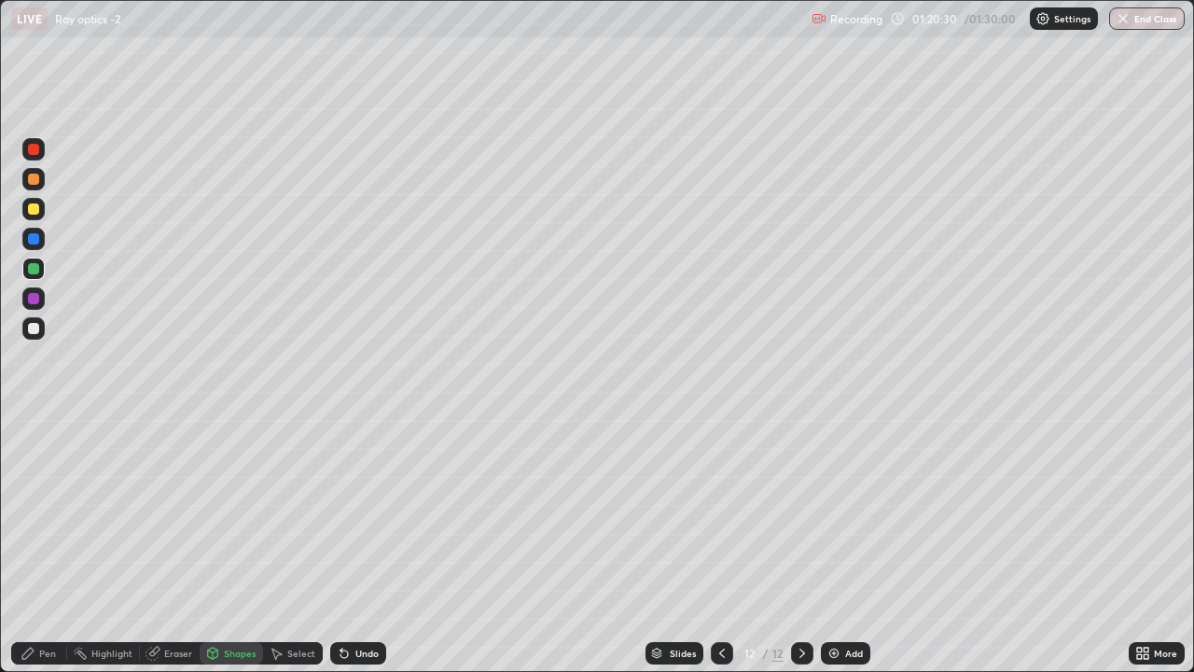
click at [45, 496] on div "Pen" at bounding box center [47, 652] width 17 height 9
click at [43, 330] on div at bounding box center [33, 328] width 22 height 22
click at [211, 496] on icon at bounding box center [213, 651] width 10 height 3
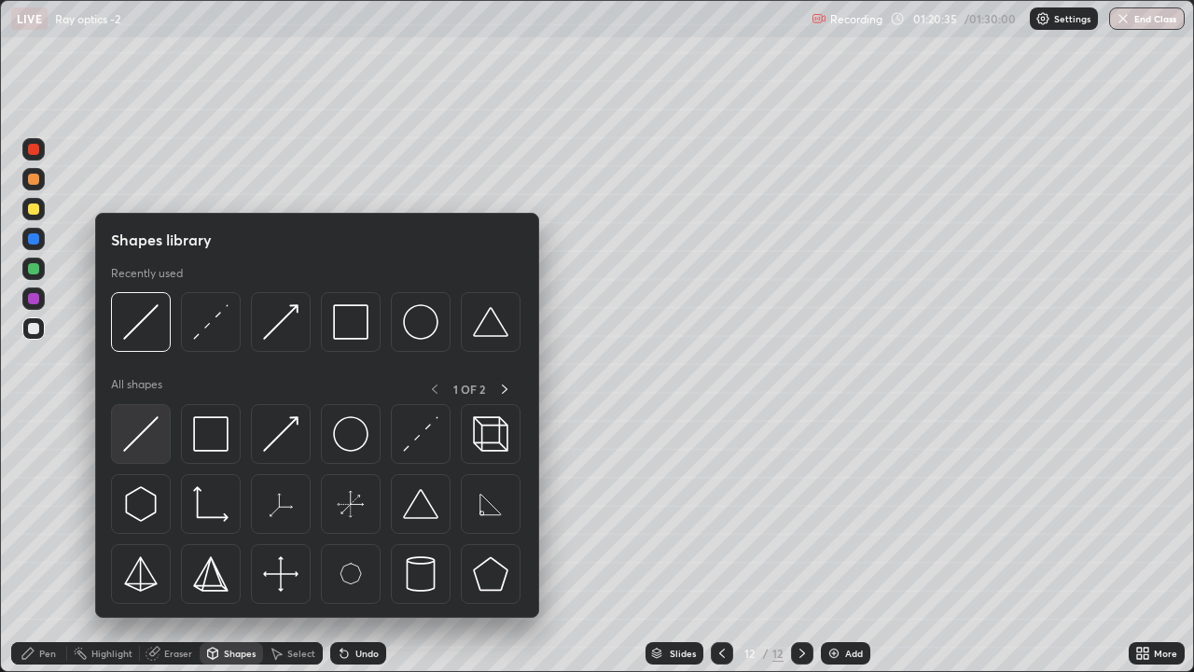
click at [152, 416] on img at bounding box center [140, 433] width 35 height 35
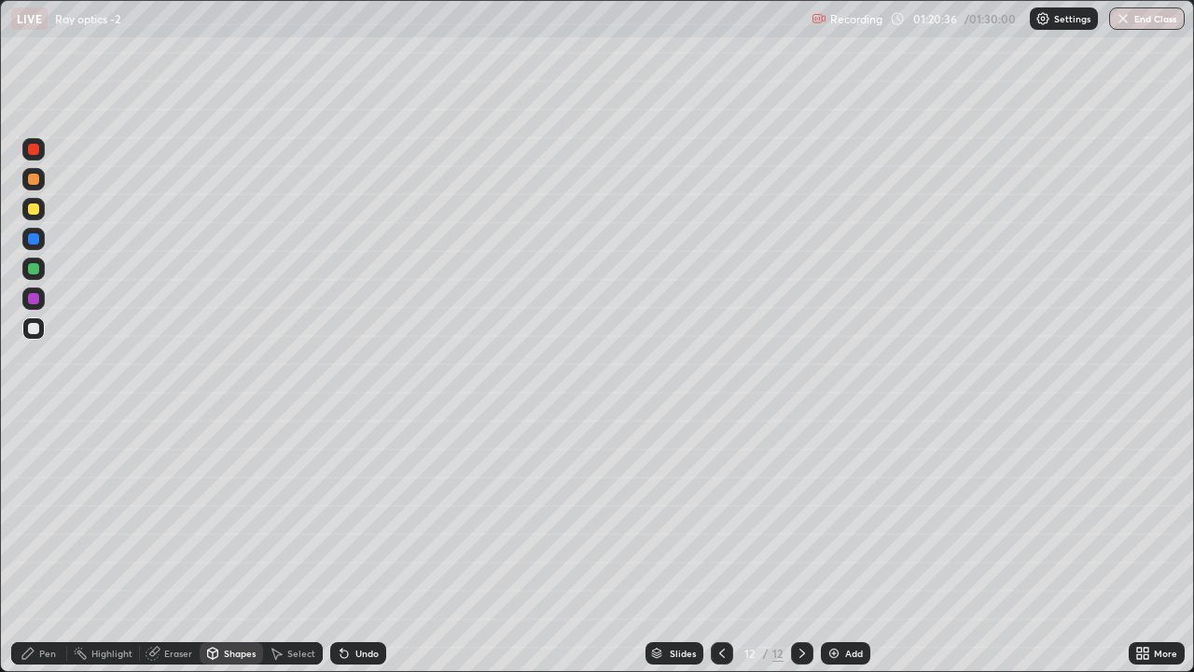
click at [35, 210] on div at bounding box center [33, 208] width 11 height 11
click at [219, 496] on div "Shapes" at bounding box center [231, 653] width 63 height 22
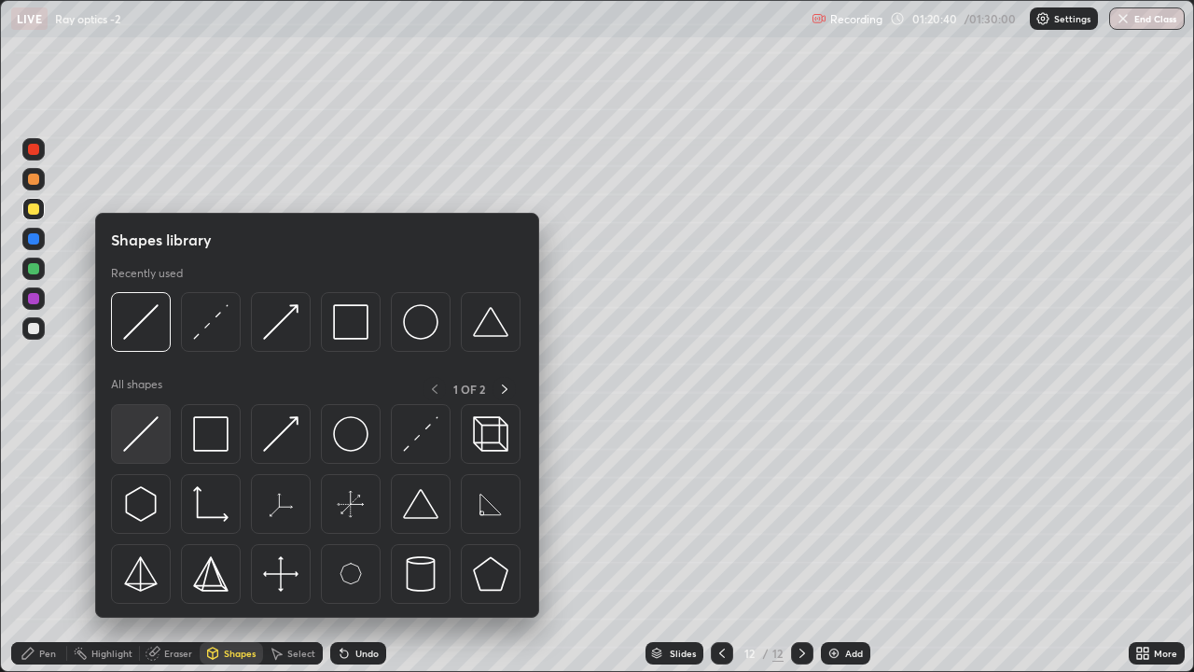
click at [132, 437] on img at bounding box center [140, 433] width 35 height 35
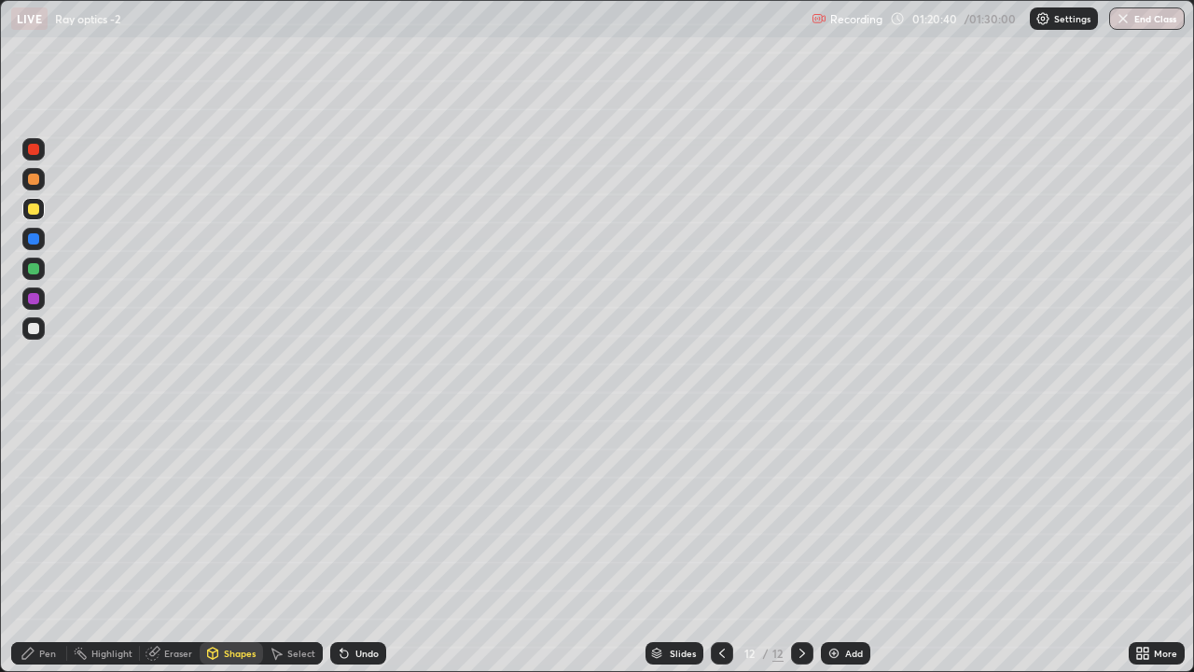
click at [36, 328] on div at bounding box center [33, 328] width 11 height 11
click at [219, 496] on div "Shapes" at bounding box center [231, 653] width 63 height 22
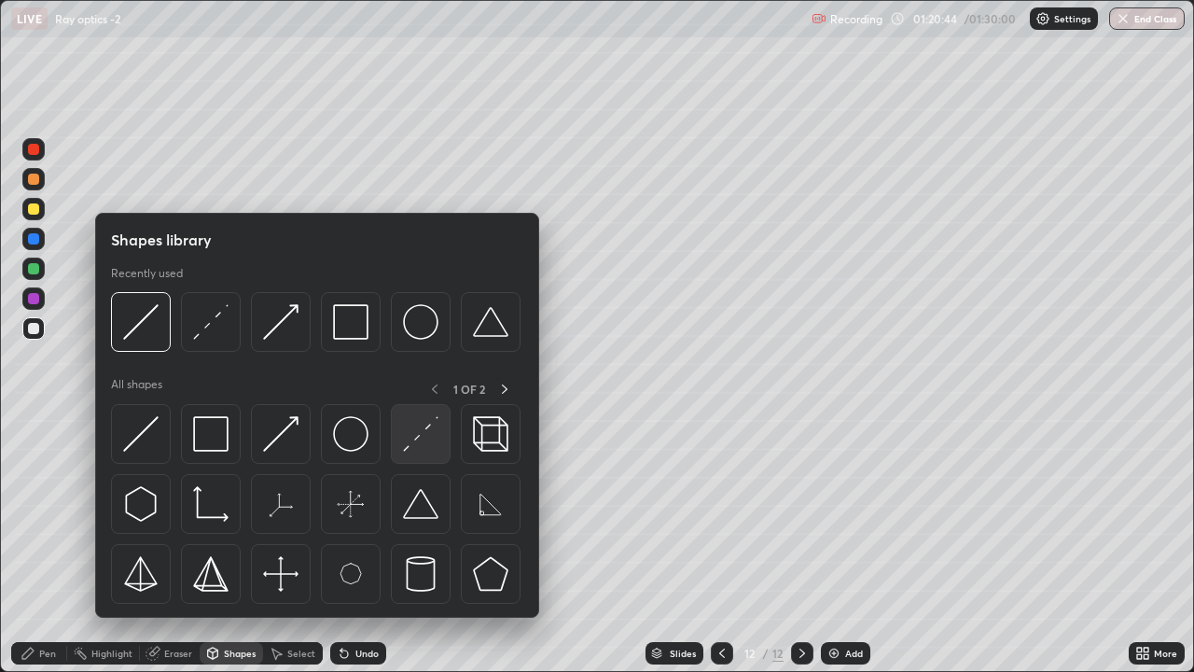
click at [417, 442] on img at bounding box center [420, 433] width 35 height 35
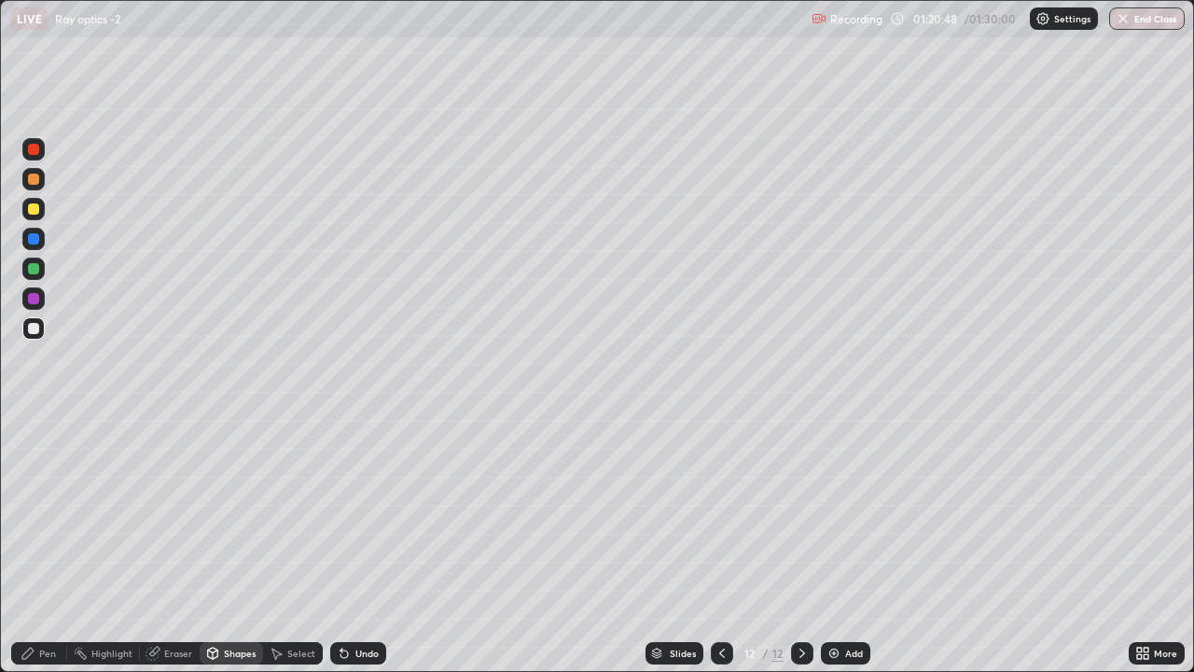
click at [36, 496] on div "Pen" at bounding box center [39, 653] width 56 height 22
click at [35, 204] on div at bounding box center [33, 208] width 11 height 11
click at [37, 180] on div at bounding box center [33, 179] width 11 height 11
click at [231, 496] on div "Shapes" at bounding box center [240, 652] width 32 height 9
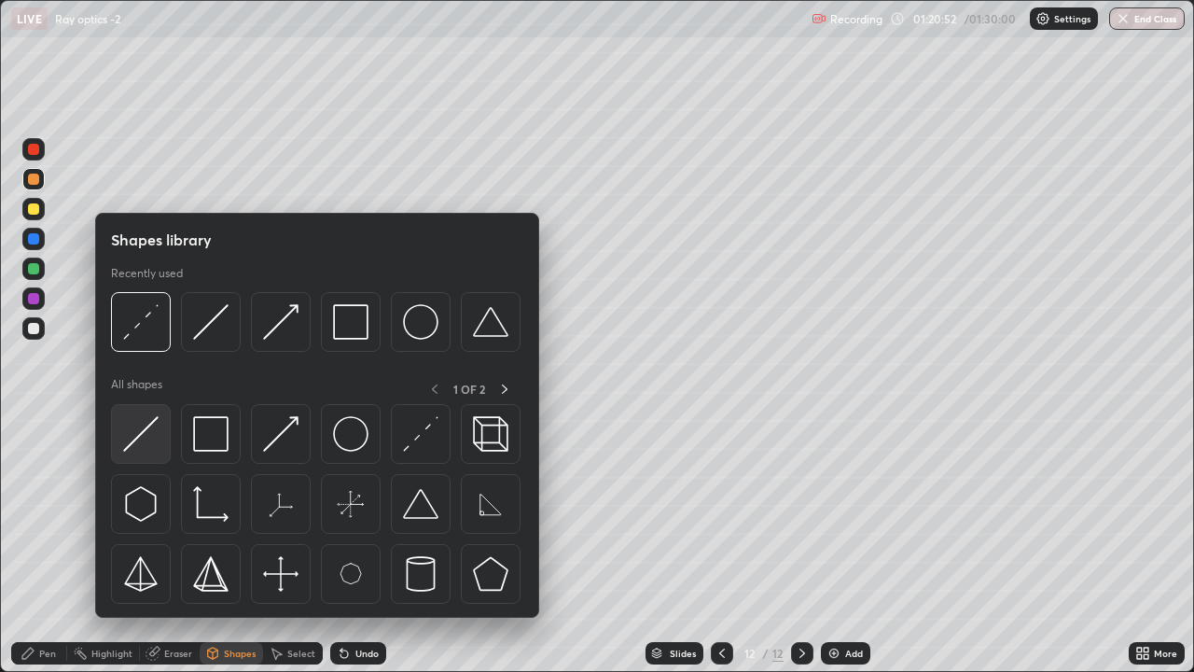
click at [146, 423] on img at bounding box center [140, 433] width 35 height 35
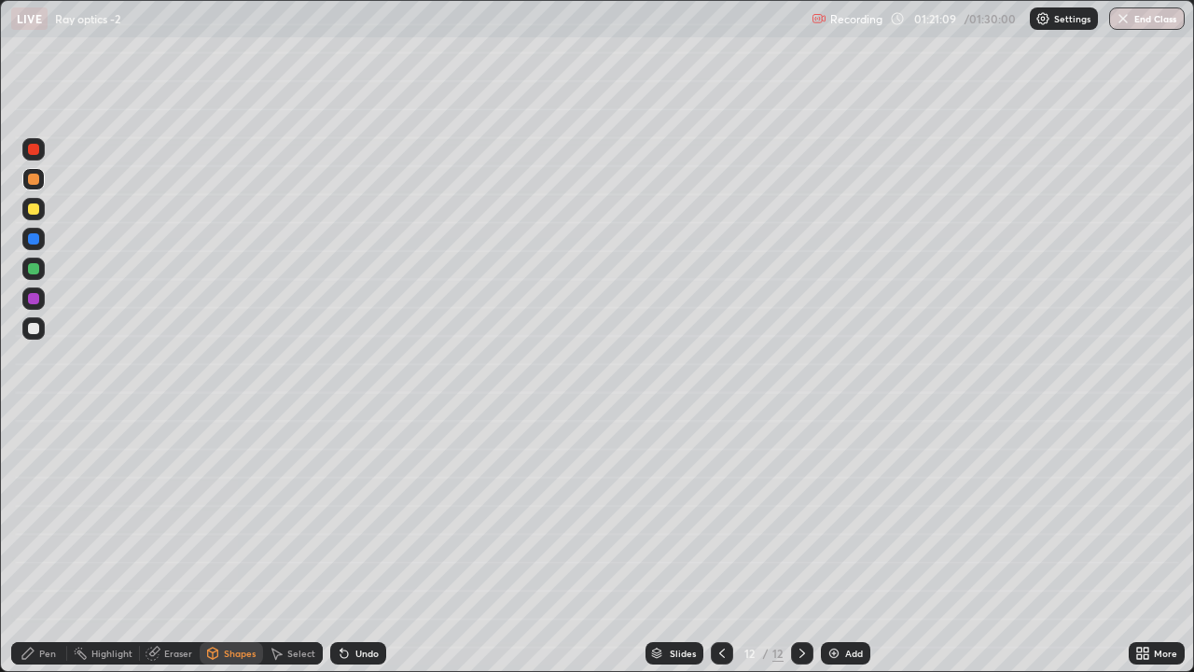
click at [33, 496] on icon at bounding box center [27, 652] width 11 height 11
click at [34, 328] on div at bounding box center [33, 328] width 11 height 11
click at [28, 212] on div at bounding box center [33, 208] width 11 height 11
click at [831, 496] on img at bounding box center [834, 653] width 15 height 15
click at [32, 179] on div at bounding box center [33, 179] width 11 height 11
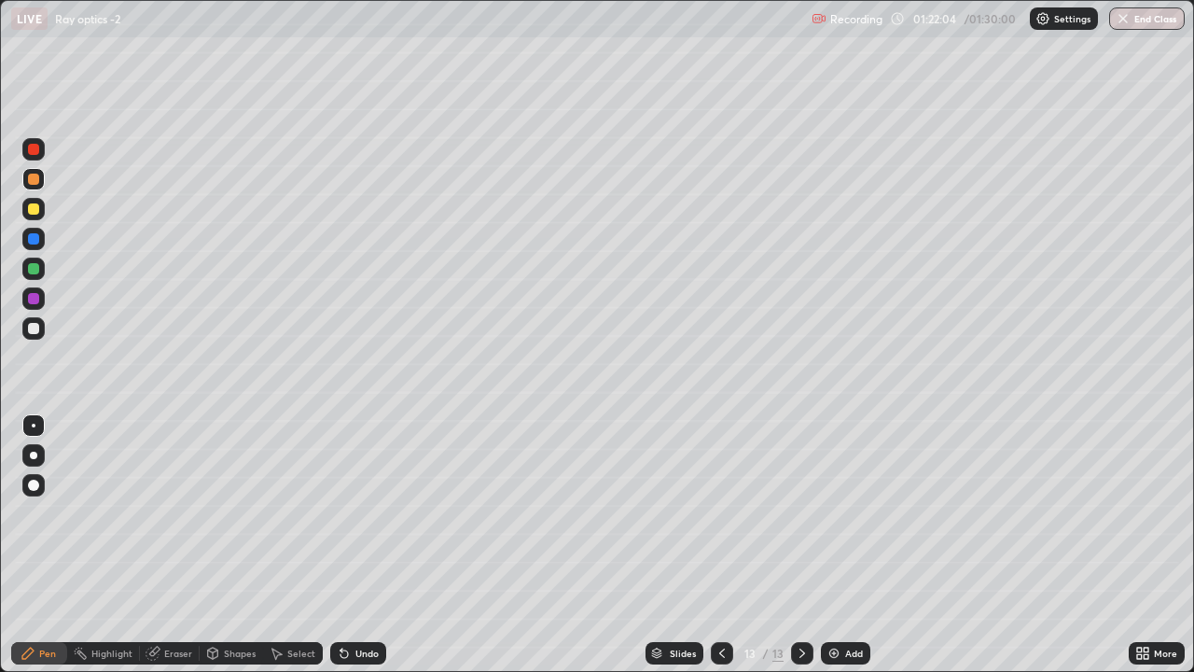
click at [722, 496] on icon at bounding box center [722, 653] width 15 height 15
click at [801, 496] on icon at bounding box center [802, 653] width 15 height 15
click at [356, 496] on div "Undo" at bounding box center [366, 652] width 23 height 9
click at [282, 496] on icon at bounding box center [276, 653] width 15 height 15
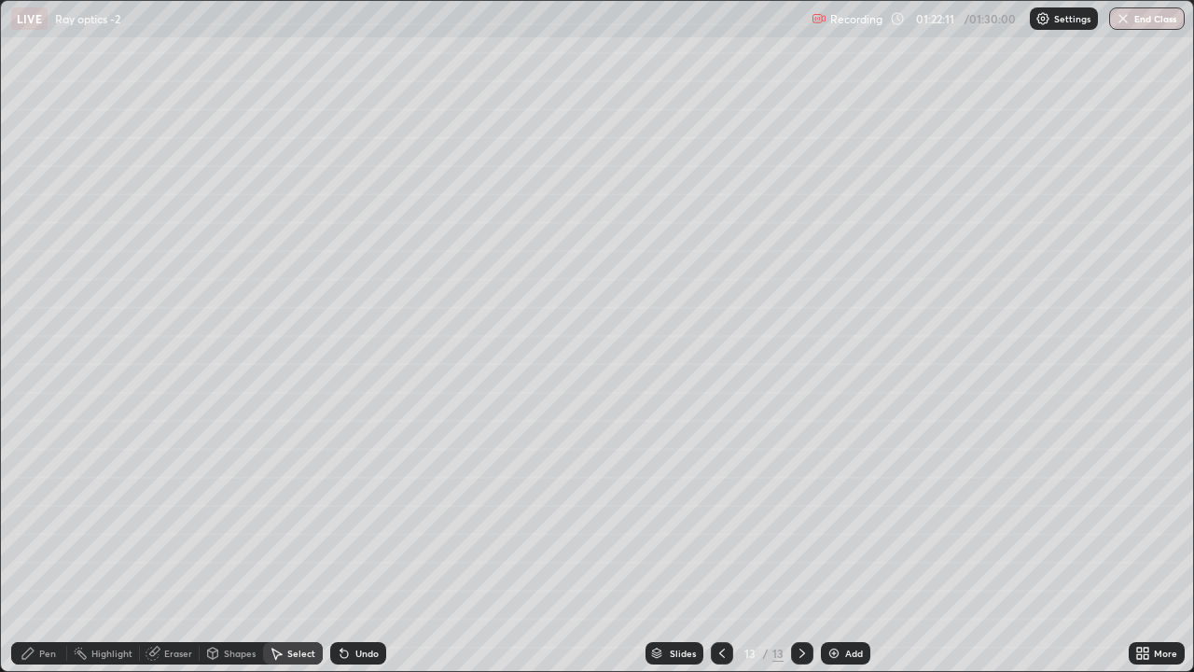
click at [238, 496] on div "Shapes" at bounding box center [231, 653] width 63 height 22
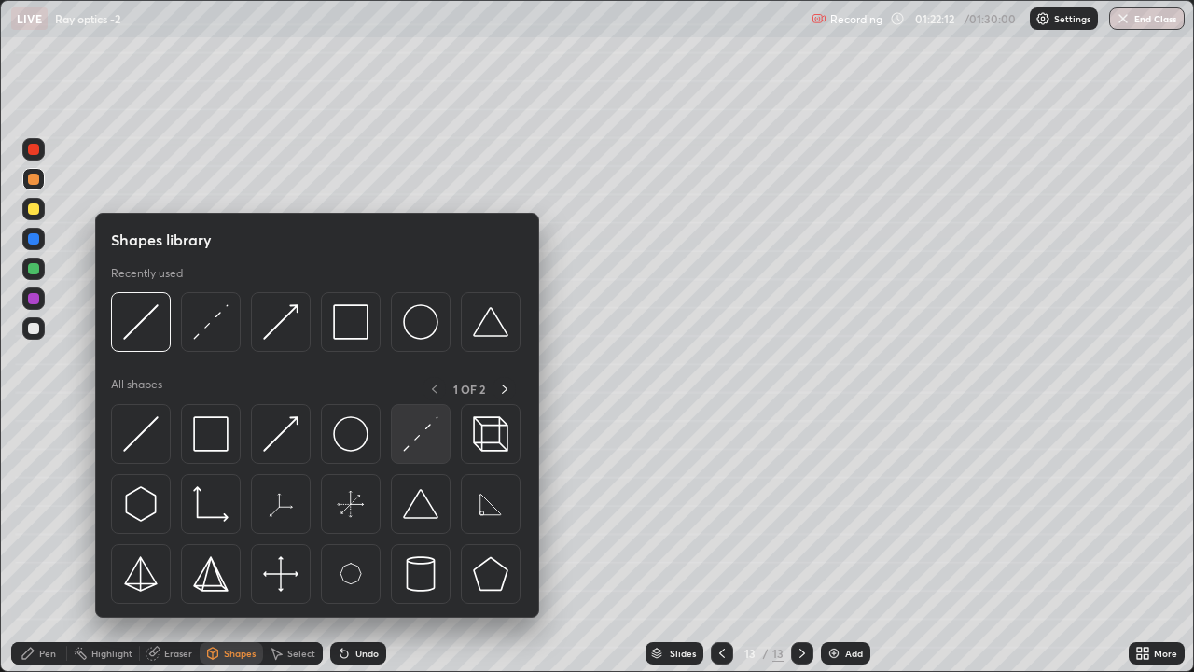
click at [427, 439] on img at bounding box center [420, 433] width 35 height 35
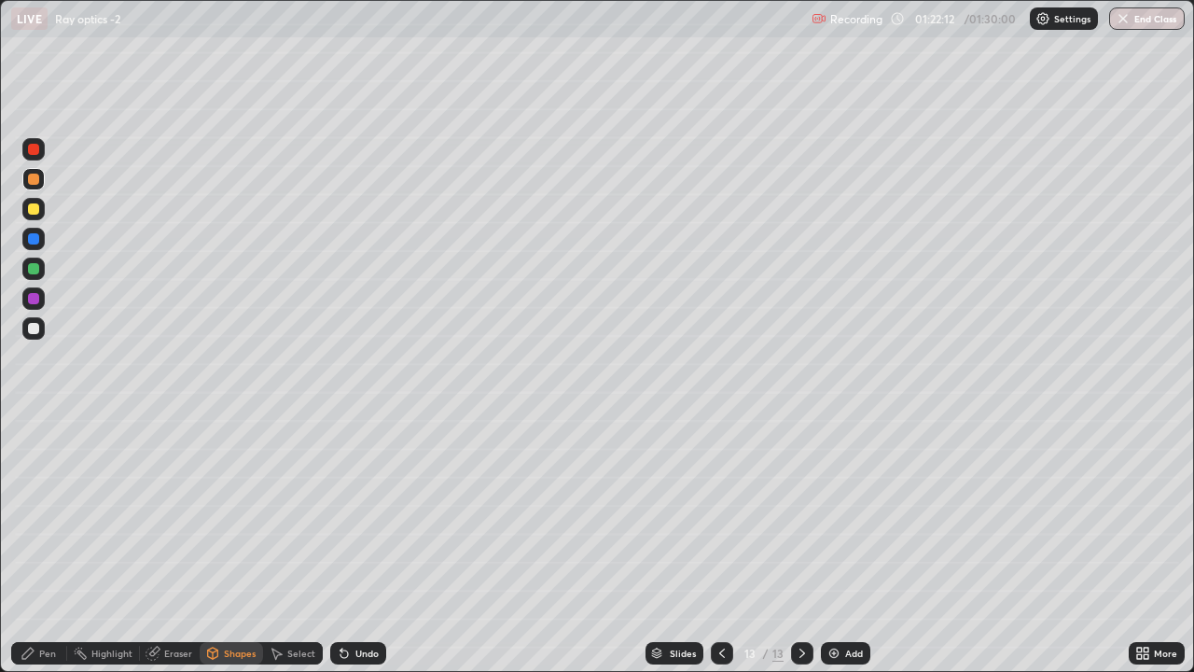
click at [37, 323] on div at bounding box center [33, 328] width 11 height 11
click at [45, 496] on div "Pen" at bounding box center [47, 652] width 17 height 9
click at [209, 496] on icon at bounding box center [213, 651] width 10 height 3
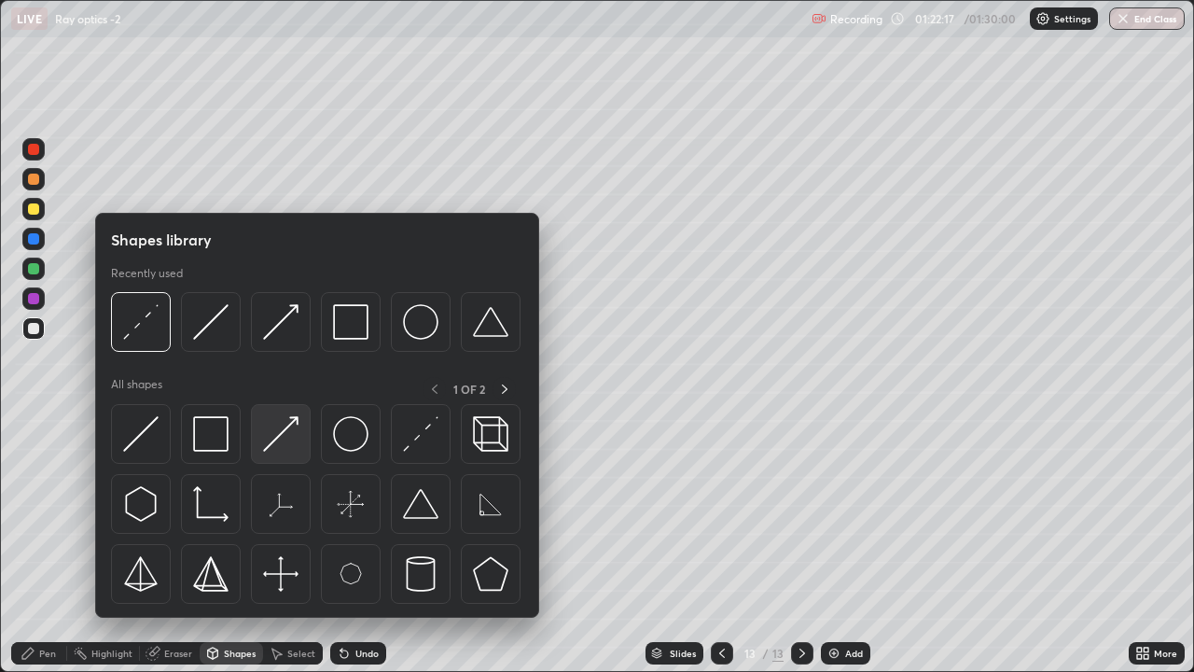
click at [290, 423] on img at bounding box center [280, 433] width 35 height 35
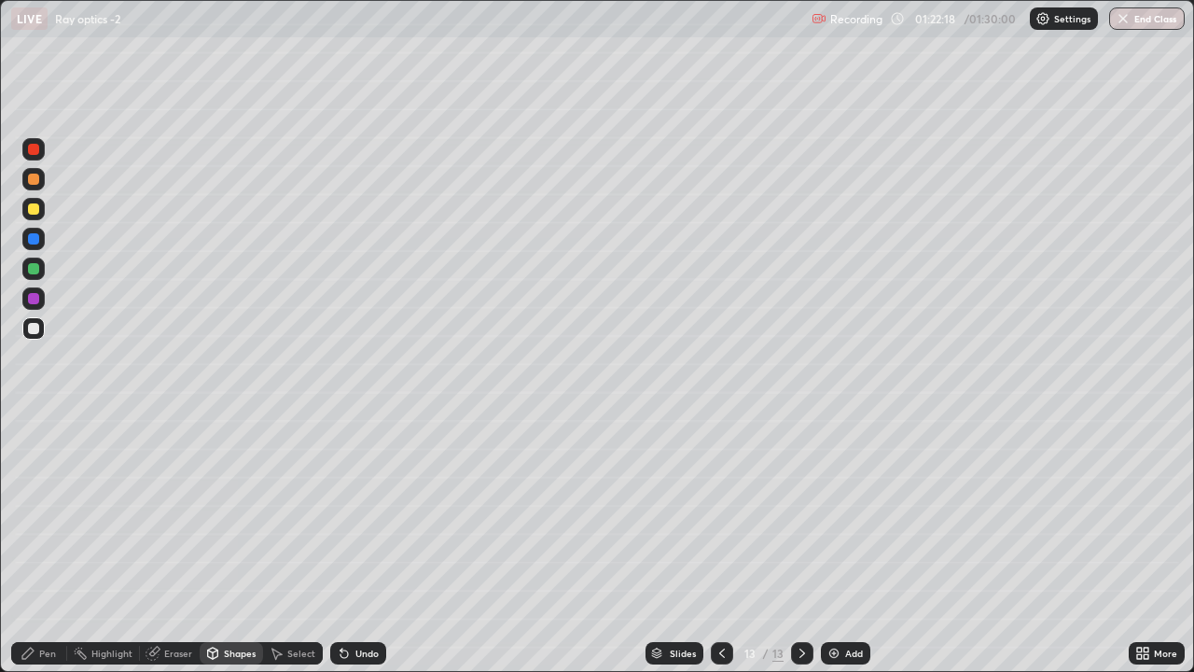
click at [35, 207] on div at bounding box center [33, 208] width 11 height 11
click at [58, 496] on div "Pen" at bounding box center [39, 653] width 56 height 22
click at [34, 326] on div at bounding box center [33, 328] width 11 height 11
click at [213, 496] on icon at bounding box center [213, 655] width 0 height 7
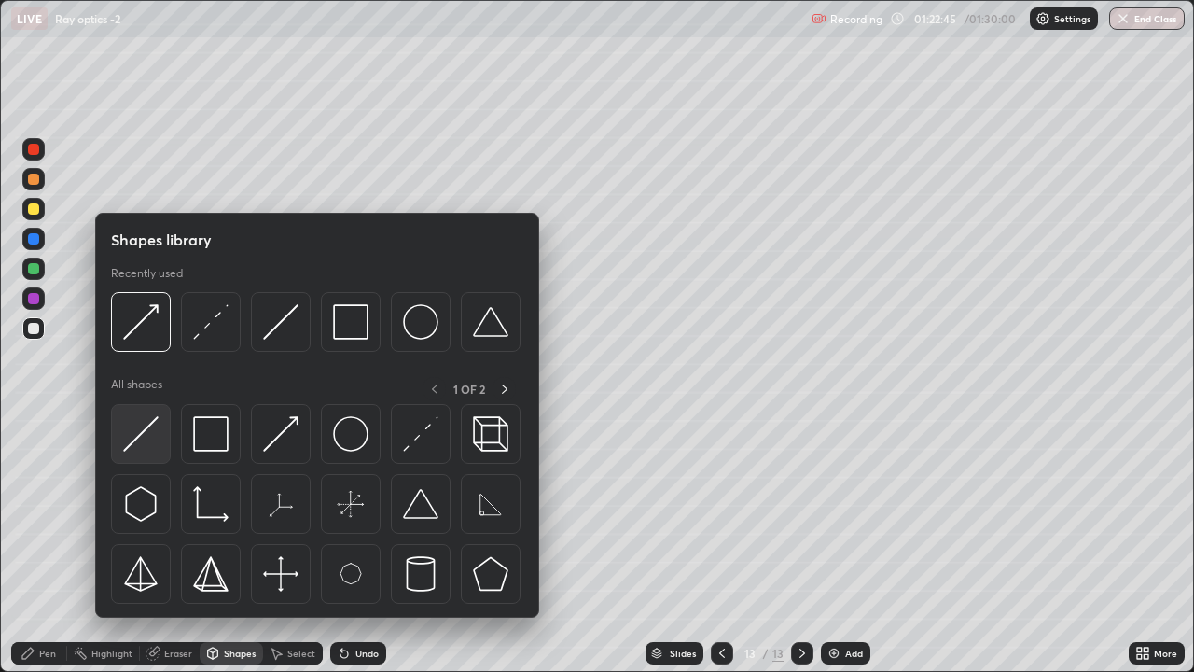
click at [138, 433] on img at bounding box center [140, 433] width 35 height 35
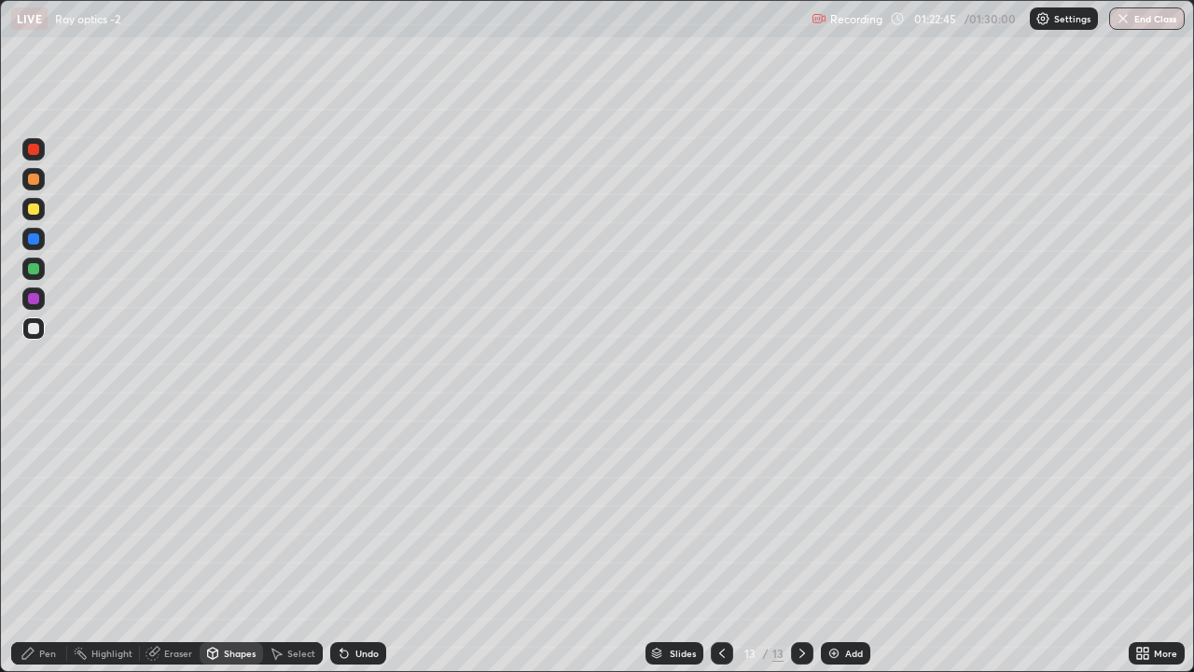
click at [33, 214] on div at bounding box center [33, 208] width 11 height 11
click at [48, 496] on div "Pen" at bounding box center [47, 652] width 17 height 9
click at [42, 329] on div at bounding box center [33, 328] width 22 height 22
click at [223, 496] on div "Shapes" at bounding box center [231, 653] width 63 height 22
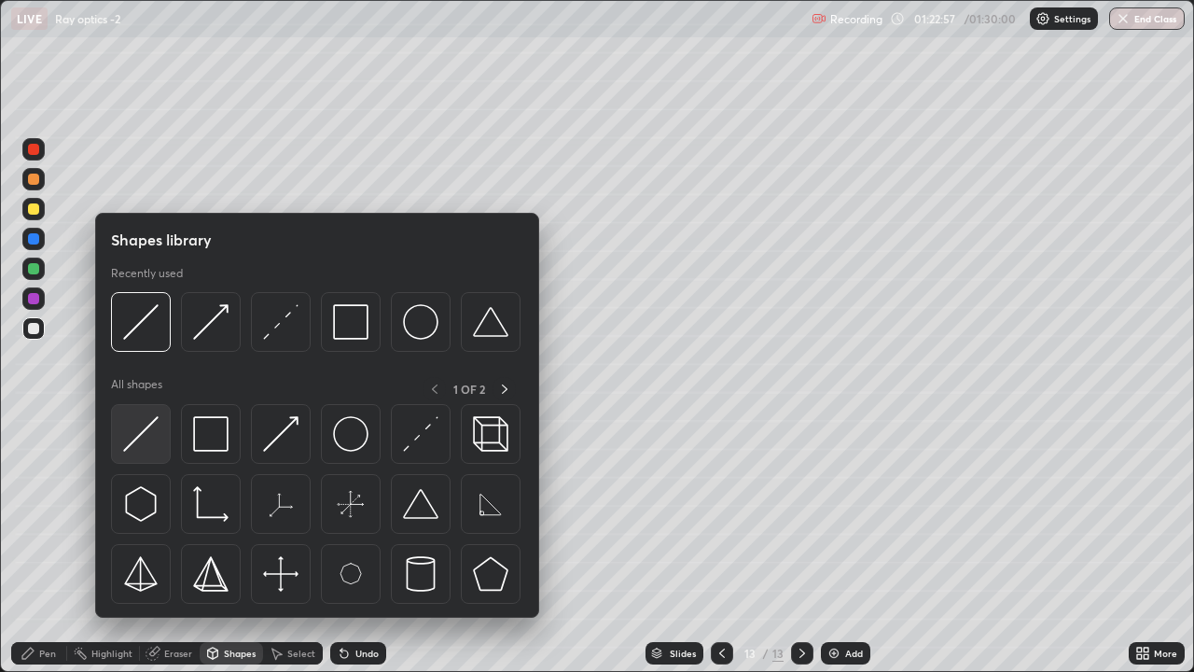
click at [150, 431] on img at bounding box center [140, 433] width 35 height 35
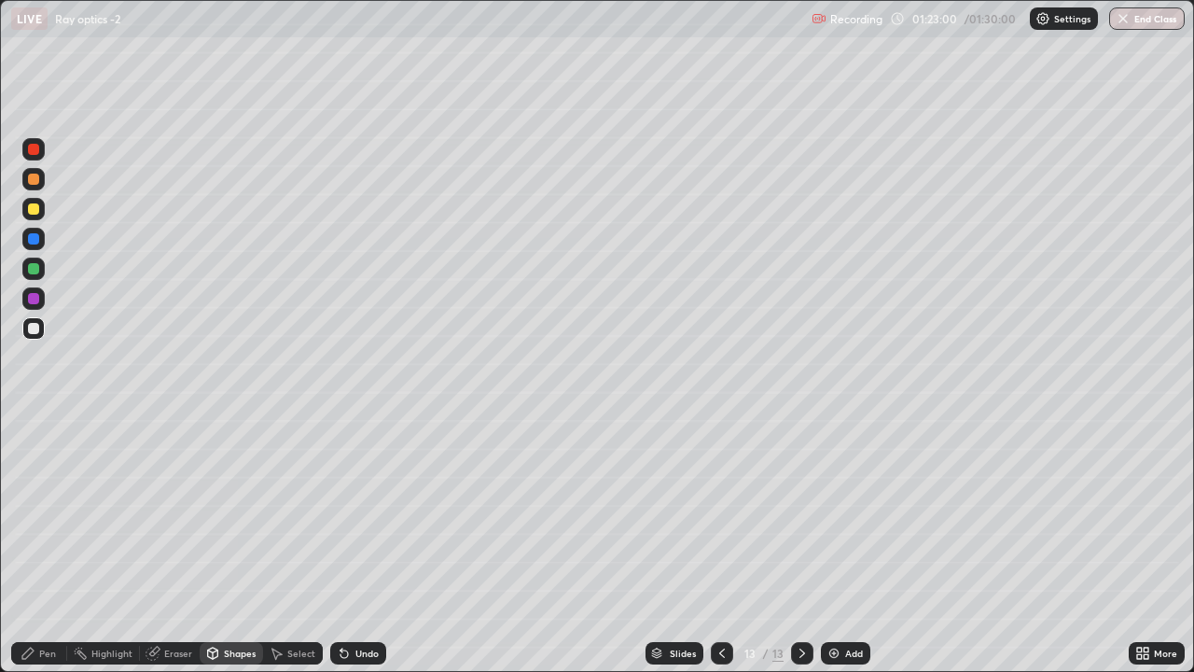
click at [231, 496] on div "Shapes" at bounding box center [240, 652] width 32 height 9
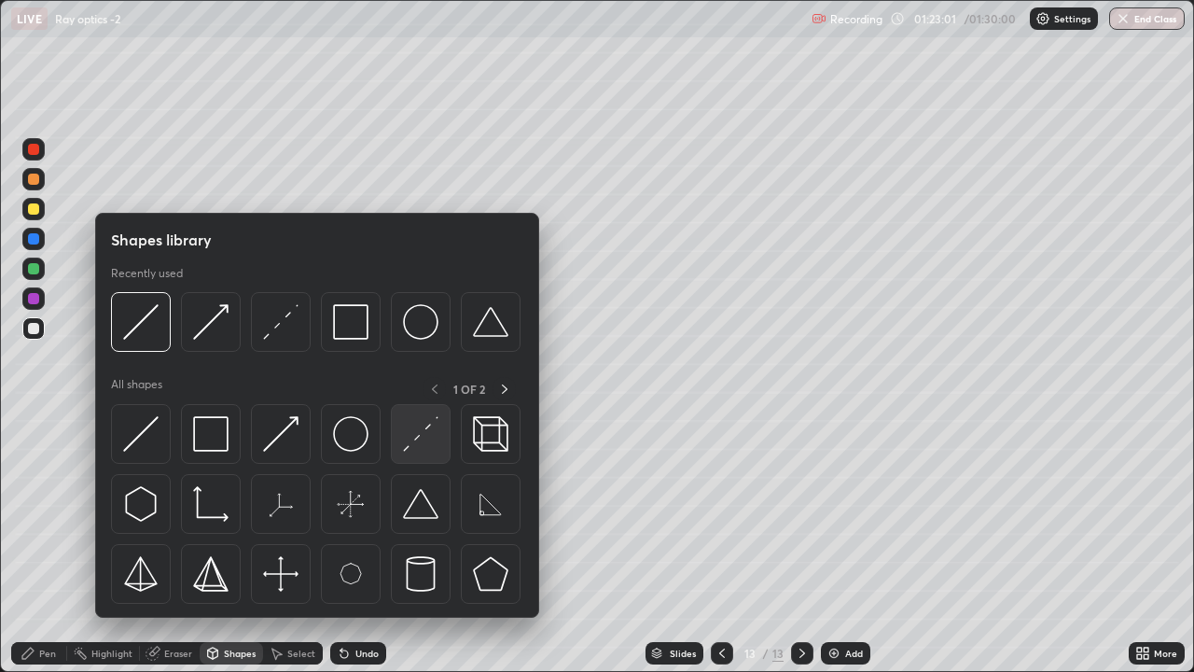
click at [407, 444] on img at bounding box center [420, 433] width 35 height 35
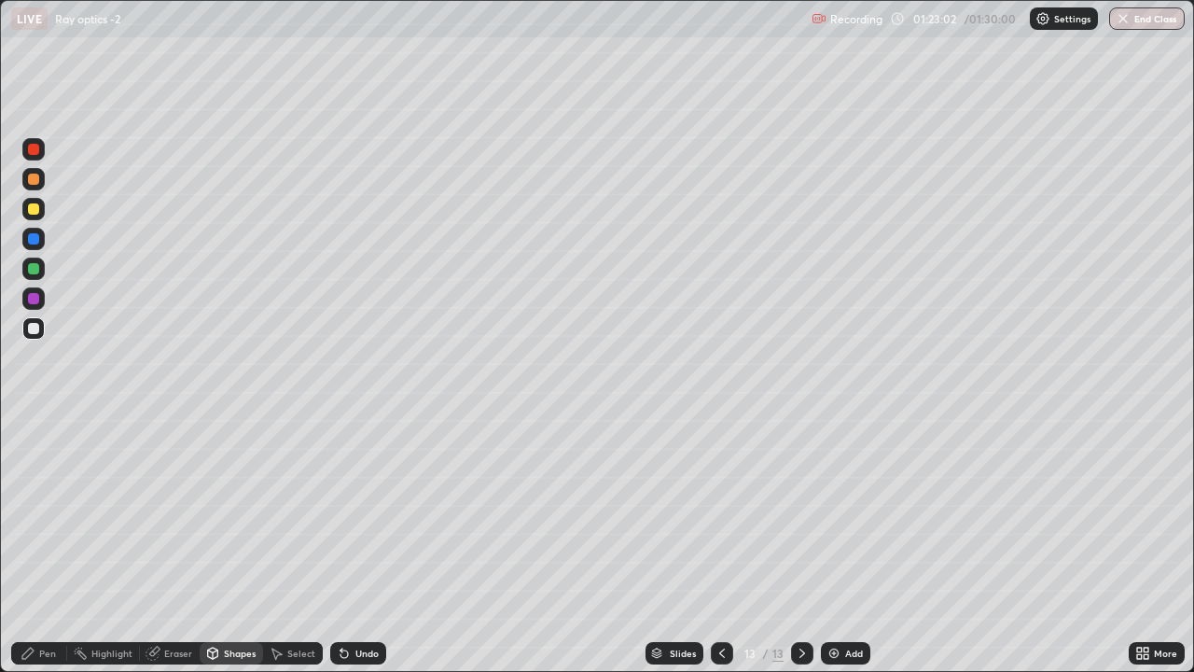
click at [34, 267] on div at bounding box center [33, 268] width 11 height 11
click at [351, 496] on div "Undo" at bounding box center [358, 653] width 56 height 22
click at [48, 496] on div "Pen" at bounding box center [47, 652] width 17 height 9
click at [35, 183] on div at bounding box center [33, 179] width 11 height 11
click at [224, 496] on div "Shapes" at bounding box center [240, 652] width 32 height 9
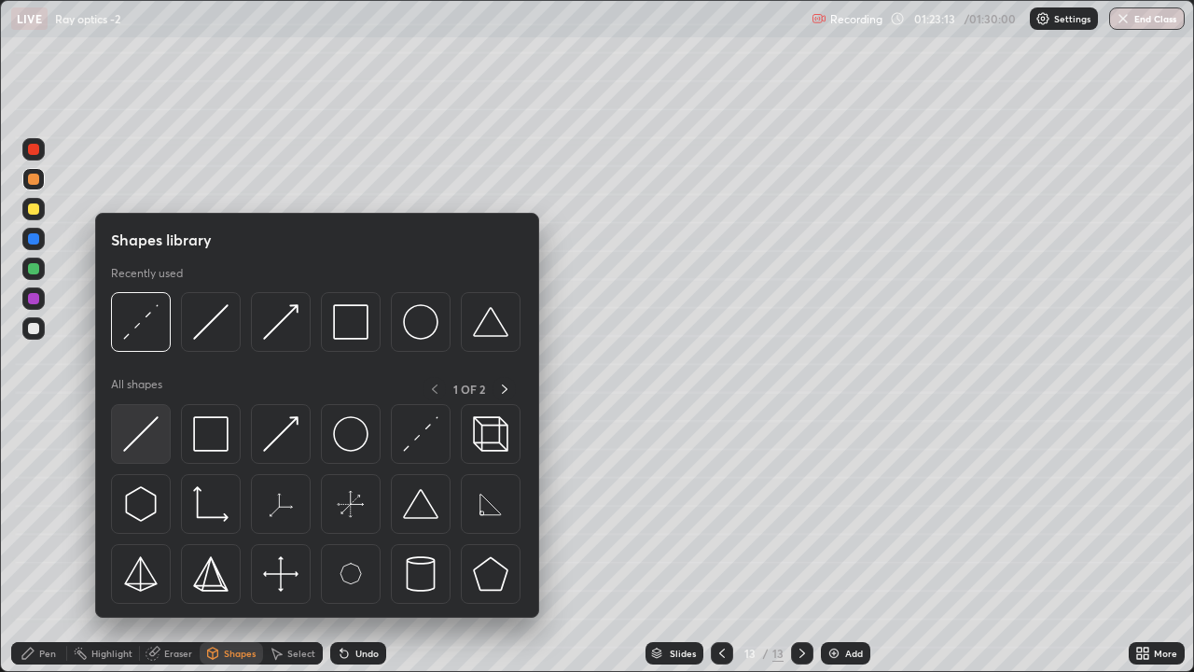
click at [139, 430] on img at bounding box center [140, 433] width 35 height 35
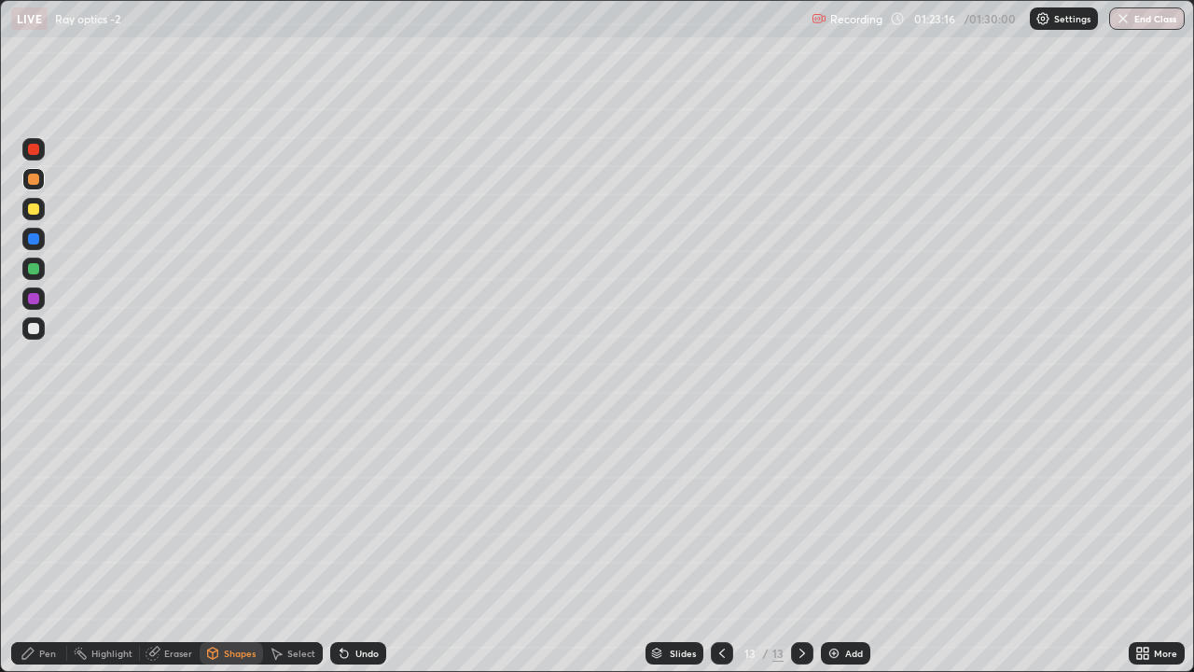
click at [38, 327] on div at bounding box center [33, 328] width 11 height 11
click at [213, 496] on icon at bounding box center [213, 655] width 0 height 7
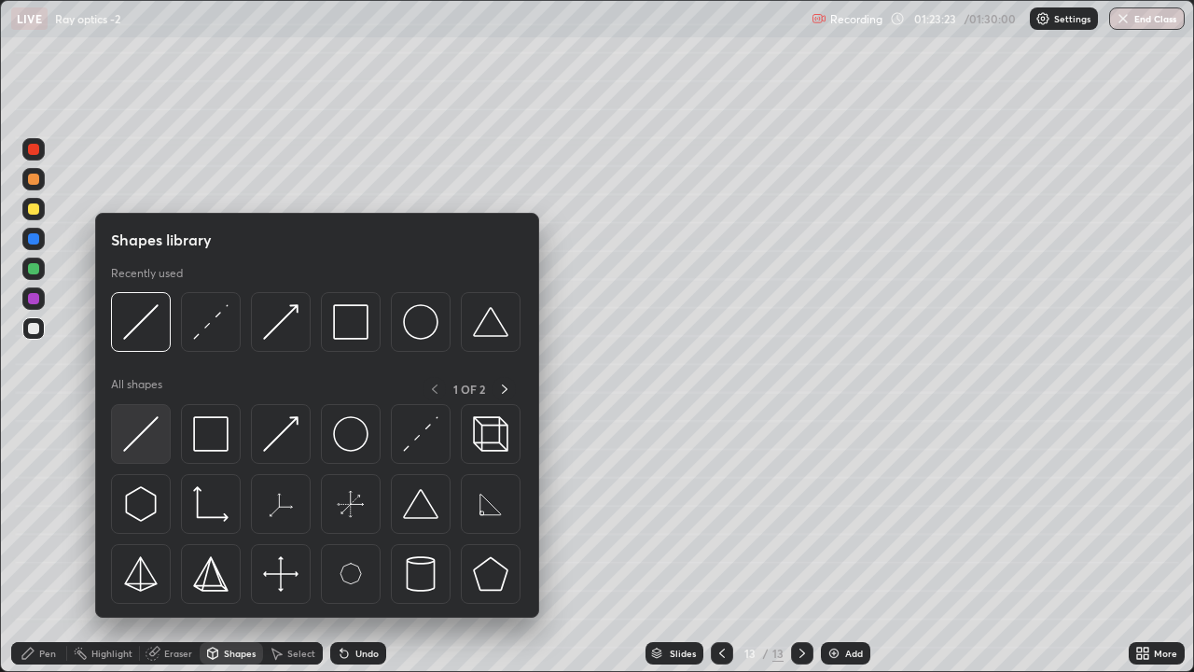
click at [143, 438] on img at bounding box center [140, 433] width 35 height 35
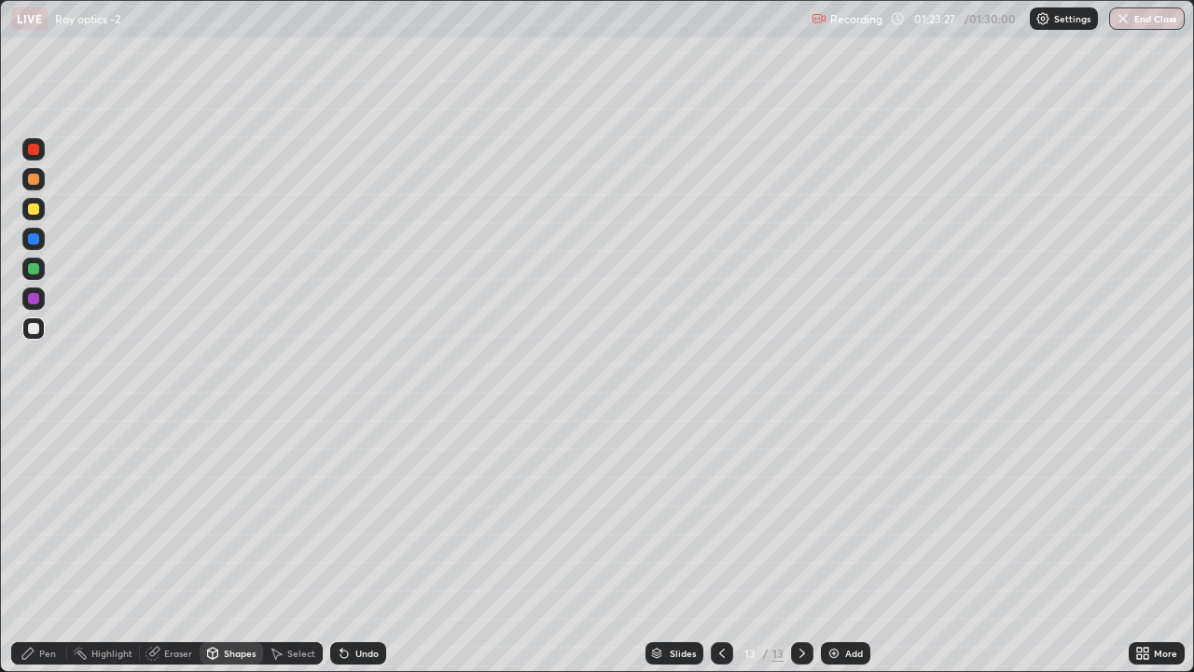
click at [46, 496] on div "Pen" at bounding box center [47, 652] width 17 height 9
click at [36, 266] on div at bounding box center [33, 268] width 11 height 11
click at [230, 496] on div "Shapes" at bounding box center [240, 652] width 32 height 9
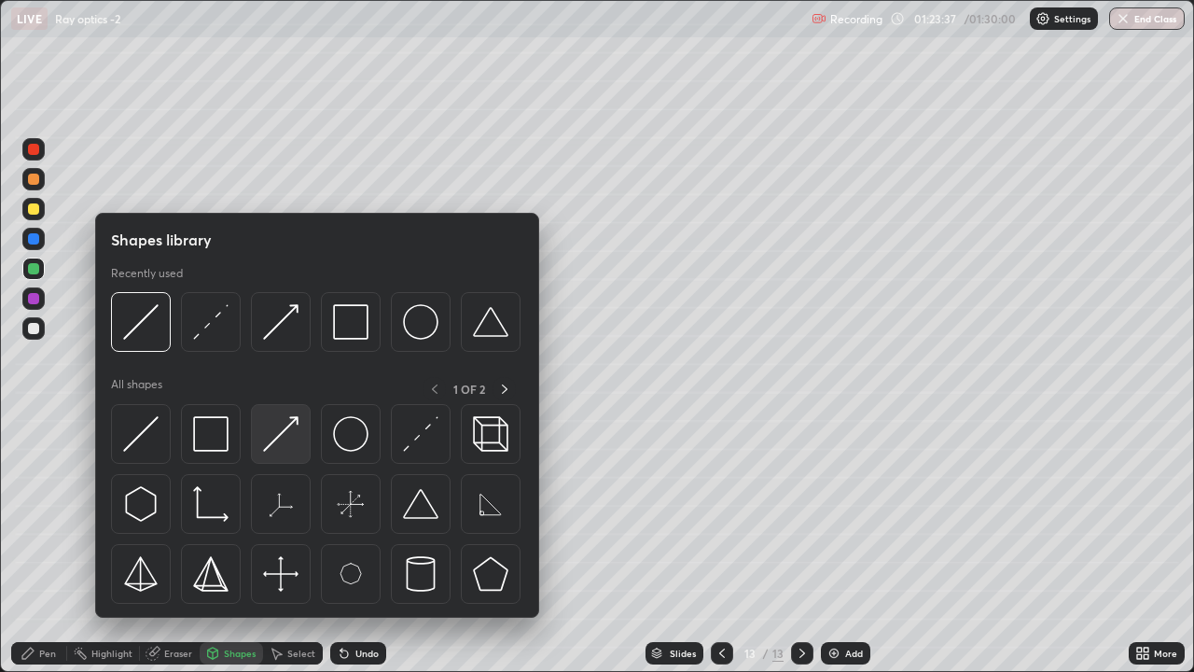
click at [275, 441] on img at bounding box center [280, 433] width 35 height 35
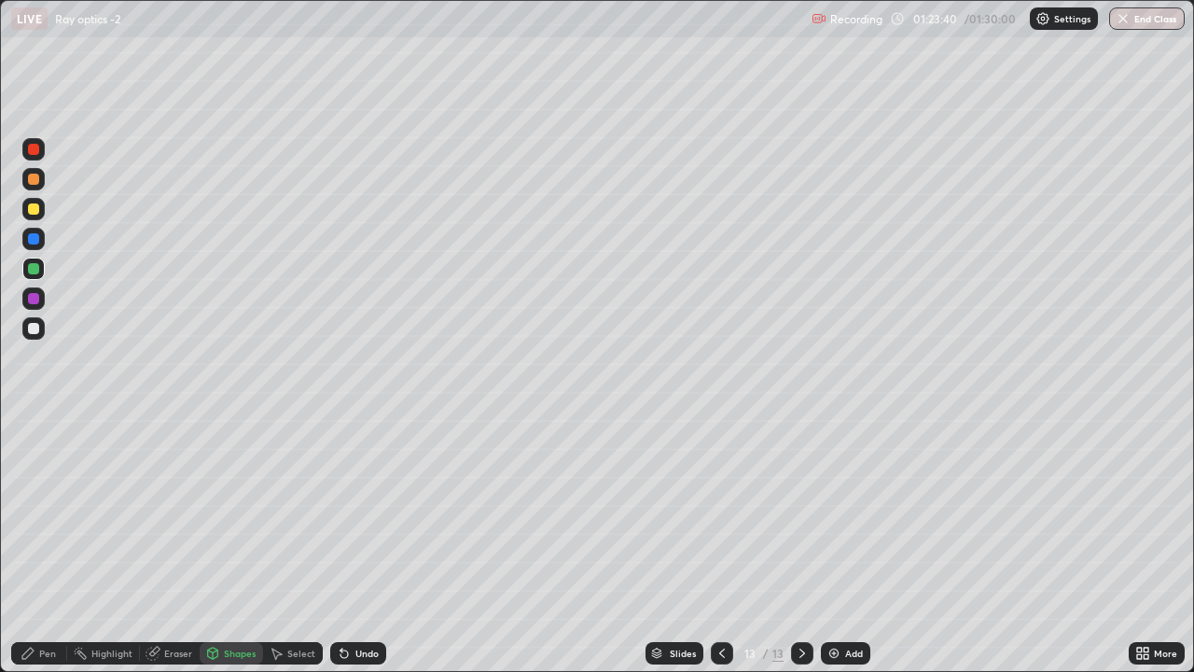
click at [37, 496] on div "Pen" at bounding box center [39, 653] width 56 height 22
click at [34, 330] on div at bounding box center [33, 328] width 11 height 11
click at [722, 496] on icon at bounding box center [722, 653] width 15 height 15
click at [798, 496] on icon at bounding box center [802, 653] width 15 height 15
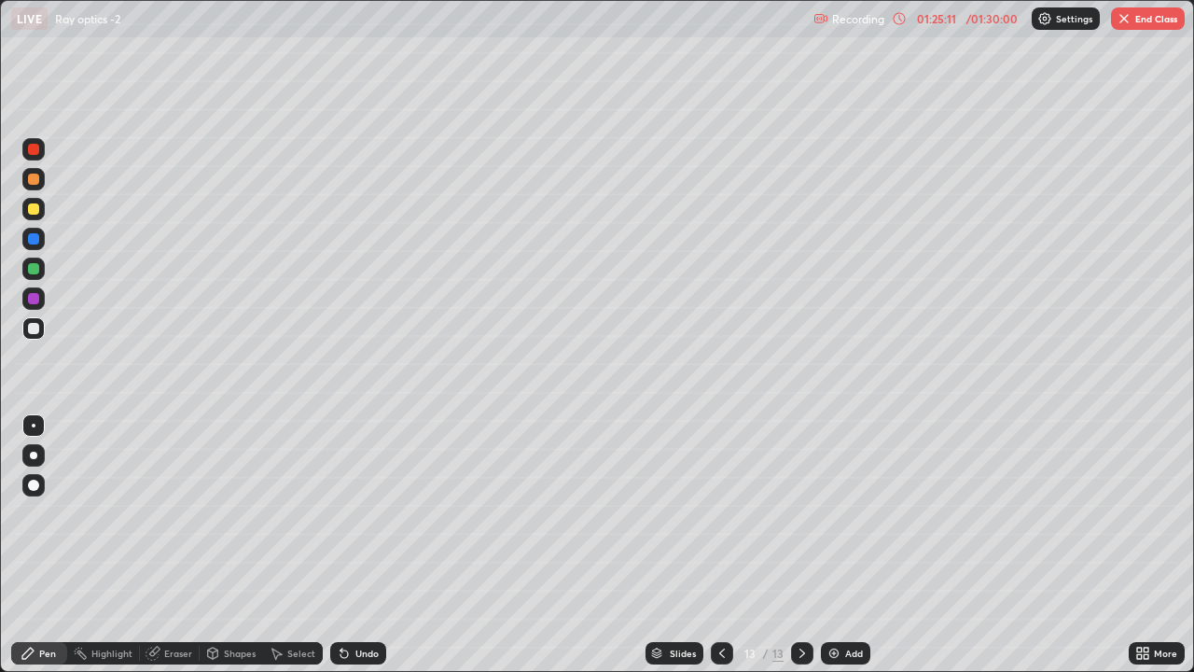
click at [355, 496] on div "Undo" at bounding box center [366, 652] width 23 height 9
click at [357, 496] on div "Undo" at bounding box center [366, 652] width 23 height 9
click at [355, 496] on div "Undo" at bounding box center [366, 652] width 23 height 9
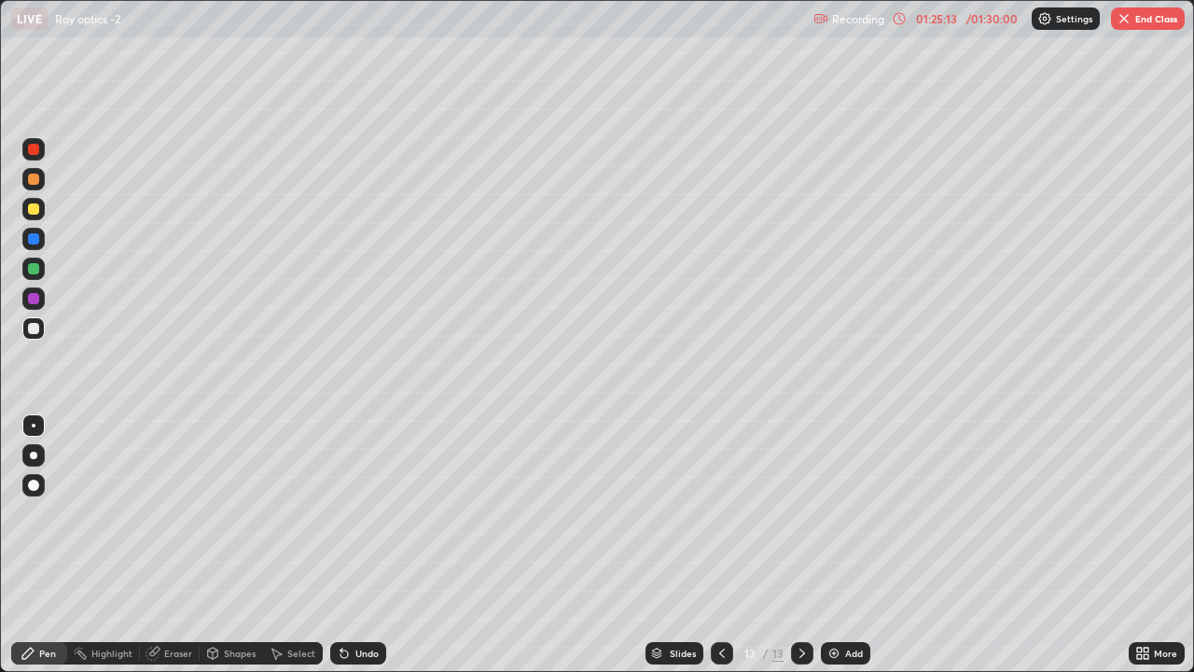
click at [356, 496] on div "Undo" at bounding box center [366, 652] width 23 height 9
click at [1133, 20] on button "End Class" at bounding box center [1148, 18] width 74 height 22
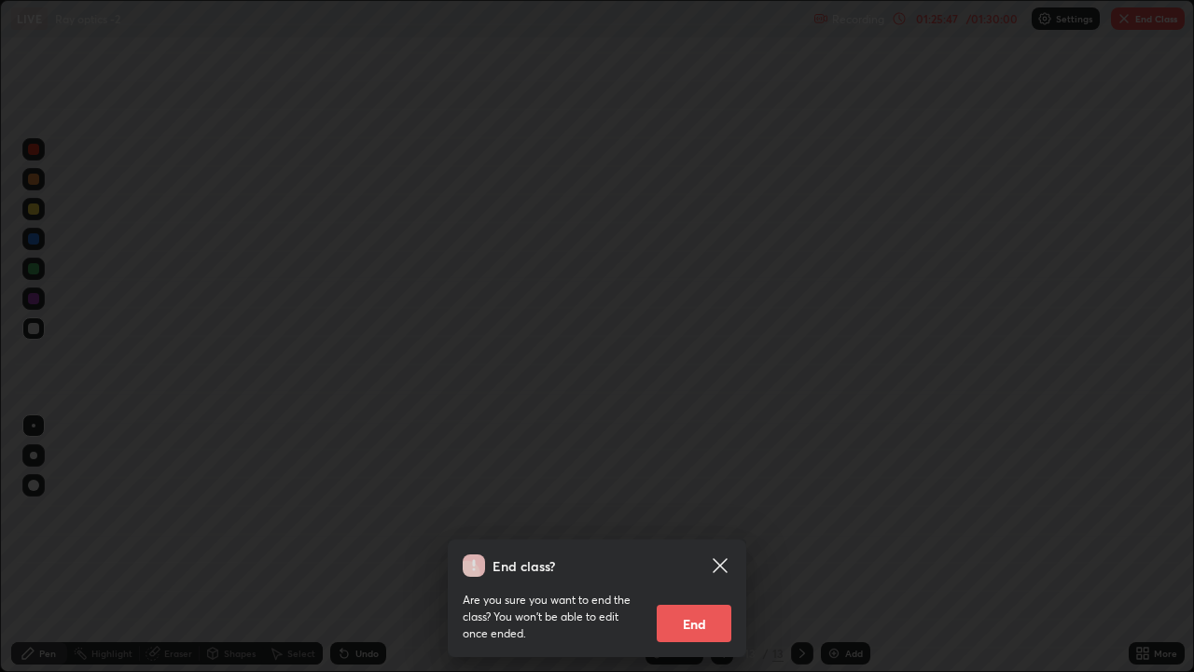
click at [687, 496] on button "End" at bounding box center [694, 623] width 75 height 37
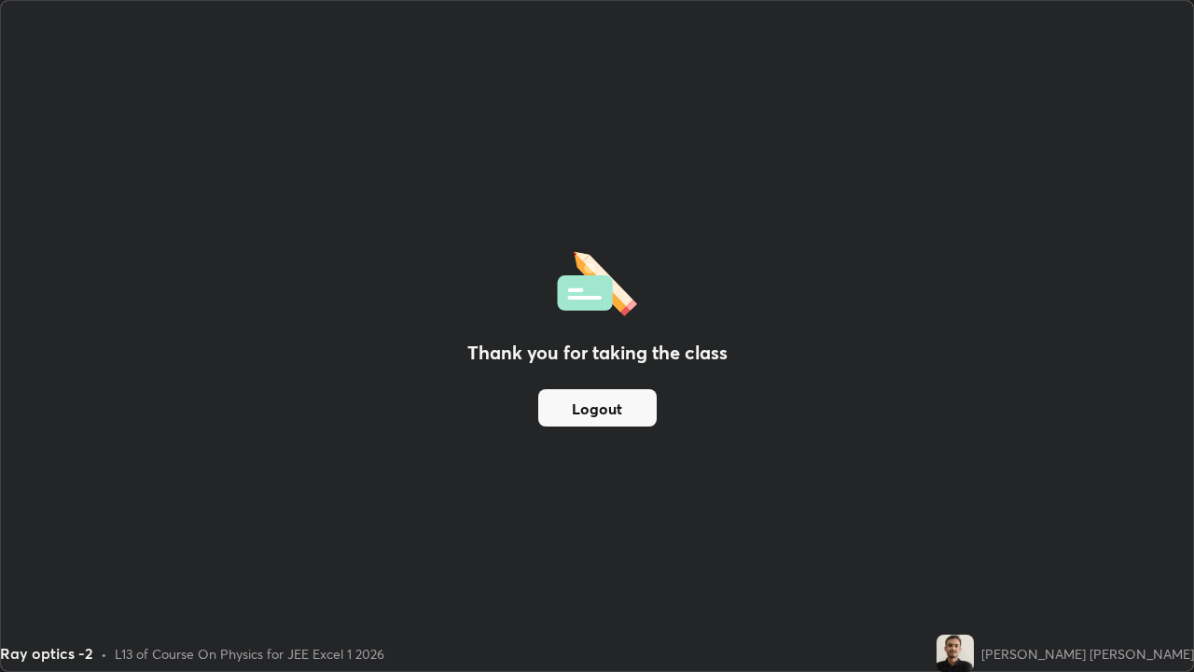
click at [564, 401] on button "Logout" at bounding box center [597, 407] width 118 height 37
click at [564, 408] on button "Logout" at bounding box center [597, 407] width 118 height 37
click at [566, 405] on button "Logout" at bounding box center [597, 407] width 118 height 37
